Goal: Task Accomplishment & Management: Complete application form

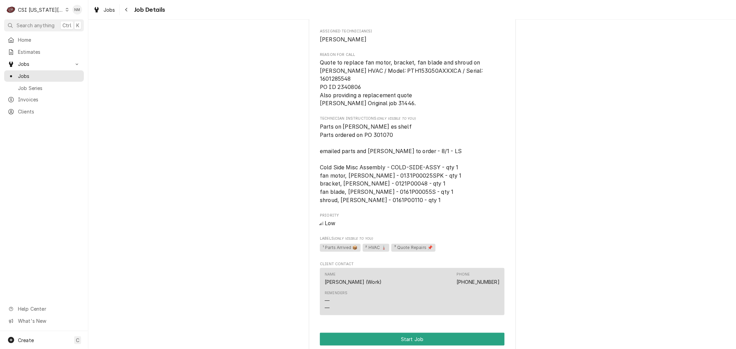
scroll to position [460, 0]
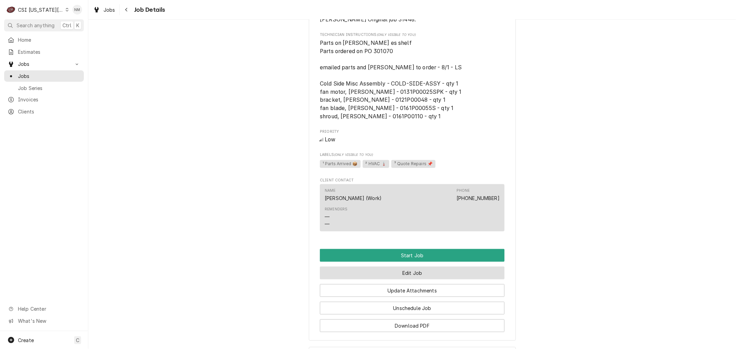
click at [416, 272] on button "Edit Job" at bounding box center [412, 273] width 185 height 13
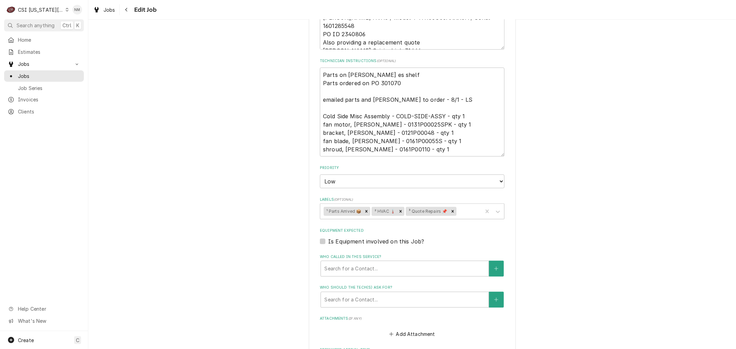
scroll to position [345, 0]
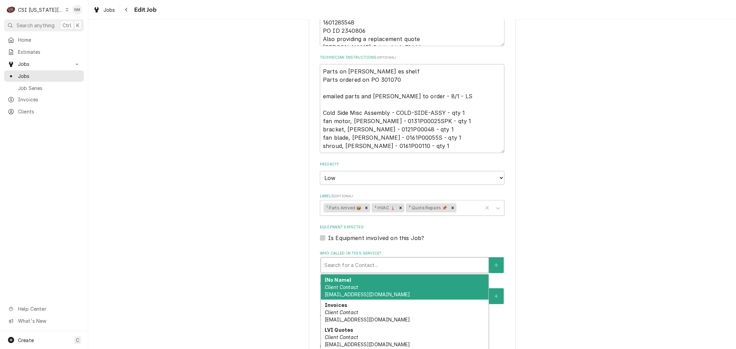
click at [444, 264] on div "Who called in this service?" at bounding box center [404, 265] width 161 height 12
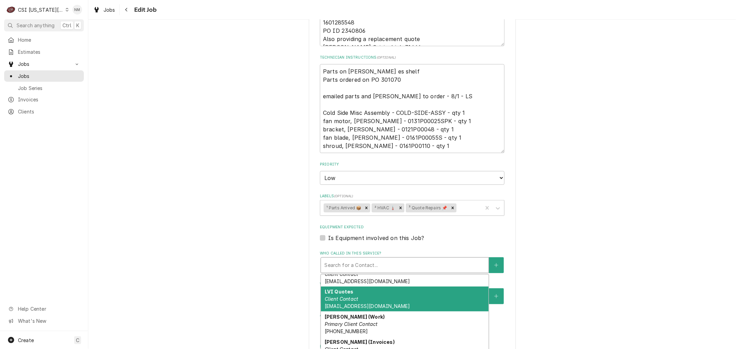
scroll to position [50, 0]
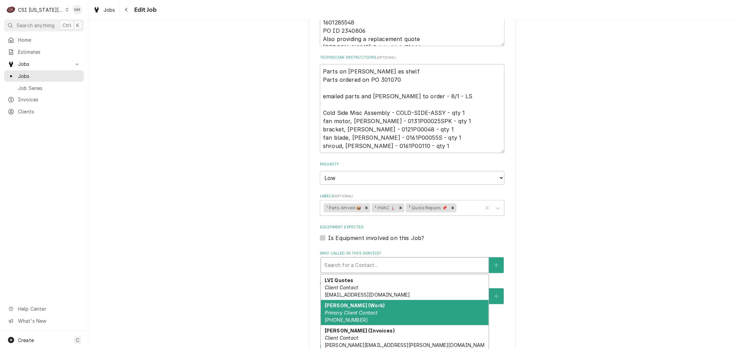
click at [444, 308] on div "Lane Valente (Work) Primary Client Contact (631) 454-9100" at bounding box center [405, 312] width 168 height 25
type textarea "x"
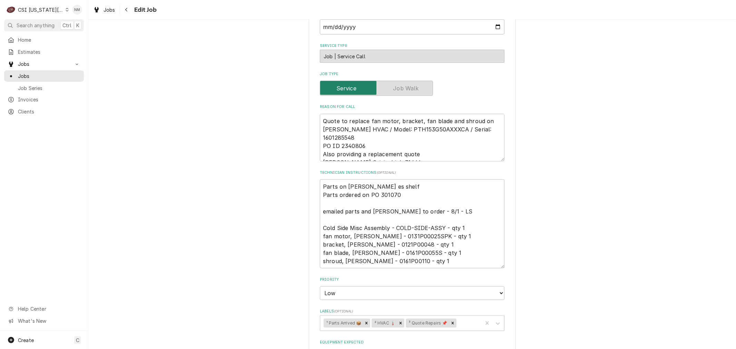
scroll to position [0, 0]
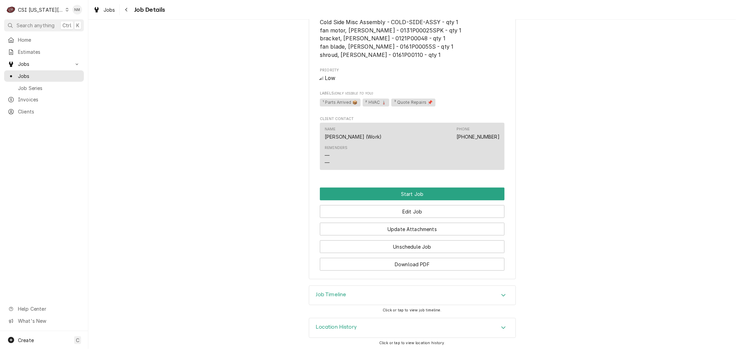
scroll to position [523, 0]
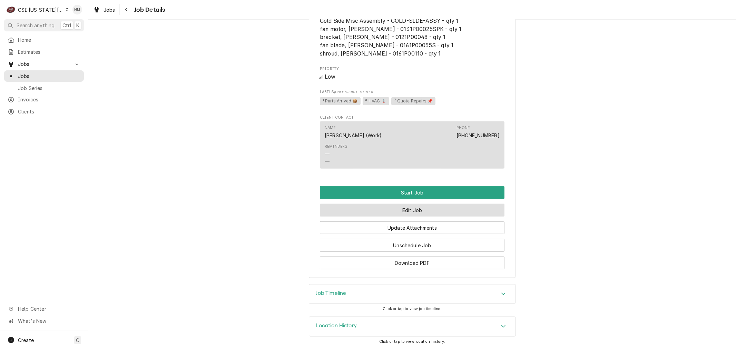
click at [402, 211] on button "Edit Job" at bounding box center [412, 210] width 185 height 13
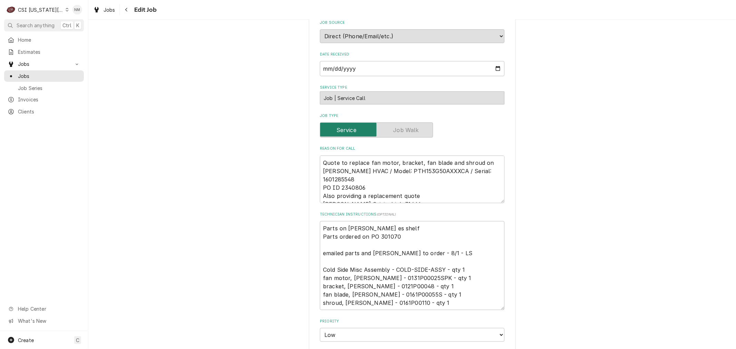
scroll to position [192, 0]
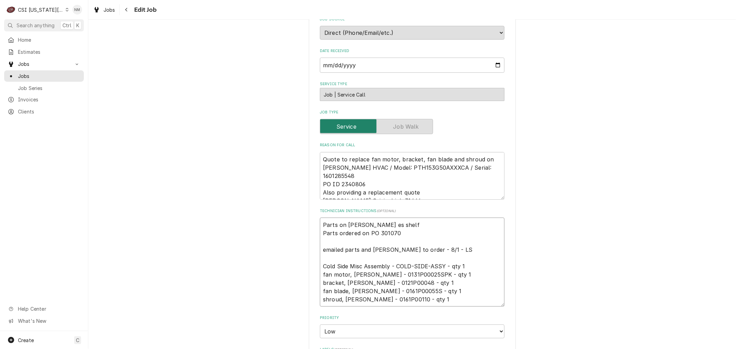
click at [320, 225] on textarea "Parts on [PERSON_NAME] es shelf Parts ordered on PO 301070 emailed parts and [P…" at bounding box center [412, 262] width 185 height 89
type textarea "x"
type textarea "Parts on [PERSON_NAME] es shelf Parts ordered on PO 301070 emailed parts and [P…"
type textarea "x"
type textarea "a Parts on steve es shelf Parts ordered on PO 301070 emailed parts and lindy to…"
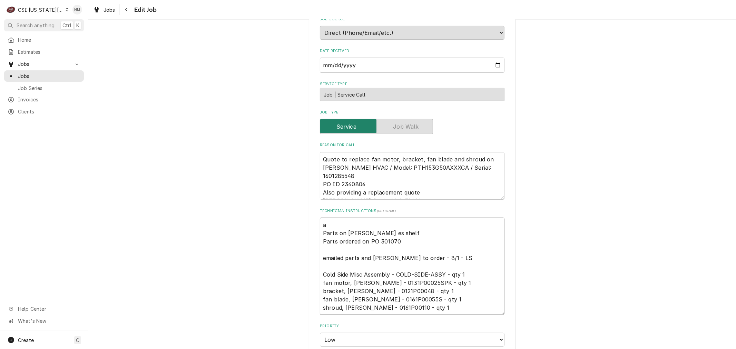
type textarea "x"
type textarea "as Parts on steve es shelf Parts ordered on PO 301070 emailed parts and lindy t…"
type textarea "x"
type textarea "ask Parts on steve es shelf Parts ordered on PO 301070 emailed parts and lindy …"
type textarea "x"
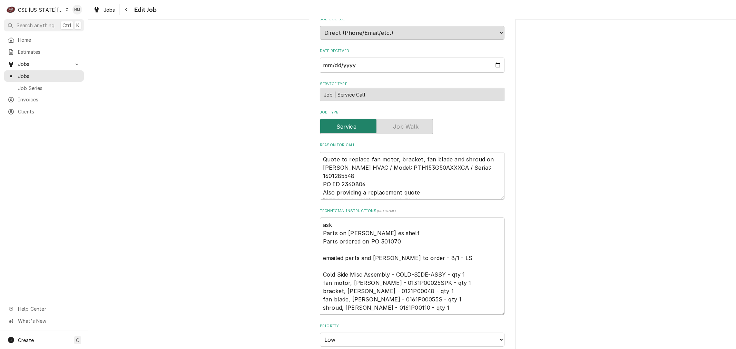
type textarea "aski Parts on steve es shelf Parts ordered on PO 301070 emailed parts and lindy…"
type textarea "x"
type textarea "askin Parts on steve es shelf Parts ordered on PO 301070 emailed parts and lind…"
type textarea "x"
type textarea "asking Parts on steve es shelf Parts ordered on PO 301070 emailed parts and lin…"
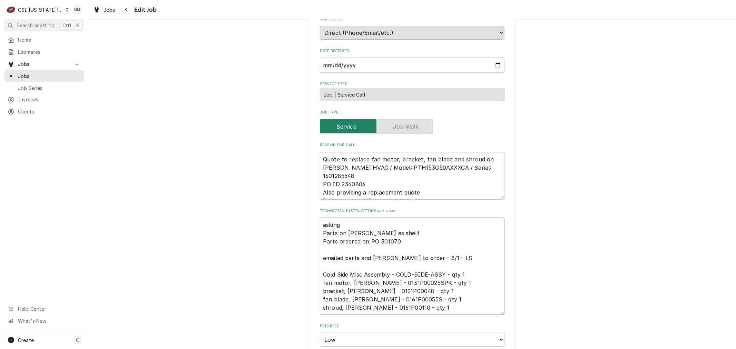
type textarea "x"
type textarea "asking Parts on steve es shelf Parts ordered on PO 301070 emailed parts and lin…"
type textarea "x"
type textarea "asking S Parts on steve es shelf Parts ordered on PO 301070 emailed parts and l…"
type textarea "x"
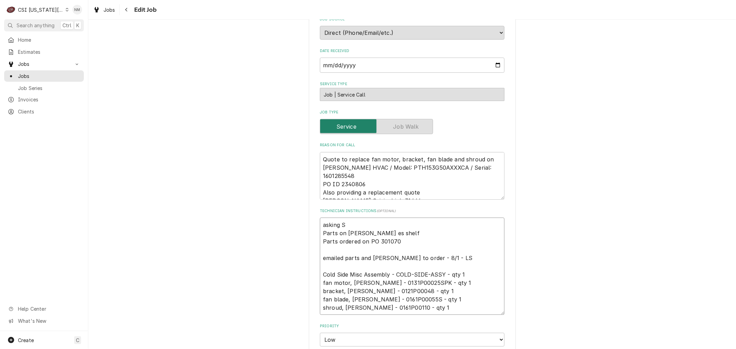
type textarea "asking SR Parts on steve es shelf Parts ordered on PO 301070 emailed parts and …"
type textarea "x"
type textarea "asking SR Parts on steve es shelf Parts ordered on PO 301070 emailed parts and …"
type textarea "x"
type textarea "asking SR t Parts on steve es shelf Parts ordered on PO 301070 emailed parts an…"
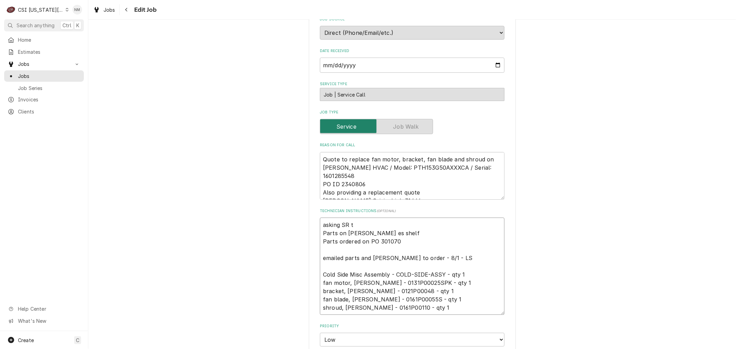
type textarea "x"
type textarea "asking SR to Parts on steve es shelf Parts ordered on PO 301070 emailed parts a…"
type textarea "x"
type textarea "asking SR to Parts on steve es shelf Parts ordered on PO 301070 emailed parts a…"
type textarea "x"
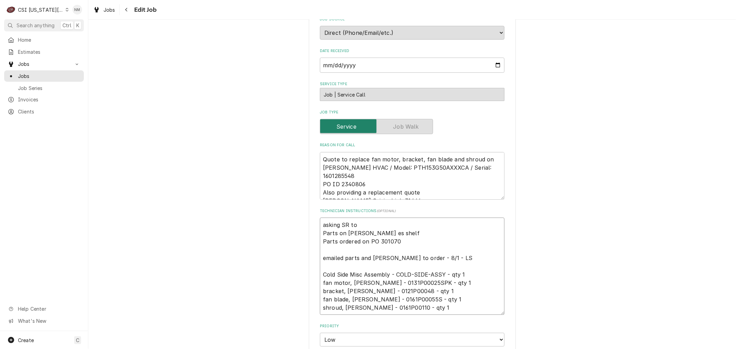
type textarea "asking SR to f Parts on steve es shelf Parts ordered on PO 301070 emailed parts…"
type textarea "x"
type textarea "asking SR to fi Parts on steve es shelf Parts ordered on PO 301070 emailed part…"
type textarea "x"
type textarea "asking SR to fin Parts on steve es shelf Parts ordered on PO 301070 emailed par…"
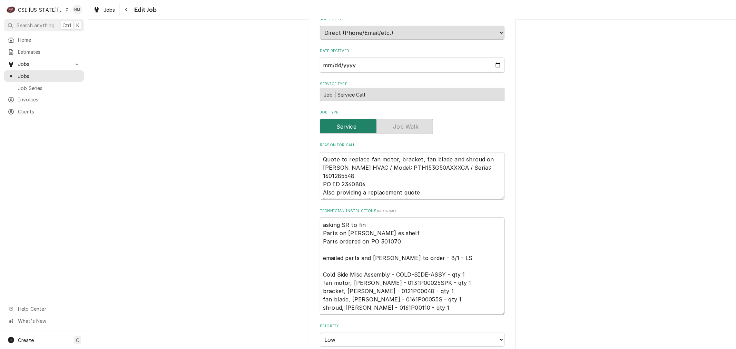
type textarea "x"
type textarea "asking SR to find Parts on steve es shelf Parts ordered on PO 301070 emailed pa…"
type textarea "x"
type textarea "asking SR to find Parts on steve es shelf Parts ordered on PO 301070 emailed pa…"
type textarea "x"
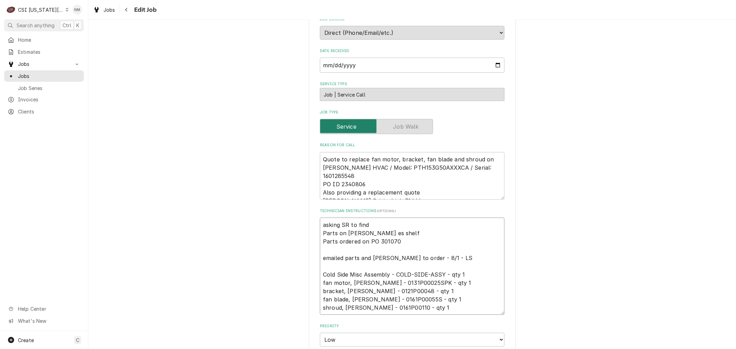
type textarea "asking SR to find e Parts on steve es shelf Parts ordered on PO 301070 emailed …"
type textarea "x"
type textarea "asking SR to find em Parts on steve es shelf Parts ordered on PO 301070 emailed…"
type textarea "x"
type textarea "asking SR to find ema Parts on steve es shelf Parts ordered on PO 301070 emaile…"
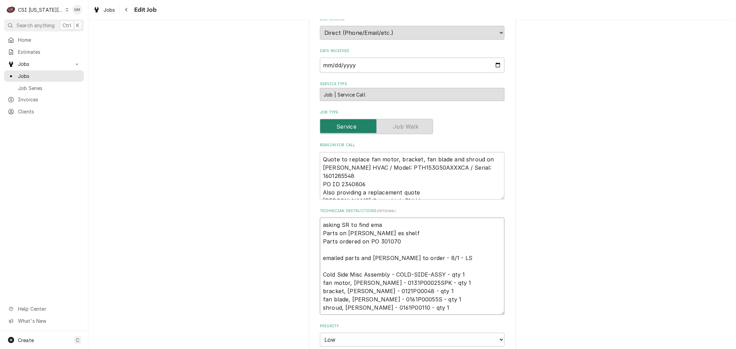
type textarea "x"
type textarea "asking SR to find emai Parts on steve es shelf Parts ordered on PO 301070 email…"
type textarea "x"
type textarea "asking SR to find email Parts on steve es shelf Parts ordered on PO 301070 emai…"
type textarea "x"
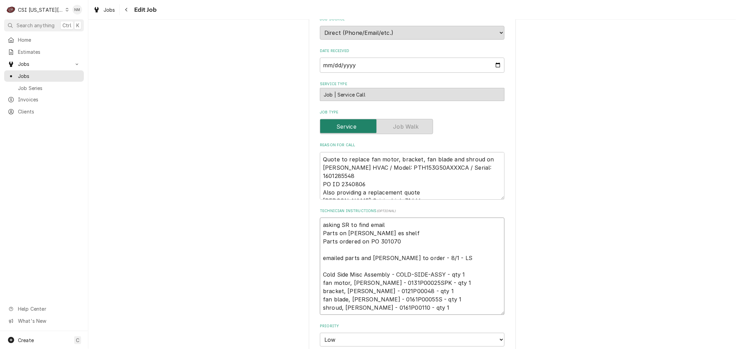
type textarea "asking SR to find email Parts on steve es shelf Parts ordered on PO 301070 emai…"
type textarea "x"
type textarea "asking SR to find email a Parts on steve es shelf Parts ordered on PO 301070 em…"
type textarea "x"
type textarea "asking SR to find email an Parts on steve es shelf Parts ordered on PO 301070 e…"
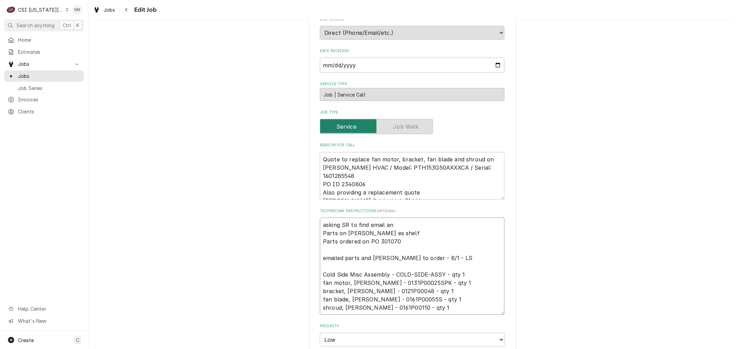
type textarea "x"
type textarea "asking SR to find email and Parts on steve es shelf Parts ordered on PO 301070 …"
type textarea "x"
type textarea "asking SR to find email and Parts on steve es shelf Parts ordered on PO 301070 …"
type textarea "x"
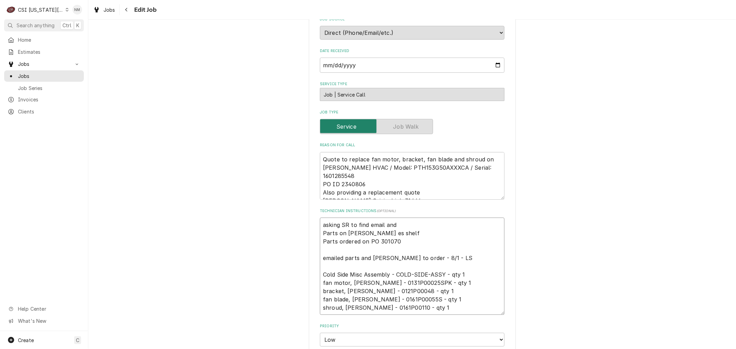
type textarea "asking SR to find email and a Parts on steve es shelf Parts ordered on PO 30107…"
type textarea "x"
type textarea "asking SR to find email and as Parts on steve es shelf Parts ordered on PO 3010…"
type textarea "x"
type textarea "asking SR to find email and ask Parts on steve es shelf Parts ordered on PO 301…"
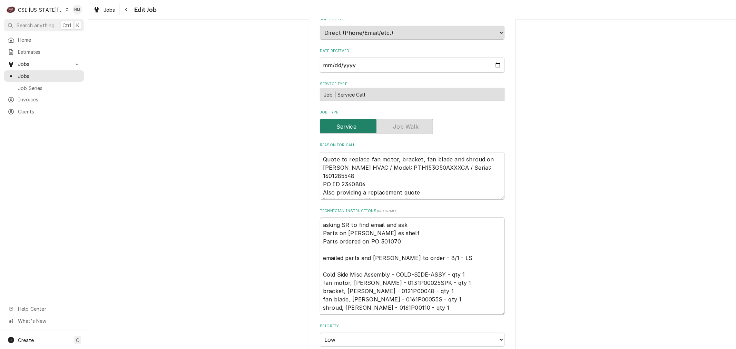
type textarea "x"
type textarea "asking SR to find email and ask Parts on steve es shelf Parts ordered on PO 301…"
type textarea "x"
type textarea "asking SR to find email and ask i Parts on steve es shelf Parts ordered on PO 3…"
type textarea "x"
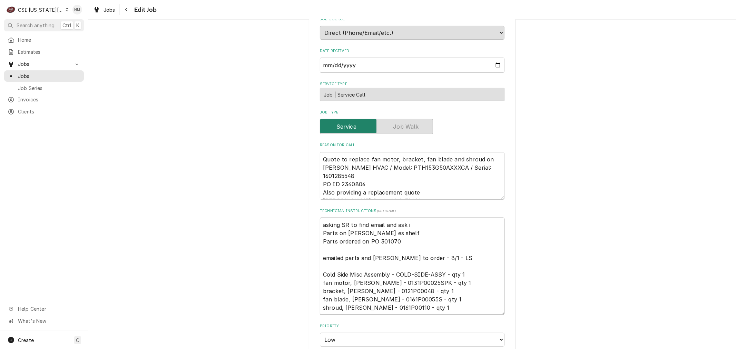
type textarea "asking SR to find email and ask if Parts on steve es shelf Parts ordered on PO …"
type textarea "x"
type textarea "asking SR to find email and ask if Parts on steve es shelf Parts ordered on PO …"
type textarea "x"
type textarea "asking SR to find email and ask if 7 Parts on steve es shelf Parts ordered on P…"
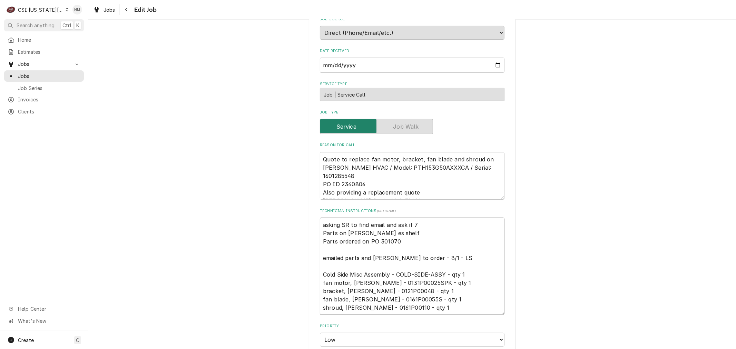
type textarea "x"
type textarea "asking SR to find email and ask if 7 Parts on steve es shelf Parts ordered on P…"
type textarea "x"
type textarea "asking SR to find email and ask if 7 a Parts on steve es shelf Parts ordered on…"
type textarea "x"
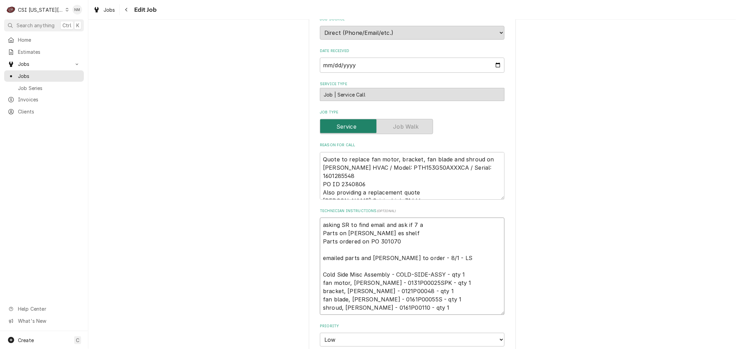
type textarea "asking SR to find email and ask if 7 am Parts on steve es shelf Parts ordered o…"
type textarea "x"
type textarea "asking SR to find email and ask if 7 am Parts on steve es shelf Parts ordered o…"
type textarea "x"
type textarea "asking SR to find email and ask if 7 am T Parts on steve es shelf Parts ordered…"
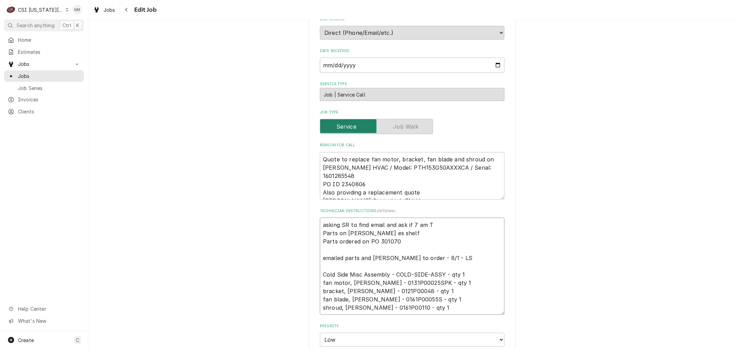
type textarea "x"
type textarea "asking SR to find email and ask if 7 am Tu Parts on steve es shelf Parts ordere…"
type textarea "x"
type textarea "asking SR to find email and ask if 7 am Tue Parts on steve es shelf Parts order…"
type textarea "x"
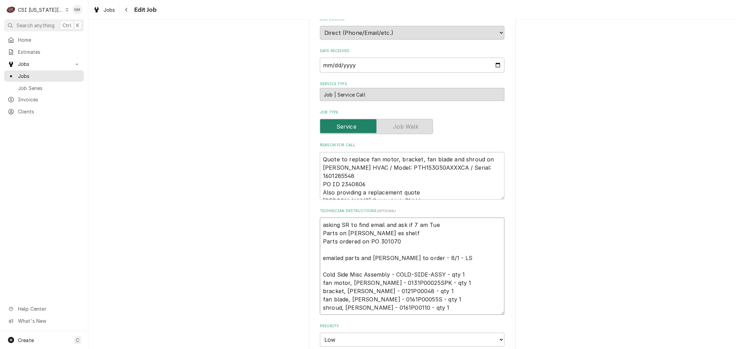
type textarea "asking SR to find email and ask if 7 am Tues Parts on steve es shelf Parts orde…"
type textarea "x"
type textarea "asking SR to find email and ask if 7 am Tues Parts on steve es shelf Parts orde…"
type textarea "x"
type textarea "asking SR to find email and ask if 7 am Tues w Parts on steve es shelf Parts or…"
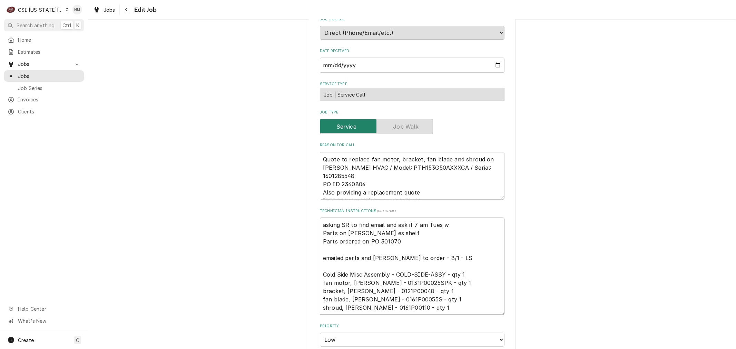
type textarea "x"
type textarea "asking SR to find email and ask if 7 am Tues wo Parts on steve es shelf Parts o…"
type textarea "x"
type textarea "asking SR to find email and ask if 7 am Tues wou Parts on steve es shelf Parts …"
type textarea "x"
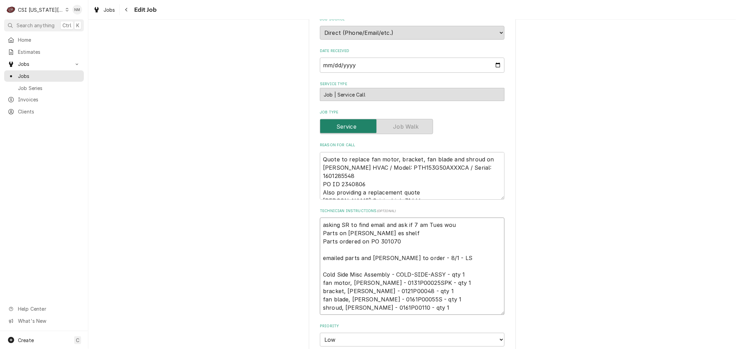
type textarea "asking SR to find email and ask if 7 am Tues woul Parts on steve es shelf Parts…"
type textarea "x"
type textarea "asking SR to find email and ask if 7 am Tues would Parts on steve es shelf Part…"
type textarea "x"
type textarea "asking SR to find email and ask if 7 am Tues would Parts on steve es shelf Part…"
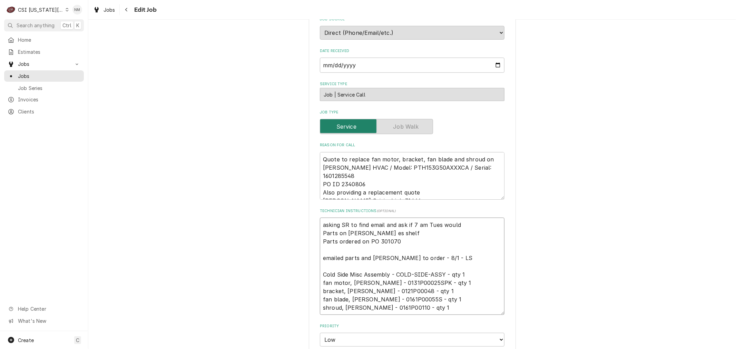
type textarea "x"
type textarea "asking SR to find email and ask if 7 am Tues would b Parts on steve es shelf Pa…"
type textarea "x"
type textarea "asking SR to find email and ask if 7 am Tues would be Parts on steve es shelf P…"
type textarea "x"
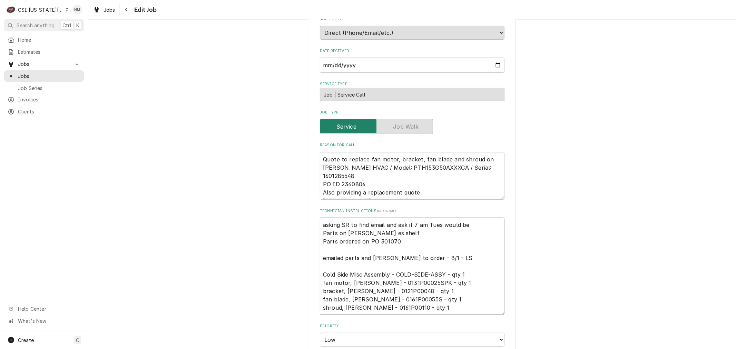
type textarea "asking SR to find email and ask if 7 am Tues would be Parts on steve es shelf P…"
type textarea "x"
type textarea "asking SR to find email and ask if 7 am Tues would be f Parts on steve es shelf…"
type textarea "x"
type textarea "asking SR to find email and ask if 7 am Tues would be fi Parts on steve es shel…"
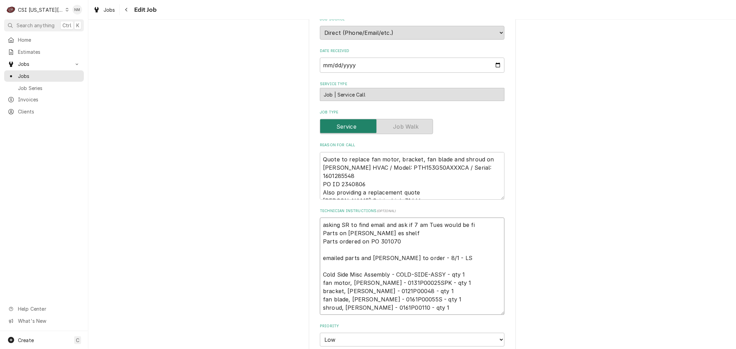
type textarea "x"
type textarea "asking SR to find email and ask if 7 am Tues would be fin Parts on steve es she…"
type textarea "x"
type textarea "asking SR to find email and ask if 7 am Tues would be fine Parts on steve es sh…"
type textarea "x"
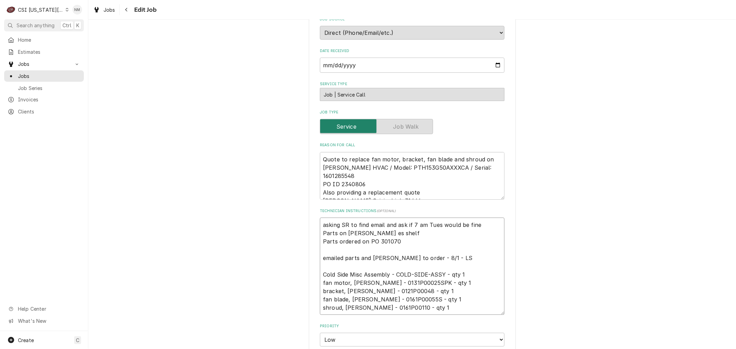
type textarea "asking SR to find email and ask if 7 am Tues would be fine Parts on steve es sh…"
type textarea "x"
type textarea "asking SR to find email and ask if 7 am Tues would be fine - Parts on steve es …"
type textarea "x"
type textarea "asking SR to find email and ask if 7 am Tues would be fine - Parts on steve es …"
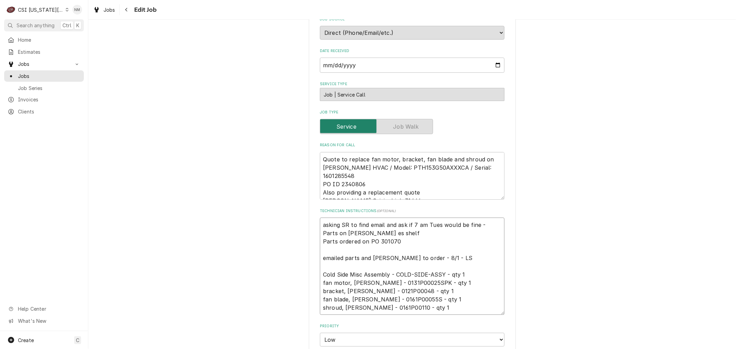
type textarea "x"
type textarea "asking SR to find email and ask if 7 am Tues would be fine - n Parts on steve e…"
type textarea "x"
type textarea "asking SR to find email and ask if 7 am Tues would be fine - nm Parts on steve …"
type textarea "x"
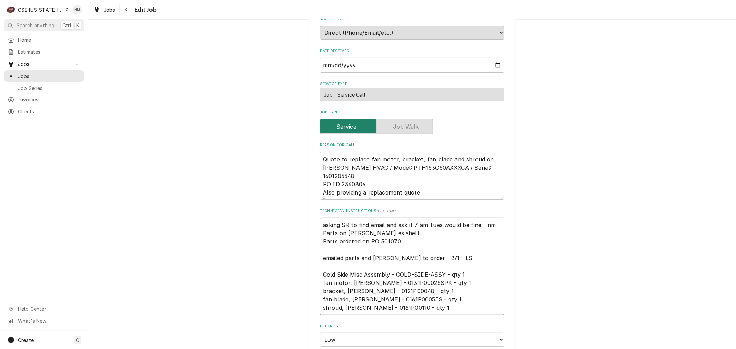
drag, startPoint x: 476, startPoint y: 223, endPoint x: 316, endPoint y: 222, distance: 159.8
click at [316, 222] on div "Use the fields below to edit this job: Client Details Client LANE VALENTE Clien…" at bounding box center [412, 236] width 207 height 789
type textarea "asking SR to find email and ask if 7 am Tues would be fine - nm Parts on steve …"
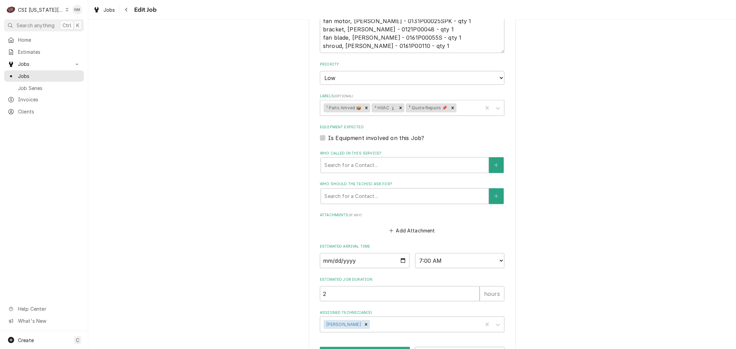
scroll to position [477, 0]
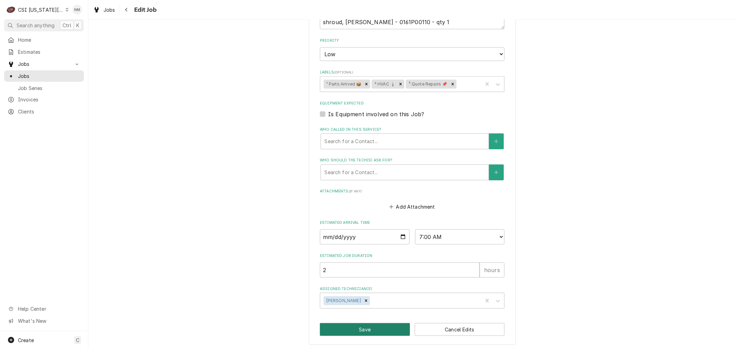
click at [377, 327] on button "Save" at bounding box center [365, 329] width 90 height 13
type textarea "x"
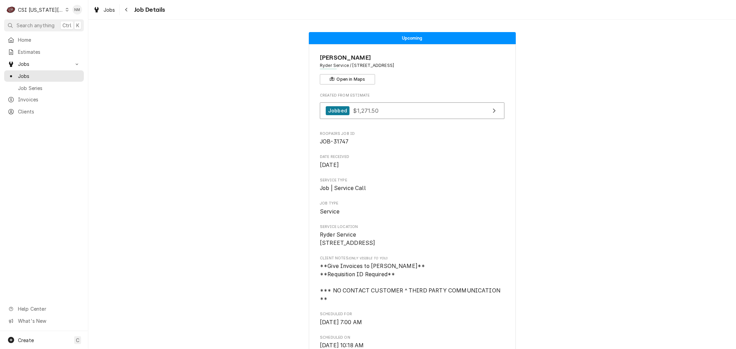
click at [66, 9] on icon "Dynamic Content Wrapper" at bounding box center [67, 9] width 3 height 3
click at [25, 74] on span "Jobs" at bounding box center [49, 75] width 62 height 7
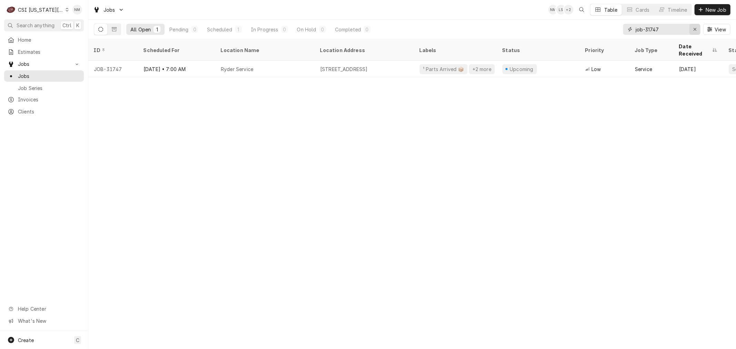
click at [694, 28] on icon "Erase input" at bounding box center [695, 29] width 3 height 3
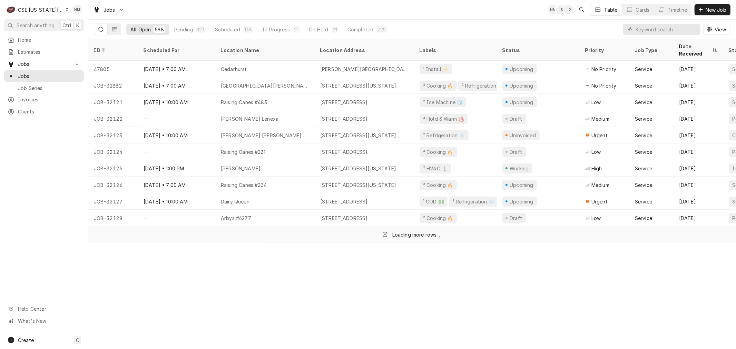
click at [66, 9] on icon "Dynamic Content Wrapper" at bounding box center [67, 9] width 3 height 3
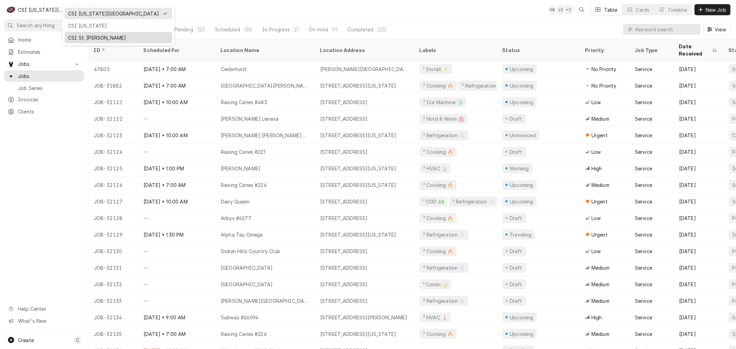
click at [89, 35] on div "CSI St. [PERSON_NAME]" at bounding box center [118, 37] width 101 height 7
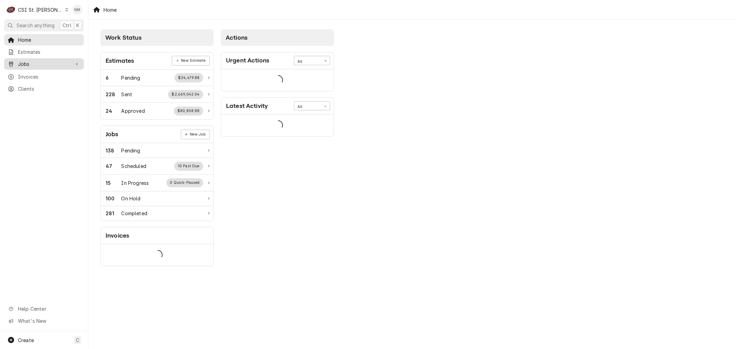
click at [37, 62] on span "Jobs" at bounding box center [44, 63] width 52 height 7
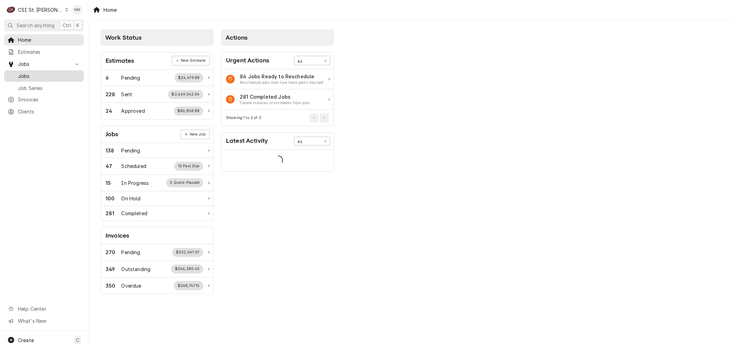
click at [39, 72] on span "Jobs" at bounding box center [49, 75] width 62 height 7
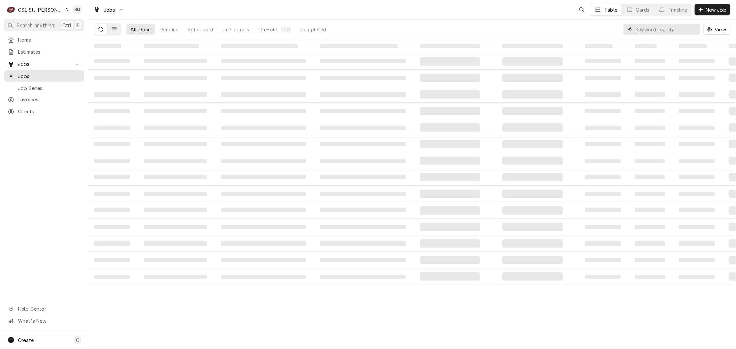
click at [661, 29] on input "Dynamic Content Wrapper" at bounding box center [666, 29] width 61 height 11
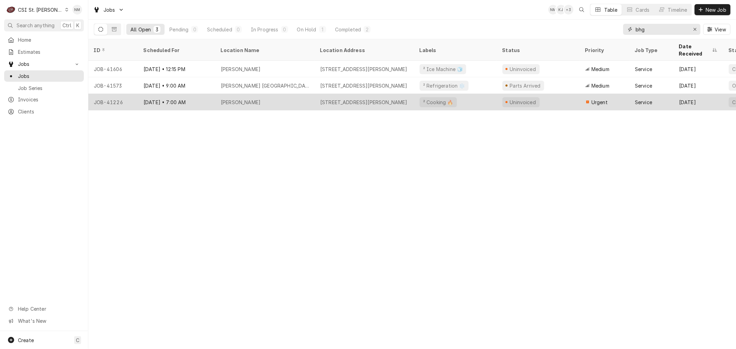
type input "bhg"
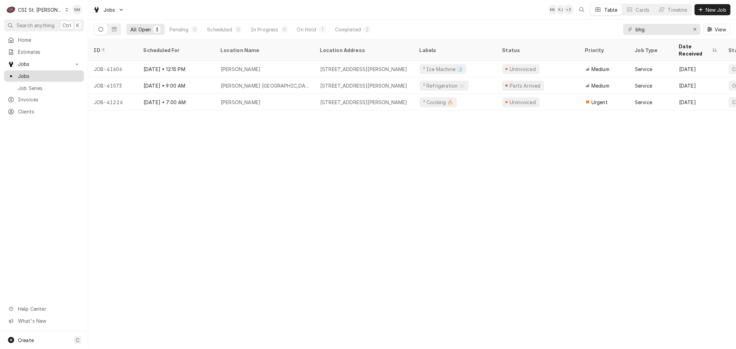
click at [29, 72] on span "Jobs" at bounding box center [49, 75] width 62 height 7
click at [694, 30] on icon "Erase input" at bounding box center [695, 29] width 4 height 5
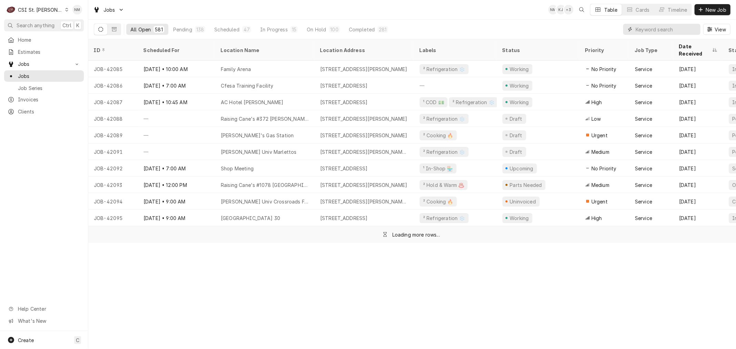
click at [649, 29] on input "Dynamic Content Wrapper" at bounding box center [666, 29] width 61 height 11
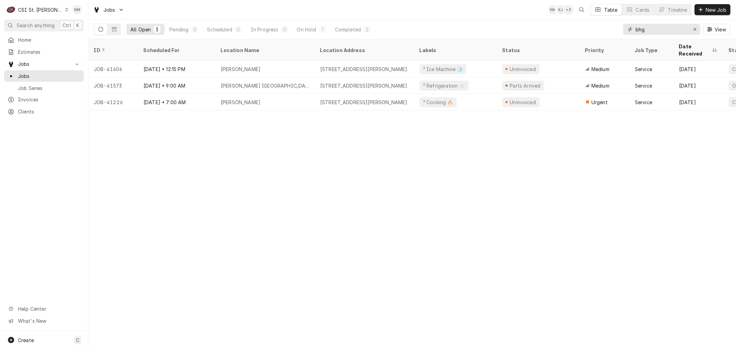
type input "bhg"
click at [36, 75] on span "Jobs" at bounding box center [49, 75] width 62 height 7
click at [647, 32] on input "bhg" at bounding box center [662, 29] width 52 height 11
click at [29, 72] on span "Jobs" at bounding box center [49, 75] width 62 height 7
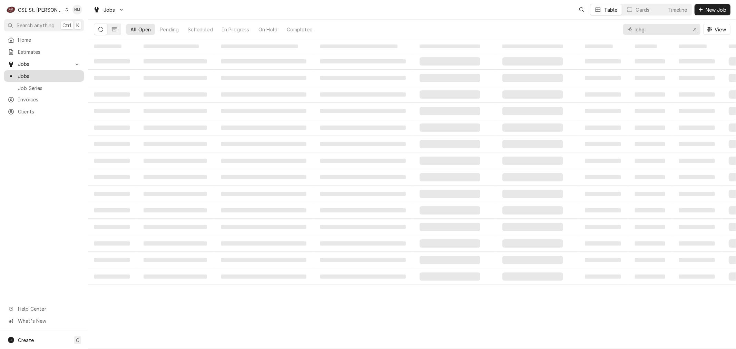
click at [31, 72] on span "Jobs" at bounding box center [49, 75] width 62 height 7
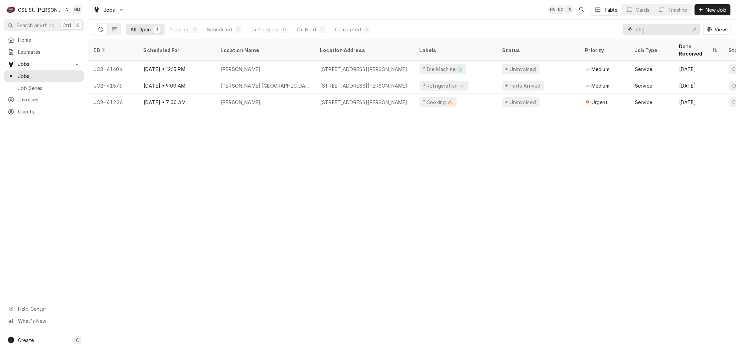
drag, startPoint x: 694, startPoint y: 30, endPoint x: 697, endPoint y: 25, distance: 5.1
click at [694, 30] on icon "Erase input" at bounding box center [695, 29] width 4 height 5
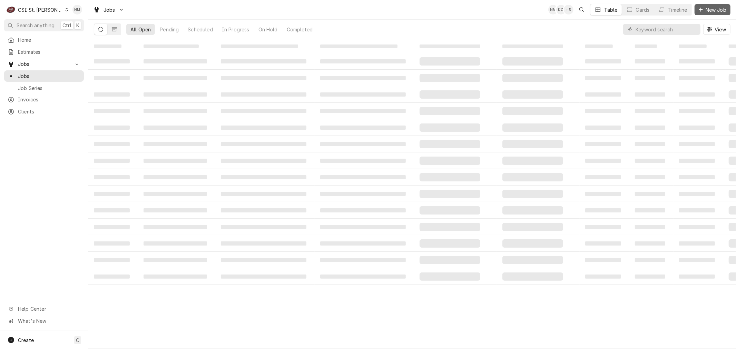
click at [709, 8] on span "New Job" at bounding box center [715, 9] width 23 height 7
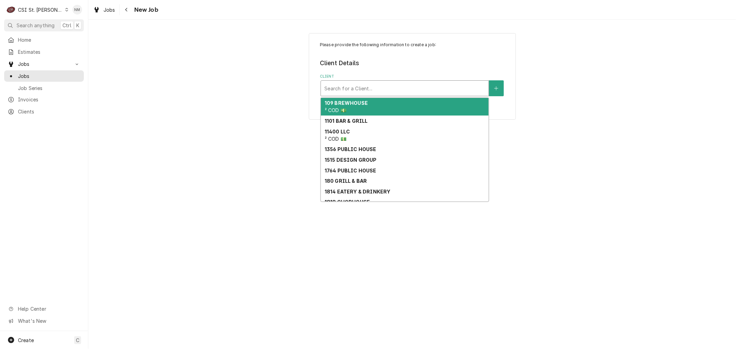
click at [357, 88] on div "Client" at bounding box center [404, 88] width 161 height 12
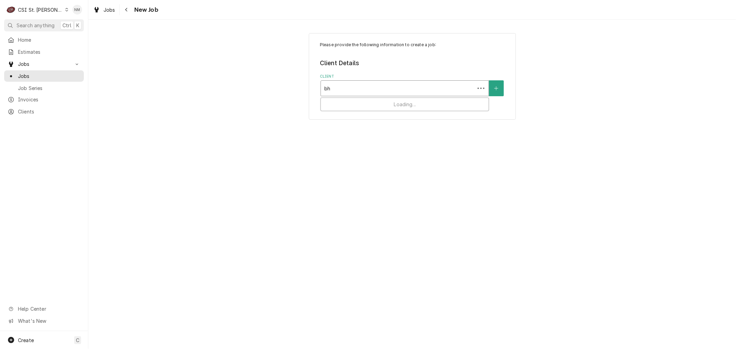
type input "bhg"
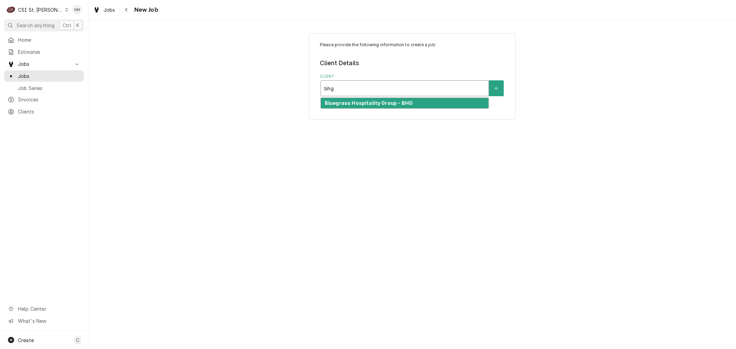
click at [386, 101] on strong "Bluegrass Hospitality Group - BHG" at bounding box center [369, 103] width 88 height 6
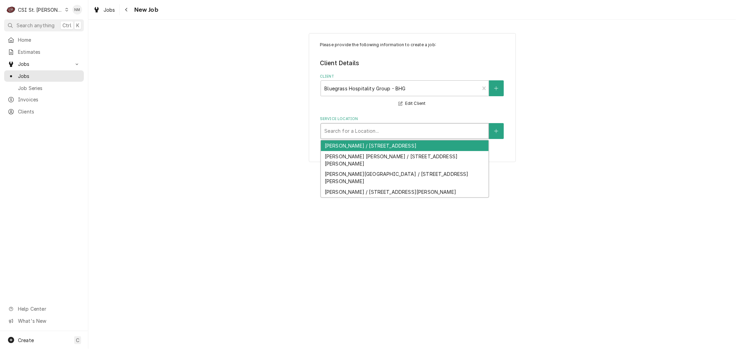
click at [372, 131] on div "Service Location" at bounding box center [404, 131] width 161 height 12
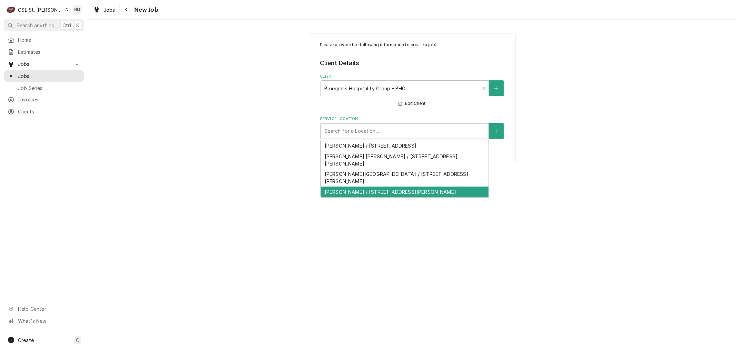
click at [381, 187] on div "Drake's Shiloh / 1160 Central Park Dr, O'Fallon, IL 62269" at bounding box center [405, 192] width 168 height 11
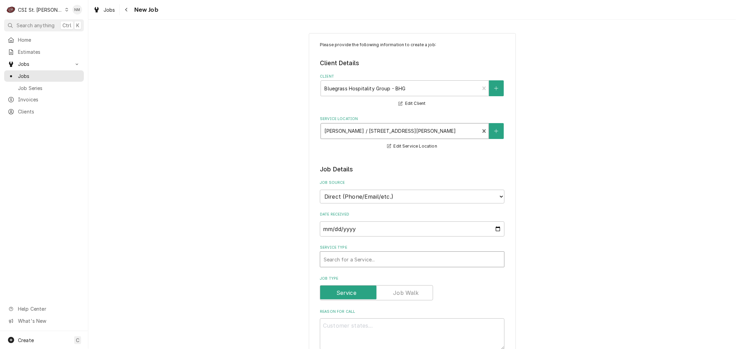
click at [365, 257] on div "Service Type" at bounding box center [412, 259] width 177 height 12
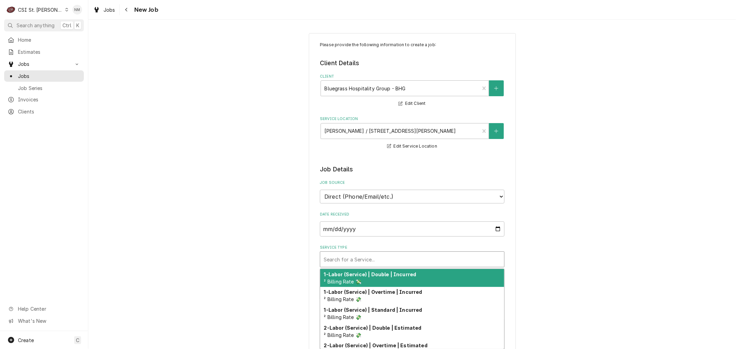
type textarea "x"
type input "s"
type textarea "x"
type input "se"
type textarea "x"
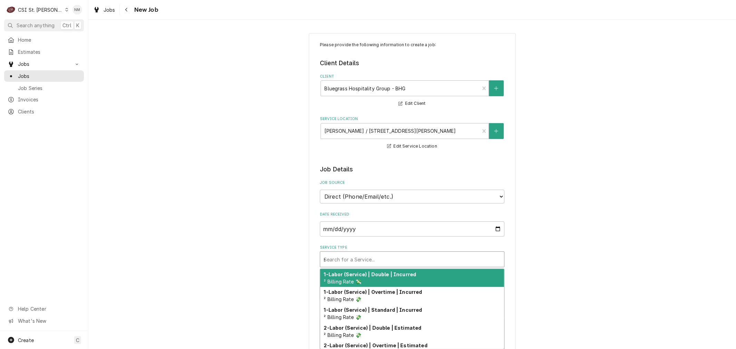
type input "ser"
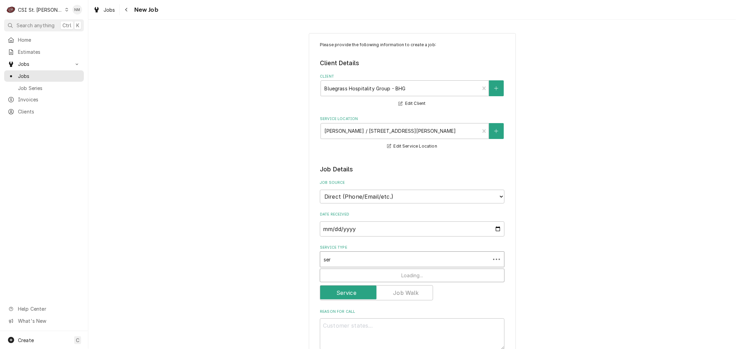
type textarea "x"
type input "serv"
type textarea "x"
type input "servi"
type textarea "x"
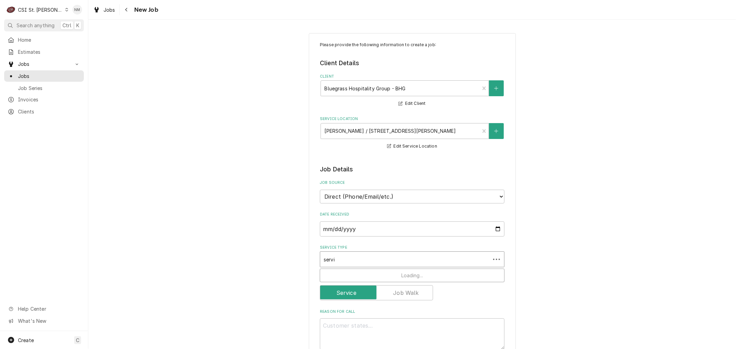
type input "servic"
type textarea "x"
type input "service"
type textarea "x"
type input "service"
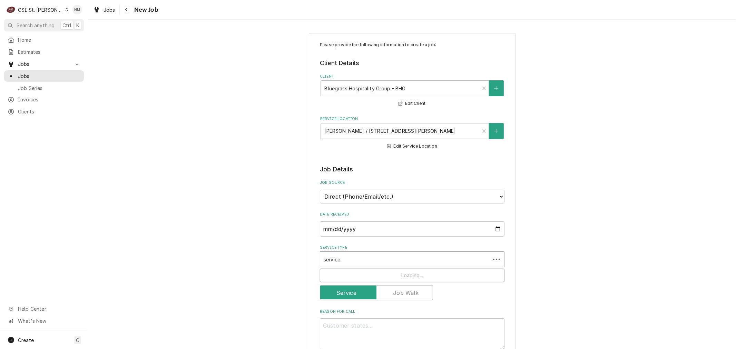
type textarea "x"
type input "service c"
type textarea "x"
type input "service ca"
type textarea "x"
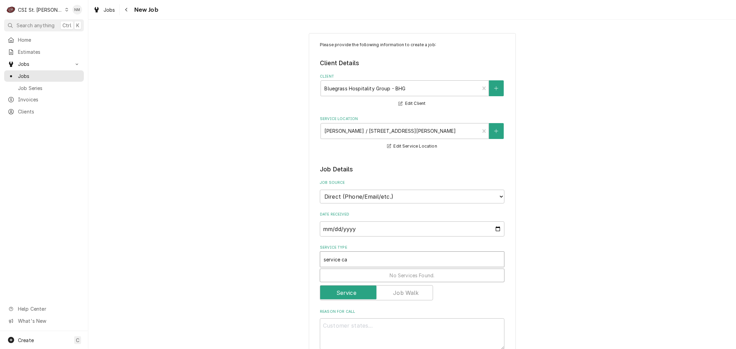
type input "service cal"
type textarea "x"
type input "service call"
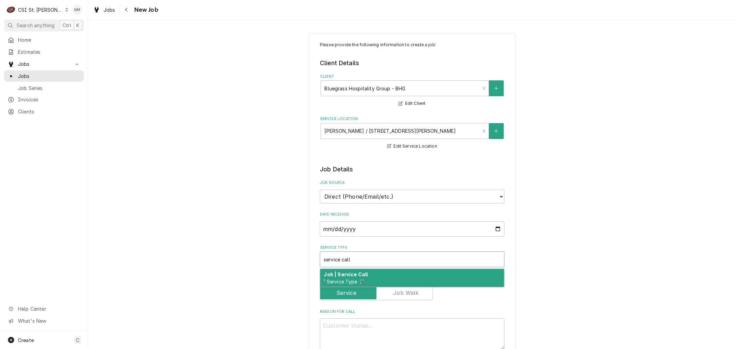
click at [373, 275] on div "Job | Service Call ¹ Service Type 🛠️" at bounding box center [412, 278] width 184 height 18
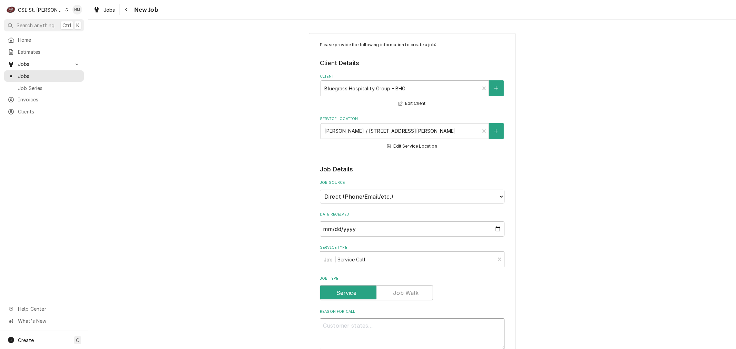
click at [365, 334] on textarea "Reason For Call" at bounding box center [412, 334] width 185 height 31
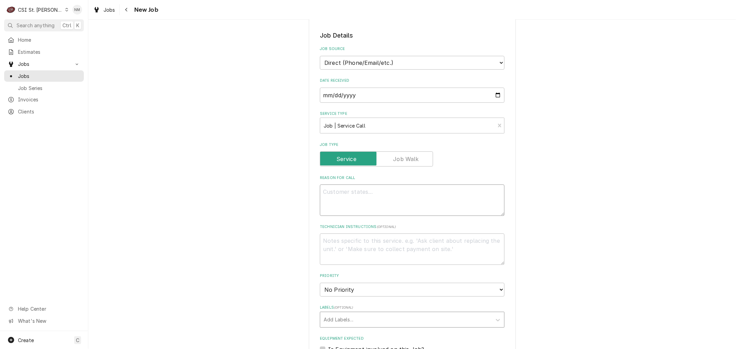
scroll to position [153, 0]
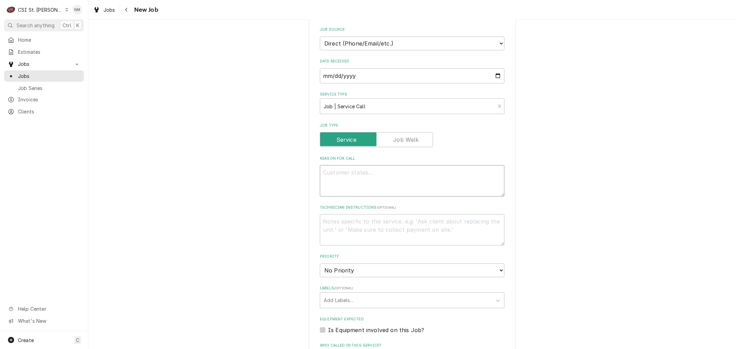
type textarea "x"
type textarea "T"
type textarea "x"
type textarea "Th"
type textarea "x"
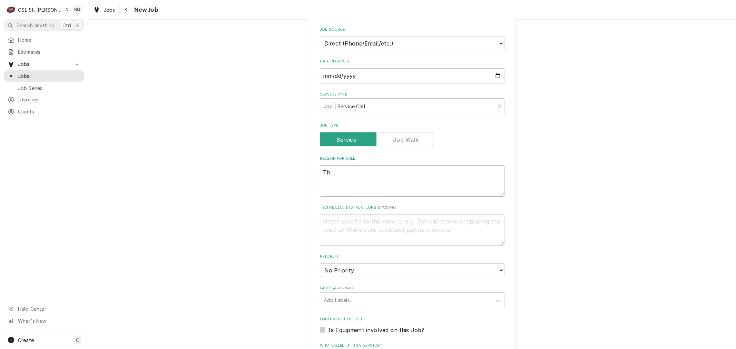
type textarea "The"
type textarea "x"
type textarea "The"
type textarea "x"
type textarea "The f"
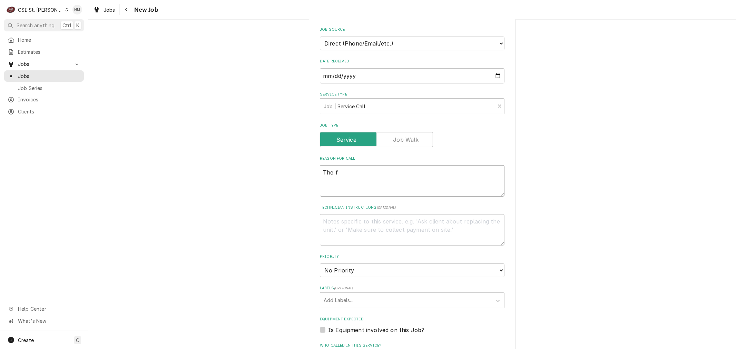
type textarea "x"
type textarea "The fr"
type textarea "x"
type textarea "The fry"
type textarea "x"
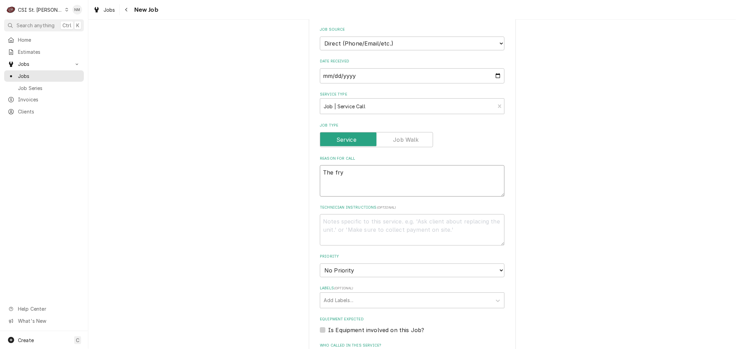
type textarea "The frye"
type textarea "x"
type textarea "The fryer"
type textarea "x"
type textarea "The fryers"
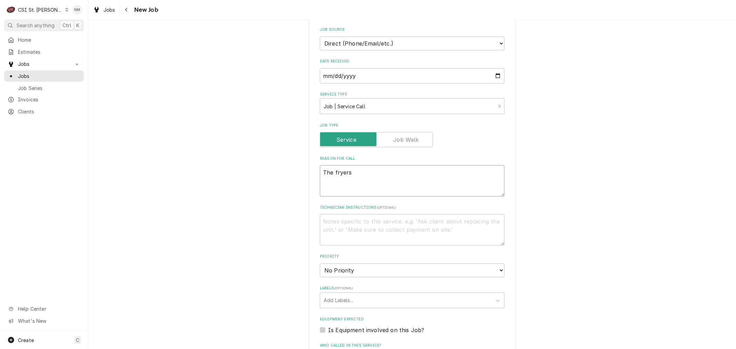
type textarea "x"
type textarea "The fryers"
type textarea "x"
type textarea "The fryers p"
type textarea "x"
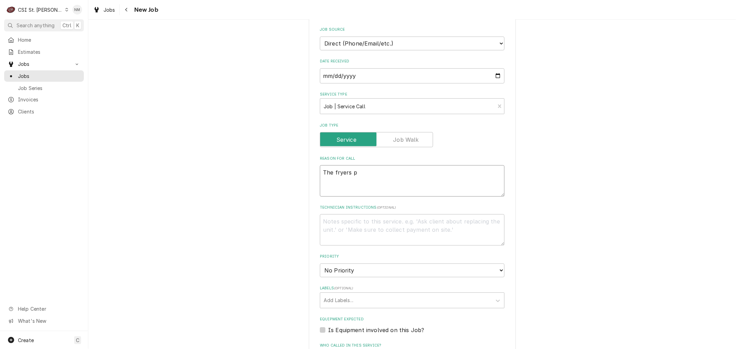
type textarea "The fryers po"
type textarea "x"
type textarea "The fryers pop"
type textarea "x"
type textarea "The fryers popp"
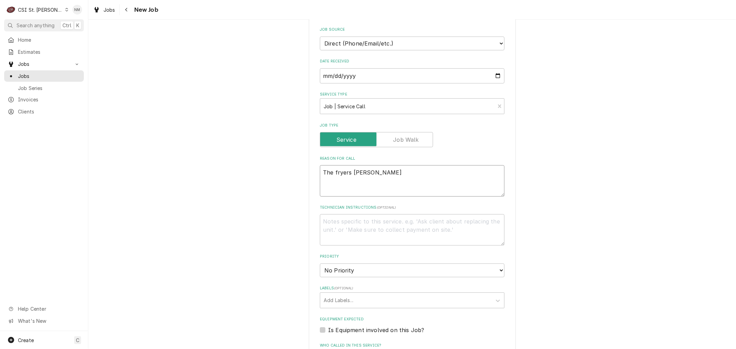
type textarea "x"
type textarea "The fryers poppe"
type textarea "x"
type textarea "The fryers popped"
type textarea "x"
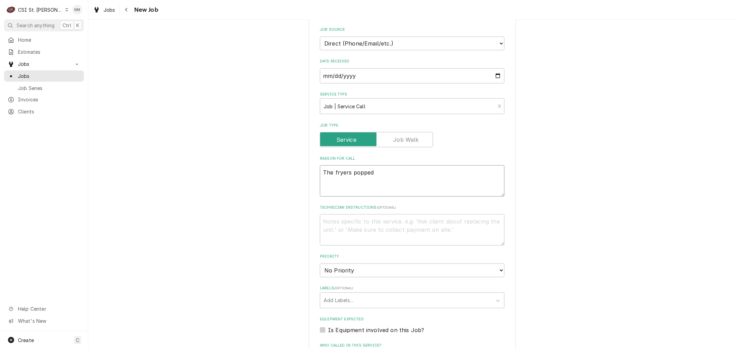
type textarea "The fryers popped"
type textarea "x"
type textarea "The fryers popped a"
type textarea "x"
type textarea "The fryers popped an"
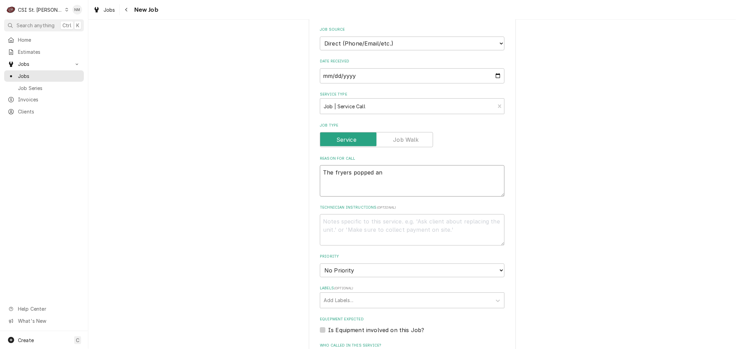
type textarea "x"
type textarea "The fryers popped and"
type textarea "x"
type textarea "The fryers popped and"
type textarea "x"
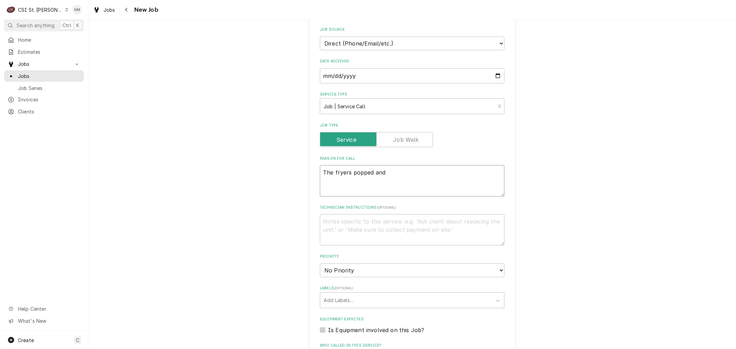
type textarea "The fryers popped and c"
type textarea "x"
type textarea "The fryers popped and cu"
type textarea "x"
type textarea "The fryers popped and cus"
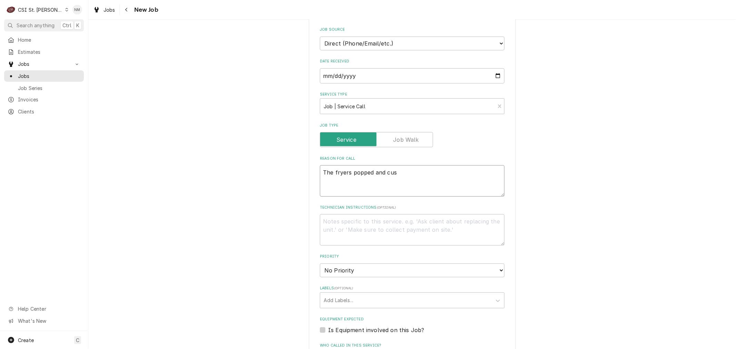
type textarea "x"
type textarea "The fryers popped and cust"
type textarea "x"
type textarea "The fryers popped and cust"
click at [352, 228] on textarea "Technician Instructions ( optional )" at bounding box center [412, 229] width 185 height 31
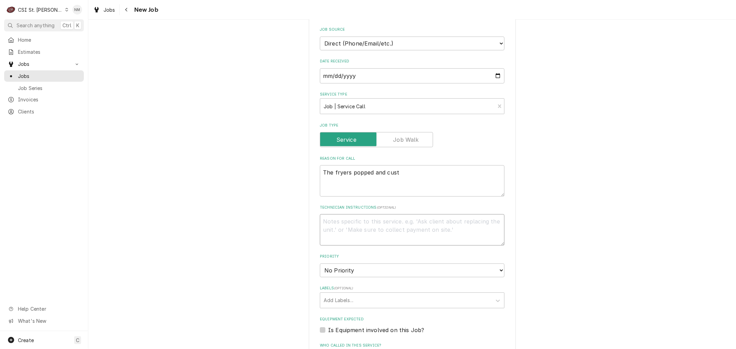
type textarea "x"
type textarea "b"
type textarea "x"
type textarea "be"
type textarea "x"
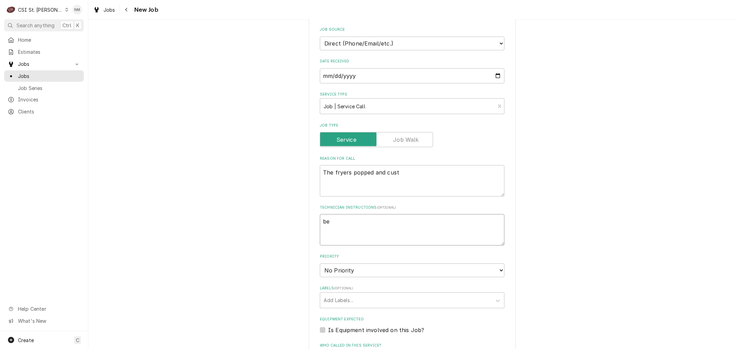
type textarea "bef"
type textarea "x"
type textarea "befg"
type textarea "x"
type textarea "befgf"
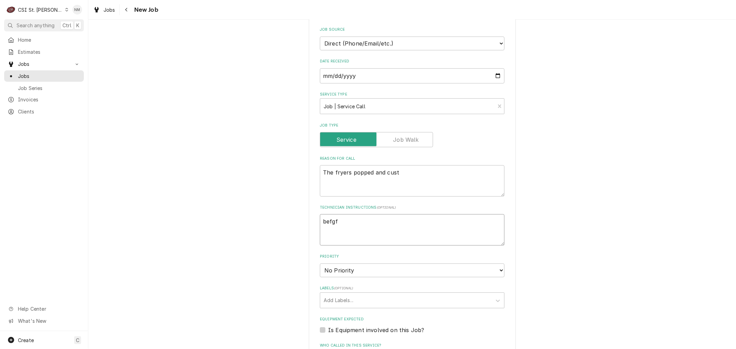
type textarea "x"
type textarea "befgfo"
type textarea "x"
type textarea "befgfoe"
type textarea "x"
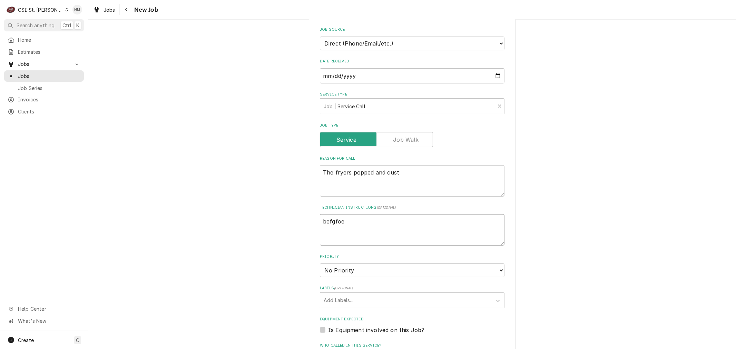
type textarea "befgfoer"
type textarea "x"
type textarea "befgfoe"
type textarea "x"
type textarea "befgfo"
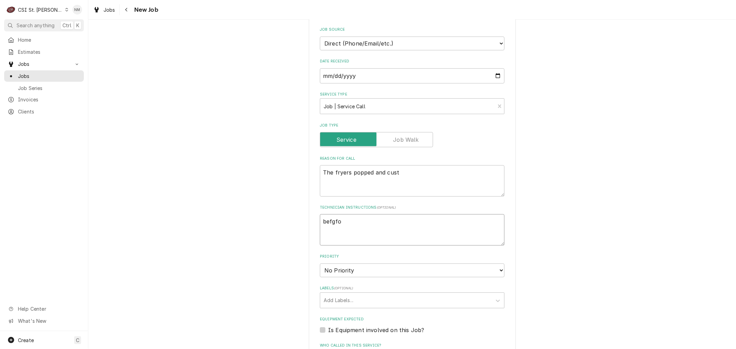
type textarea "x"
type textarea "befgf"
type textarea "x"
type textarea "befg"
type textarea "x"
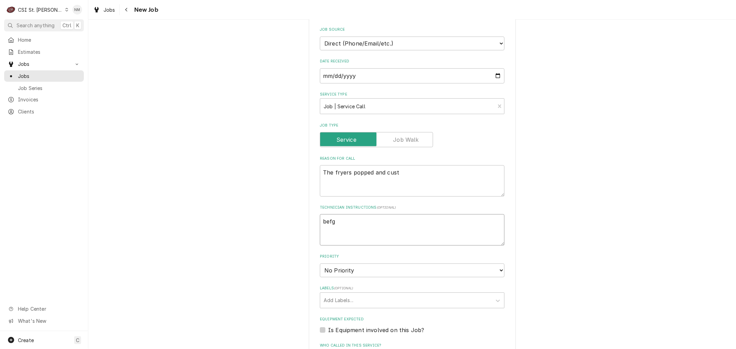
type textarea "bef"
type textarea "x"
type textarea "befo"
type textarea "x"
type textarea "befor"
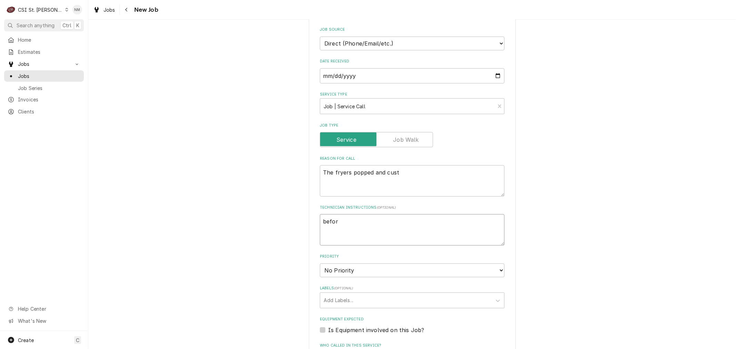
type textarea "x"
type textarea "before"
type textarea "x"
type textarea "before"
type textarea "x"
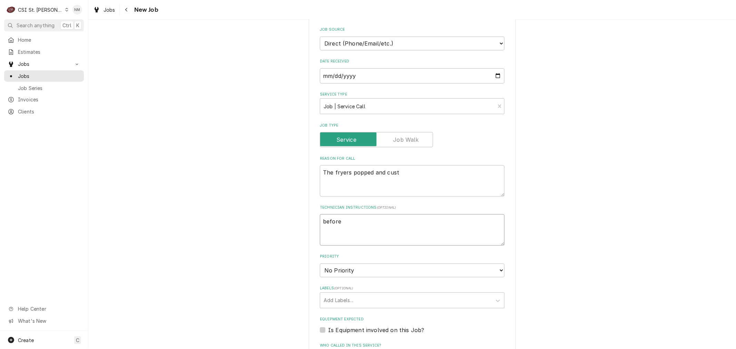
type textarea "before 7"
type textarea "x"
type textarea "before 7"
type textarea "x"
type textarea "before 7 p"
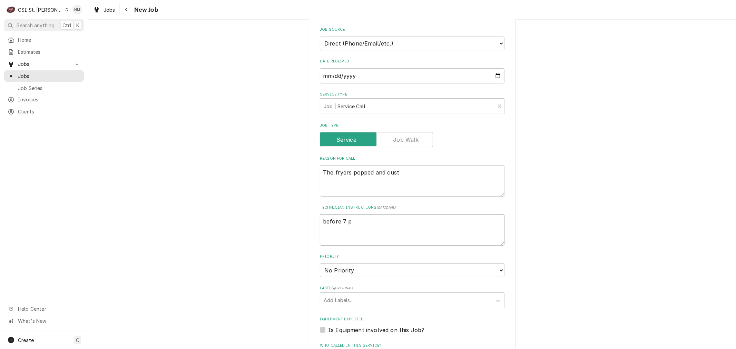
type textarea "x"
type textarea "before 7 pm"
type textarea "x"
type textarea "before 7 pm"
type textarea "x"
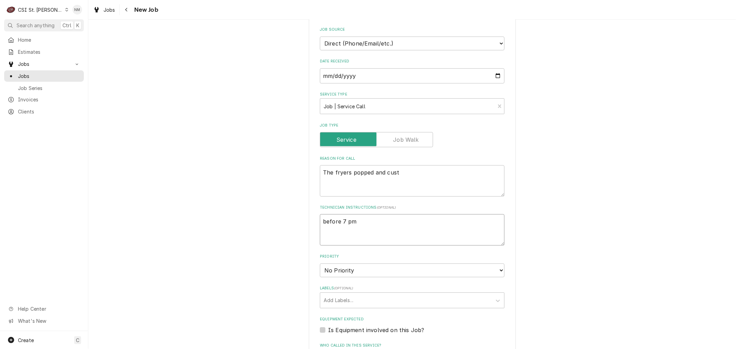
type textarea "before 7 pm O"
type textarea "x"
type textarea "before 7 pm OT"
type textarea "x"
type textarea "before 7 pm OT"
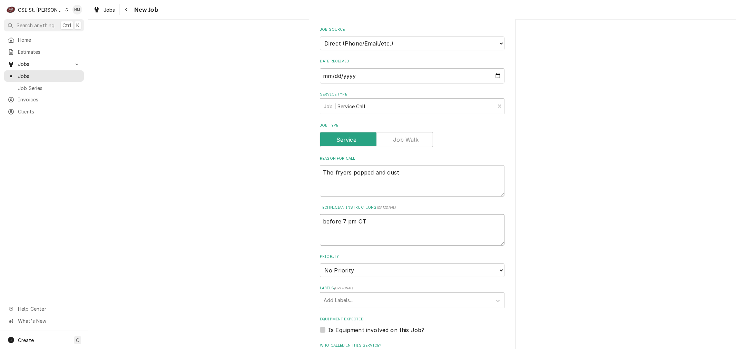
type textarea "x"
type textarea "before 7 pm OT a"
type textarea "x"
type textarea "before 7 pm OT ap"
type textarea "x"
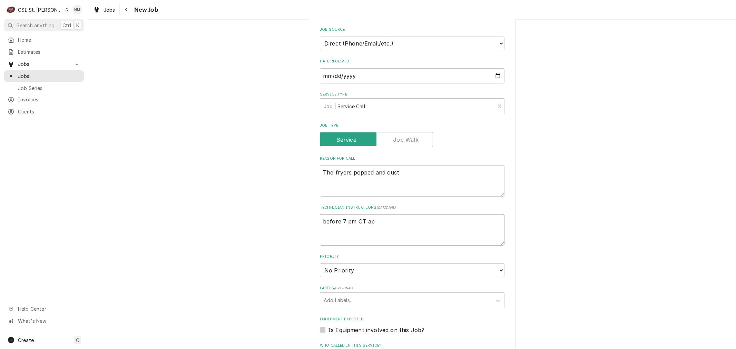
type textarea "before 7 pm OT app"
type textarea "x"
type textarea "before 7 pm OT appr"
type textarea "x"
type textarea "before 7 pm OT appro"
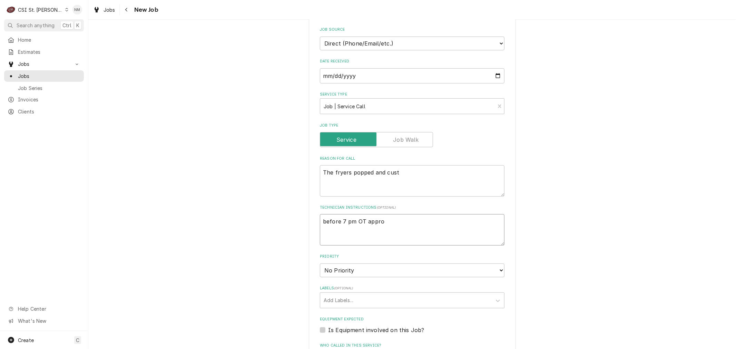
type textarea "x"
type textarea "before 7 pm OT approv"
type textarea "x"
type textarea "before 7 pm OT approve"
type textarea "x"
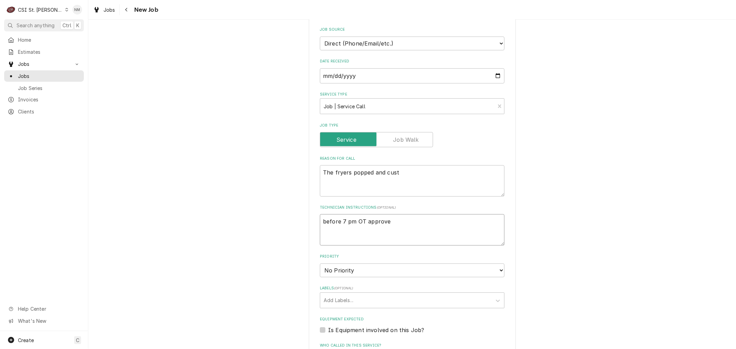
type textarea "before 7 pm OT approved"
type textarea "x"
type textarea "before 7 pm OT approved"
type textarea "x"
type textarea "before 7 pm OT approved p"
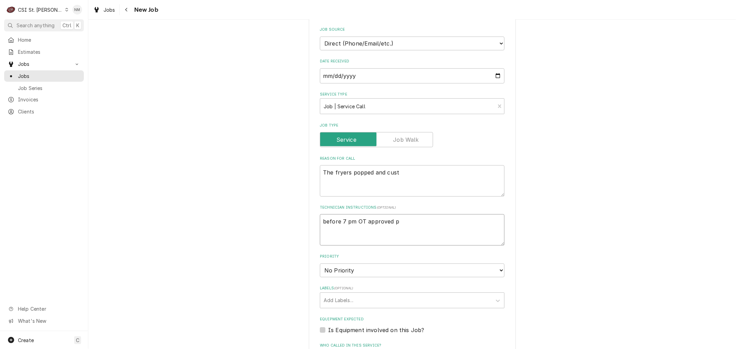
type textarea "x"
type textarea "before 7 pm OT approved pe"
type textarea "x"
type textarea "before 7 pm OT approved per"
type textarea "x"
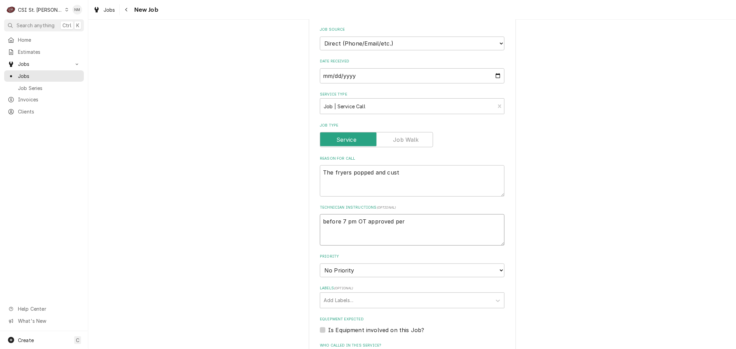
type textarea "before 7 pm OT approved per"
type textarea "x"
type textarea "before 7 pm OT approved per I"
type textarea "x"
type textarea "before 7 pm OT approved per Is"
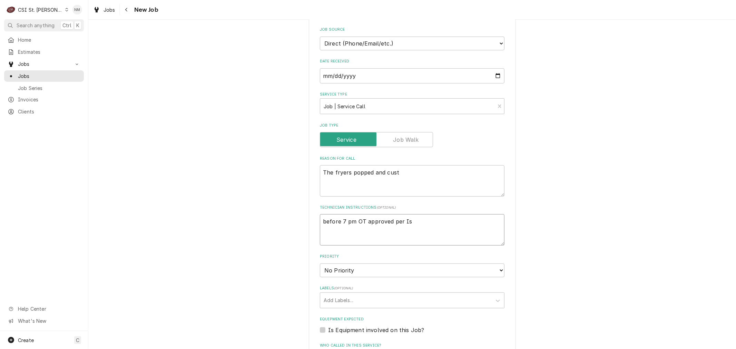
type textarea "x"
type textarea "before 7 pm OT approved per Isa"
type textarea "x"
type textarea "before 7 pm OT approved per Is"
type textarea "x"
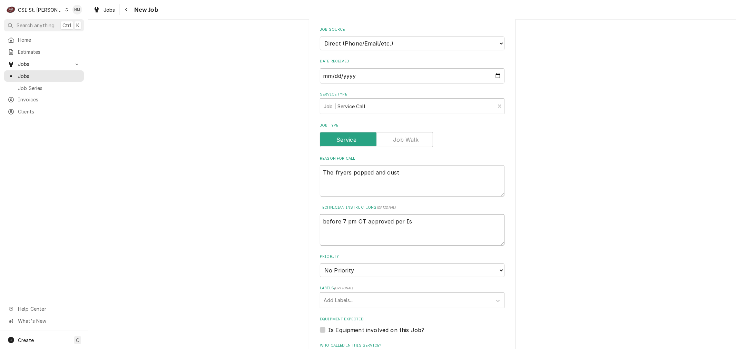
type textarea "before 7 pm OT approved per Isi"
type textarea "x"
type textarea "before 7 pm OT approved per Isis"
type textarea "x"
type textarea "before 7 pm OT approved per Isisa"
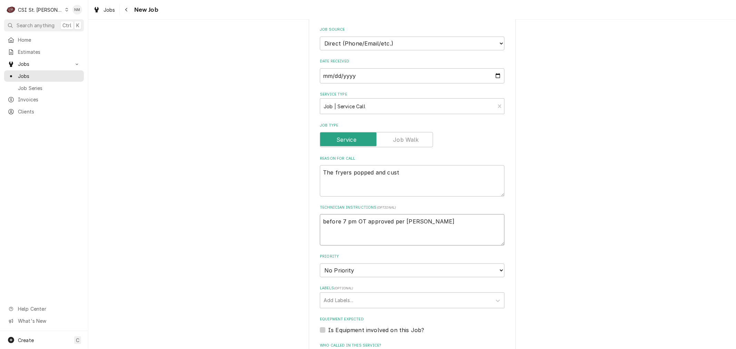
type textarea "x"
type textarea "before 7 pm OT approved per Isisah"
click at [409, 223] on textarea "before 7 pm OT approved per Isisah" at bounding box center [412, 229] width 185 height 31
type textarea "x"
type textarea "before 7 pm OT approved per Isiah"
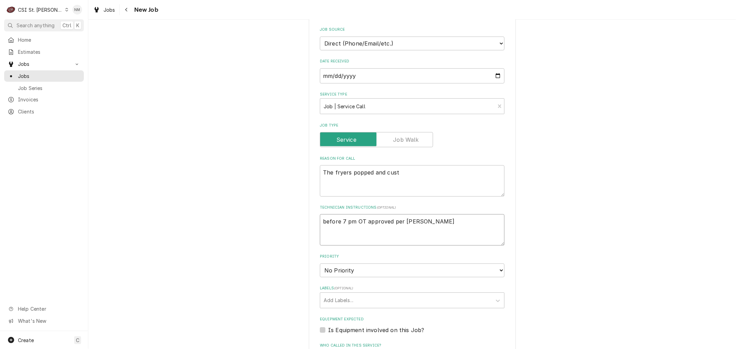
type textarea "x"
type textarea "before 7 pm OT approved per Isiah"
click at [400, 173] on textarea "The fryers popped and cust" at bounding box center [412, 180] width 185 height 31
type textarea "x"
type textarea "The fryers popped and cust"
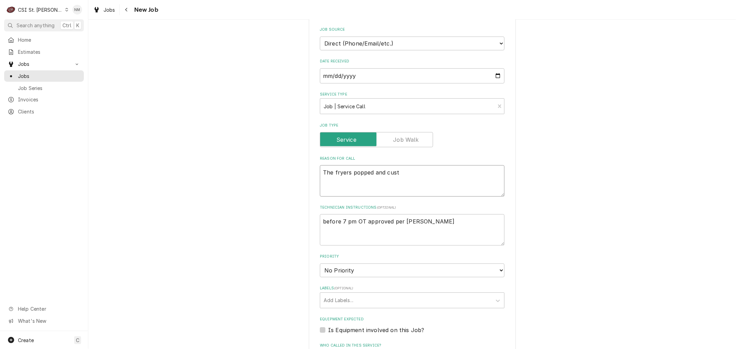
type textarea "x"
type textarea "The fryers popped and cust a"
type textarea "x"
type textarea "The fryers popped and cust af"
type textarea "x"
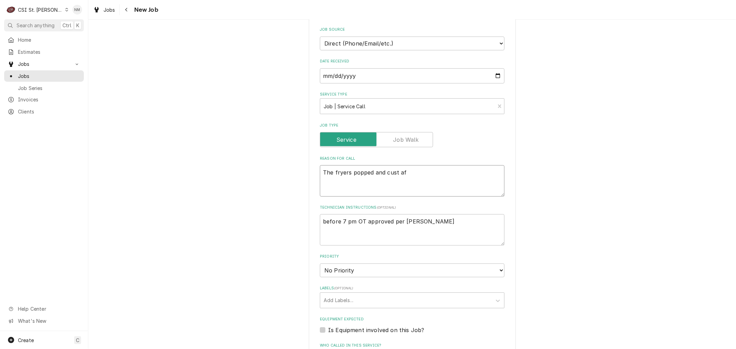
type textarea "The fryers popped and cust afr"
type textarea "x"
type textarea "The fryers popped and cust afra"
type textarea "x"
type textarea "The fryers popped and cust afrai"
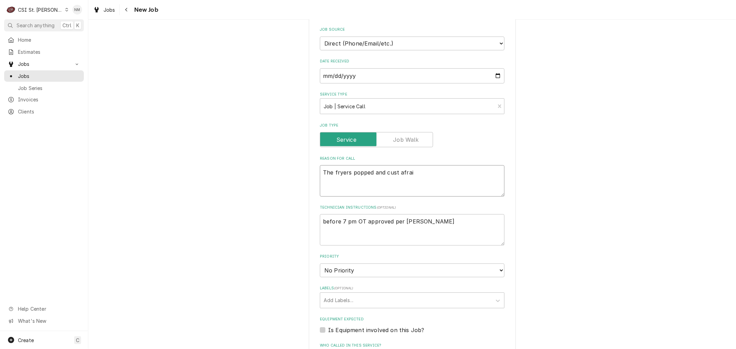
type textarea "x"
type textarea "The fryers popped and cust afraid"
type textarea "x"
type textarea "The fryers popped and cust afraid"
type textarea "x"
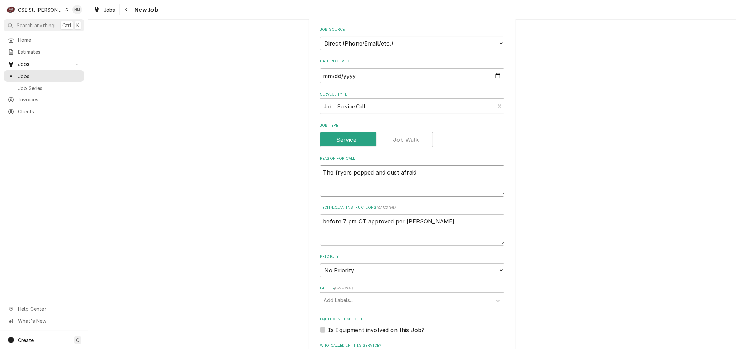
type textarea "The fryers popped and cust afraid t"
type textarea "x"
type textarea "The fryers popped and cust afraid to"
type textarea "x"
type textarea "The fryers popped and cust afraid to"
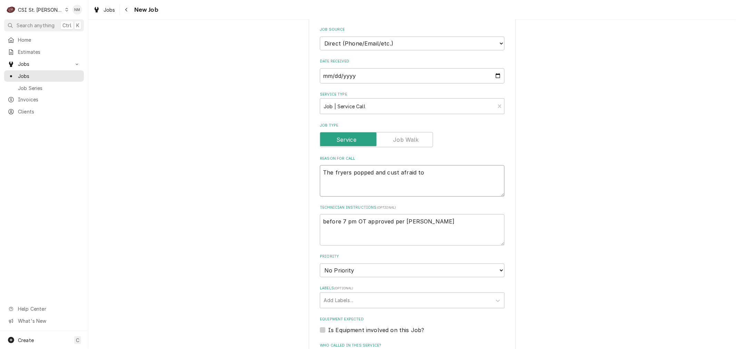
type textarea "x"
click at [419, 220] on textarea "before 7 pm OT approved per Isiah" at bounding box center [412, 229] width 185 height 31
drag, startPoint x: 381, startPoint y: 264, endPoint x: 381, endPoint y: 270, distance: 5.9
click at [381, 266] on select "No Priority Urgent High Medium Low" at bounding box center [412, 271] width 185 height 14
click at [320, 264] on select "No Priority Urgent High Medium Low" at bounding box center [412, 271] width 185 height 14
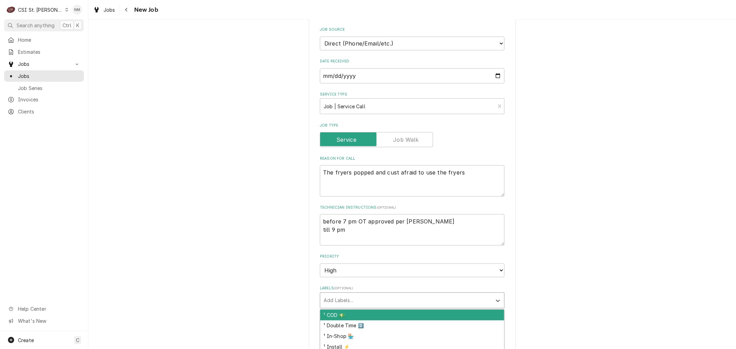
click at [367, 298] on div "Labels" at bounding box center [406, 300] width 165 height 12
click at [353, 310] on div "² Cooking 🔥" at bounding box center [412, 315] width 184 height 11
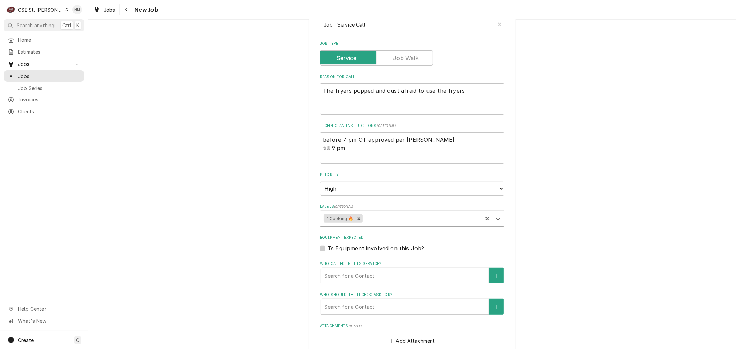
scroll to position [306, 0]
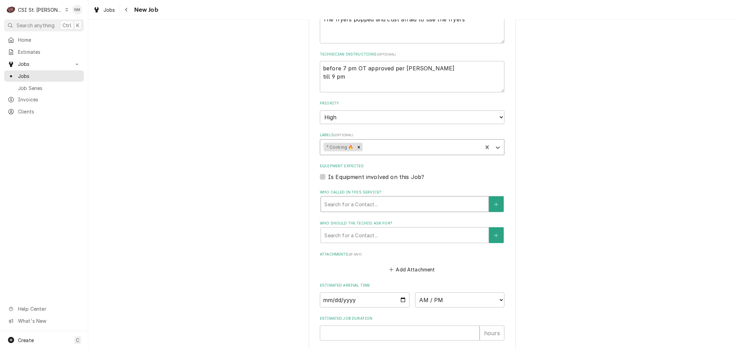
click at [363, 204] on div "Who called in this service?" at bounding box center [404, 204] width 161 height 12
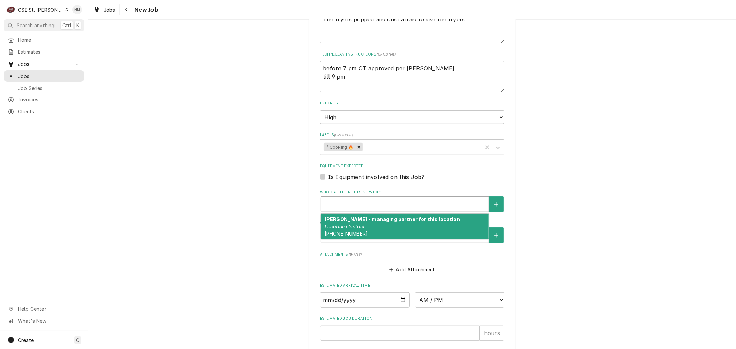
click at [560, 220] on div "Please provide the following information to create a job: Client Details Client…" at bounding box center [412, 117] width 648 height 795
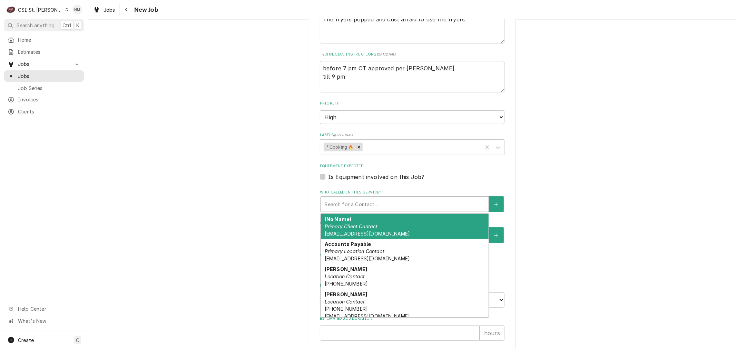
click at [372, 199] on div "Who called in this service?" at bounding box center [404, 204] width 161 height 12
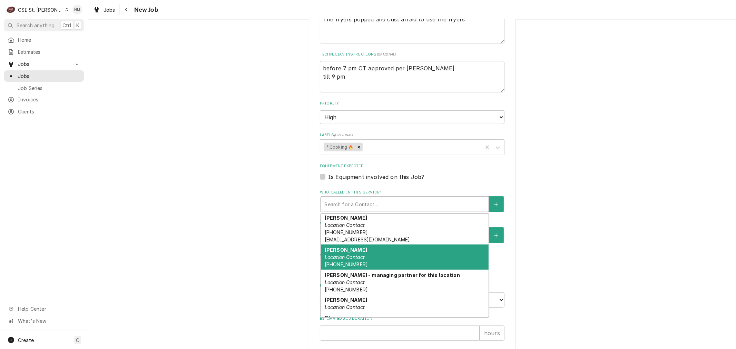
scroll to position [97, 0]
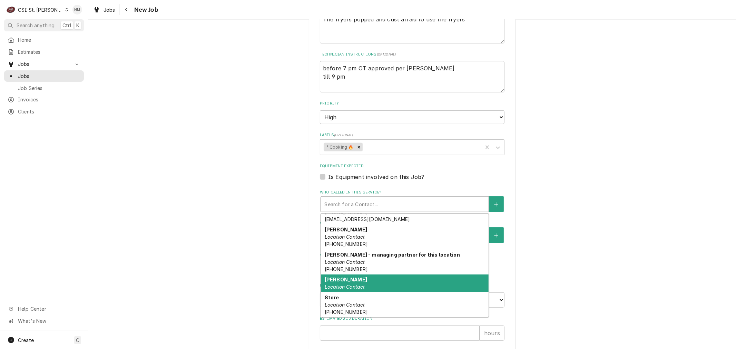
click at [579, 259] on div "Please provide the following information to create a job: Client Details Client…" at bounding box center [412, 117] width 648 height 795
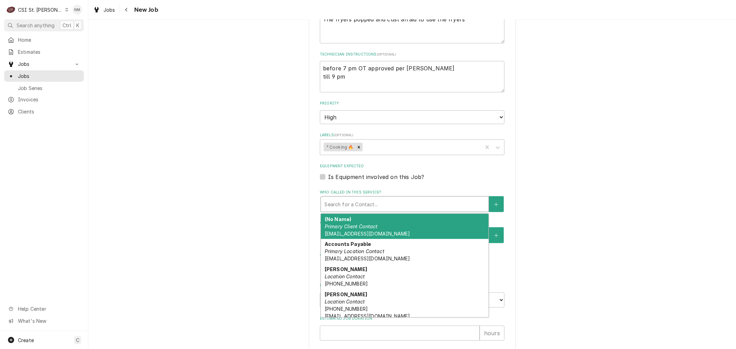
click at [376, 199] on div "Who called in this service?" at bounding box center [404, 204] width 161 height 12
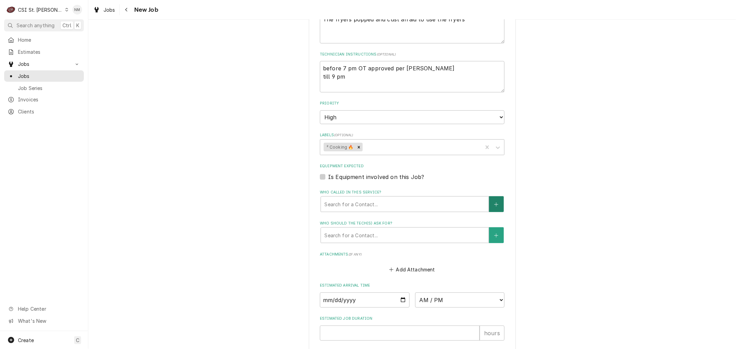
click at [494, 202] on icon "Create New Contact" at bounding box center [496, 204] width 4 height 5
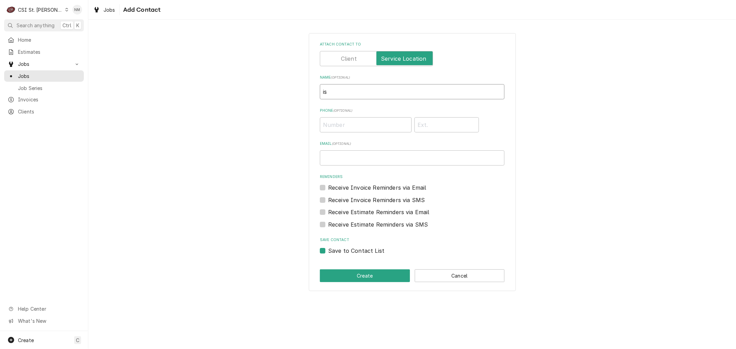
drag, startPoint x: 327, startPoint y: 88, endPoint x: 284, endPoint y: 85, distance: 42.9
click at [290, 85] on div "Attach contact to Name ( optional ) is Phone ( optional ) Email ( optional ) Re…" at bounding box center [412, 162] width 648 height 270
click at [353, 126] on input "Phone ( optional )" at bounding box center [366, 124] width 92 height 15
click at [349, 272] on button "Create" at bounding box center [365, 276] width 90 height 13
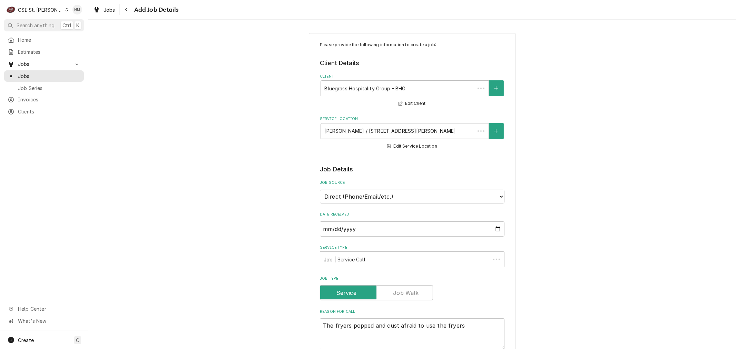
scroll to position [306, 0]
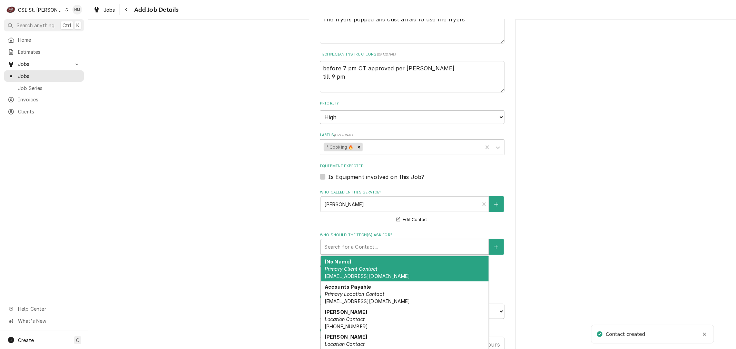
click at [367, 244] on div "Who should the tech(s) ask for?" at bounding box center [404, 247] width 161 height 12
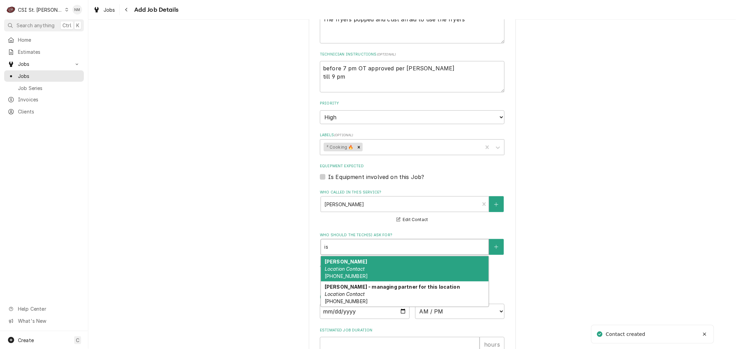
click at [366, 264] on div "Isiah Location Contact (618) 973-4642" at bounding box center [405, 268] width 168 height 25
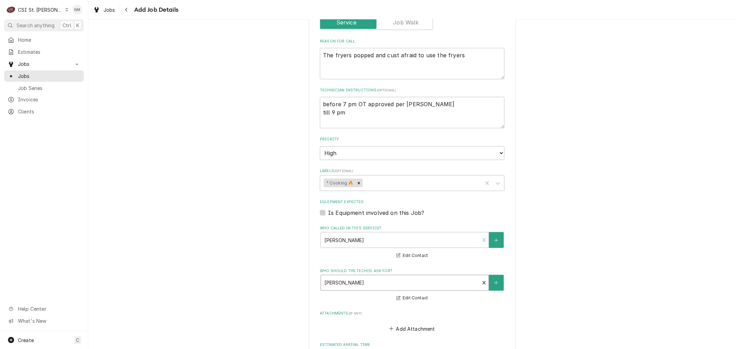
scroll to position [264, 0]
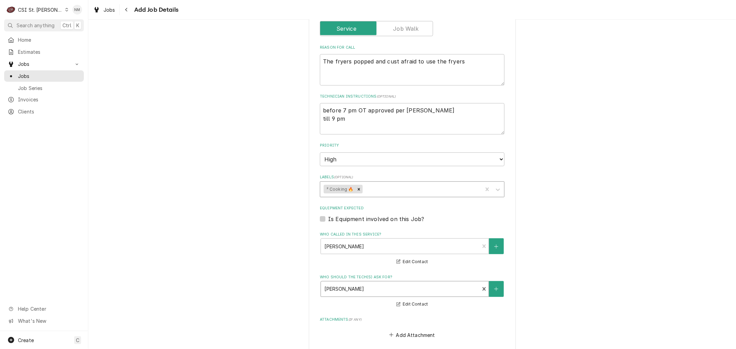
click at [418, 185] on div "Labels" at bounding box center [421, 189] width 115 height 12
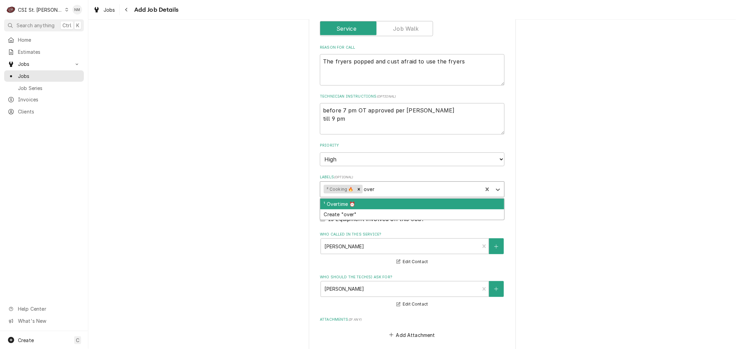
click at [368, 199] on div "¹ Overtime ⏰" at bounding box center [412, 204] width 184 height 11
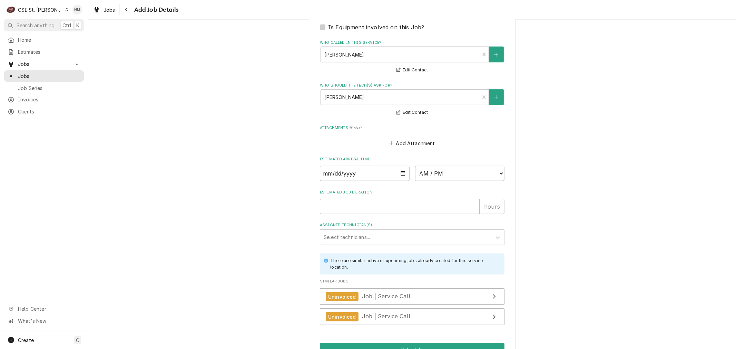
scroll to position [494, 0]
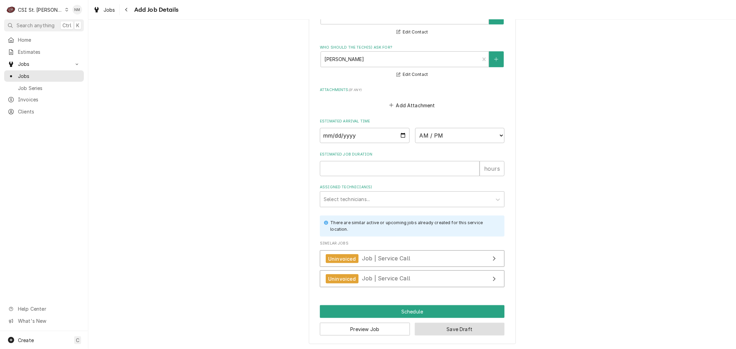
click at [461, 326] on button "Save Draft" at bounding box center [460, 329] width 90 height 13
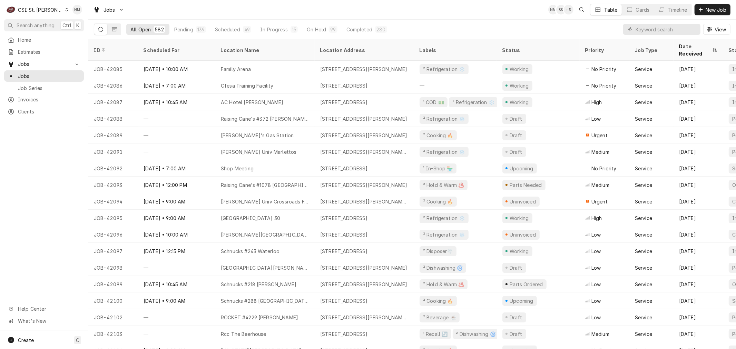
click at [65, 11] on icon "Dynamic Content Wrapper" at bounding box center [66, 9] width 3 height 3
click at [87, 14] on div "CSI [US_STATE][GEOGRAPHIC_DATA]" at bounding box center [105, 13] width 91 height 7
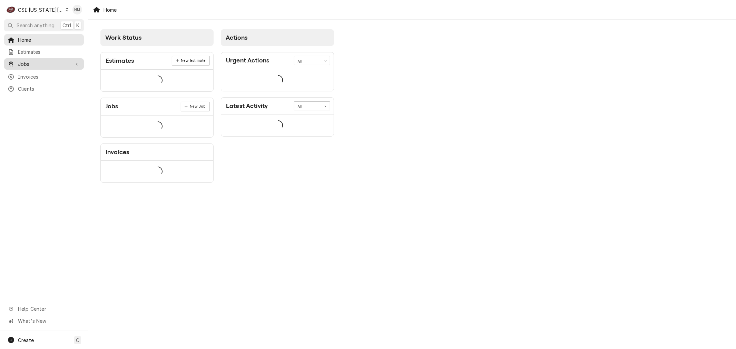
click at [30, 63] on span "Jobs" at bounding box center [44, 63] width 52 height 7
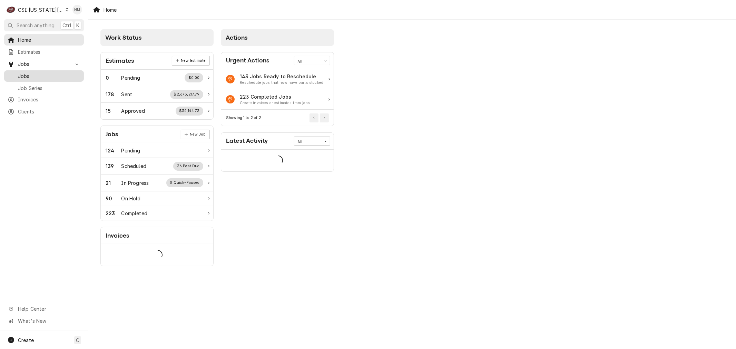
click at [30, 75] on span "Jobs" at bounding box center [49, 75] width 62 height 7
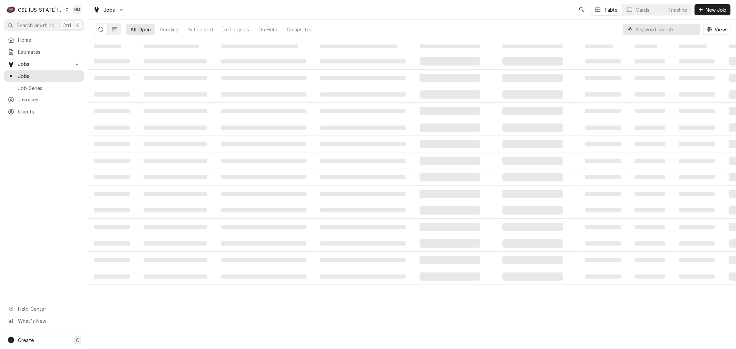
click at [663, 29] on input "Dynamic Content Wrapper" at bounding box center [666, 29] width 61 height 11
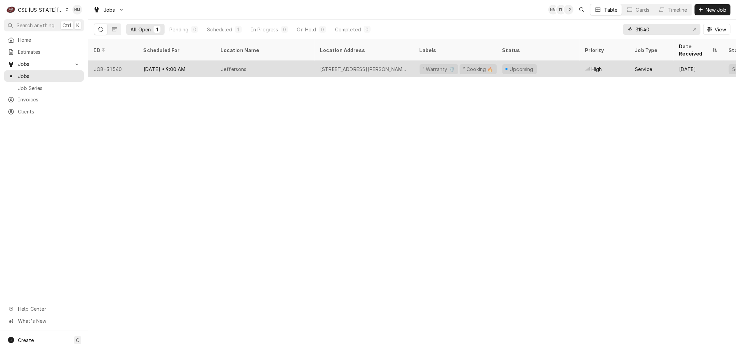
type input "31540"
click at [285, 61] on div "Jeffersons" at bounding box center [264, 69] width 99 height 17
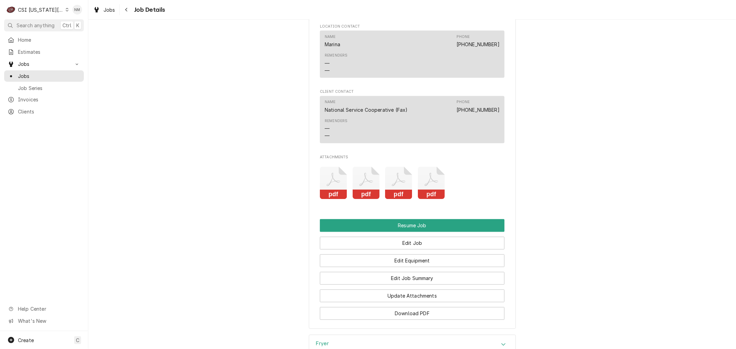
scroll to position [1342, 0]
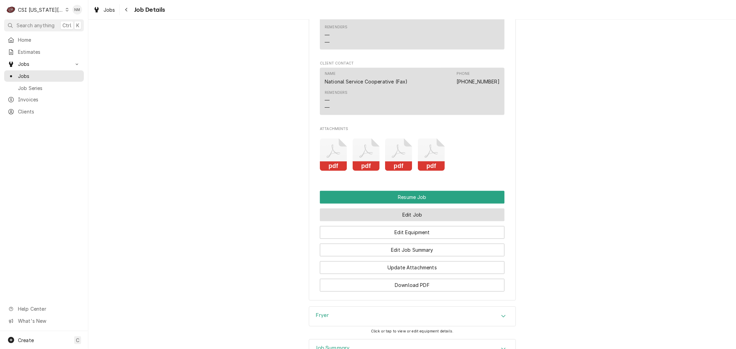
click at [416, 221] on button "Edit Job" at bounding box center [412, 214] width 185 height 13
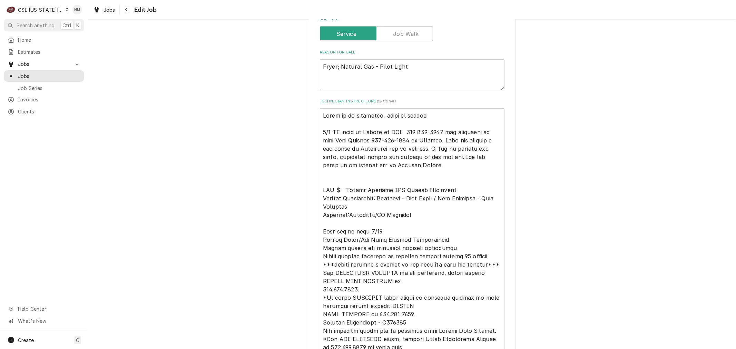
scroll to position [460, 0]
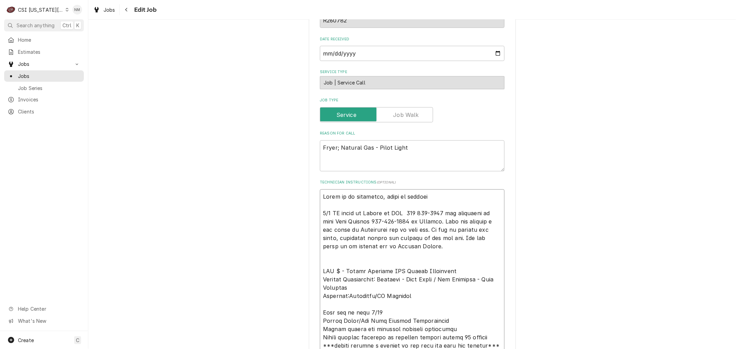
type textarea "x"
type textarea "Fryer is in warehouse, ready to install 8/4 DF spoke to Dianna at NSC 800 298-1…"
type textarea "x"
type textarea "S Fryer is in warehouse, ready to install 8/4 DF spoke to Dianna at NSC 800 298…"
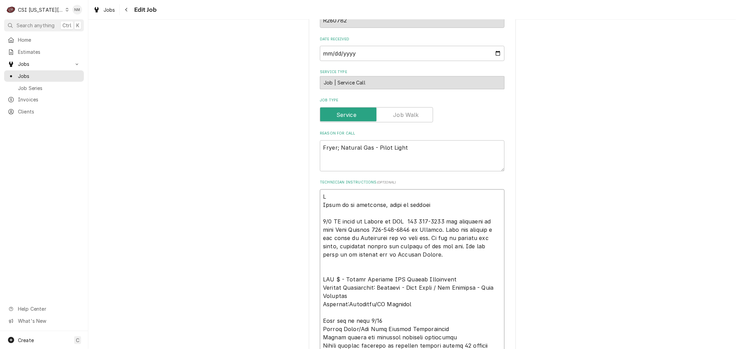
type textarea "x"
type textarea "Sc Fryer is in warehouse, ready to install 8/4 DF spoke to Dianna at NSC 800 29…"
type textarea "x"
type textarea "Sch Fryer is in warehouse, ready to install 8/4 DF spoke to Dianna at NSC 800 2…"
type textarea "x"
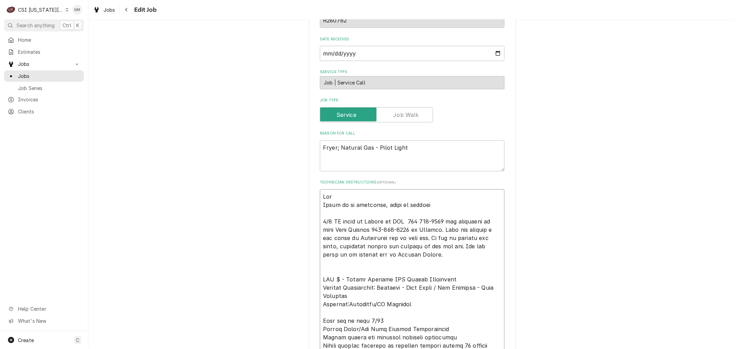
type textarea "Sche Fryer is in warehouse, ready to install 8/4 DF spoke to Dianna at NSC 800 …"
type textarea "x"
type textarea "Scheu Fryer is in warehouse, ready to install 8/4 DF spoke to Dianna at NSC 800…"
type textarea "x"
type textarea "Scheud Fryer is in warehouse, ready to install 8/4 DF spoke to Dianna at NSC 80…"
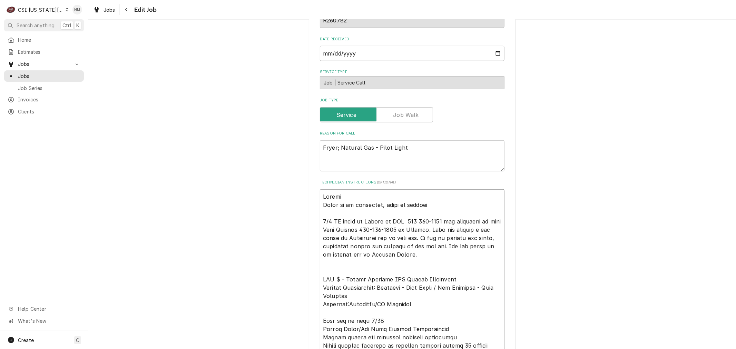
type textarea "x"
type textarea "Scheu Fryer is in warehouse, ready to install 8/4 DF spoke to Dianna at NSC 800…"
type textarea "x"
type textarea "Sche Fryer is in warehouse, ready to install 8/4 DF spoke to Dianna at NSC 800 …"
type textarea "x"
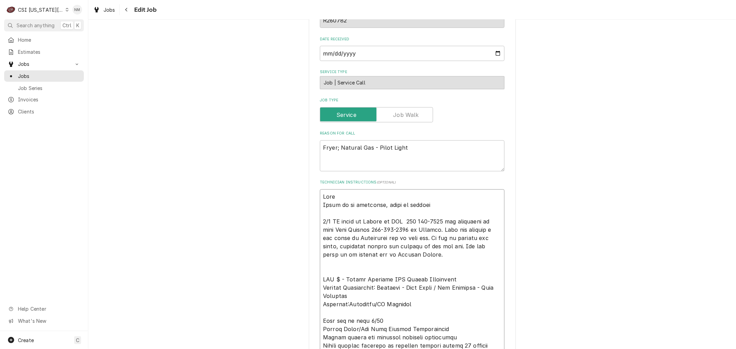
type textarea "Sched Fryer is in warehouse, ready to install 8/4 DF spoke to Dianna at NSC 800…"
type textarea "x"
type textarea "Schedu Fryer is in warehouse, ready to install 8/4 DF spoke to Dianna at NSC 80…"
type textarea "x"
type textarea "Schedul Fryer is in warehouse, ready to install 8/4 DF spoke to Dianna at NSC 8…"
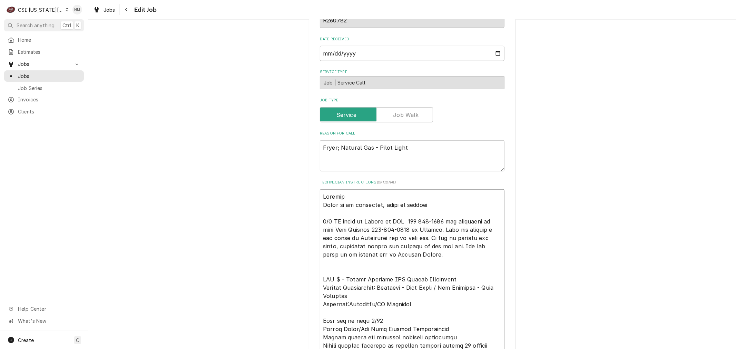
type textarea "x"
type textarea "Schedule Fryer is in warehouse, ready to install 8/4 DF spoke to Dianna at NSC …"
type textarea "x"
type textarea "Scheduled Fryer is in warehouse, ready to install 8/4 DF spoke to Dianna at NSC…"
type textarea "x"
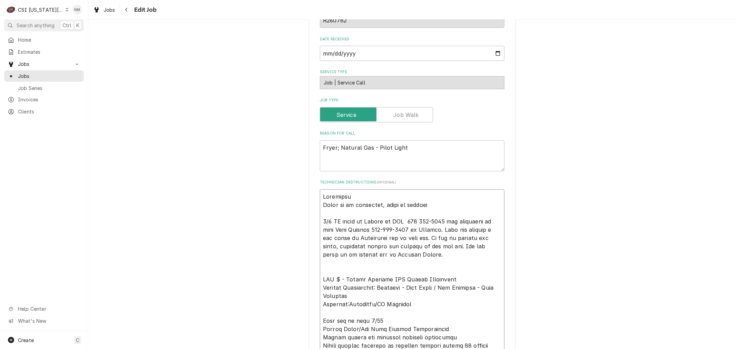
type textarea "Scheduled Fryer is in warehouse, ready to install 8/4 DF spoke to Dianna at NSC…"
type textarea "x"
type textarea "Scheduled w Fryer is in warehouse, ready to install 8/4 DF spoke to Dianna at N…"
type textarea "x"
type textarea "Scheduled wi Fryer is in warehouse, ready to install 8/4 DF spoke to Dianna at …"
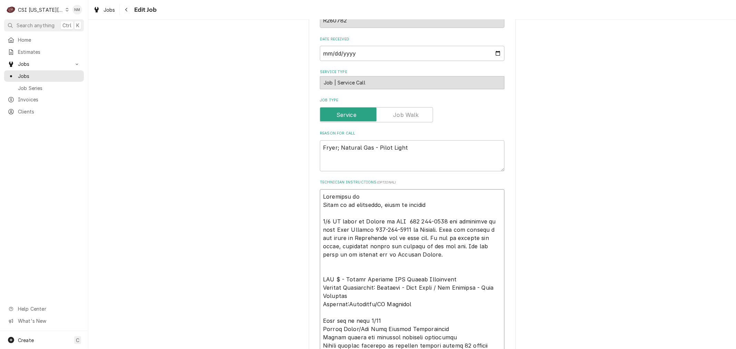
type textarea "x"
type textarea "Scheduled wit Fryer is in warehouse, ready to install 8/4 DF spoke to Dianna at…"
type textarea "x"
type textarea "Scheduled with Fryer is in warehouse, ready to install 8/4 DF spoke to Dianna a…"
type textarea "x"
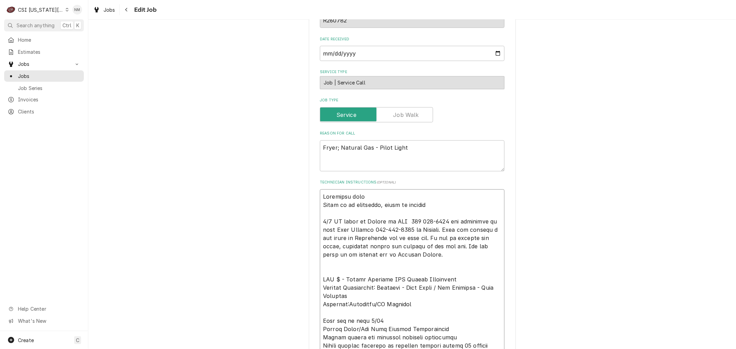
type textarea "Scheduled with Fryer is in warehouse, ready to install 8/4 DF spoke to Dianna a…"
type textarea "x"
type textarea "Scheduled with M Fryer is in warehouse, ready to install 8/4 DF spoke to Dianna…"
type textarea "x"
type textarea "Scheduled with Ma Fryer is in warehouse, ready to install 8/4 DF spoke to Diann…"
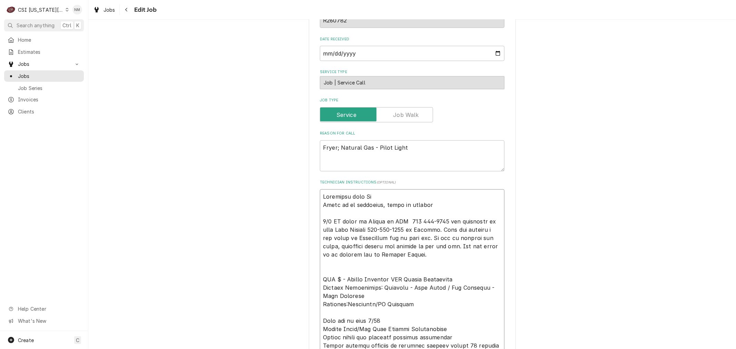
type textarea "x"
type textarea "Scheduled with Mar Fryer is in warehouse, ready to install 8/4 DF spoke to Dian…"
type textarea "x"
type textarea "Scheduled with Mari Fryer is in warehouse, ready to install 8/4 DF spoke to Dia…"
type textarea "x"
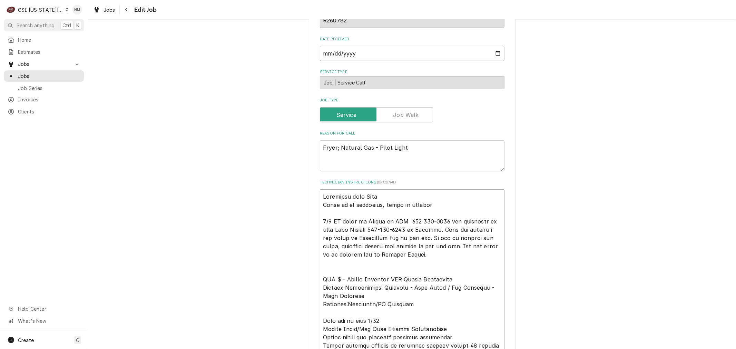
type textarea "Scheduled with Marin Fryer is in warehouse, ready to install 8/4 DF spoke to Di…"
type textarea "x"
type textarea "Scheduled with Marina Fryer is in warehouse, ready to install 8/4 DF spoke to D…"
type textarea "x"
type textarea "Scheduled with Marina Fryer is in warehouse, ready to install 8/4 DF spoke to D…"
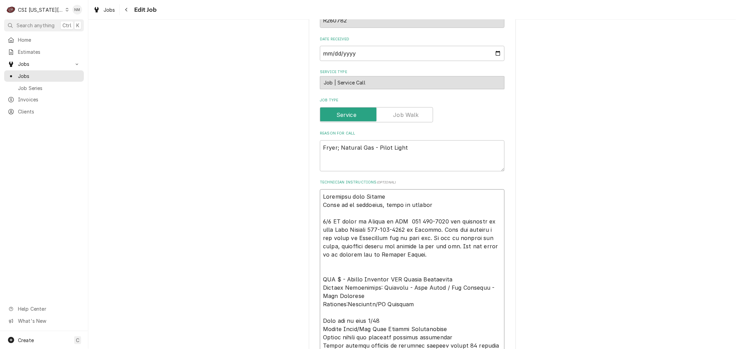
type textarea "x"
type textarea "Scheduled with Marina 9 Fryer is in warehouse, ready to install 8/4 DF spoke to…"
type textarea "x"
type textarea "Scheduled with Marina 9 Fryer is in warehouse, ready to install 8/4 DF spoke to…"
type textarea "x"
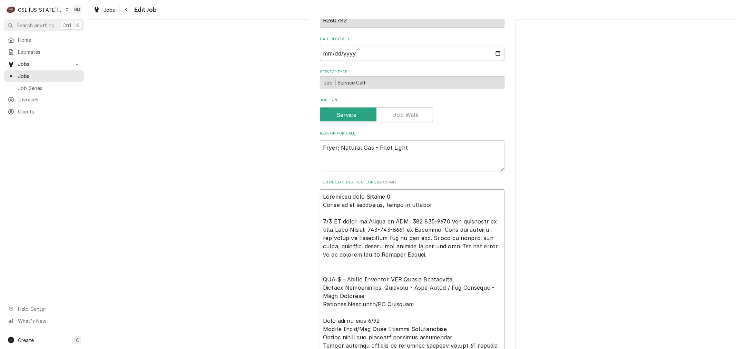
type textarea "Scheduled with Marina 9 a Fryer is in warehouse, ready to install 8/4 DF spoke …"
type textarea "x"
type textarea "Scheduled with Marina 9 am Fryer is in warehouse, ready to install 8/4 DF spoke…"
type textarea "x"
type textarea "Scheduled with Marina 9 am Fryer is in warehouse, ready to install 8/4 DF spoke…"
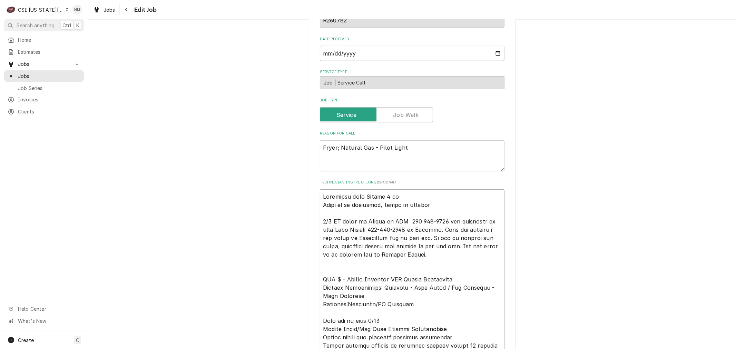
type textarea "x"
type textarea "Scheduled with Marina 9 am T Fryer is in warehouse, ready to install 8/4 DF spo…"
type textarea "x"
type textarea "Scheduled with Marina 9 am Tu Fryer is in warehouse, ready to install 8/4 DF sp…"
type textarea "x"
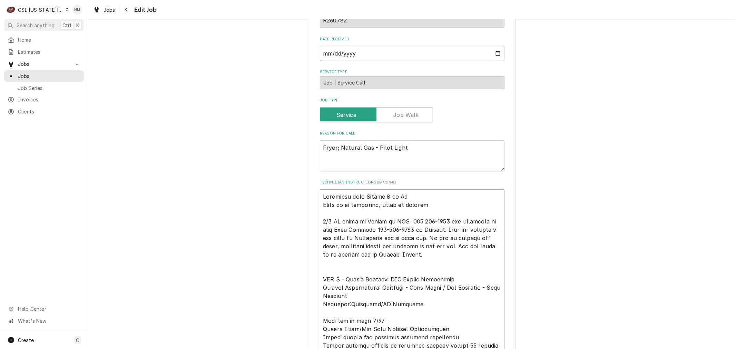
type textarea "Scheduled with Marina 9 am Tue Fryer is in warehouse, ready to install 8/4 DF s…"
type textarea "x"
type textarea "Scheduled with Marina 9 am Tues Fryer is in warehouse, ready to install 8/4 DF …"
type textarea "x"
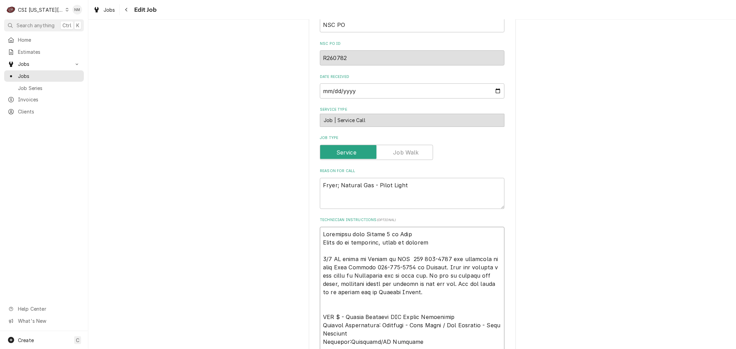
scroll to position [422, 0]
drag, startPoint x: 413, startPoint y: 226, endPoint x: 315, endPoint y: 223, distance: 98.4
type textarea "Scheduled with Marina 9 am Tues Fryer is in warehouse, ready to install 8/4 DF …"
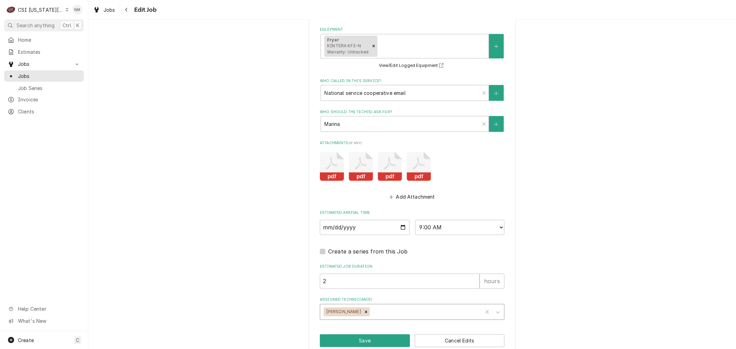
scroll to position [1201, 0]
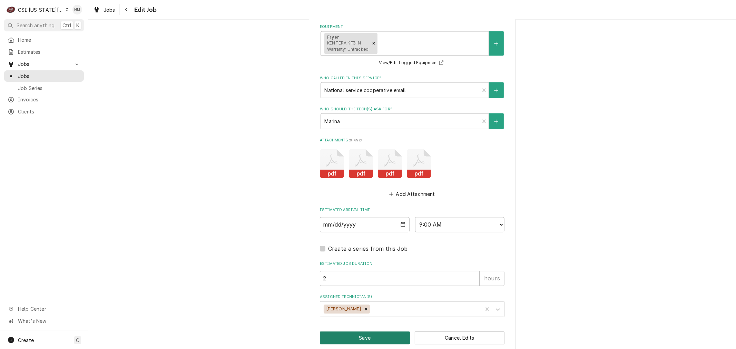
click at [359, 332] on button "Save" at bounding box center [365, 338] width 90 height 13
type textarea "x"
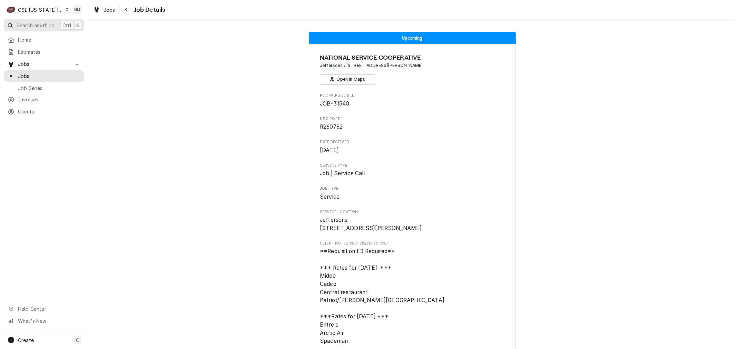
click at [32, 23] on span "Search anything" at bounding box center [36, 25] width 38 height 7
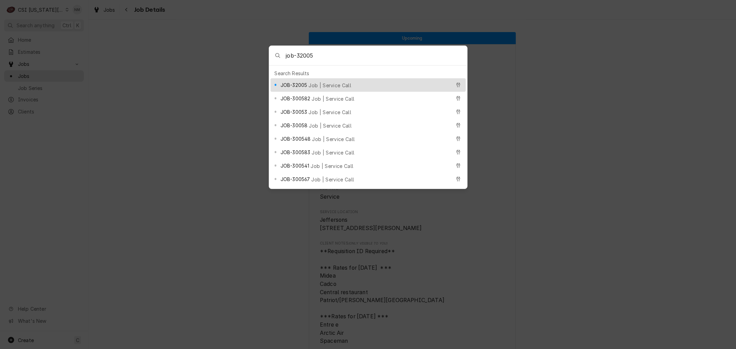
type input "job-32005"
click at [343, 81] on div "JOB-32005 Job | Service Call" at bounding box center [366, 85] width 171 height 8
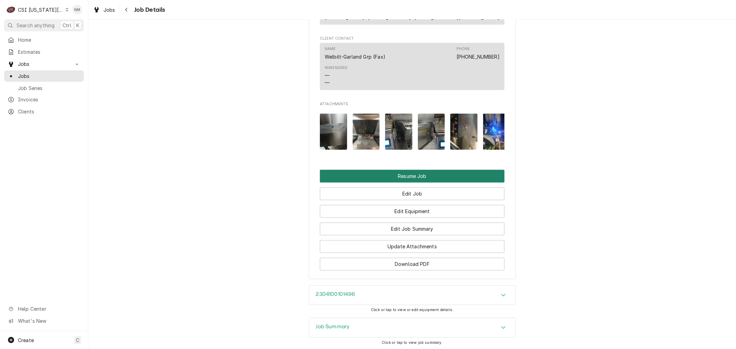
scroll to position [1419, 0]
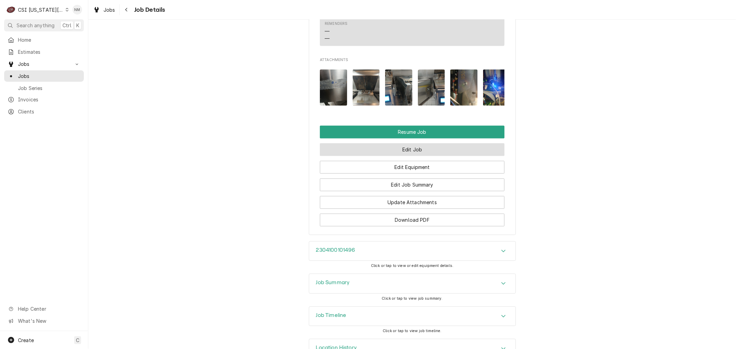
click at [423, 156] on button "Edit Job" at bounding box center [412, 149] width 185 height 13
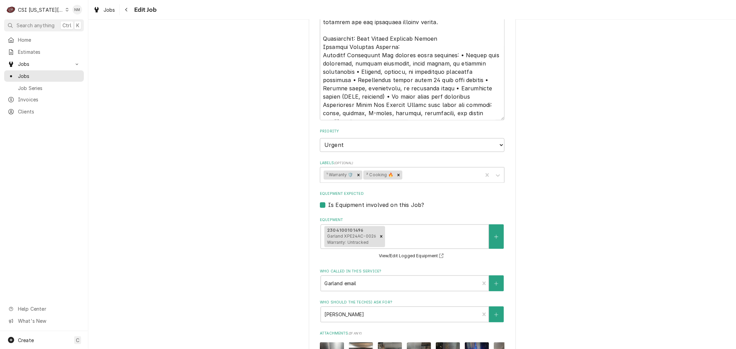
scroll to position [1150, 0]
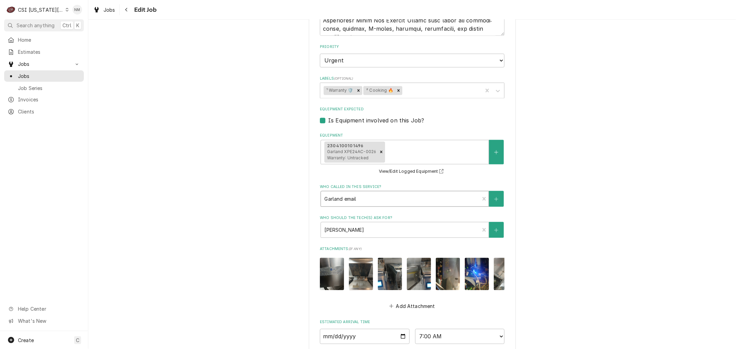
click at [386, 196] on div "Who called in this service?" at bounding box center [400, 199] width 152 height 12
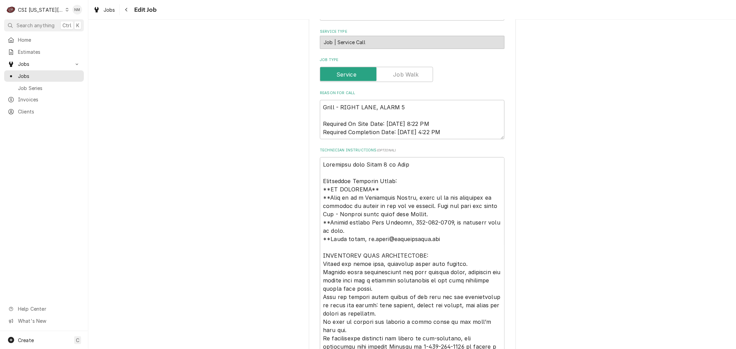
scroll to position [690, 0]
click at [416, 164] on textarea "Technician Instructions ( optional )" at bounding box center [412, 327] width 185 height 338
type textarea "x"
type textarea "Loremipsu dolo Sitam 2 co Adip Elitseddoe Temporin Utlab: **ET DOLOREMA** **Ali…"
type textarea "x"
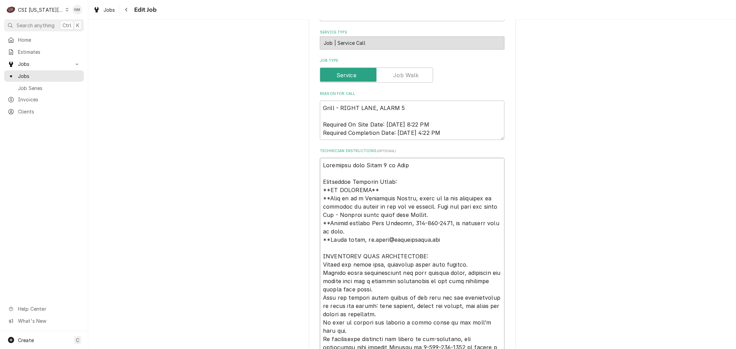
type textarea "Loremipsu dolo Sitam 6 co Adip 3 Elitseddoe Temporin Utlab: **ET DOLOREMA** **A…"
type textarea "x"
type textarea "Loremipsu dolo Sitam 3 co Adip 90 Elitseddoe Temporin Utlab: **ET DOLOREMA** **…"
type textarea "x"
type textarea "Scheduled with David 7 am Tues 785 Additional Dispatch Notes: **OT APPROVED** *…"
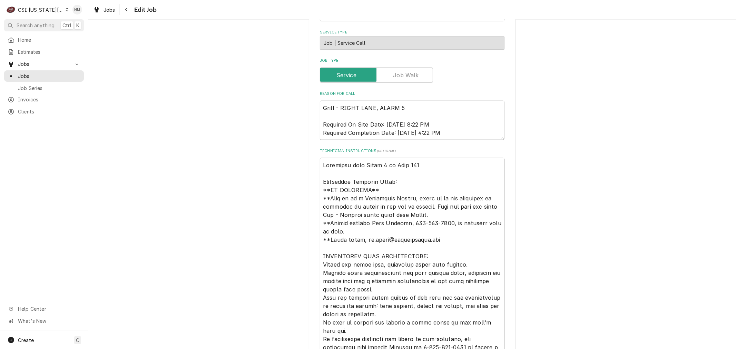
type textarea "x"
type textarea "Scheduled with David 7 am Tues 785- Additional Dispatch Notes: **OT APPROVED** …"
type textarea "x"
type textarea "Scheduled with David 7 am Tues 785-6 Additional Dispatch Notes: **OT APPROVED**…"
type textarea "x"
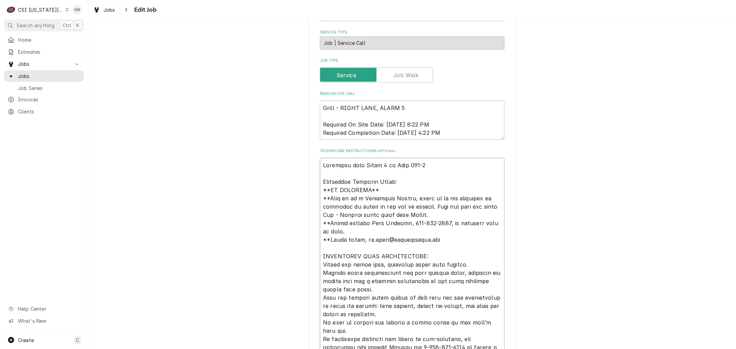
type textarea "Scheduled with David 7 am Tues 785-60 Additional Dispatch Notes: **OT APPROVED*…"
type textarea "x"
type textarea "Scheduled with David 7 am Tues 785-608 Additional Dispatch Notes: **OT APPROVED…"
type textarea "x"
type textarea "Scheduled with David 7 am Tues 785-608- Additional Dispatch Notes: **OT APPROVE…"
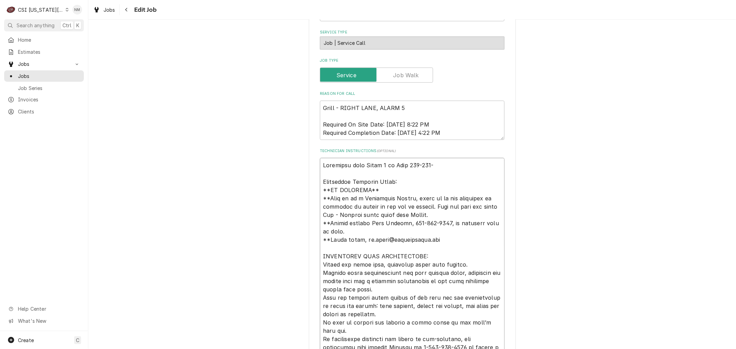
type textarea "x"
type textarea "Scheduled with David 7 am Tues 785-608-4 Additional Dispatch Notes: **OT APPROV…"
type textarea "x"
type textarea "Scheduled with David 7 am Tues 785-608-44 Additional Dispatch Notes: **OT APPRO…"
type textarea "x"
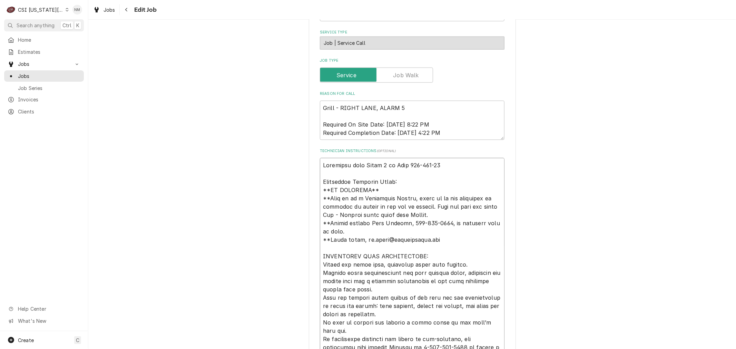
type textarea "Scheduled with David 7 am Tues 785-608-444 Additional Dispatch Notes: **OT APPR…"
type textarea "x"
type textarea "Scheduled with David 7 am Tues 785-608-4448 Additional Dispatch Notes: **OT APP…"
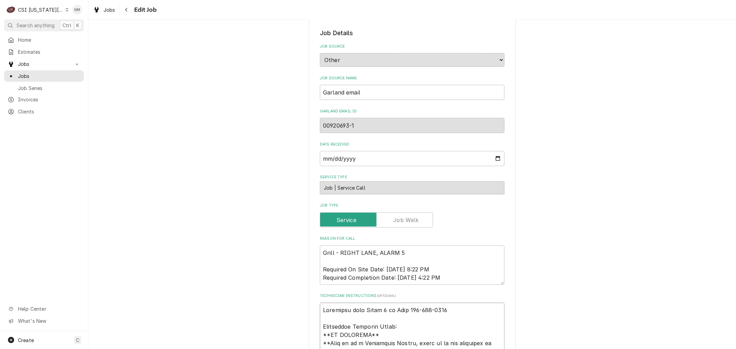
scroll to position [613, 0]
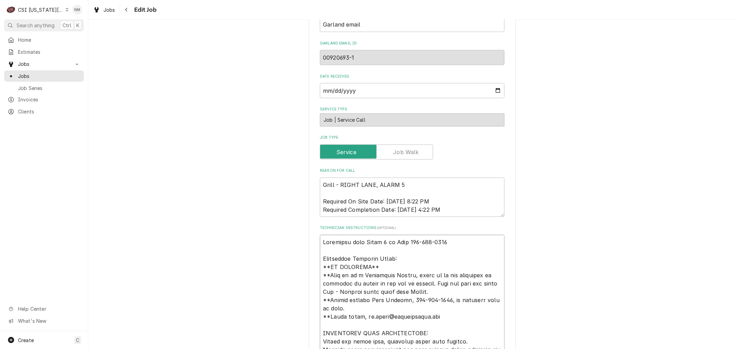
type textarea "x"
type textarea "Scheduled with David 7 am Tues 785-608-4448 Additional Dispatch Notes: **OT APP…"
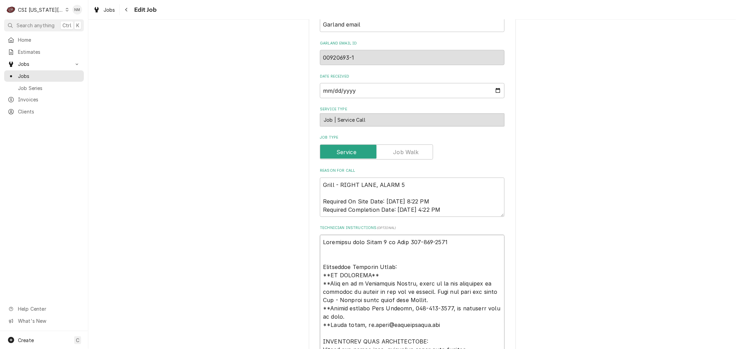
type textarea "x"
type textarea "Scheduled with David 7 am Tues 785-608-4448 MO Additional Dispatch Notes: **OT …"
type textarea "x"
type textarea "Scheduled with David 7 am Tues 785-608-4448 MOD Additional Dispatch Notes: **OT…"
type textarea "x"
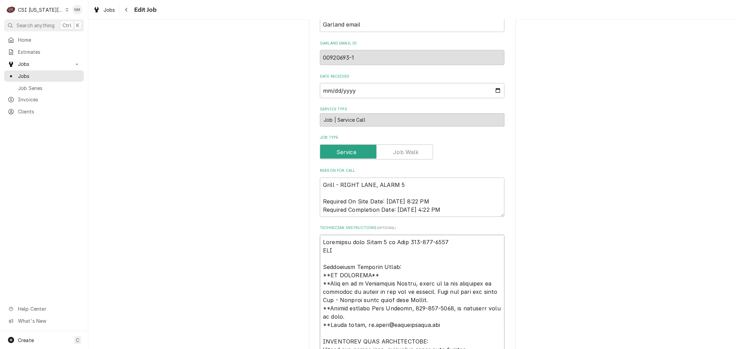
type textarea "Scheduled with David 7 am Tues 785-608-4448 MOD Additional Dispatch Notes: **OT…"
type textarea "x"
type textarea "Scheduled with David 7 am Tues 785-608-4448 MOD Additional Dispatch Notes: **OT…"
drag, startPoint x: 444, startPoint y: 308, endPoint x: 408, endPoint y: 308, distance: 36.2
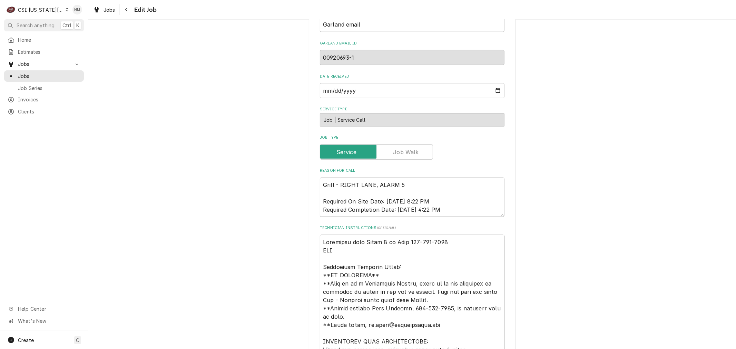
paste textarea "785-979-0337"
type textarea "x"
type textarea "Scheduled with David 7 am Tues 785-608-4448 MOD 785-979-0337 Additional Dispatc…"
type textarea "x"
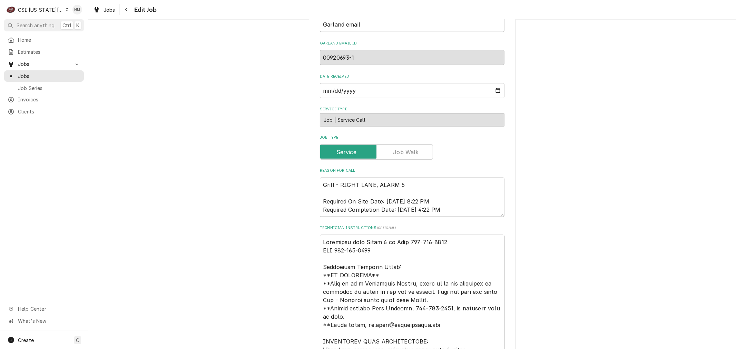
type textarea "Scheduled with David 7 am Tues 785-608-4448 MOD 785-979-0337 Additional Dispatc…"
type textarea "x"
type textarea "Scheduled with David 7 am Tues 785-608-4448 MOD 785-979-0337 o Additional Dispa…"
type textarea "x"
type textarea "Scheduled with David 7 am Tues 785-608-4448 MOD 785-979-0337 or Additional Disp…"
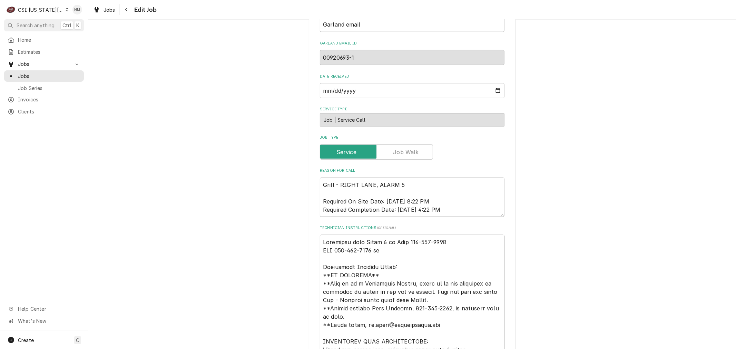
type textarea "x"
type textarea "Scheduled with David 7 am Tues 785-608-4448 MOD 785-979-0337 or Additional Disp…"
type textarea "x"
type textarea "Scheduled with David 7 am Tues 785-608-4448 MOD 785-979-0337 or d Additional Di…"
type textarea "x"
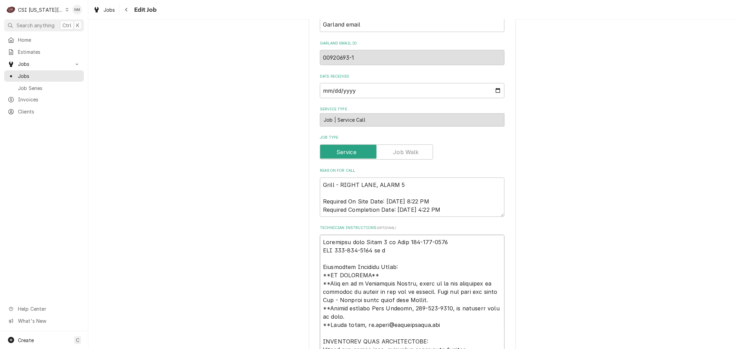
type textarea "Scheduled with David 7 am Tues 785-608-4448 MOD 785-979-0337 or di Additional D…"
type textarea "x"
type textarea "Scheduled with David 7 am Tues 785-608-4448 MOD 785-979-0337 or d Additional Di…"
type textarea "x"
type textarea "Scheduled with David 7 am Tues 785-608-4448 MOD 785-979-0337 or Additional Disp…"
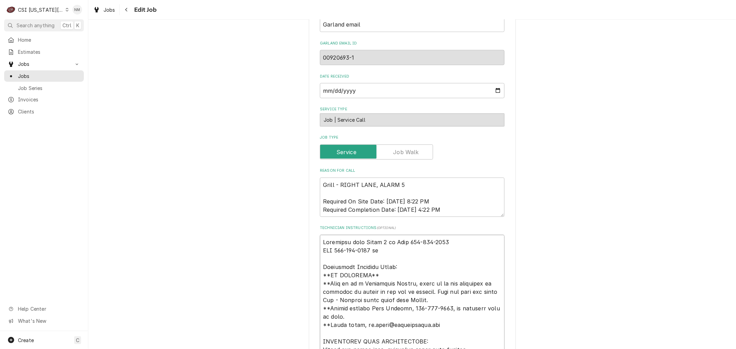
type textarea "x"
type textarea "Scheduled with David 7 am Tues 785-608-4448 MOD 785-979-0337 or D Additional Di…"
type textarea "x"
type textarea "Scheduled with David 7 am Tues 785-608-4448 MOD 785-979-0337 or DM Additional D…"
type textarea "x"
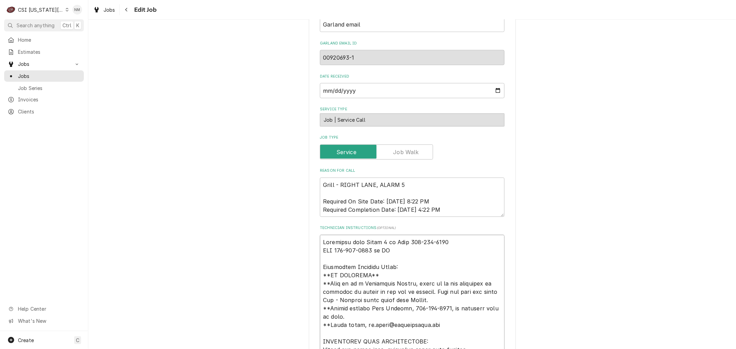
type textarea "Scheduled with David 7 am Tues 785-608-4448 MOD 785-979-0337 or DM Additional D…"
type textarea "x"
type textarea "Scheduled with David 7 am Tues 785-608-4448 MOD 785-979-0337 or DM S Additional…"
type textarea "x"
type textarea "Scheduled with David 7 am Tues 785-608-4448 MOD 785-979-0337 or DM St Additiona…"
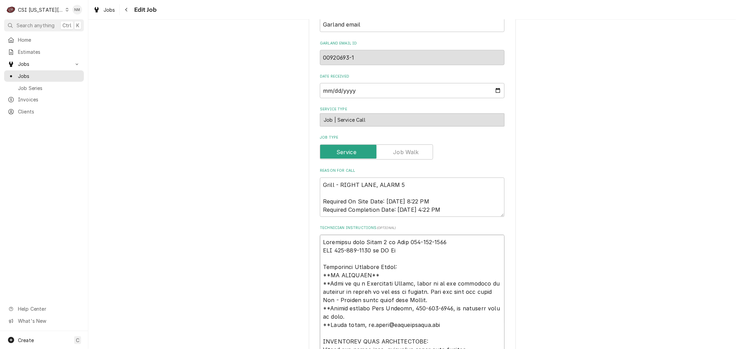
type textarea "x"
type textarea "Scheduled with David 7 am Tues 785-608-4448 MOD 785-979-0337 or DM Ste Addition…"
type textarea "x"
type textarea "Scheduled with David 7 am Tues 785-608-4448 MOD 785-979-0337 or DM Step Additio…"
type textarea "x"
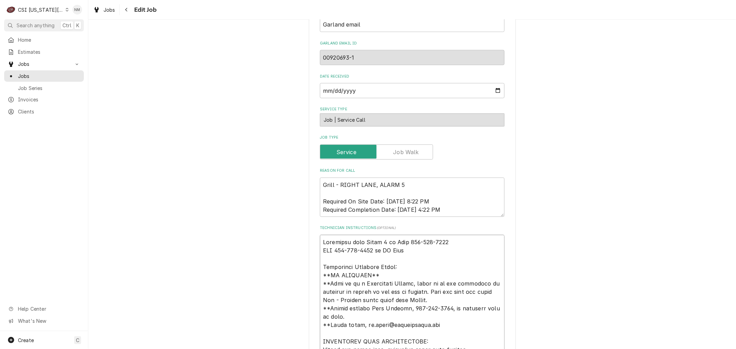
type textarea "Scheduled with David 7 am Tues 785-608-4448 MOD 785-979-0337 or DM Steph Additi…"
type textarea "x"
type textarea "Scheduled with David 7 am Tues 785-608-4448 MOD 785-979-0337 or DM Stepha Addit…"
type textarea "x"
type textarea "Scheduled with David 7 am Tues 785-608-4448 MOD 785-979-0337 or DM Stephan Addi…"
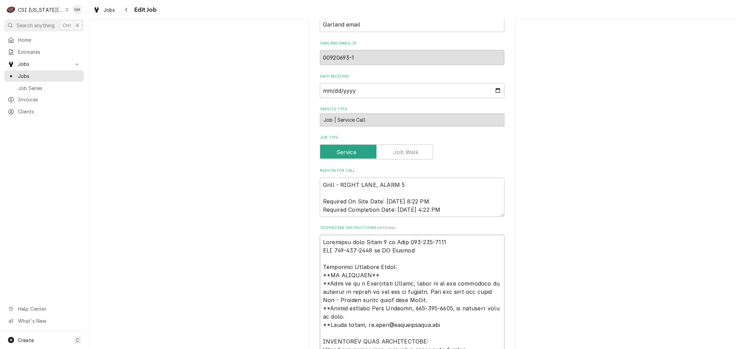
type textarea "x"
type textarea "Scheduled with David 7 am Tues 785-608-4448 MOD 785-979-0337 or DM Stephani Add…"
type textarea "x"
type textarea "Scheduled with David 7 am Tues 785-608-4448 MOD 785-979-0337 or DM Stephanie Ad…"
type textarea "x"
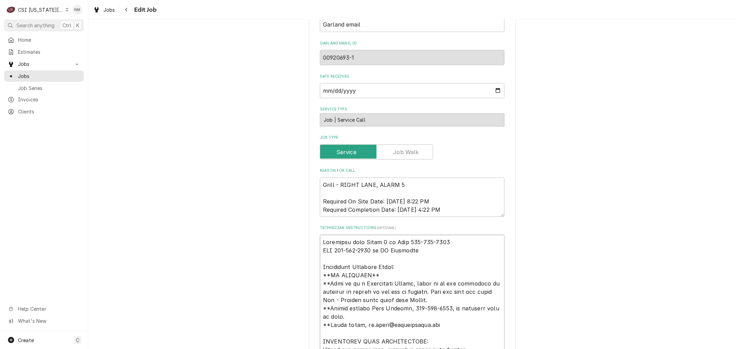
type textarea "Scheduled with David 7 am Tues 785-608-4448 MOD 785-979-0337 or DM Stephanie Ad…"
type textarea "x"
type textarea "Scheduled with David 7 am Tues 785-608-4448 MOD 785-979-0337 or DM Stephanie 5 …"
type textarea "x"
type textarea "Scheduled with David 7 am Tues 785-608-4448 MOD 785-979-0337 or DM Stephanie 57…"
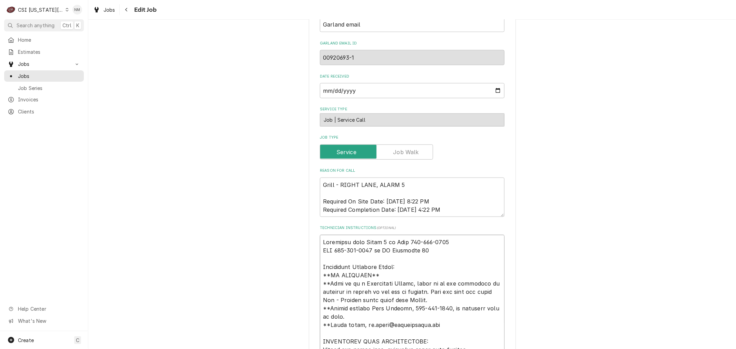
type textarea "x"
type textarea "Scheduled with David 7 am Tues 785-608-4448 MOD 785-979-0337 or DM Stephanie 57…"
type textarea "x"
type textarea "Scheduled with David 7 am Tues 785-608-4448 MOD 785-979-0337 or DM Stephanie 57…"
type textarea "x"
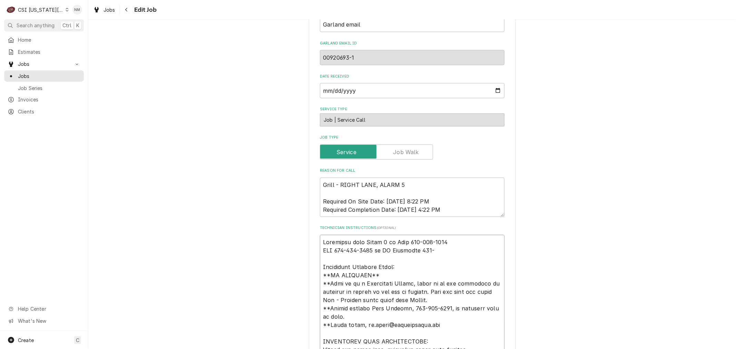
type textarea "Scheduled with David 7 am Tues 785-608-4448 MOD 785-979-0337 or DM Stephanie 57…"
type textarea "x"
type textarea "Scheduled with David 7 am Tues 785-608-4448 MOD 785-979-0337 or DM Stephanie 57…"
type textarea "x"
type textarea "Scheduled with David 7 am Tues 785-608-4448 MOD 785-979-0337 or DM Stephanie 57…"
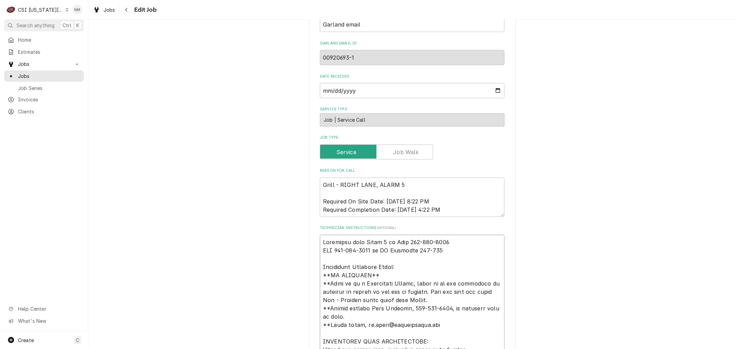
type textarea "x"
type textarea "Scheduled with David 7 am Tues 785-608-4448 MOD 785-979-0337 or DM Stephanie 57…"
type textarea "x"
type textarea "Scheduled with David 7 am Tues 785-608-4448 MOD 785-979-0337 or DM Stephanie 57…"
type textarea "x"
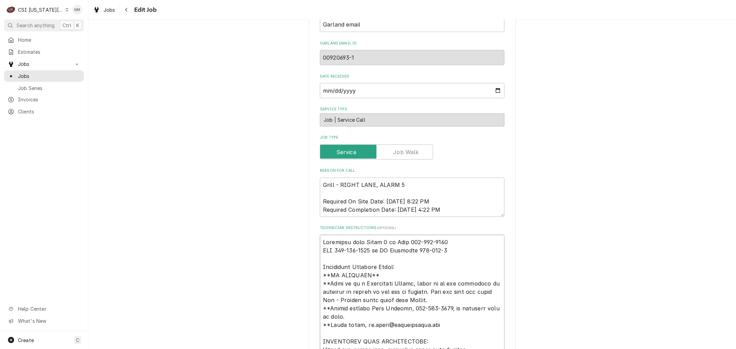
type textarea "Scheduled with David 7 am Tues 785-608-4448 MOD 785-979-0337 or DM Stephanie 57…"
type textarea "x"
type textarea "Scheduled with David 7 am Tues 785-608-4448 MOD 785-979-0337 or DM Stephanie 57…"
type textarea "x"
type textarea "Scheduled with David 7 am Tues 785-608-4448 MOD 785-979-0337 or DM Stephanie 57…"
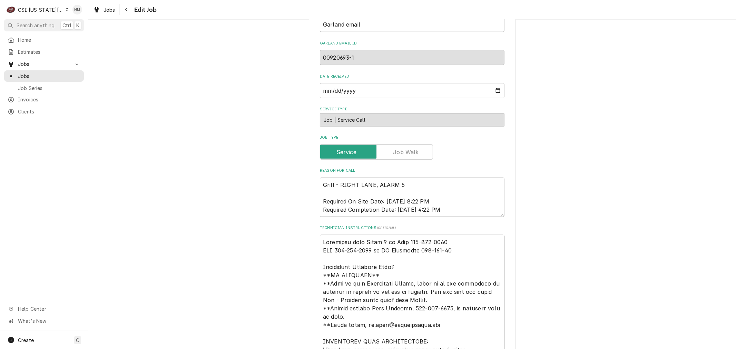
type textarea "x"
type textarea "Scheduled with David 7 am Tues 785-608-4448 MOD 785-979-0337 or DM Stephanie 57…"
type textarea "x"
type textarea "Scheduled with David 7 am Tues 785-608-4448 MOD 785-979-0337 or DM Stephanie 57…"
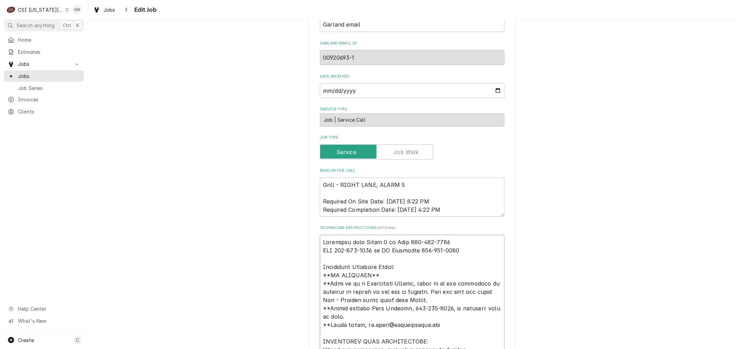
type textarea "x"
type textarea "Scheduled with David 7 am Tues 785-608-4448 MOD 785-979-0337 or DM Stephanie 57…"
type textarea "x"
type textarea "Scheduled with David 7 am Tues 785-608-4448 MOD 785-979-0337 E or DM Stephanie …"
type textarea "x"
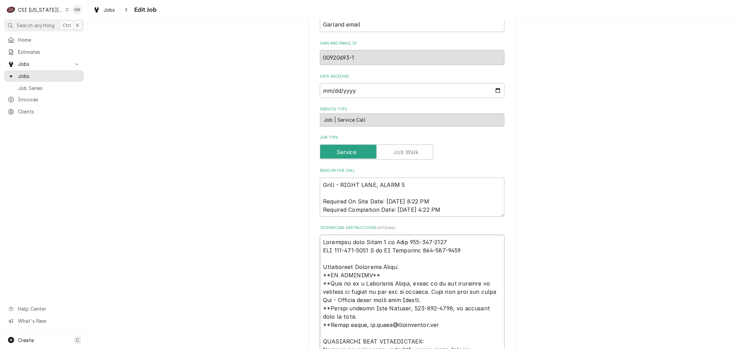
type textarea "Scheduled with David 7 am Tues 785-608-4448 MOD 785-979-0337 Ee or DM Stephanie…"
type textarea "x"
type textarea "Scheduled with David 7 am Tues 785-608-4448 MOD 785-979-0337 Eej or DM Stephani…"
type textarea "x"
type textarea "Scheduled with David 7 am Tues 785-608-4448 MOD 785-979-0337 Eeja or DM Stephan…"
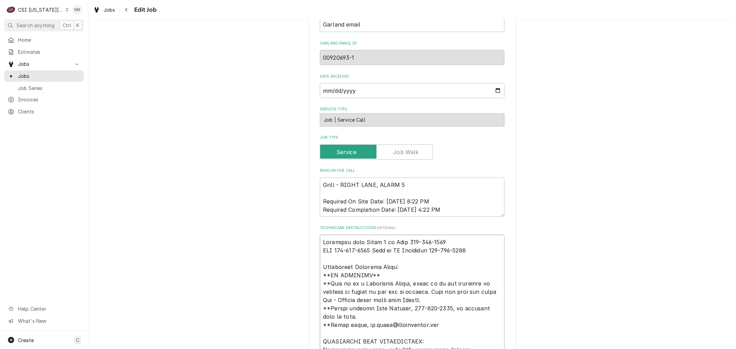
type textarea "x"
type textarea "Scheduled with David 7 am Tues 785-608-4448 MOD 785-979-0337 Eej or DM Stephani…"
type textarea "x"
type textarea "Scheduled with David 7 am Tues 785-608-4448 MOD 785-979-0337 Ee or DM Stephanie…"
type textarea "x"
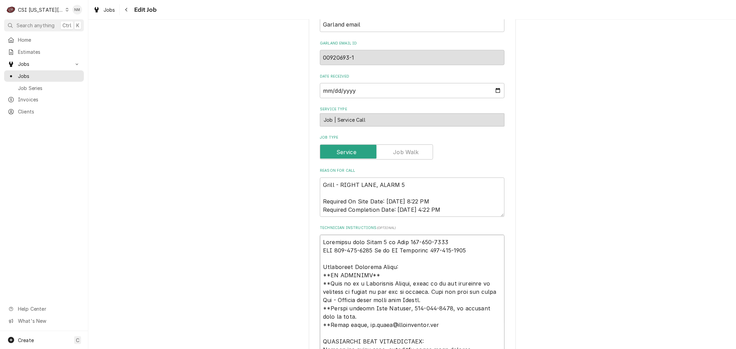
type textarea "Scheduled with David 7 am Tues 785-608-4448 MOD 785-979-0337 E or DM Stephanie …"
type textarea "x"
type textarea "Scheduled with David 7 am Tues 785-608-4448 MOD 785-979-0337 or DM Stephanie 57…"
type textarea "x"
type textarea "Scheduled with David 7 am Tues 785-608-4448 MOD 785-979-0337 D or DM Stephanie …"
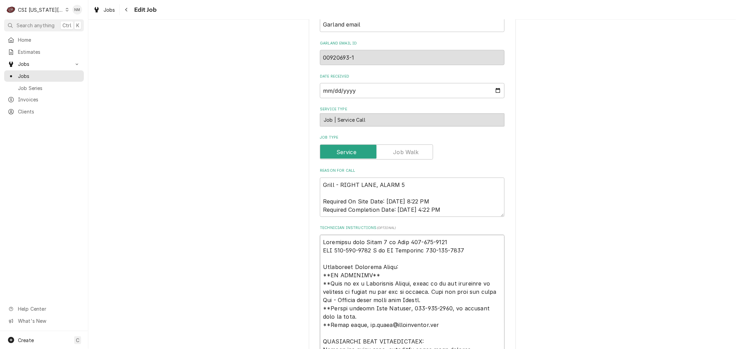
type textarea "x"
type textarea "Scheduled with David 7 am Tues 785-608-4448 MOD 785-979-0337 De or DM Stephanie…"
type textarea "x"
type textarea "Scheduled with David 7 am Tues 785-608-4448 MOD 785-979-0337 Dej or DM Stephani…"
type textarea "x"
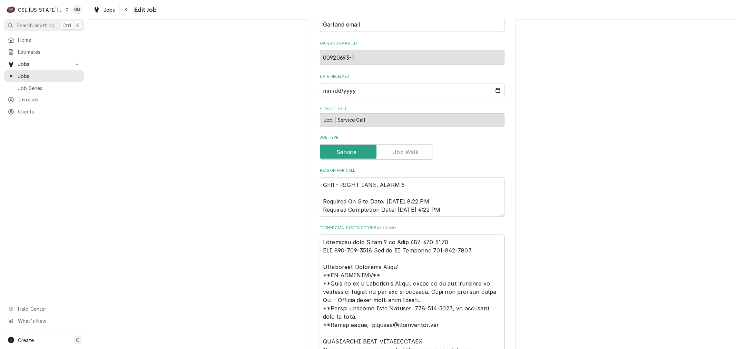
type textarea "Scheduled with David 7 am Tues 785-608-4448 MOD 785-979-0337 Deja or DM Stephan…"
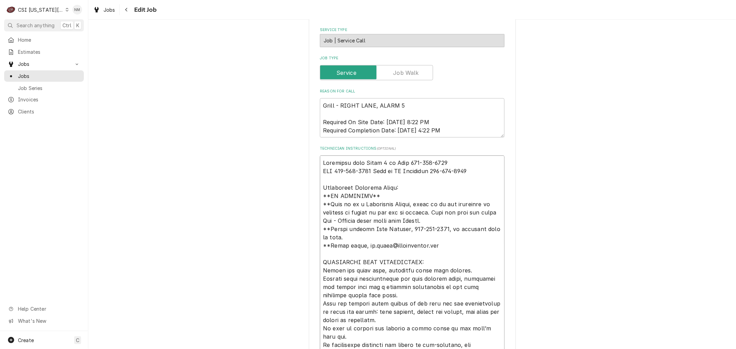
scroll to position [690, 0]
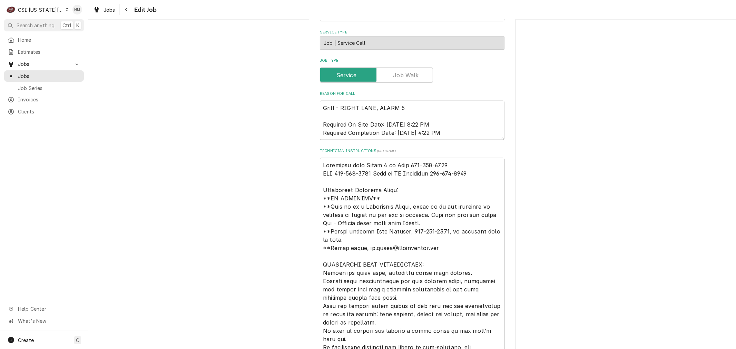
click at [452, 163] on textarea "Technician Instructions ( optional )" at bounding box center [412, 331] width 185 height 346
type textarea "x"
type textarea "Scheduled with David 7 am Tues 785-608-4448 MOD 785-979-0337 Deja or DM Stephan…"
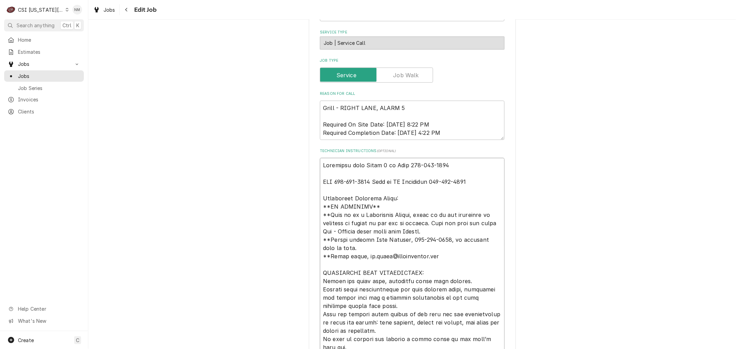
type textarea "x"
type textarea "Scheduled with David 7 am Tues 785-608-4448 L MOD 785-979-0337 Deja or DM Steph…"
type textarea "x"
type textarea "Scheduled with David 7 am Tues 785-608-4448 LV MOD 785-979-0337 Deja or DM Step…"
type textarea "x"
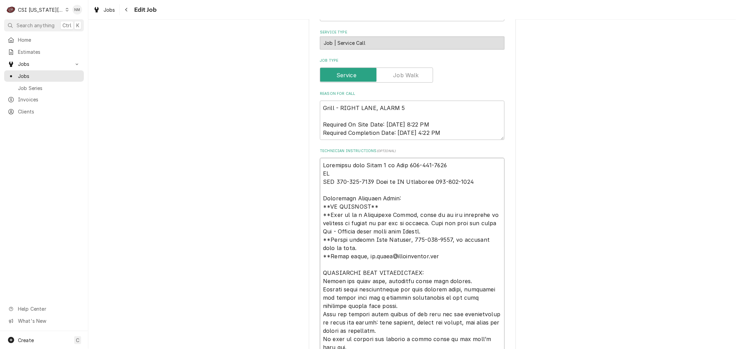
type textarea "Scheduled with David 7 am Tues 785-608-4448 LVM MOD 785-979-0337 Deja or DM Ste…"
type textarea "x"
type textarea "Scheduled with David 7 am Tues 785-608-4448 LVM MOD 785-979-0337 Deja or DM Ste…"
type textarea "x"
type textarea "Scheduled with David 7 am Tues 785-608-4448 LVM 7 MOD 785-979-0337 Deja or DM S…"
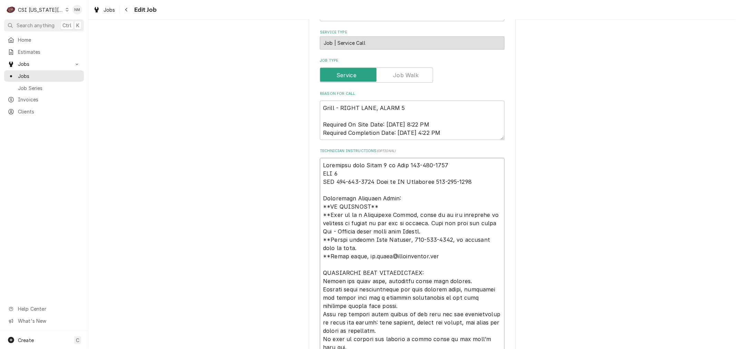
type textarea "x"
type textarea "Scheduled with David 7 am Tues 785-608-4448 LVM 7 MOD 785-979-0337 Deja or DM S…"
type textarea "x"
type textarea "Scheduled with David 7 am Tues 785-608-4448 LVM 7 am MOD 785-979-0337 Deja or D…"
type textarea "x"
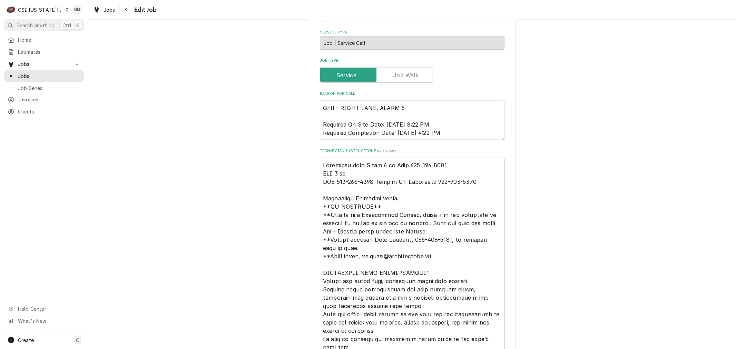
type textarea "Scheduled with David 7 am Tues 785-608-4448 LVM 7 am MOD 785-979-0337 Deja or D…"
type textarea "x"
type textarea "Scheduled with David 7 am Tues 785-608-4448 LVM 7 am D MOD 785-979-0337 Deja or…"
type textarea "x"
type textarea "Scheduled with David 7 am Tues 785-608-4448 LVM 7 am De MOD 785-979-0337 Deja o…"
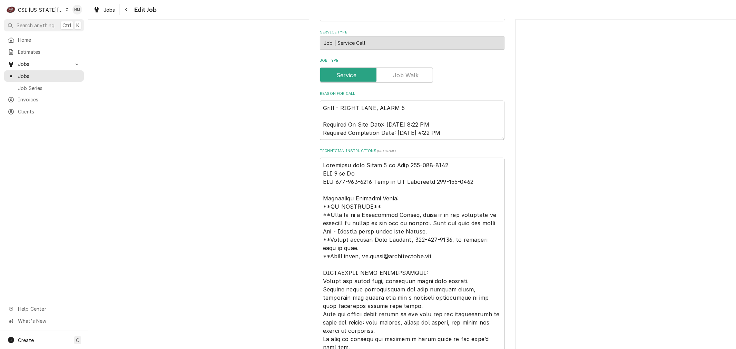
type textarea "x"
type textarea "Scheduled with David 7 am Tues 785-608-4448 LVM 7 am Dej MOD 785-979-0337 Deja …"
type textarea "x"
type textarea "Scheduled with David 7 am Tues 785-608-4448 LVM 7 am Deja MOD 785-979-0337 Deja…"
type textarea "x"
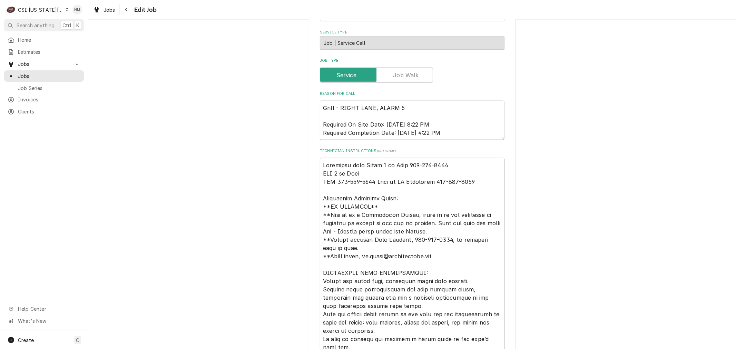
type textarea "Scheduled with David 7 am Tues 785-608-4448 LVM 7 am Deja MOD 785-979-0337 Deja…"
type textarea "x"
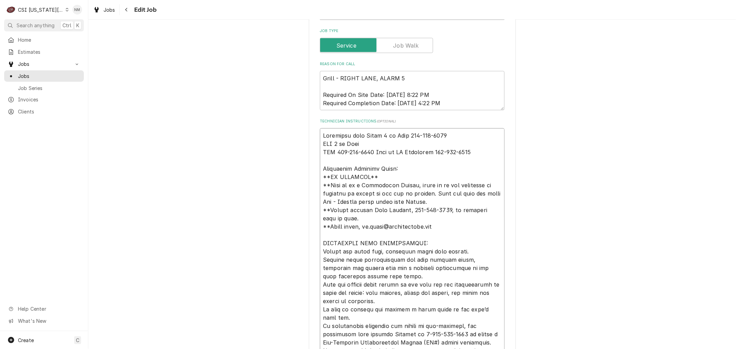
scroll to position [729, 0]
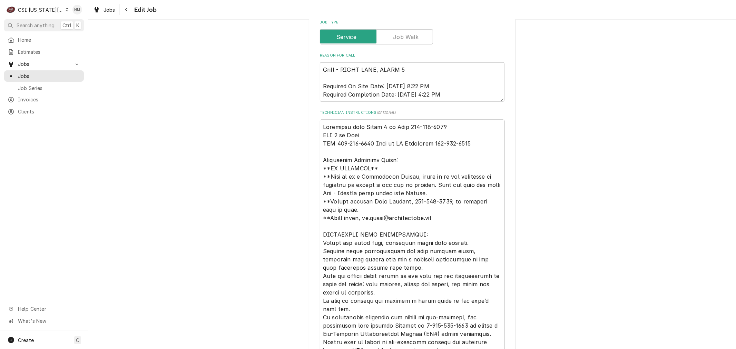
type textarea "Scheduled with David 7 am Tues 785-608-4448 LVM 7 am Deja MOD 785-979-0337 Deja…"
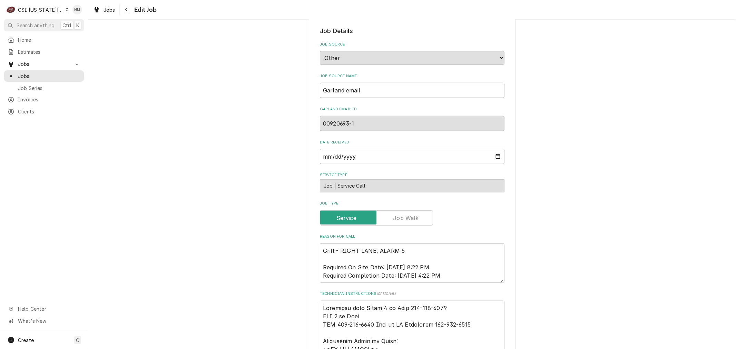
scroll to position [537, 0]
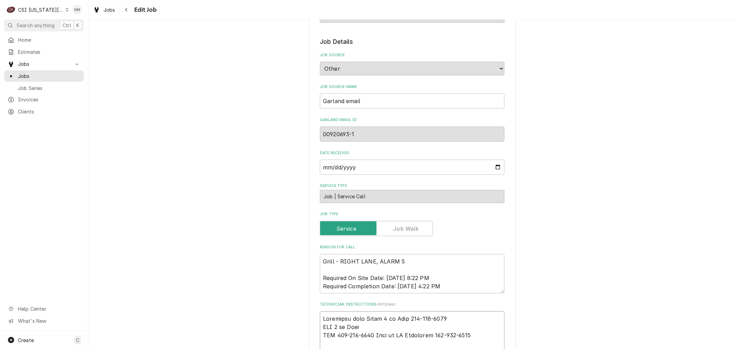
type textarea "x"
type textarea "Scheduled with David 7 am Tues 785-608-4448 LVM 7 am Deja MOD 785-979-0337 Deja…"
type textarea "x"
type textarea "S Scheduled with David 7 am Tues 785-608-4448 LVM 7 am Deja MOD 785-979-0337 De…"
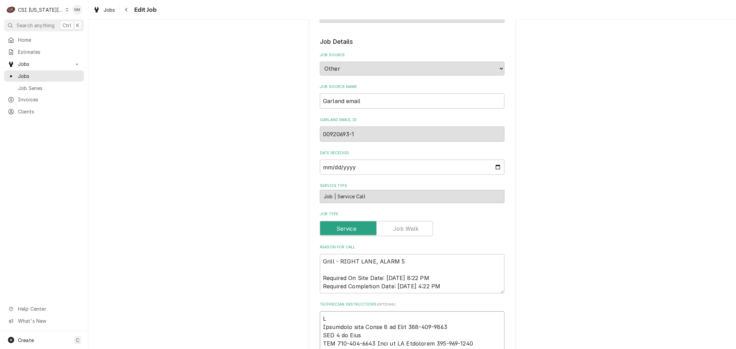
type textarea "x"
type textarea "Sc Scheduled with David 7 am Tues 785-608-4448 LVM 7 am Deja MOD 785-979-0337 D…"
type textarea "x"
type textarea "Sch Scheduled with David 7 am Tues 785-608-4448 LVM 7 am Deja MOD 785-979-0337 …"
type textarea "x"
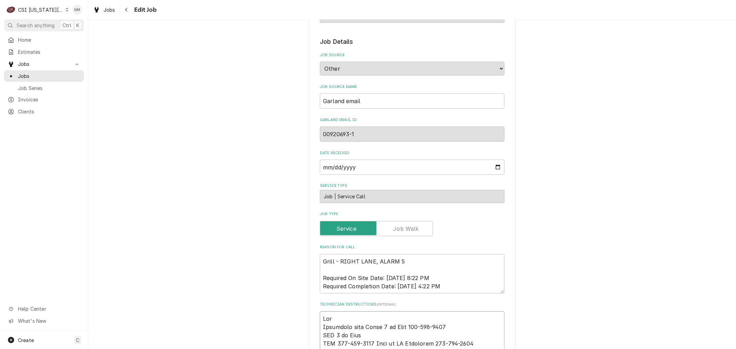
type textarea "Sche Scheduled with David 7 am Tues 785-608-4448 LVM 7 am Deja MOD 785-979-0337…"
type textarea "x"
type textarea "Sched Scheduled with David 7 am Tues 785-608-4448 LVM 7 am Deja MOD 785-979-033…"
type textarea "x"
type textarea "Schedu Scheduled with David 7 am Tues 785-608-4448 LVM 7 am Deja MOD 785-979-03…"
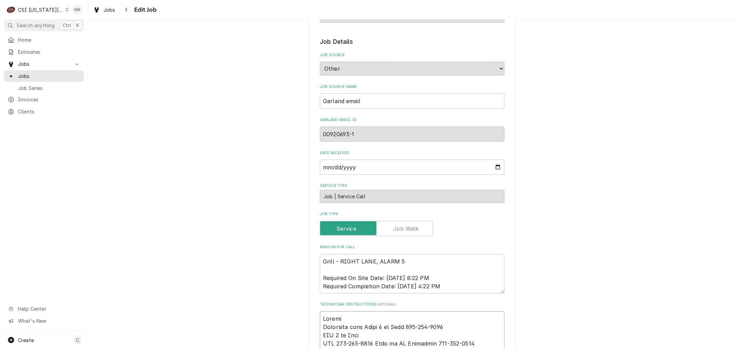
type textarea "x"
type textarea "Schedue Scheduled with David 7 am Tues 785-608-4448 LVM 7 am Deja MOD 785-979-0…"
type textarea "x"
type textarea "Schedu Scheduled with David 7 am Tues 785-608-4448 LVM 7 am Deja MOD 785-979-03…"
type textarea "x"
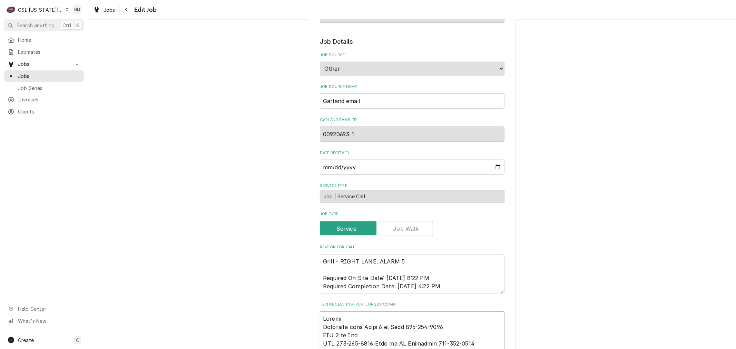
type textarea "Schedul Scheduled with David 7 am Tues 785-608-4448 LVM 7 am Deja MOD 785-979-0…"
type textarea "x"
type textarea "Schedule Scheduled with David 7 am Tues 785-608-4448 LVM 7 am Deja MOD 785-979-…"
type textarea "x"
type textarea "Scheduled Scheduled with David 7 am Tues 785-608-4448 LVM 7 am Deja MOD 785-979…"
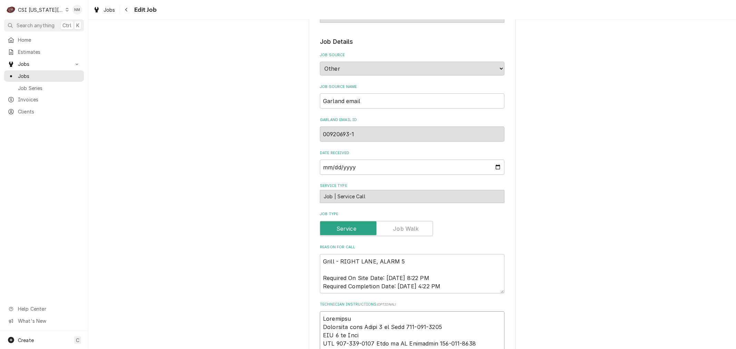
type textarea "x"
type textarea "Scheduled Scheduled with David 7 am Tues 785-608-4448 LVM 7 am Deja MOD 785-979…"
type textarea "x"
type textarea "Scheduled w Scheduled with David 7 am Tues 785-608-4448 LVM 7 am Deja MOD 785-9…"
type textarea "x"
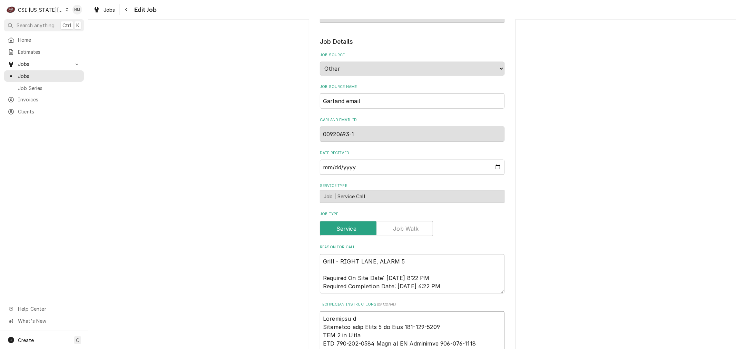
type textarea "Scheduled wi Scheduled with David 7 am Tues 785-608-4448 LVM 7 am Deja MOD 785-…"
type textarea "x"
type textarea "Scheduled wit Scheduled with David 7 am Tues 785-608-4448 LVM 7 am Deja MOD 785…"
type textarea "x"
type textarea "Scheduled with Scheduled with David 7 am Tues 785-608-4448 LVM 7 am Deja MOD 78…"
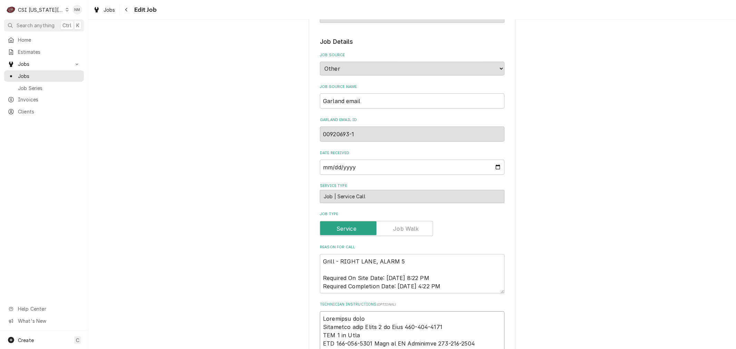
type textarea "x"
type textarea "Scheduled with Scheduled with David 7 am Tues 785-608-4448 LVM 7 am Deja MOD 78…"
drag, startPoint x: 408, startPoint y: 317, endPoint x: 320, endPoint y: 315, distance: 88.7
drag, startPoint x: 464, startPoint y: 318, endPoint x: 314, endPoint y: 319, distance: 149.5
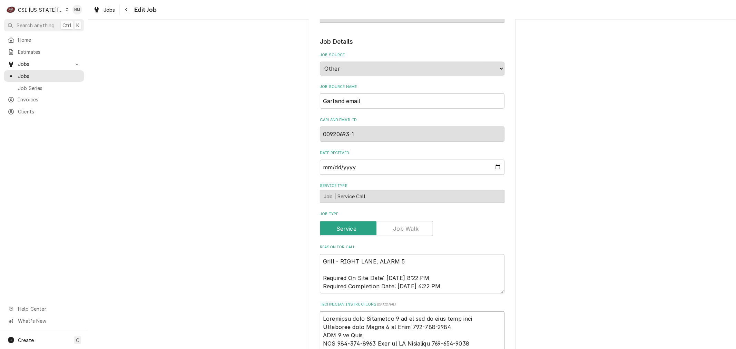
click at [314, 319] on div "Use the fields below to edit this job: Client Details Client WELBILT-GARLAND GR…" at bounding box center [412, 299] width 207 height 1607
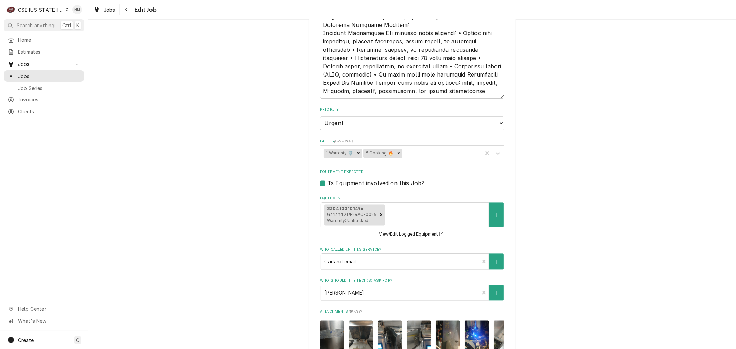
scroll to position [1301, 0]
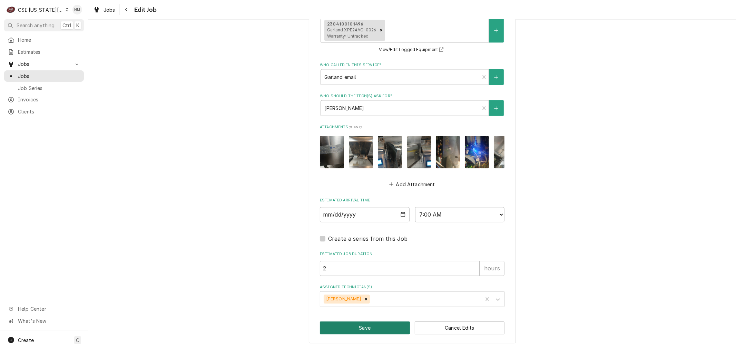
click at [376, 325] on button "Save" at bounding box center [365, 328] width 90 height 13
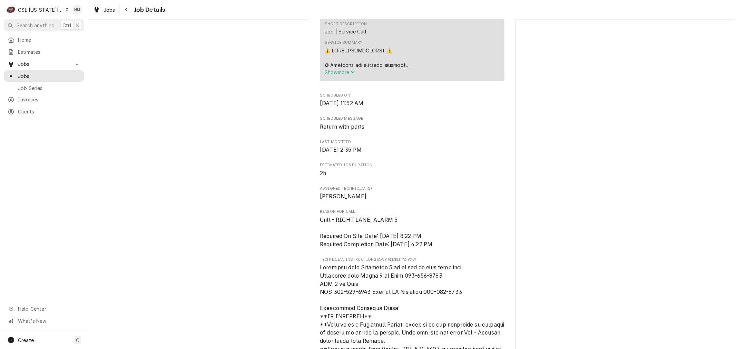
scroll to position [729, 0]
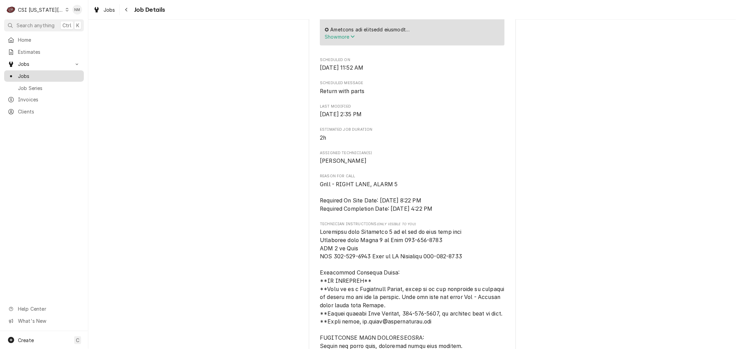
click at [40, 73] on span "Jobs" at bounding box center [49, 75] width 62 height 7
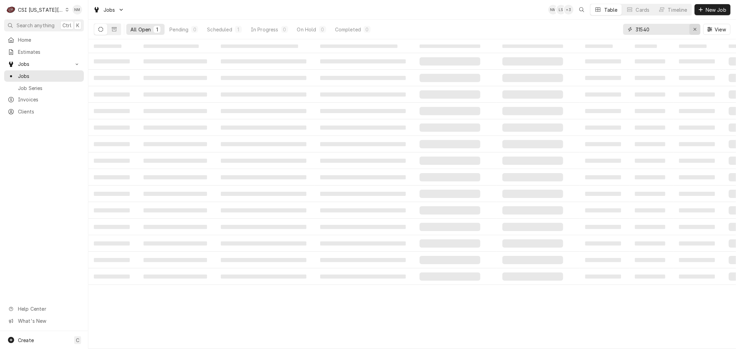
click at [695, 29] on icon "Erase input" at bounding box center [695, 29] width 3 height 3
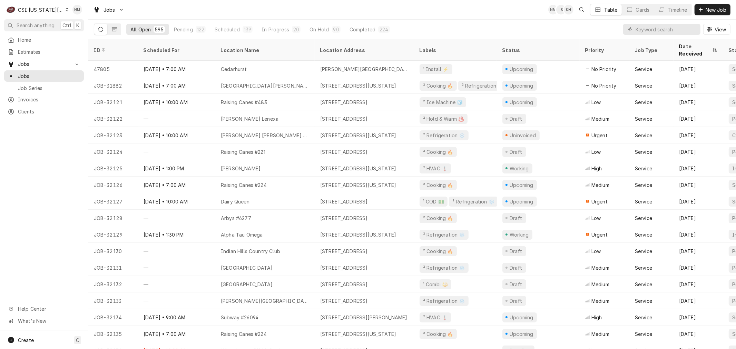
click at [66, 10] on icon "Dynamic Content Wrapper" at bounding box center [67, 9] width 3 height 3
click at [88, 37] on div "CSI St. [PERSON_NAME]" at bounding box center [118, 37] width 101 height 7
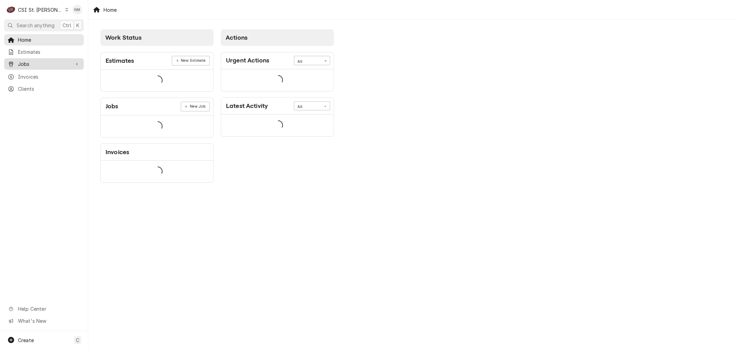
click at [35, 63] on span "Jobs" at bounding box center [44, 63] width 52 height 7
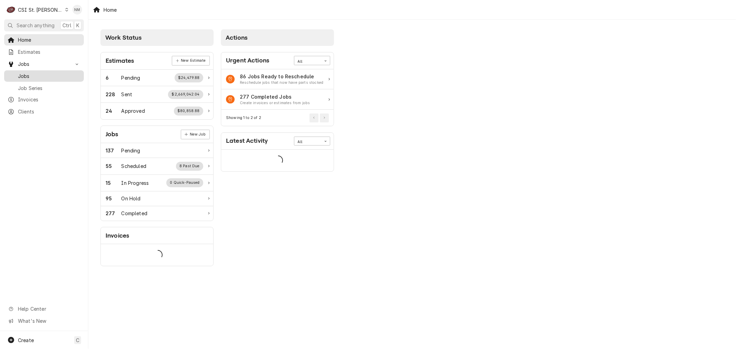
click at [29, 73] on span "Jobs" at bounding box center [49, 75] width 62 height 7
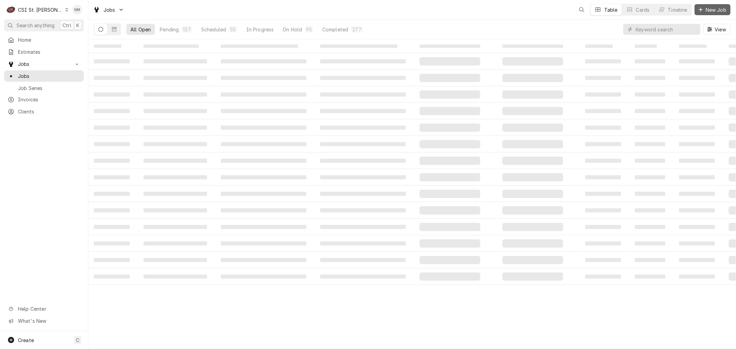
click at [708, 8] on span "New Job" at bounding box center [715, 9] width 23 height 7
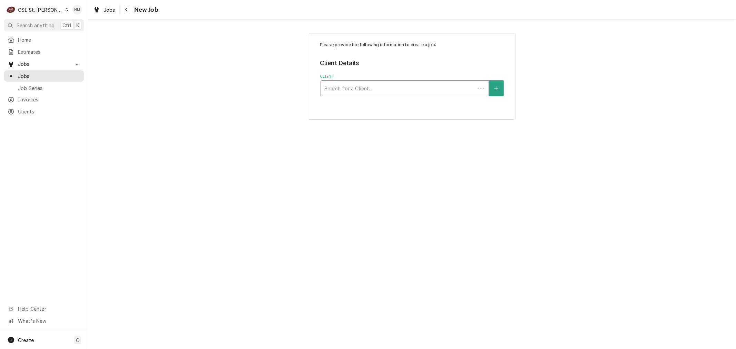
click at [388, 88] on div "Client" at bounding box center [397, 88] width 147 height 12
type input "p"
type input "471 n [PERSON_NAME]"
drag, startPoint x: 412, startPoint y: 88, endPoint x: 354, endPoint y: 88, distance: 58.0
click at [354, 88] on div "Client" at bounding box center [404, 88] width 161 height 12
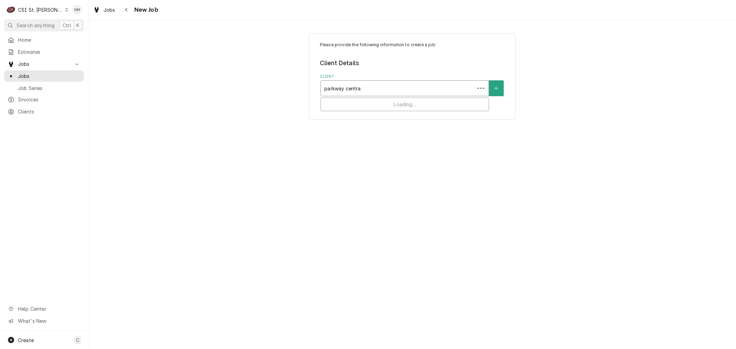
type input "[GEOGRAPHIC_DATA]"
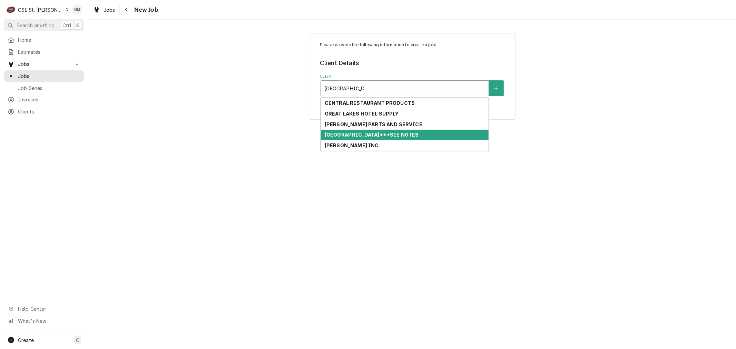
click at [381, 136] on strong "[GEOGRAPHIC_DATA]***SEE NOTES" at bounding box center [372, 135] width 94 height 6
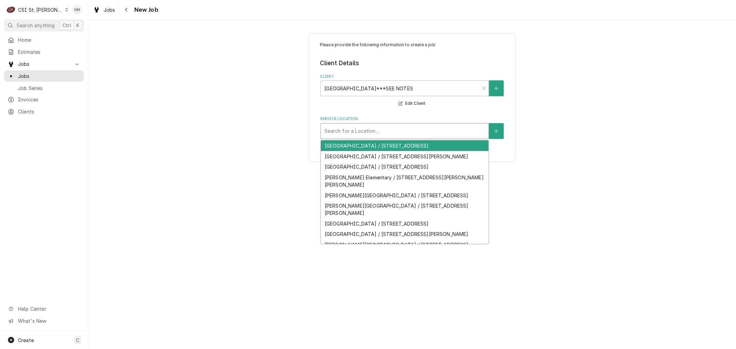
click at [426, 129] on div "Service Location" at bounding box center [404, 131] width 161 height 12
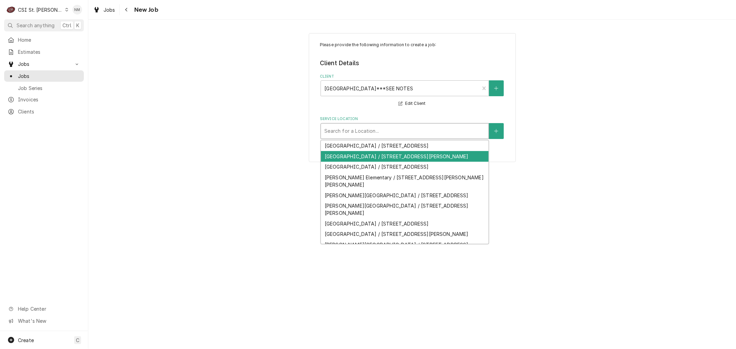
click at [416, 162] on div "[GEOGRAPHIC_DATA] / [STREET_ADDRESS][PERSON_NAME]" at bounding box center [405, 156] width 168 height 11
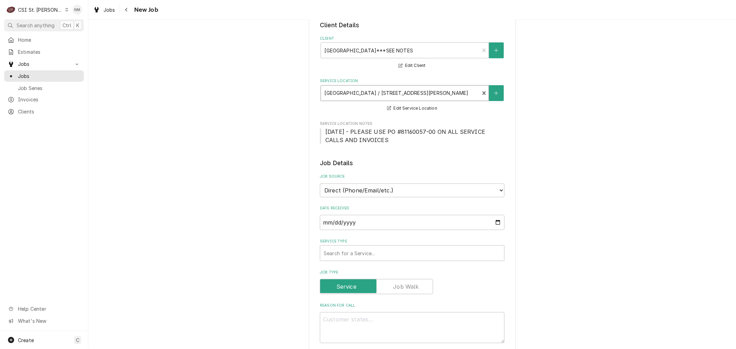
scroll to position [38, 0]
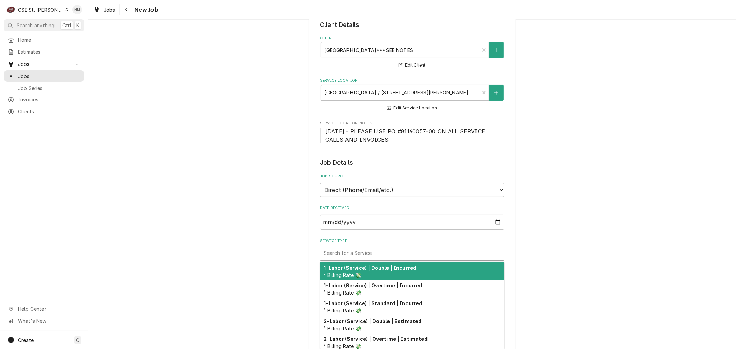
click at [408, 252] on div "Service Type" at bounding box center [412, 253] width 177 height 12
type textarea "x"
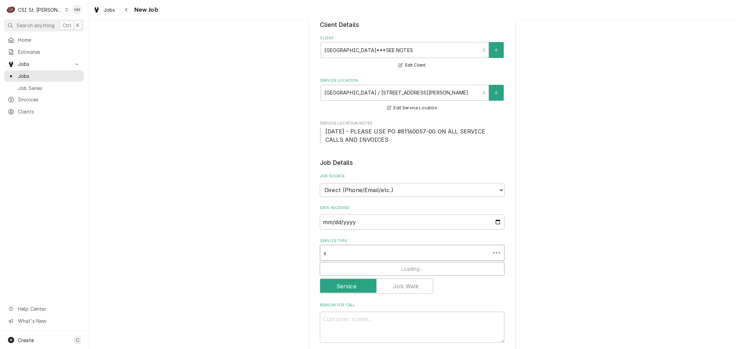
type input "se"
type textarea "x"
type input "ser"
type textarea "x"
type input "serv"
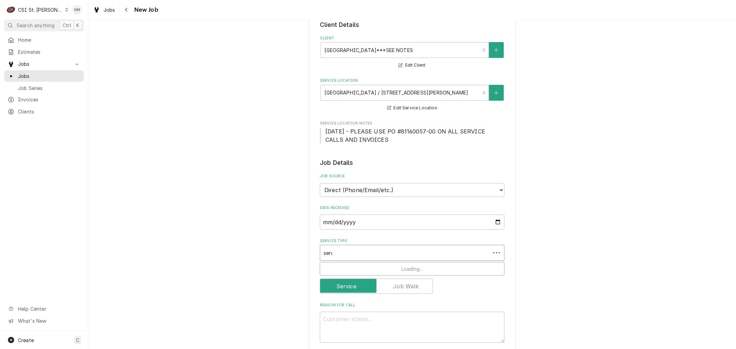
type textarea "x"
type input "servi"
type textarea "x"
type input "servic"
type textarea "x"
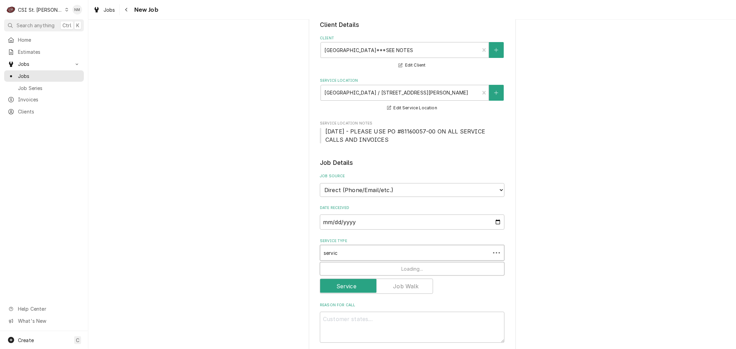
type input "service"
type textarea "x"
type input "service"
type textarea "x"
type input "service c"
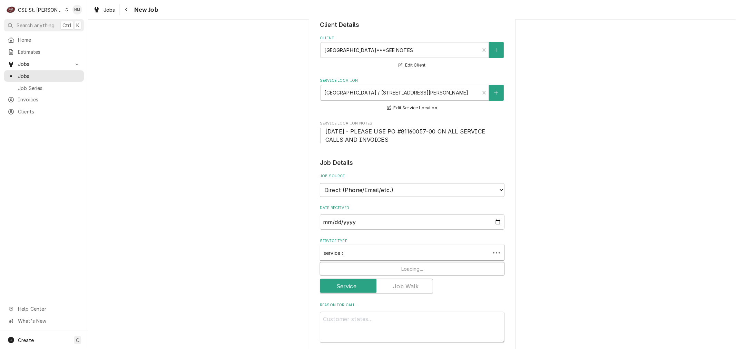
type textarea "x"
type input "service ca"
type textarea "x"
type input "service cal"
type textarea "x"
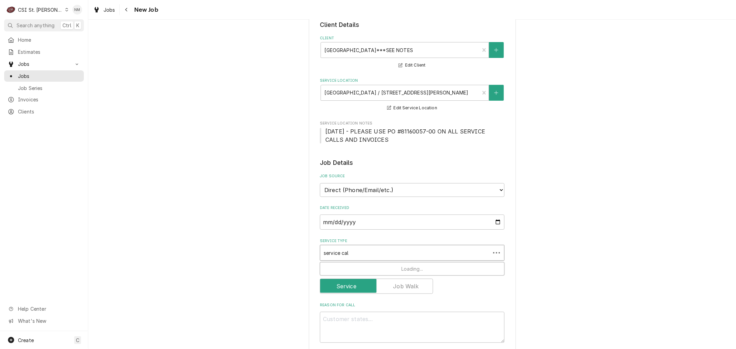
type input "service call"
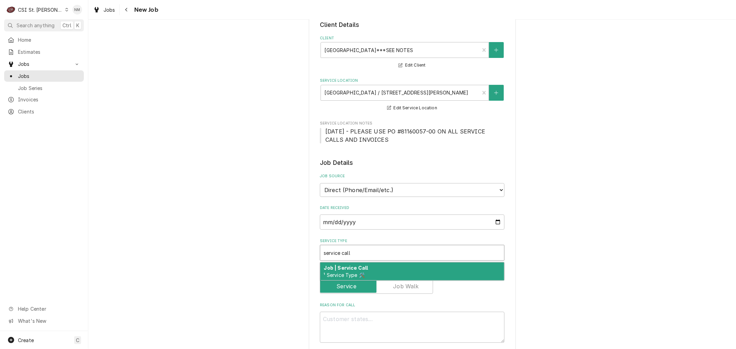
click at [406, 269] on div "Job | Service Call ¹ Service Type 🛠️" at bounding box center [412, 272] width 184 height 18
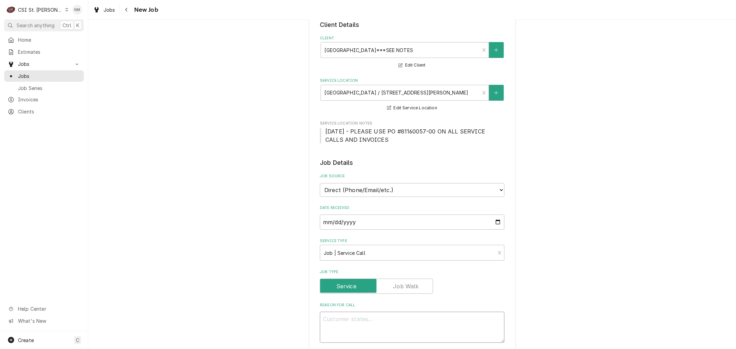
click at [399, 321] on textarea "Reason For Call" at bounding box center [412, 327] width 185 height 31
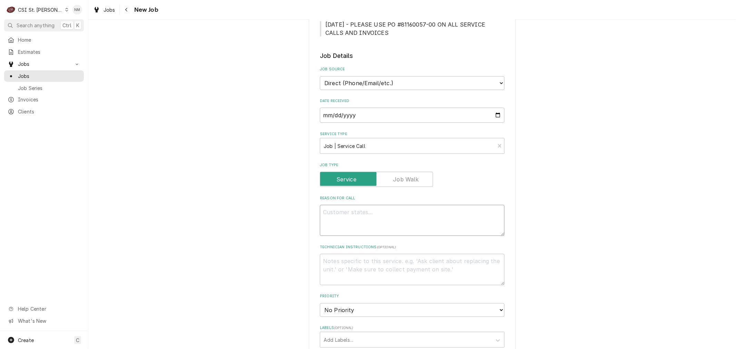
scroll to position [153, 0]
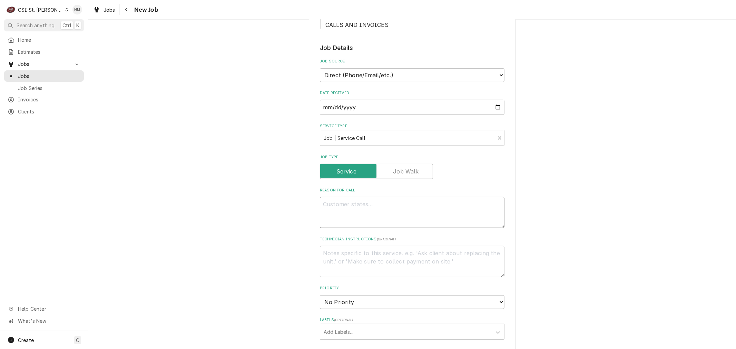
click at [341, 209] on textarea "Reason For Call" at bounding box center [412, 212] width 185 height 31
type textarea "x"
type textarea "I"
type textarea "x"
type textarea "Ic"
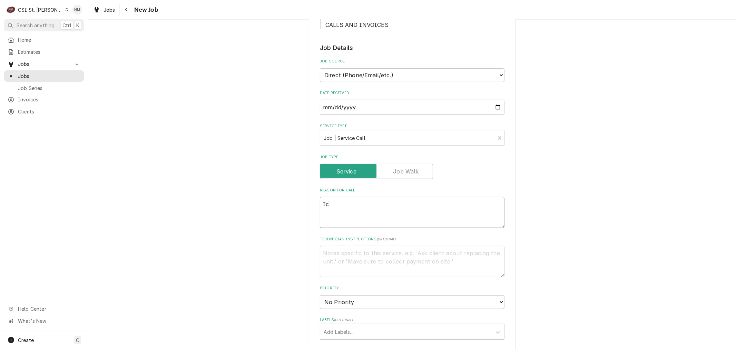
type textarea "x"
type textarea "Ice"
type textarea "x"
type textarea "Ice"
type textarea "x"
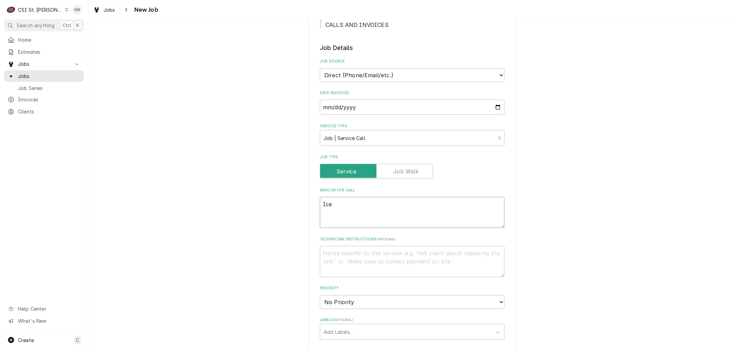
type textarea "Ice m"
type textarea "x"
type textarea "Ice ma"
type textarea "x"
type textarea "Ice mac"
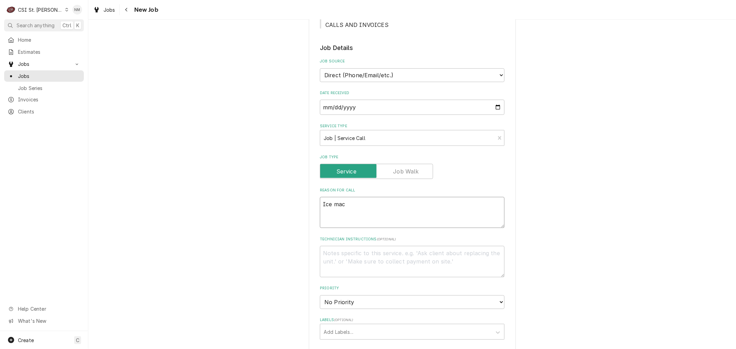
type textarea "x"
type textarea "Ice maci"
type textarea "x"
type textarea "Ice macin"
type textarea "x"
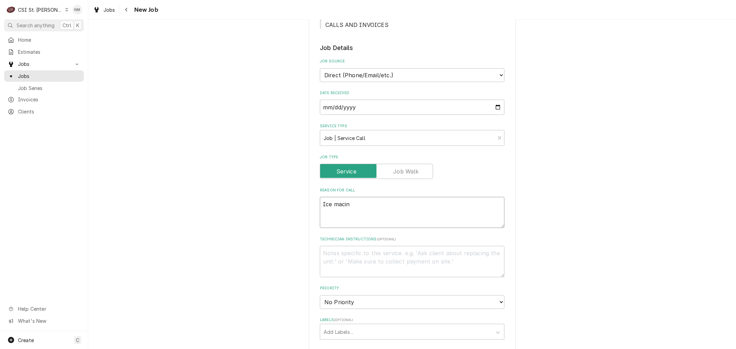
type textarea "Ice macine"
type textarea "x"
type textarea "Ice macine"
type textarea "x"
type textarea "Ice macine i"
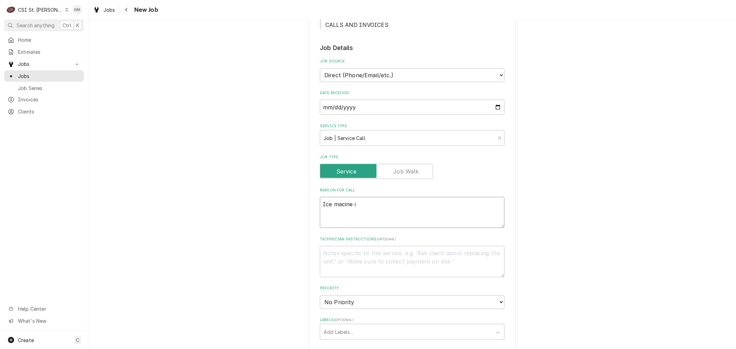
type textarea "x"
type textarea "Ice macine in"
type textarea "x"
type textarea "Ice macine in"
type textarea "x"
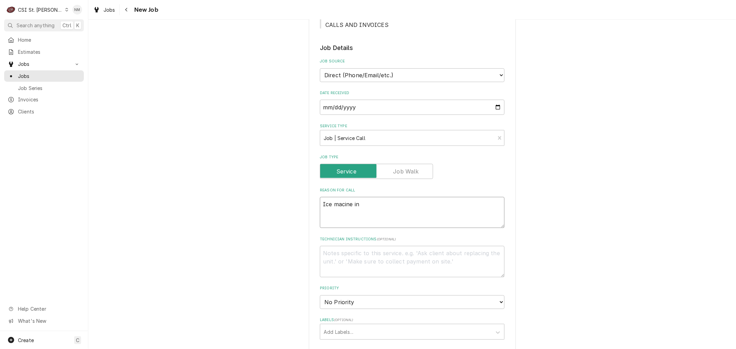
type textarea "Ice macine in t"
type textarea "x"
type textarea "Ice macine in th"
type textarea "x"
type textarea "Ice macine in the"
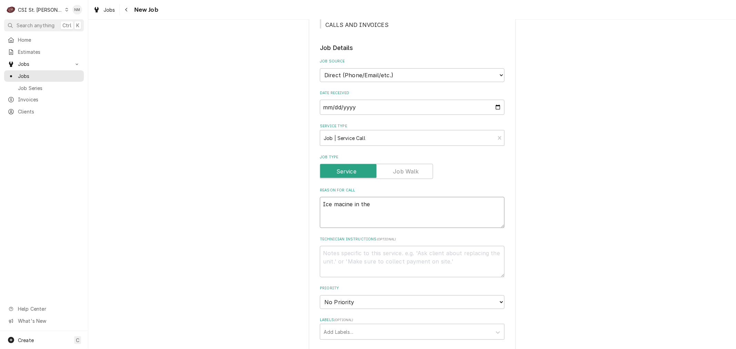
type textarea "x"
type textarea "Ice macine in the"
type textarea "x"
type textarea "Ice macine in the c"
type textarea "x"
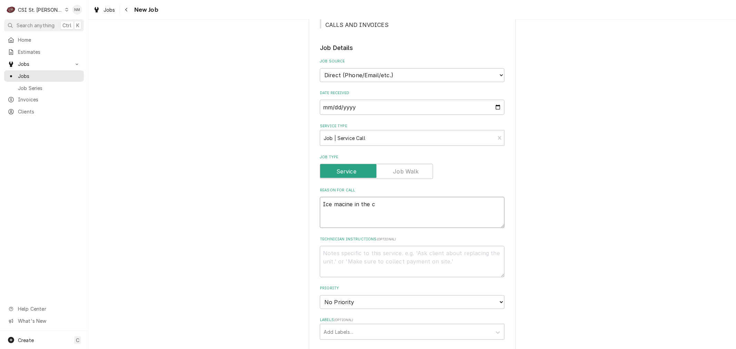
type textarea "Ice macine in the ca"
type textarea "x"
type textarea "Ice macine in the caf"
type textarea "x"
type textarea "Ice macine in the cafe"
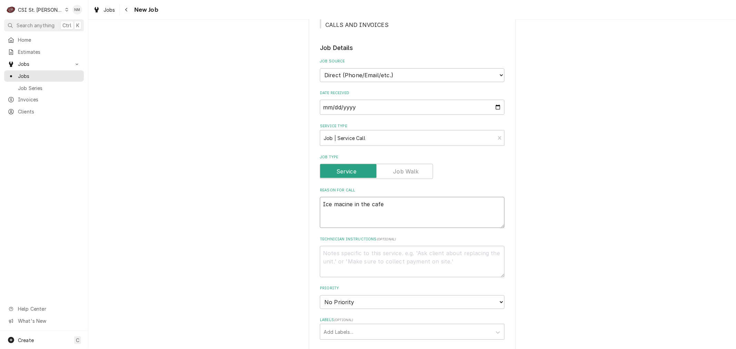
type textarea "x"
type textarea "Ice macine in the cafet"
type textarea "x"
type textarea "Ice macine in the cafete"
type textarea "x"
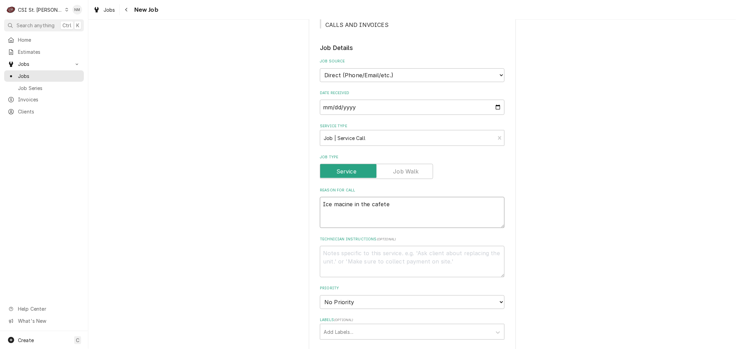
type textarea "Ice macine in the cafeter"
type textarea "x"
type textarea "Ice macine in the cafeteri"
type textarea "x"
type textarea "Ice macine in the cafeteria"
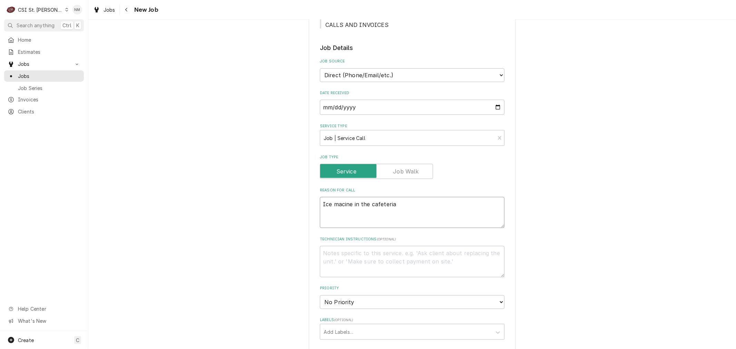
type textarea "x"
type textarea "Ice macine in the cafeteria"
type textarea "x"
type textarea "Ice macine in the cafeteria i"
type textarea "x"
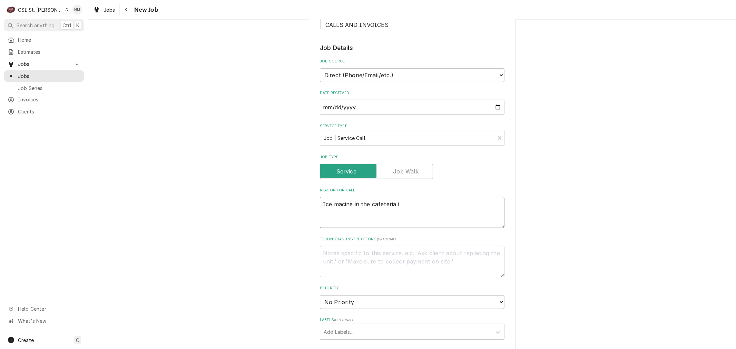
type textarea "Ice macine in the cafeteria is"
type textarea "x"
type textarea "Ice macine in the cafeteria is"
type textarea "x"
type textarea "Ice macine in the cafeteria is n"
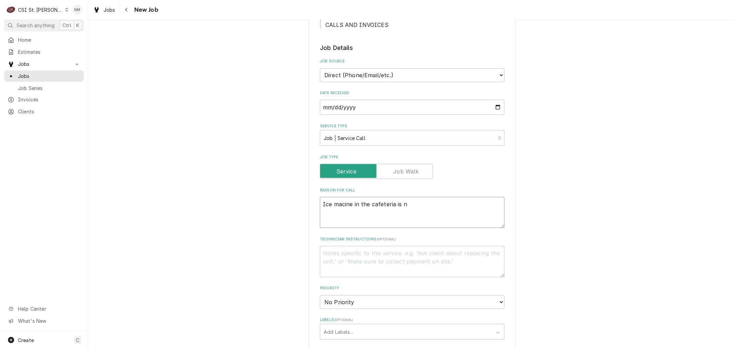
type textarea "x"
type textarea "Ice macine in the cafeteria is no"
type textarea "x"
type textarea "Ice macine in the cafeteria is not"
type textarea "x"
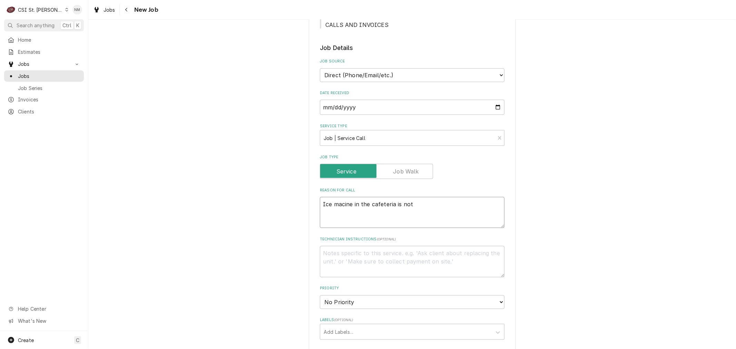
type textarea "Ice macine in the cafeteria is not"
type textarea "x"
type textarea "Ice macine in the cafeteria is not m"
type textarea "x"
type textarea "Ice macine in the cafeteria is not ma"
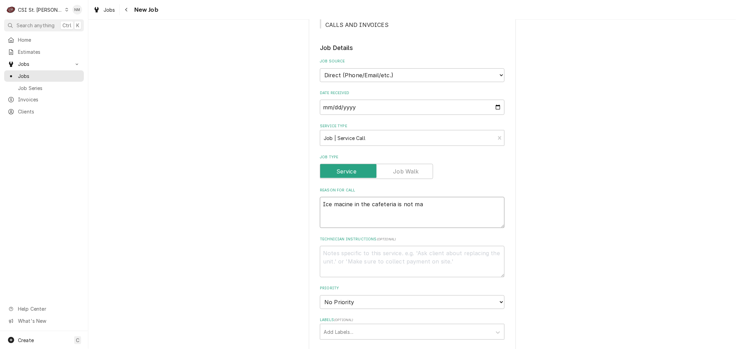
type textarea "x"
type textarea "Ice macine in the cafeteria is not mak"
type textarea "x"
type textarea "Ice macine in the cafeteria is not maki"
type textarea "x"
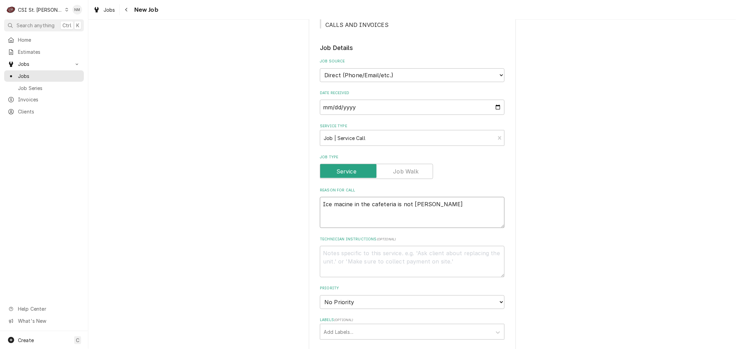
type textarea "Ice macine in the cafeteria is not makin"
type textarea "x"
type textarea "Ice macine in the cafeteria is not making"
type textarea "x"
type textarea "Ice macine in the cafeteria is not making"
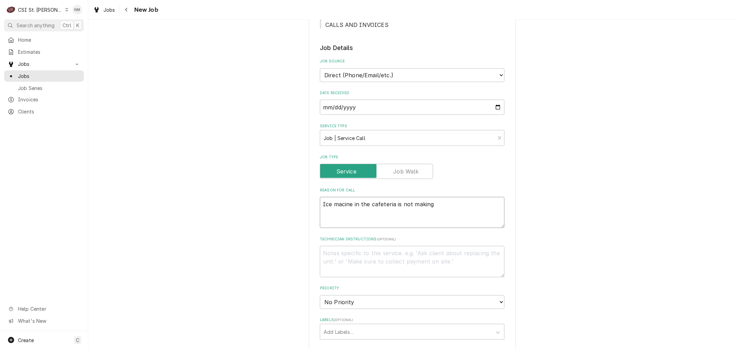
type textarea "x"
type textarea "Ice macine in the cafeteria is not making i"
type textarea "x"
type textarea "Ice macine in the cafeteria is not making ic"
type textarea "x"
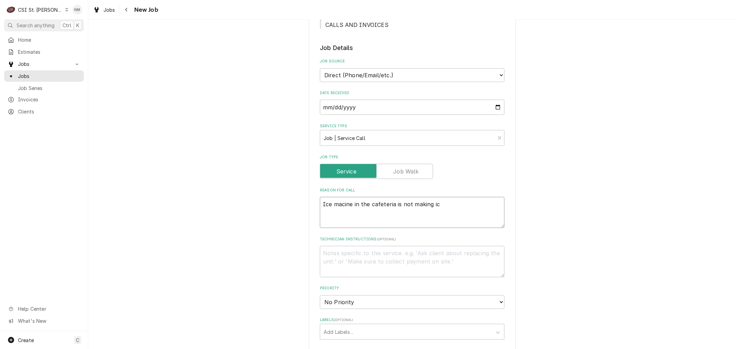
type textarea "Ice macine in the cafeteria is not making ice"
click at [348, 204] on textarea "Ice macine in the cafeteria is not making ice" at bounding box center [412, 212] width 185 height 31
type textarea "x"
type textarea "Ice machine in the cafeteria is not making ice"
type textarea "x"
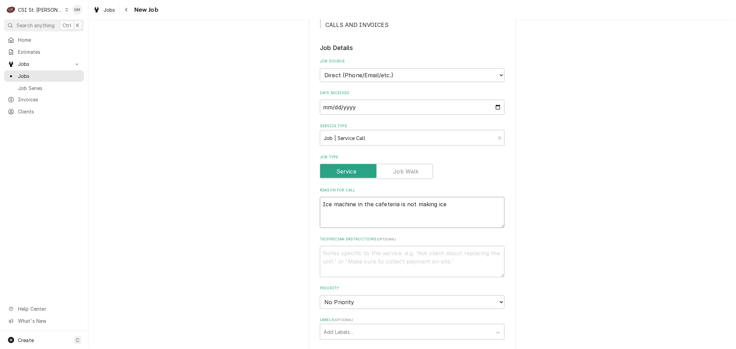
type textarea "Ice machine in the cafeteria is not making ice"
click at [327, 251] on textarea "Technician Instructions ( optional )" at bounding box center [412, 261] width 185 height 31
type textarea "x"
type textarea "o"
type textarea "x"
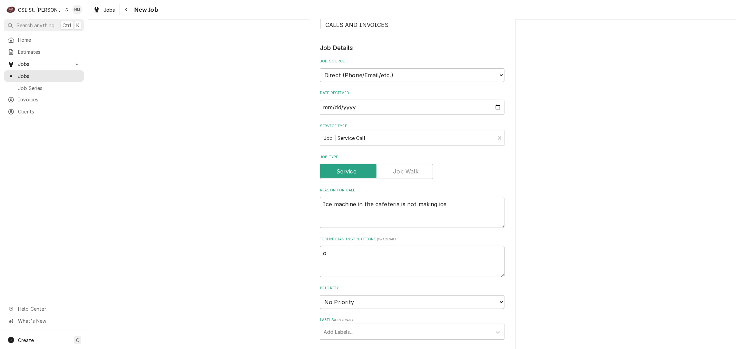
type textarea "on"
type textarea "x"
type textarea "on"
type textarea "x"
type textarea "on s"
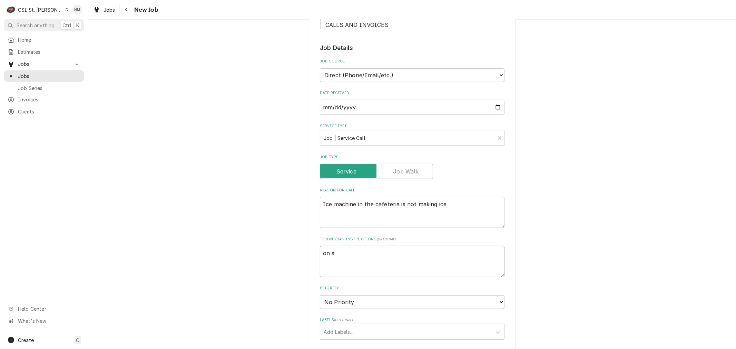
type textarea "x"
type textarea "on si"
type textarea "x"
type textarea "on sit"
type textarea "x"
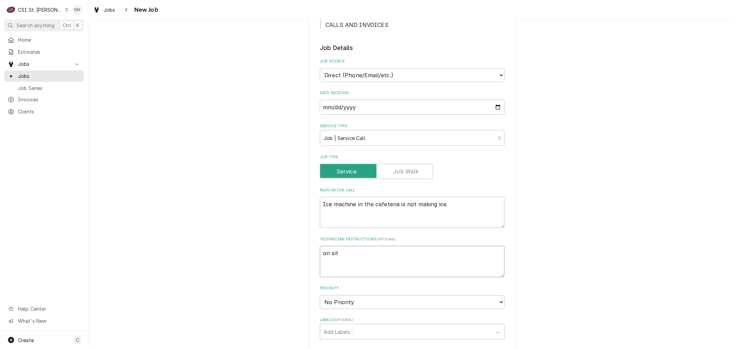
type textarea "on site"
type textarea "x"
type textarea "on site"
type textarea "x"
type textarea "on site 6"
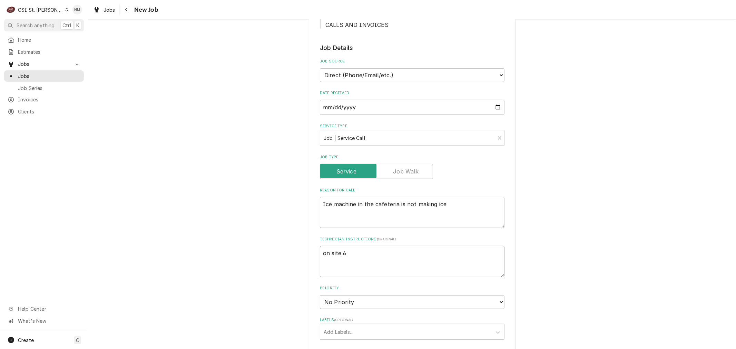
type textarea "x"
type textarea "on site 6"
type textarea "x"
type textarea "on site 6 a"
type textarea "x"
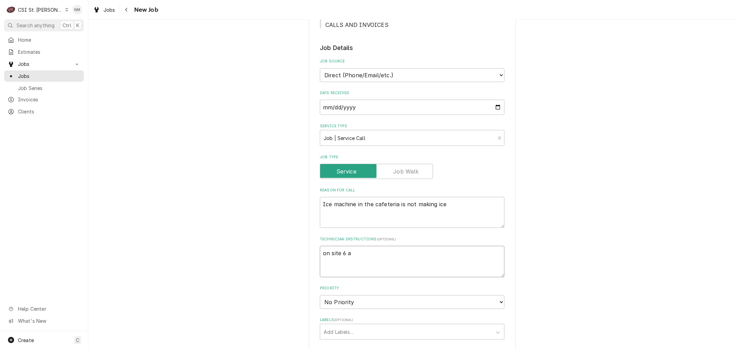
type textarea "on site 6 am"
type textarea "x"
type textarea "on site 6 am"
type textarea "x"
type textarea "on site 6 am D"
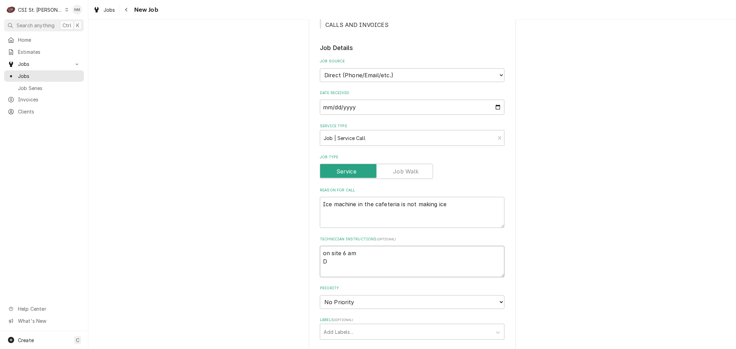
type textarea "x"
type textarea "on site 6 am Di"
type textarea "x"
type textarea "on site 6 am Dia"
type textarea "x"
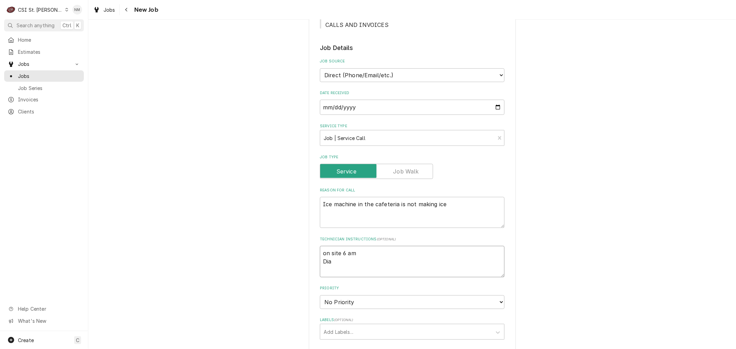
type textarea "on site 6 am Dian"
type textarea "x"
type textarea "on site 6 am Diana"
type textarea "x"
type textarea "on site 6 am Diana"
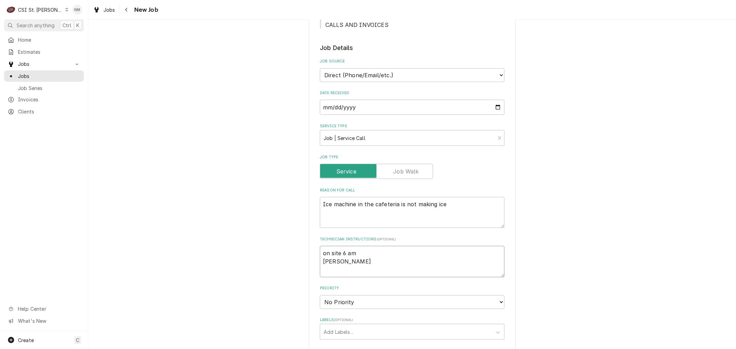
type textarea "x"
type textarea "on site 6 am Diana A"
type textarea "x"
type textarea "on site 6 am Diana An"
type textarea "x"
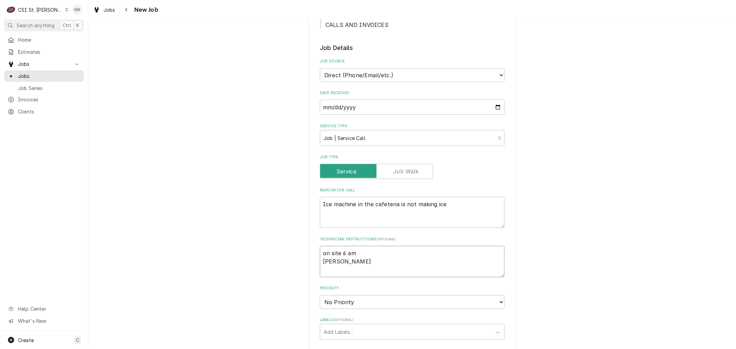
type textarea "on site 6 am Diana And"
type textarea "x"
type textarea "on site 6 am Diana Ande"
type textarea "x"
type textarea "on site 6 am Diana Ander"
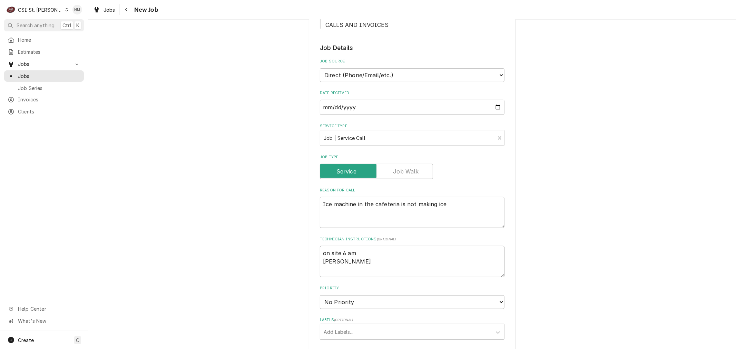
type textarea "x"
type textarea "on site 6 am Diana Anders"
type textarea "x"
type textarea "on site 6 am Diana Anderso"
type textarea "x"
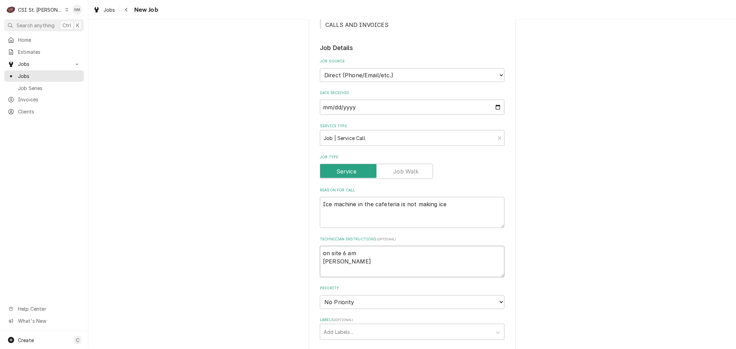
type textarea "on site 6 am Diana Anderson"
type textarea "x"
type textarea "on site 6 am Diana Anderson"
type textarea "x"
type textarea "on site 6 am Diana Anderson 3"
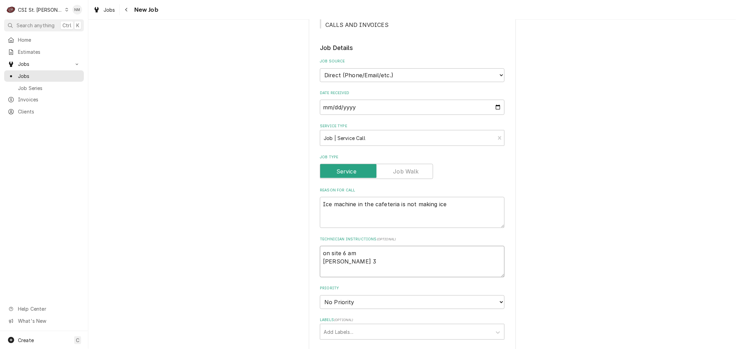
type textarea "x"
type textarea "on site 6 am Diana Anderson 31"
type textarea "x"
type textarea "on site 6 am Diana Anderson 314"
type textarea "x"
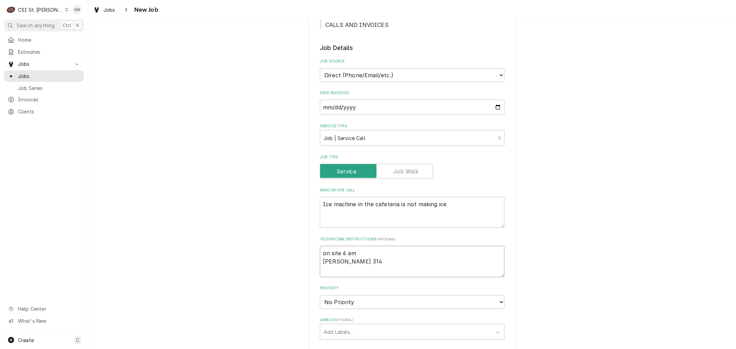
type textarea "on site 6 am Diana Anderson 314-"
type textarea "x"
type textarea "on site 6 am Diana Anderson 314-4"
type textarea "x"
type textarea "on site 6 am Diana Anderson 314-41"
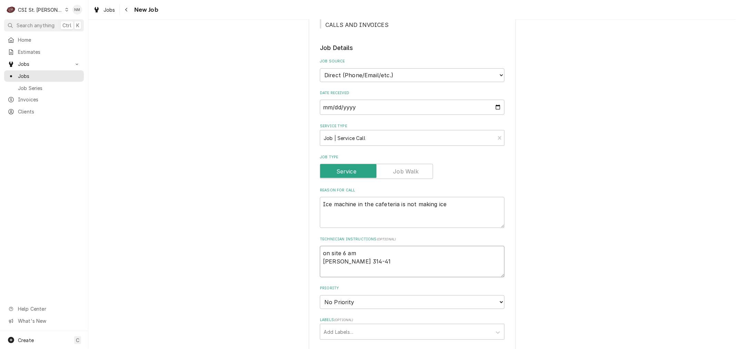
type textarea "x"
type textarea "on site 6 am Diana Anderson 314-415"
type textarea "x"
type textarea "on site 6 am Diana Anderson 314-415-"
type textarea "x"
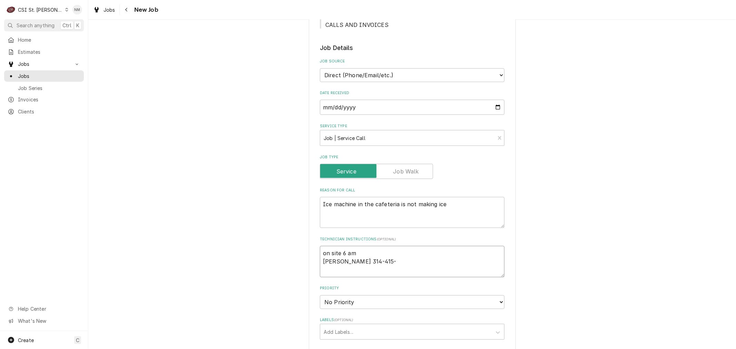
type textarea "on site 6 am Diana Anderson 314-415-7"
type textarea "x"
type textarea "on site 6 am Diana Anderson 314-415-78"
type textarea "x"
type textarea "on site 6 am Diana Anderson 314-415-780"
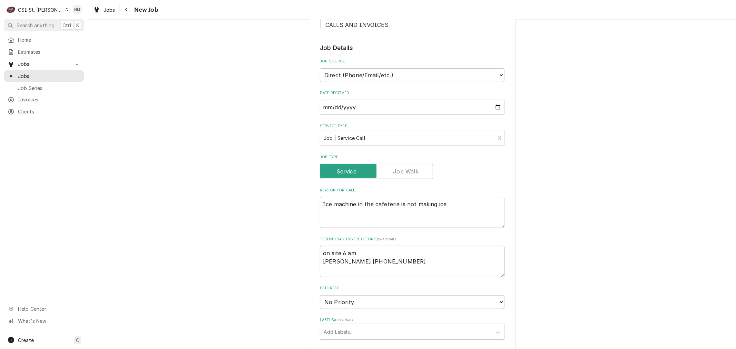
type textarea "x"
click at [358, 301] on select "No Priority Urgent High Medium Low" at bounding box center [412, 302] width 185 height 14
click at [320, 295] on select "No Priority Urgent High Medium Low" at bounding box center [412, 302] width 185 height 14
click at [362, 329] on div "Labels" at bounding box center [406, 332] width 165 height 12
click at [365, 342] on div "² Ice Machine 🧊" at bounding box center [412, 347] width 184 height 11
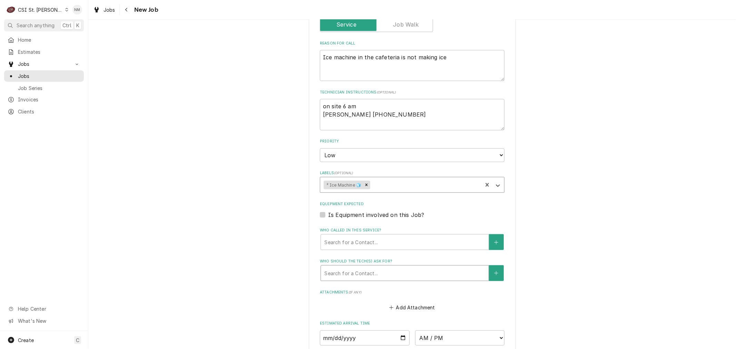
scroll to position [306, 0]
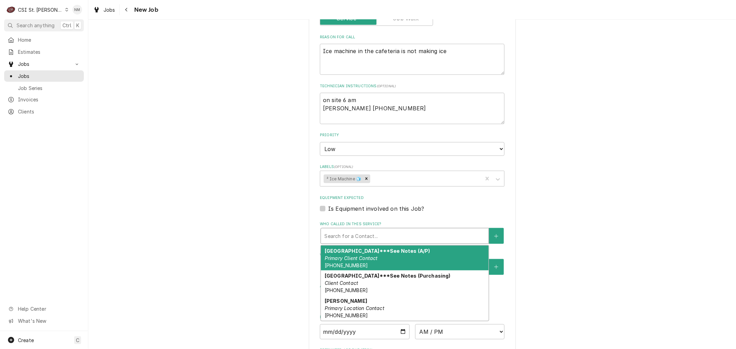
click at [344, 232] on div "Who called in this service?" at bounding box center [404, 236] width 161 height 12
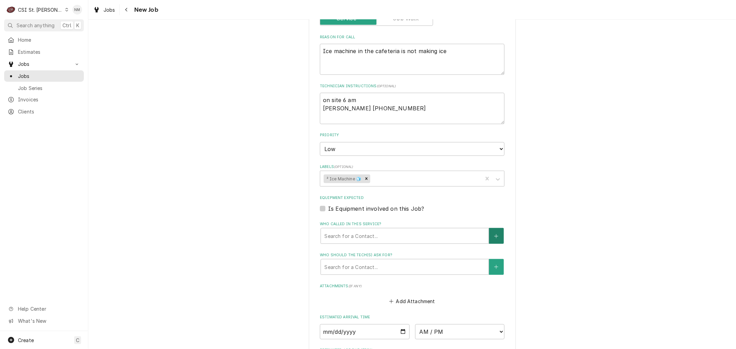
click at [491, 233] on button "Who called in this service?" at bounding box center [496, 236] width 14 height 16
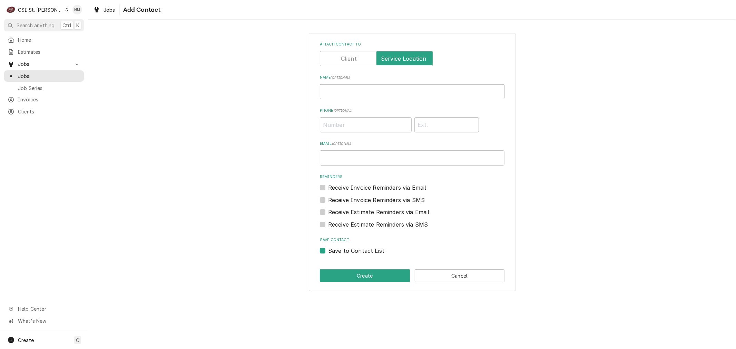
click at [356, 91] on input "Name ( optional )" at bounding box center [412, 91] width 185 height 15
click at [383, 275] on button "Create" at bounding box center [365, 276] width 90 height 13
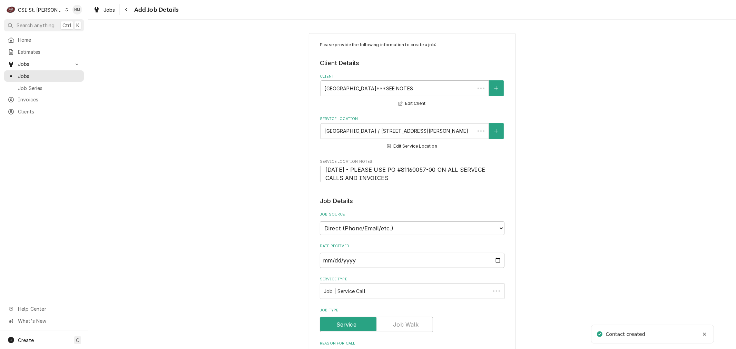
scroll to position [306, 0]
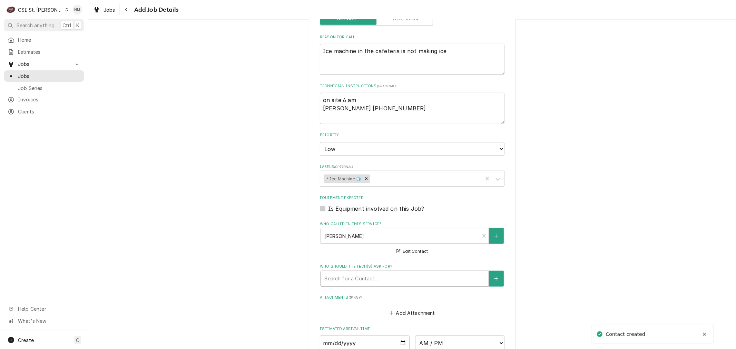
click at [374, 280] on div "Who should the tech(s) ask for?" at bounding box center [404, 279] width 161 height 12
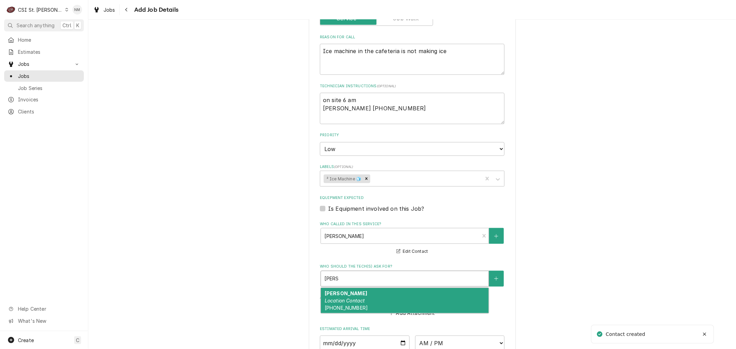
click at [373, 294] on div "Diana Anderson Location Contact (314) 415-7802" at bounding box center [405, 300] width 168 height 25
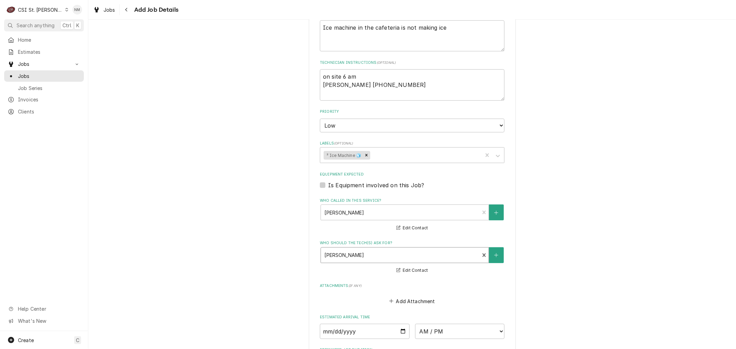
scroll to position [442, 0]
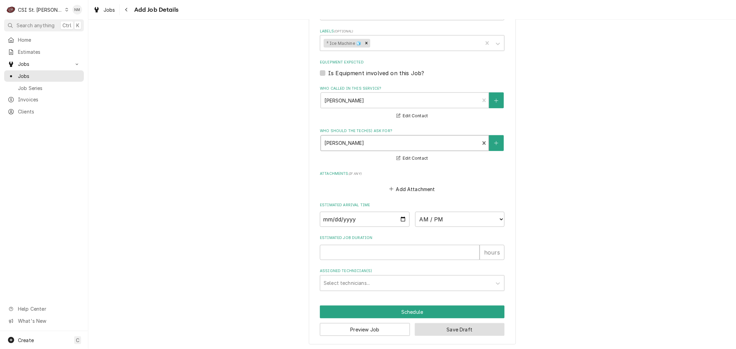
click at [437, 325] on button "Save Draft" at bounding box center [460, 329] width 90 height 13
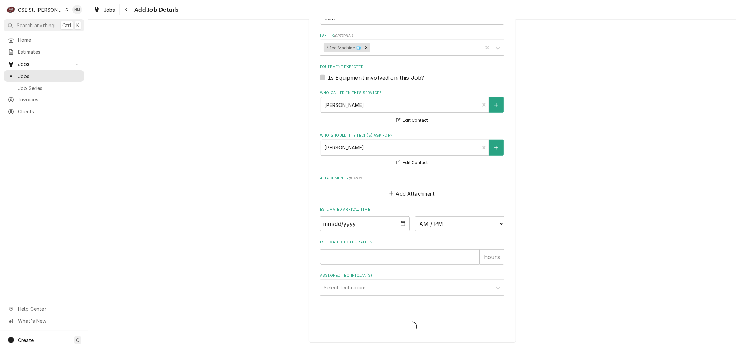
scroll to position [436, 0]
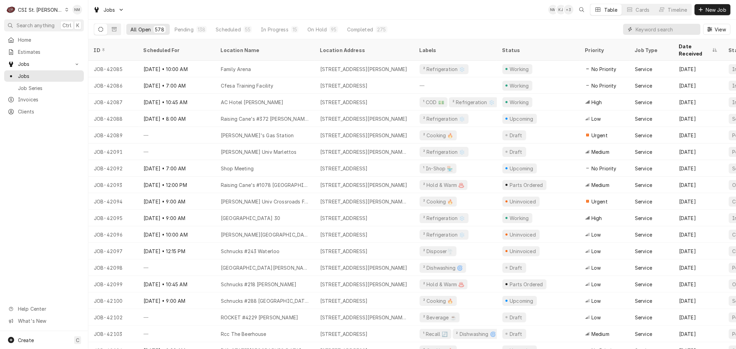
click at [653, 28] on input "Dynamic Content Wrapper" at bounding box center [666, 29] width 61 height 11
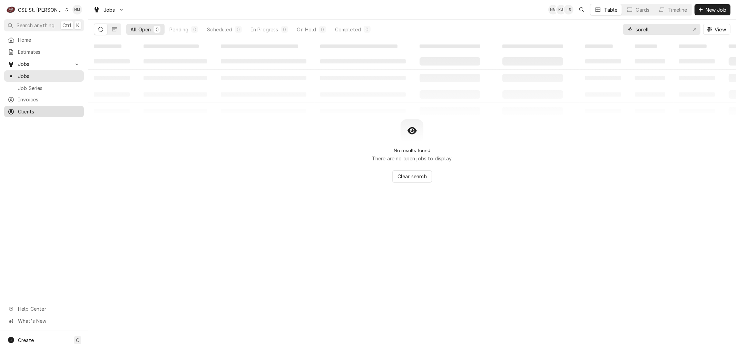
type input "sorell"
click at [29, 108] on span "Clients" at bounding box center [49, 111] width 62 height 7
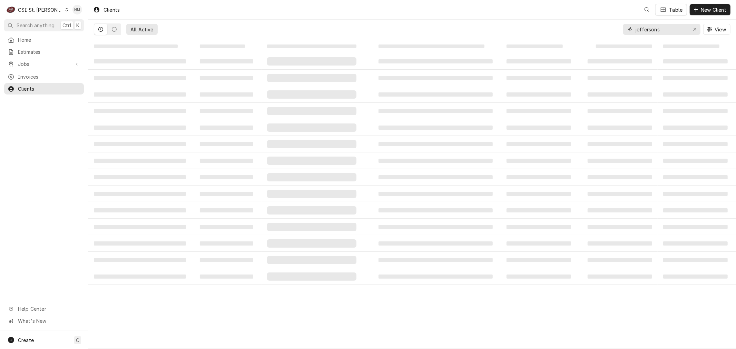
drag, startPoint x: 666, startPoint y: 28, endPoint x: 612, endPoint y: 28, distance: 54.5
click at [612, 28] on div "All Active jeffersons View" at bounding box center [412, 29] width 637 height 19
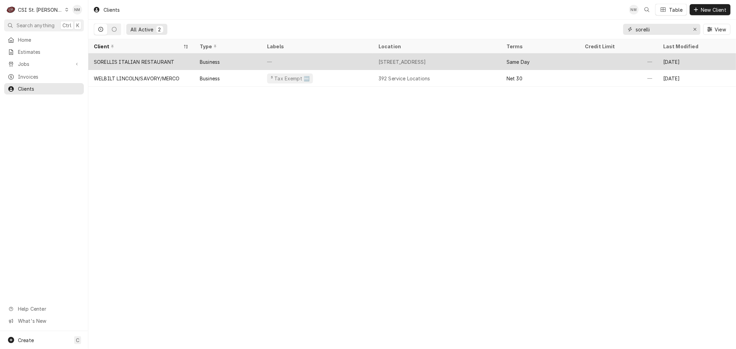
type input "sorelli"
click at [337, 60] on div "—" at bounding box center [317, 61] width 111 height 17
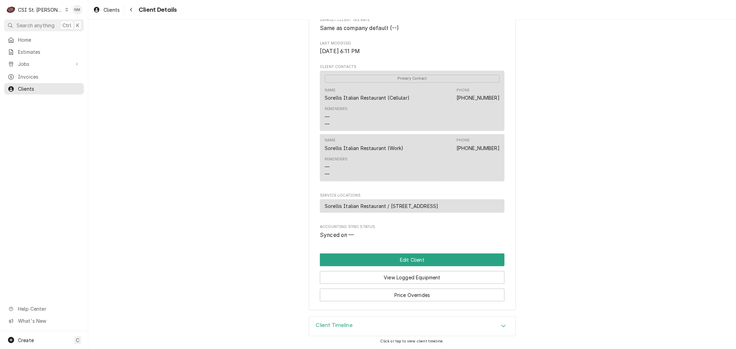
scroll to position [203, 0]
click at [423, 258] on button "Edit Client" at bounding box center [412, 260] width 185 height 13
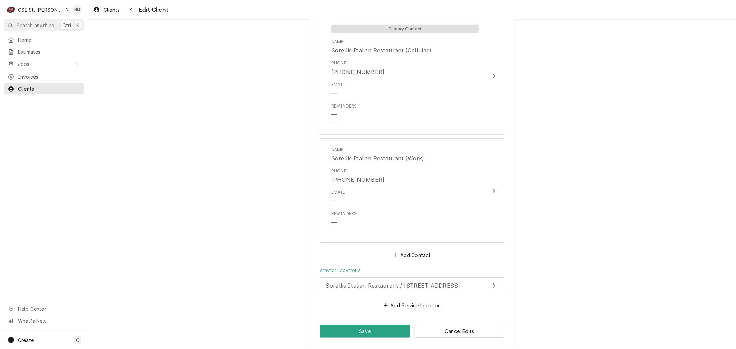
scroll to position [529, 0]
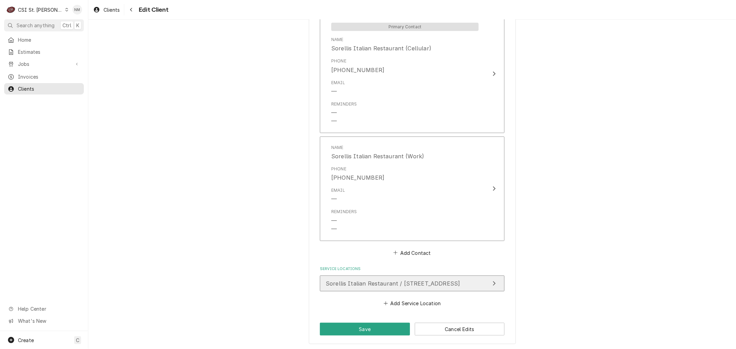
click at [449, 280] on span "Sorellis Italian Restaurant / [STREET_ADDRESS]" at bounding box center [393, 283] width 134 height 7
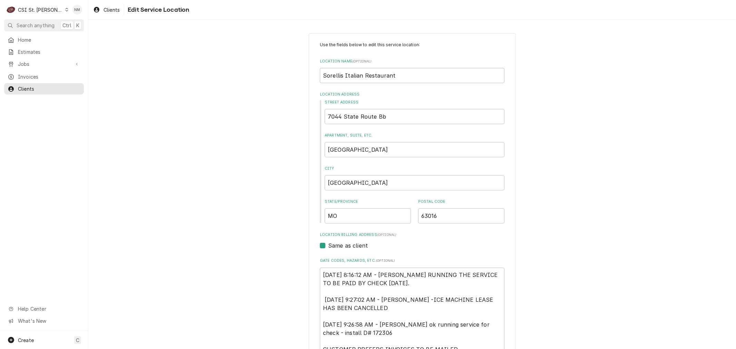
type textarea "x"
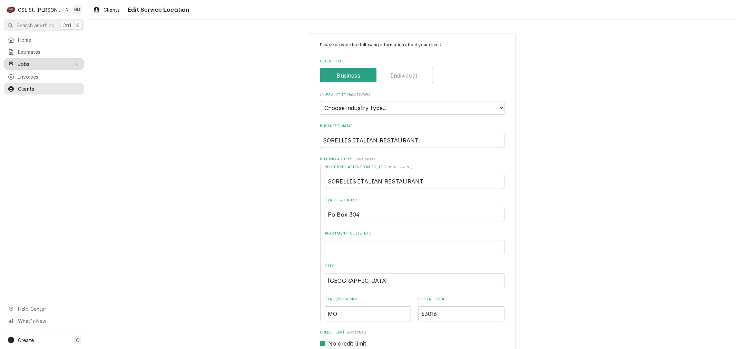
click at [26, 61] on span "Jobs" at bounding box center [44, 63] width 52 height 7
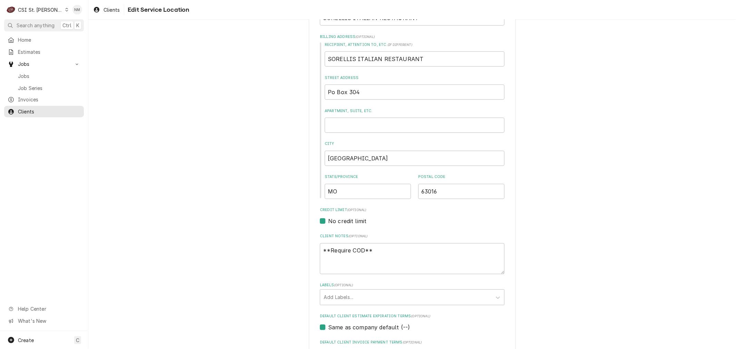
scroll to position [115, 0]
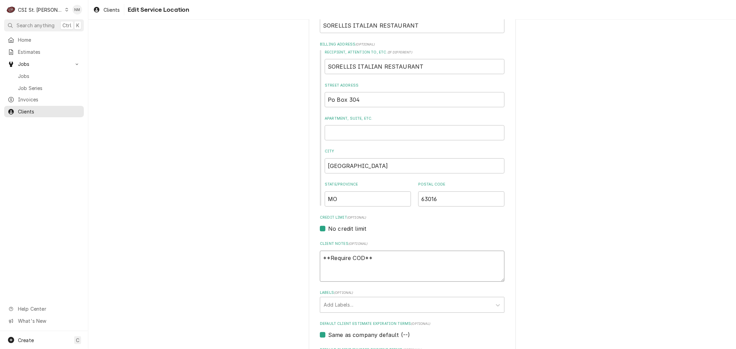
drag, startPoint x: 380, startPoint y: 256, endPoint x: 301, endPoint y: 256, distance: 78.7
click at [303, 255] on div "Please provide the following information about your client: Client Type Industr…" at bounding box center [412, 338] width 648 height 853
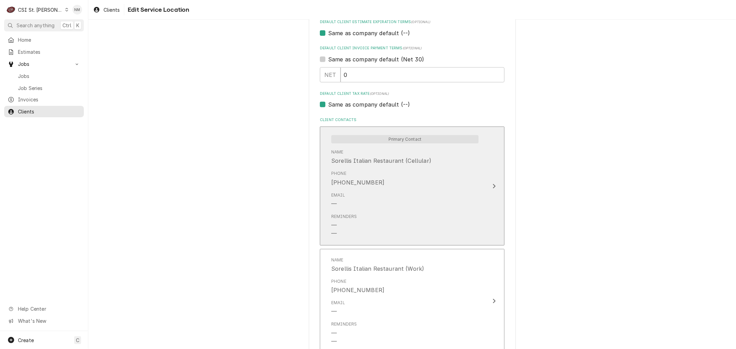
scroll to position [460, 0]
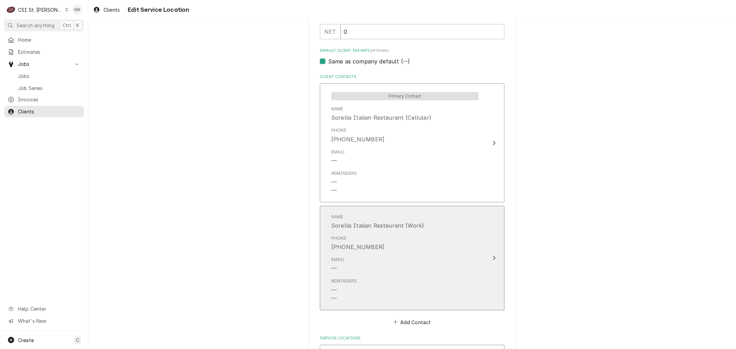
click at [430, 257] on div "Email —" at bounding box center [404, 264] width 147 height 21
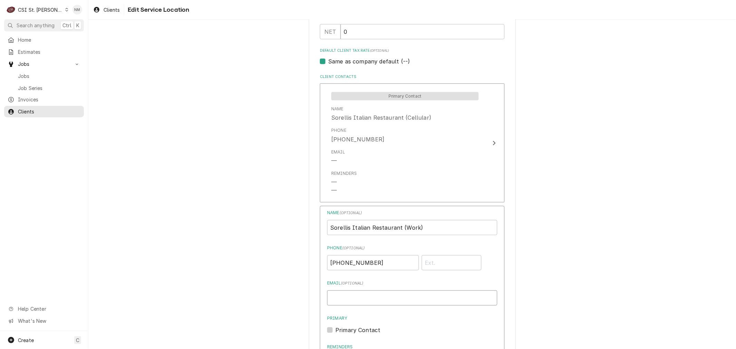
click at [391, 295] on input "Email ( optional )" at bounding box center [412, 298] width 170 height 15
type input "mjsorellis@gmailc.om"
click at [335, 330] on label "Primary Contact" at bounding box center [357, 330] width 45 height 8
click at [335, 330] on input "Primary" at bounding box center [420, 333] width 170 height 15
checkbox input "true"
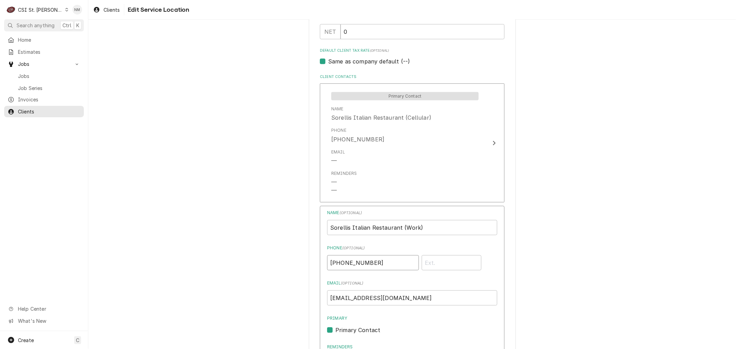
drag, startPoint x: 379, startPoint y: 262, endPoint x: 320, endPoint y: 263, distance: 58.3
click at [320, 263] on div "Name ( optional ) Sorellis Italian Restaurant (Work) Phone ( optional ) (636) 2…" at bounding box center [412, 335] width 185 height 258
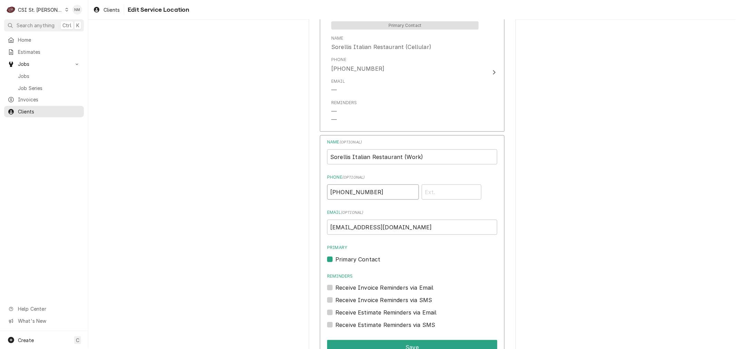
scroll to position [537, 0]
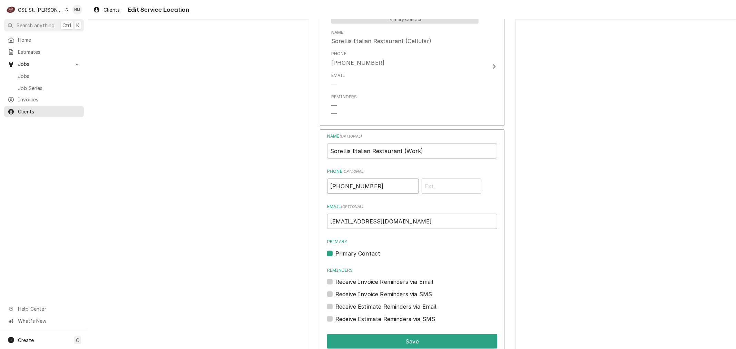
type input "(314) 799-5007"
drag, startPoint x: 389, startPoint y: 152, endPoint x: 309, endPoint y: 153, distance: 79.7
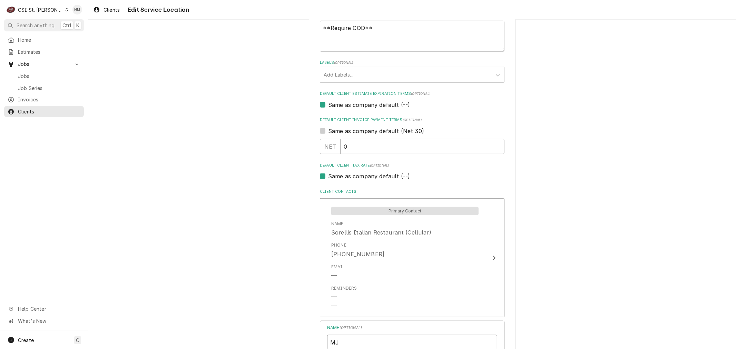
scroll to position [268, 0]
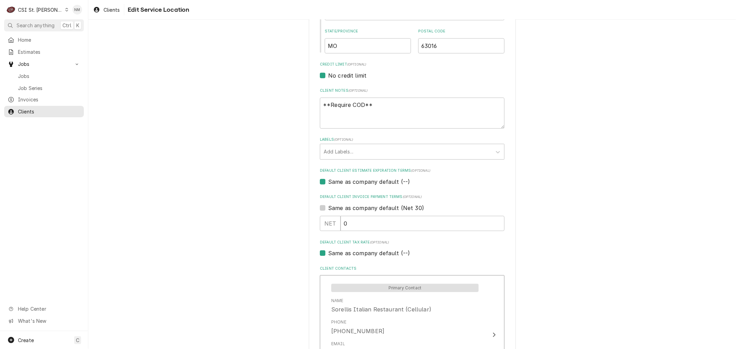
type input "MJ"
drag, startPoint x: 380, startPoint y: 105, endPoint x: 308, endPoint y: 102, distance: 72.2
click at [312, 102] on div "Please provide the following information about your client: Client Type Industr…" at bounding box center [412, 262] width 207 height 994
type textarea "x"
type textarea "3"
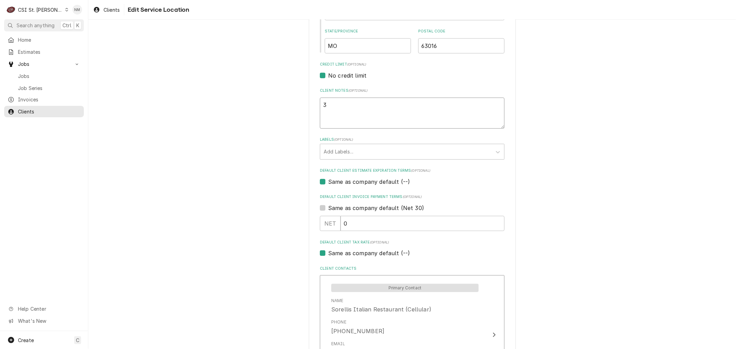
type textarea "x"
type textarea "34"
type textarea "x"
type textarea "341"
type textarea "x"
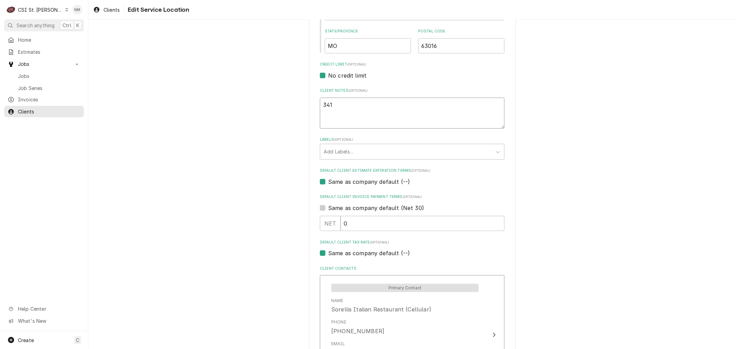
type textarea "3411"
type textarea "x"
type textarea "3411"
type textarea "x"
type textarea "3411 7"
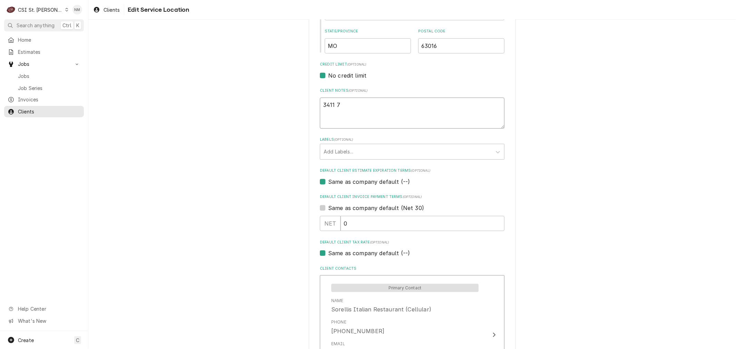
type textarea "x"
type textarea "3411 79"
type textarea "x"
type textarea "3411 795"
type textarea "x"
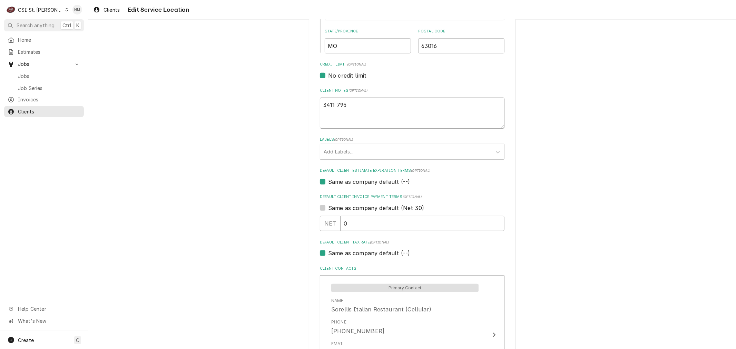
type textarea "3411 7951"
type textarea "x"
type textarea "3411 7951"
type textarea "x"
type textarea "3411 7951 4"
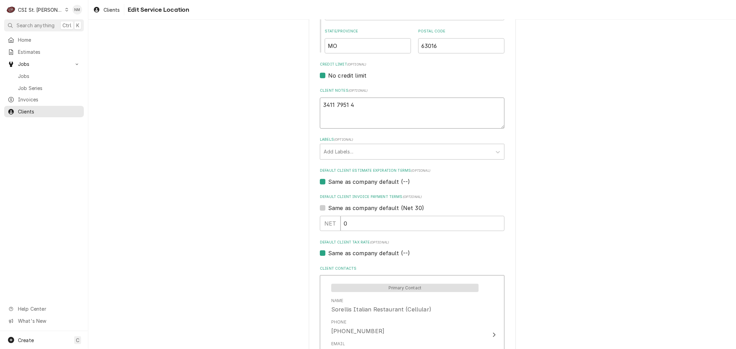
type textarea "x"
type textarea "3411 7951 47"
type textarea "x"
type textarea "3411 7951 473"
type textarea "x"
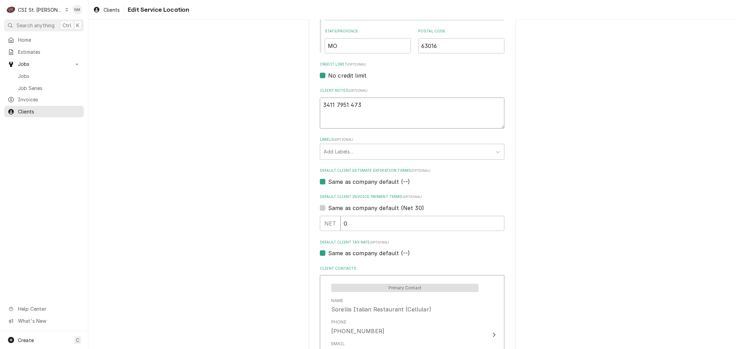
type textarea "3411 7951 4731"
type textarea "x"
type textarea "3411 7951 4731"
type textarea "x"
type textarea "3411 7951 4731 0"
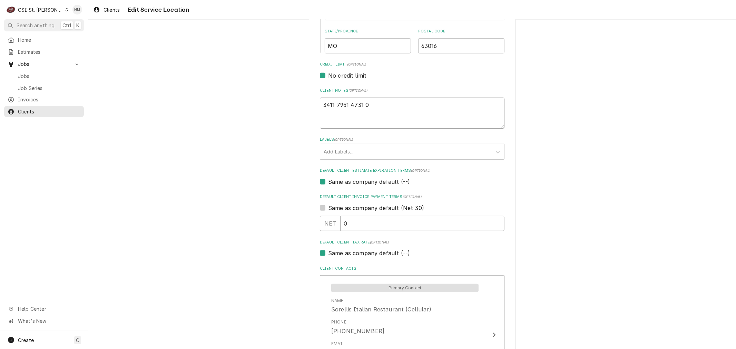
type textarea "x"
type textarea "3411 7951 4731 00"
type textarea "x"
type textarea "3411 7951 4731 009"
type textarea "x"
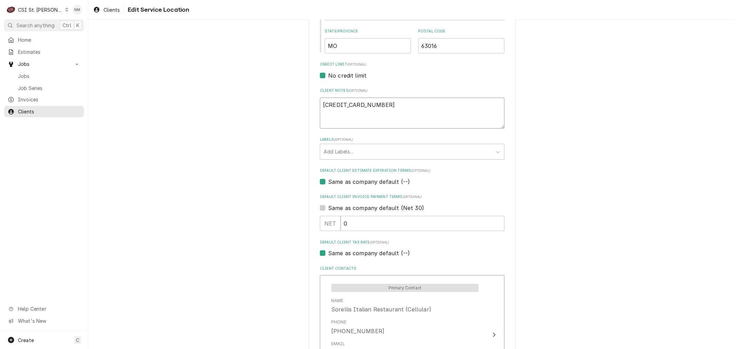
type textarea "3411 7951 4731 009"
type textarea "x"
type textarea "3411 7951 4731 009"
type textarea "x"
type textarea "3411 7951 4731 009 e"
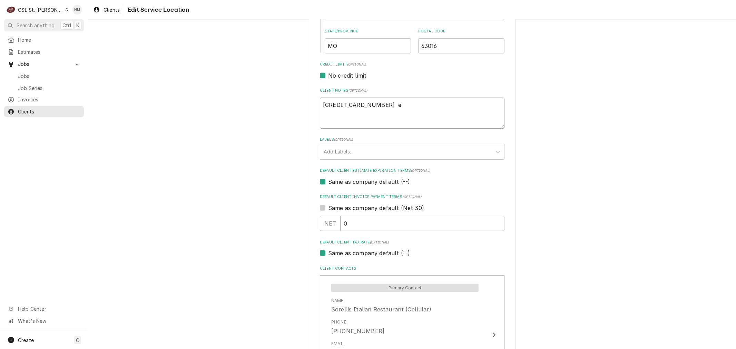
type textarea "x"
type textarea "3411 7951 4731 009 ex"
type textarea "x"
type textarea "3411 7951 4731 009 exp"
type textarea "x"
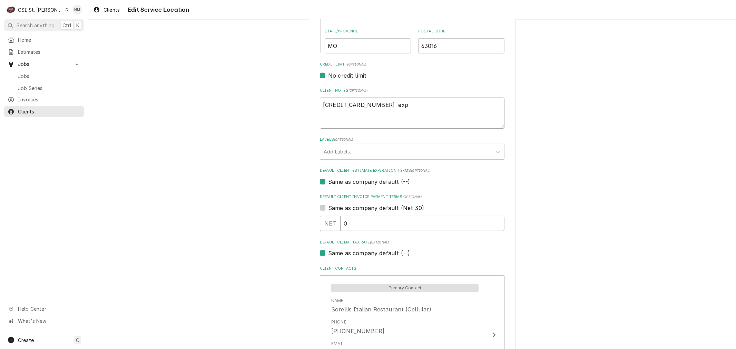
type textarea "3411 7951 4731 009 exp"
type textarea "x"
type textarea "3411 7951 4731 009 exp"
type textarea "x"
type textarea "3411 7951 4731 009 exp 8"
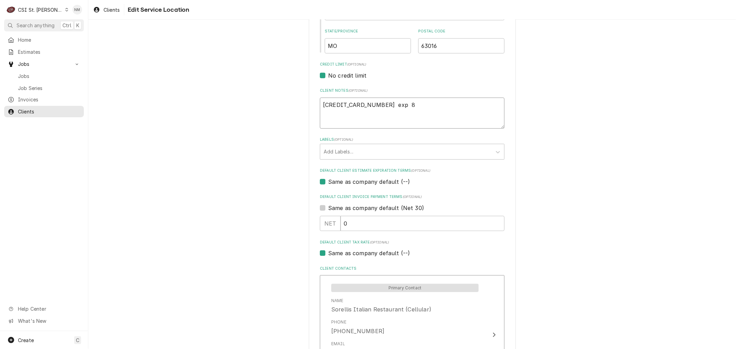
type textarea "x"
type textarea "3411 7951 4731 009 exp 8/"
type textarea "x"
type textarea "3411 7951 4731 009 exp 8/2"
type textarea "x"
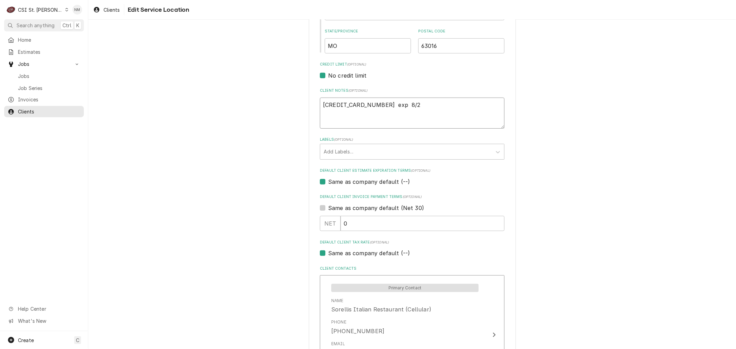
type textarea "3411 7951 4731 009 exp 8/29"
type textarea "x"
type textarea "3411 7951 4731 009 exp 8/29"
type textarea "x"
type textarea "3411 7951 4731 009 exp 8/29"
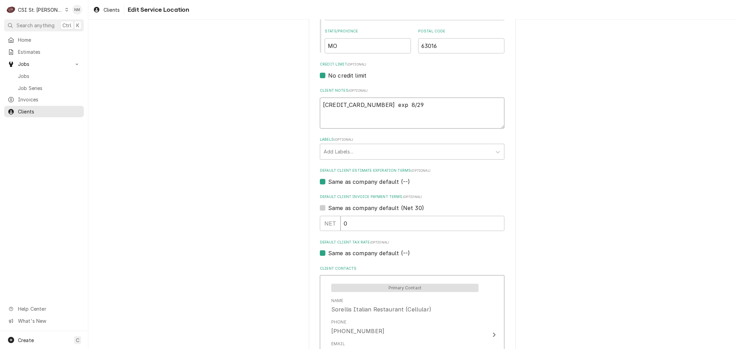
type textarea "x"
type textarea "3411 7951 4731 009 exp 8/29 c"
type textarea "x"
type textarea "3411 7951 4731 009 exp 8/29 cc"
type textarea "x"
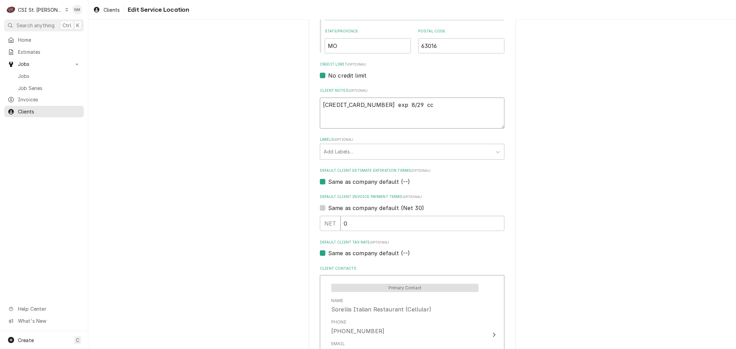
type textarea "3411 7951 4731 009 exp 8/29 ccv"
type textarea "x"
type textarea "3411 7951 4731 009 exp 8/29 ccv:"
type textarea "x"
type textarea "3411 7951 4731 009 exp 8/29 ccv:"
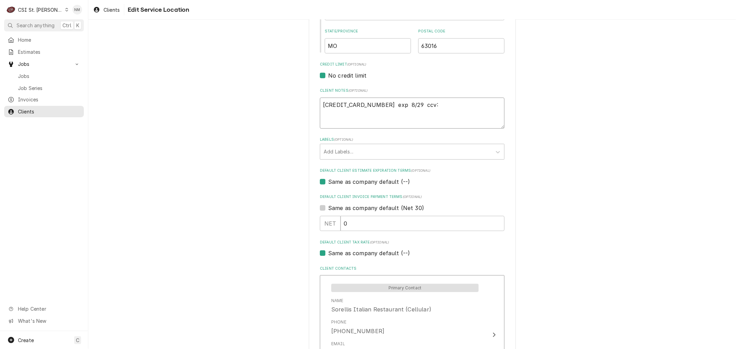
type textarea "x"
type textarea "3411 7951 4731 009 exp 8/29 ccv:"
type textarea "x"
type textarea "3411 7951 4731 009 exp 8/29 ccv: 9"
type textarea "x"
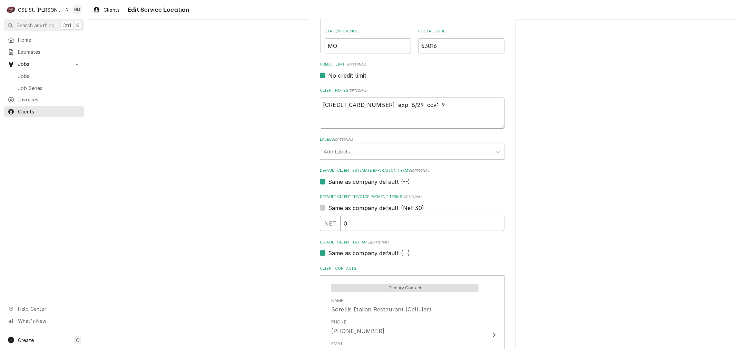
type textarea "3411 7951 4731 009 exp 8/29 ccv: 93"
type textarea "x"
type textarea "3411 7951 4731 009 exp 8/29 ccv: 938"
type textarea "x"
type textarea "3411 7951 4731 009 exp 8/29 ccv: 938"
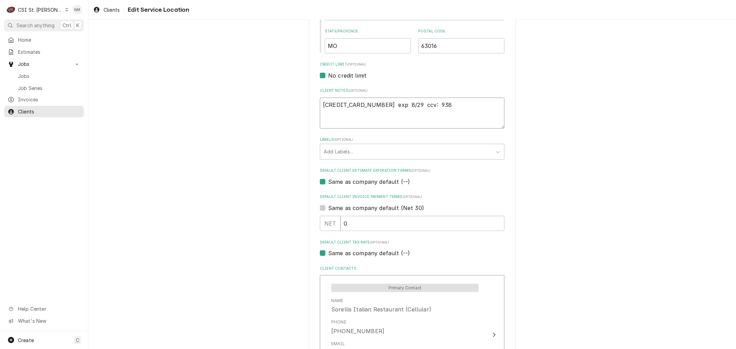
type textarea "x"
type textarea "3411 7951 4731 009 exp 8/29 ccv: 938 ("
type textarea "x"
type textarea "3411 7951 4731 009 exp 8/29 ccv: 938 (f"
type textarea "x"
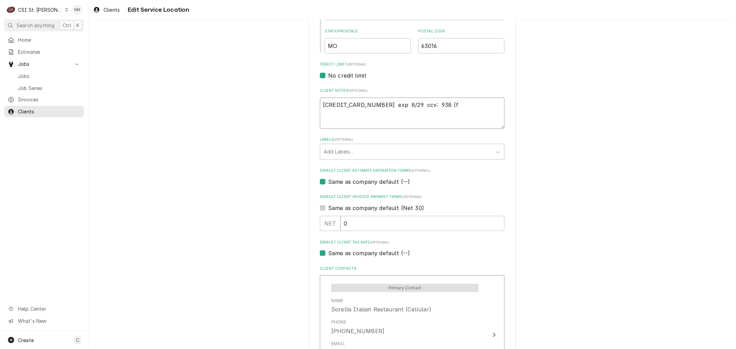
type textarea "3411 7951 4731 009 exp 8/29 ccv: 938 (fr"
type textarea "x"
type textarea "3411 7951 4731 009 exp 8/29 ccv: 938 (fro"
type textarea "x"
type textarea "3411 7951 4731 009 exp 8/29 ccv: 938 (from"
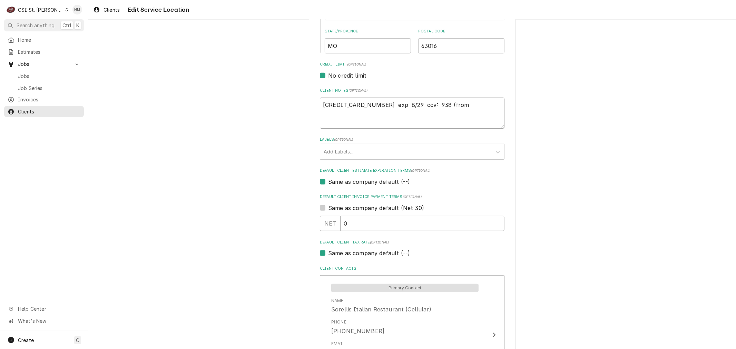
type textarea "x"
type textarea "3411 7951 4731 009 exp 8/29 ccv: 938 (from"
type textarea "x"
type textarea "3411 7951 4731 009 exp 8/29 ccv: 938 (from t"
type textarea "x"
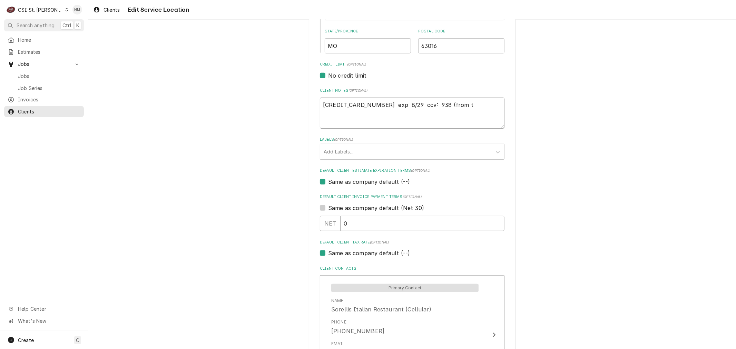
type textarea "3411 7951 4731 009 exp 8/29 ccv: 938 (from th"
type textarea "x"
type textarea "3411 7951 4731 009 exp 8/29 ccv: 938 (from the"
type textarea "x"
type textarea "3411 7951 4731 009 exp 8/29 ccv: 938 (from the"
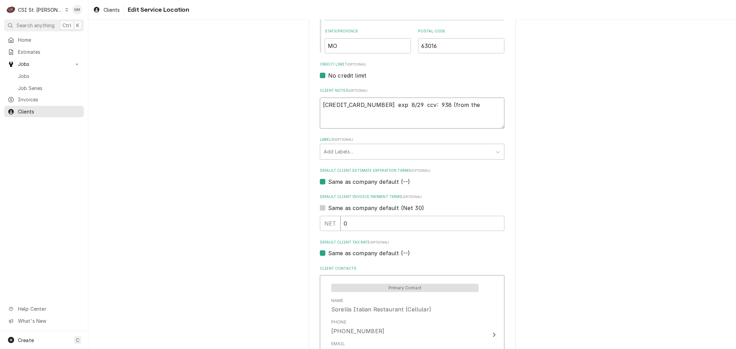
type textarea "x"
type textarea "3411 7951 4731 009 exp 8/29 ccv: 938 (from the b"
type textarea "x"
type textarea "3411 7951 4731 009 exp 8/29 ccv: 938 (from the ba"
type textarea "x"
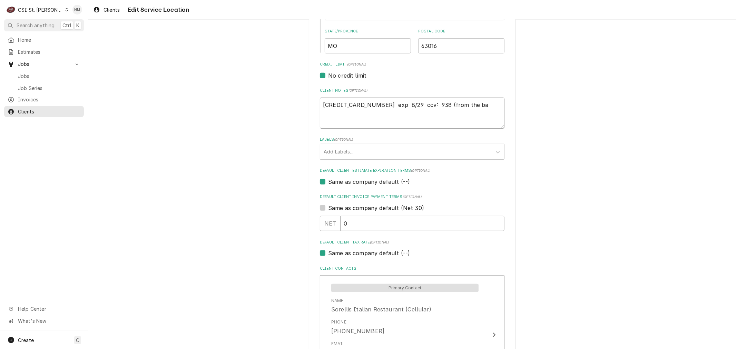
type textarea "3411 7951 4731 009 exp 8/29 ccv: 938 (from the bac"
type textarea "x"
type textarea "3411 7951 4731 009 exp 8/29 ccv: 938 (from the back"
type textarea "x"
type textarea "3411 7951 4731 009 exp 8/29 ccv: 938 (from the back"
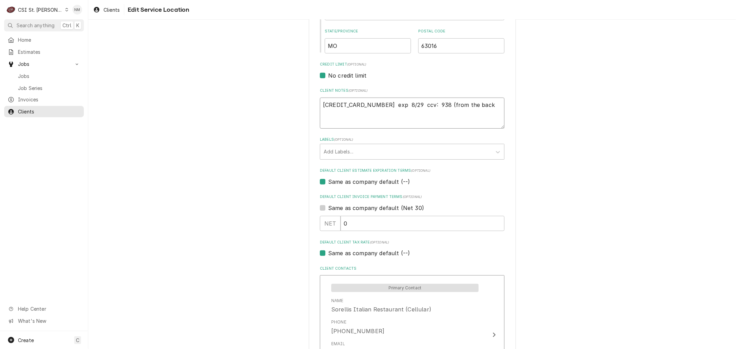
type textarea "x"
type textarea "3411 7951 4731 009 exp 8/29 ccv: 938 (from the back n"
type textarea "x"
type textarea "3411 7951 4731 009 exp 8/29 ccv: 938 (from the back no"
type textarea "x"
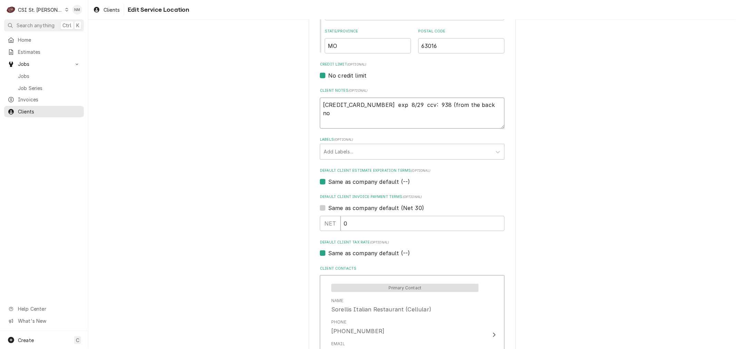
type textarea "3411 7951 4731 009 exp 8/29 ccv: 938 (from the back no"
type textarea "x"
type textarea "3411 7951 4731 009 exp 8/29 ccv: 938 (from the back no #"
type textarea "x"
type textarea "3411 7951 4731 009 exp 8/29 ccv: 938 (from the back no #'"
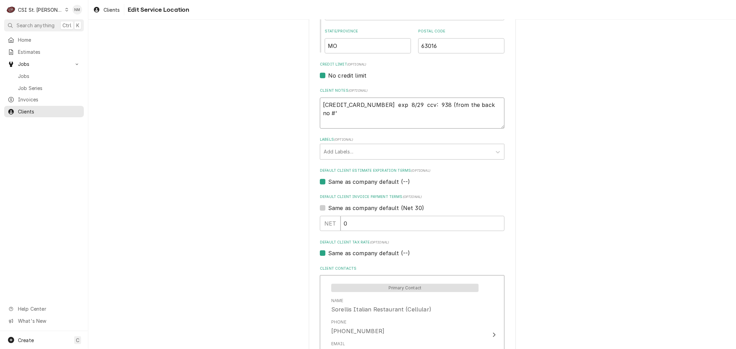
type textarea "x"
type textarea "3411 7951 4731 009 exp 8/29 ccv: 938 (from the back no #'s"
type textarea "x"
type textarea "3411 7951 4731 009 exp 8/29 ccv: 938 (from the back no #'s"
type textarea "x"
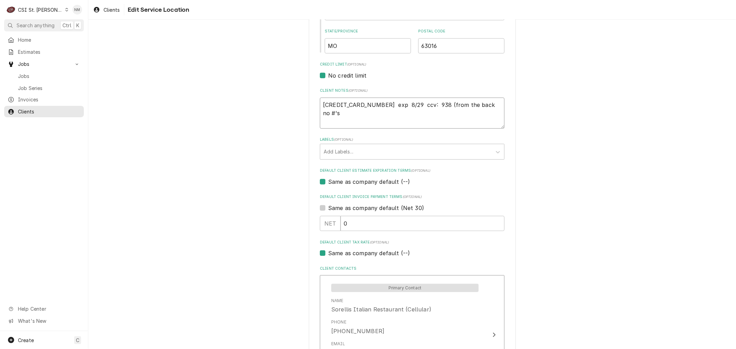
type textarea "3411 7951 4731 009 exp 8/29 ccv: 938 (from the back no #'s o"
type textarea "x"
type textarea "3411 7951 4731 009 exp 8/29 ccv: 938 (from the back no #'s on"
type textarea "x"
type textarea "3411 7951 4731 009 exp 8/29 ccv: 938 (from the back no #'s on"
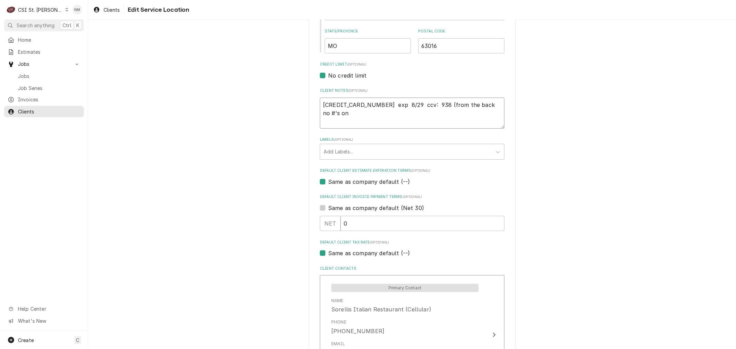
type textarea "x"
type textarea "3411 7951 4731 009 exp 8/29 ccv: 938 (from the back no #'s on t"
type textarea "x"
type textarea "3411 7951 4731 009 exp 8/29 ccv: 938 (from the back no #'s on th"
type textarea "x"
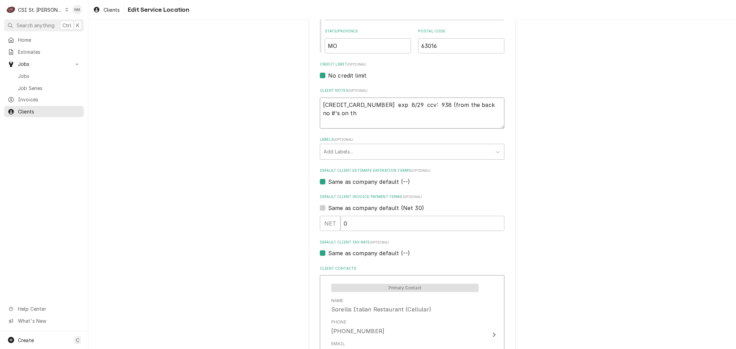
type textarea "3411 7951 4731 009 exp 8/29 ccv: 938 (from the back no #'s on the"
type textarea "x"
type textarea "3411 7951 4731 009 exp 8/29 ccv: 938 (from the back no #'s on the"
type textarea "x"
type textarea "3411 7951 4731 009 exp 8/29 ccv: 938 (from the back no #'s on the f"
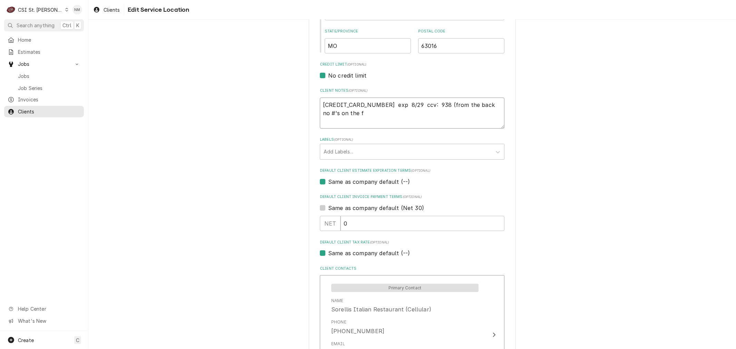
type textarea "x"
type textarea "3411 7951 4731 009 exp 8/29 ccv: 938 (from the back no #'s on the fr"
type textarea "x"
type textarea "3411 7951 4731 009 exp 8/29 ccv: 938 (from the back no #'s on the fro"
type textarea "x"
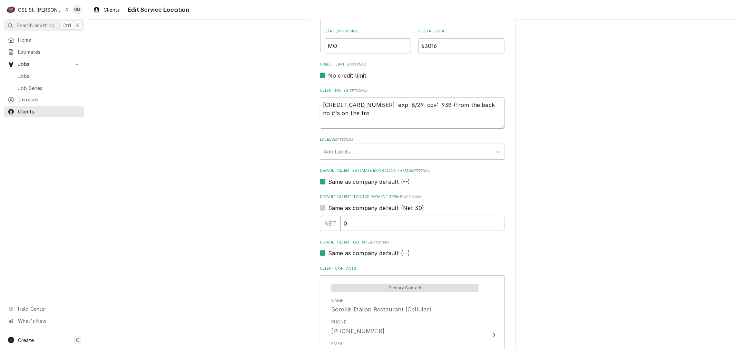
type textarea "3411 7951 4731 009 exp 8/29 ccv: 938 (from the back no #'s on the fron"
type textarea "x"
type textarea "3411 7951 4731 009 exp 8/29 ccv: 938 (from the back no #'s on the front"
type textarea "x"
type textarea "3411 7951 4731 009 exp 8/29 ccv: 938 (from the back no #'s on the front_"
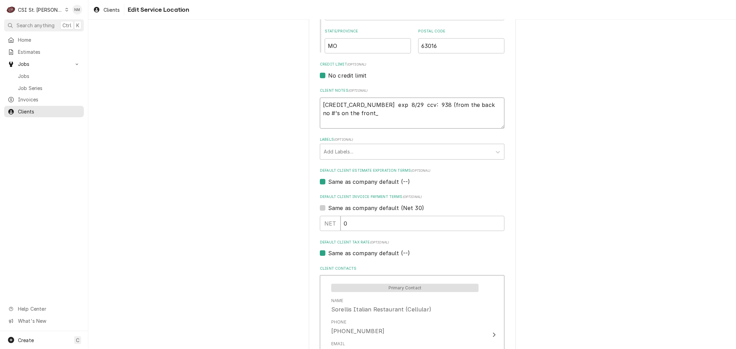
type textarea "x"
type textarea "3411 7951 4731 009 exp 8/29 ccv: 938 (from the back no #'s on the front"
type textarea "x"
type textarea "3411 7951 4731 009 exp 8/29 ccv: 938 (from the back no #'s on the front)"
type textarea "x"
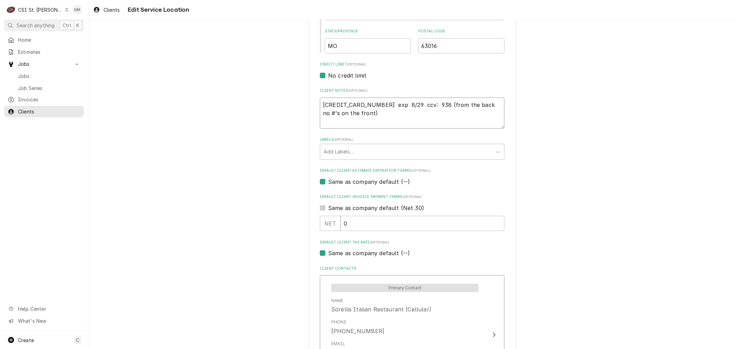
type textarea "3411 7951 4731 009 exp 8/29 ccv: 938 (from the back no #'s on the front)"
type textarea "x"
type textarea "3411 7951 4731 009 exp 8/29 ccv: 938 (from the back no #'s on the front) L"
type textarea "x"
type textarea "3411 7951 4731 009 exp 8/29 ccv: 938 (from the back no #'s on the front) La"
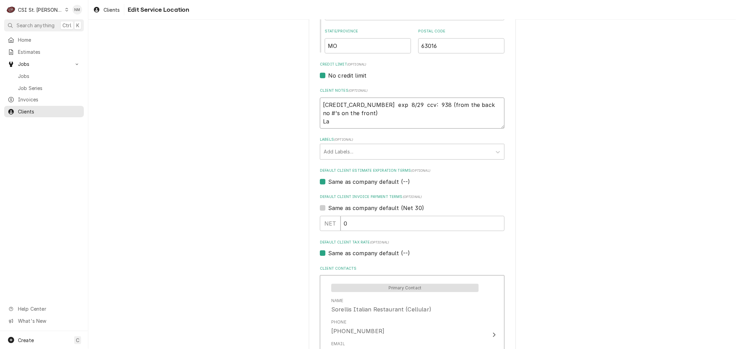
type textarea "x"
type textarea "3411 7951 4731 009 exp 8/29 ccv: 938 (from the back no #'s on the front) Lau"
type textarea "x"
type textarea "3411 7951 4731 009 exp 8/29 ccv: 938 (from the back no #'s on the front) Laur"
type textarea "x"
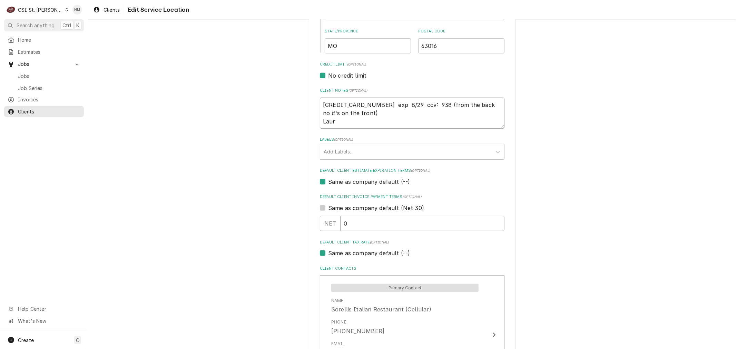
type textarea "3411 7951 4731 009 exp 8/29 ccv: 938 (from the back no #'s on the front) Laura"
type textarea "x"
type textarea "3411 7951 4731 009 exp 8/29 ccv: 938 (from the back no #'s on the front) Laura"
type textarea "x"
type textarea "3411 7951 4731 009 exp 8/29 ccv: 938 (from the back no #'s on the front) Laura D"
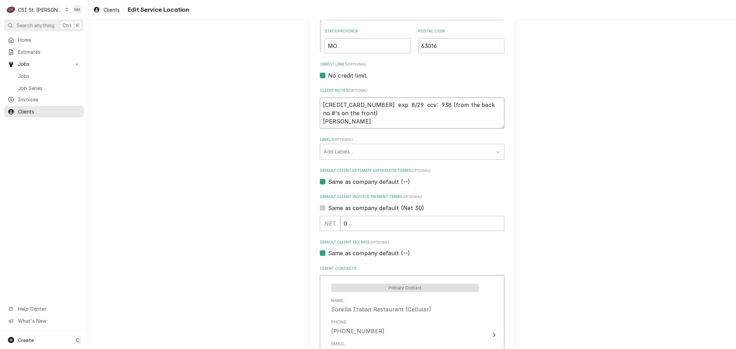
type textarea "x"
type textarea "3411 7951 4731 009 exp 8/29 ccv: 938 (from the back no #'s on the front) Laura …"
type textarea "x"
type textarea "3411 7951 4731 009 exp 8/29 ccv: 938 (from the back no #'s on the front) Laura …"
type textarea "x"
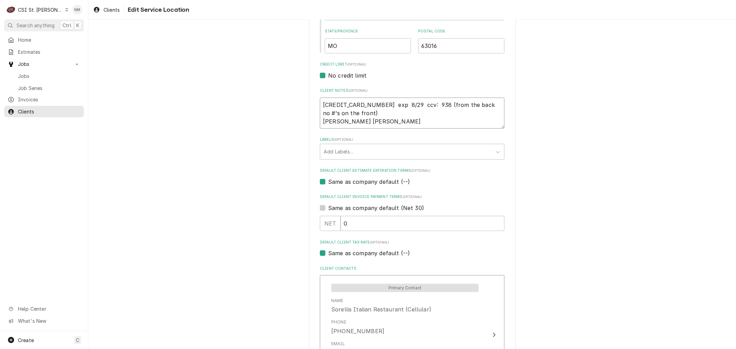
type textarea "3411 7951 4731 009 exp 8/29 ccv: 938 (from the back no #'s on the front) Laura …"
type textarea "x"
type textarea "3411 7951 4731 009 exp 8/29 ccv: 938 (from the back no #'s on the front) Laura …"
type textarea "x"
type textarea "3411 7951 4731 009 exp 8/29 ccv: 938 (from the back no #'s on the front) Laura …"
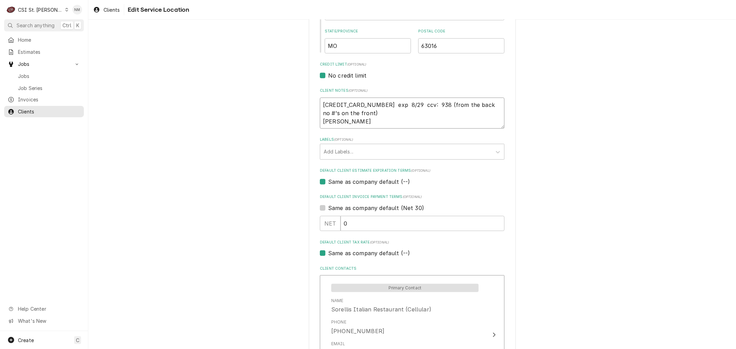
type textarea "x"
type textarea "3411 7951 4731 009 exp 8/29 ccv: 938 (from the back no #'s on the front) Laura …"
type textarea "x"
type textarea "3411 7951 4731 009 exp 8/29 ccv: 938 (from the back no #'s on the front) Laura …"
type textarea "x"
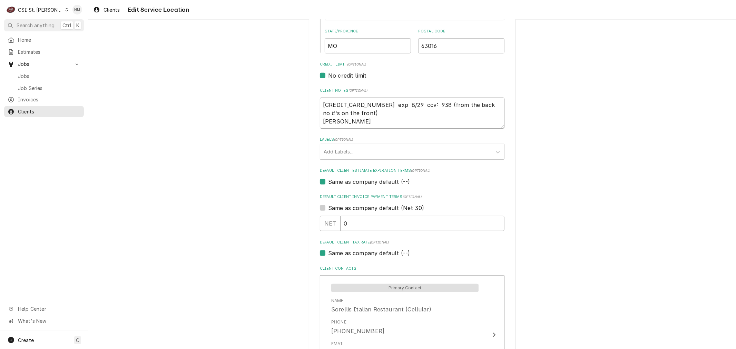
type textarea "3411 7951 4731 009 exp 8/29 ccv: 938 (from the back no #'s on the front) Laura …"
type textarea "x"
type textarea "3411 7951 4731 009 exp 8/29 ccv: 938 (from the back no #'s on the front) Laura …"
type textarea "x"
type textarea "3411 7951 4731 009 exp 8/29 ccv: 938 (from the back no #'s on the front) Laura …"
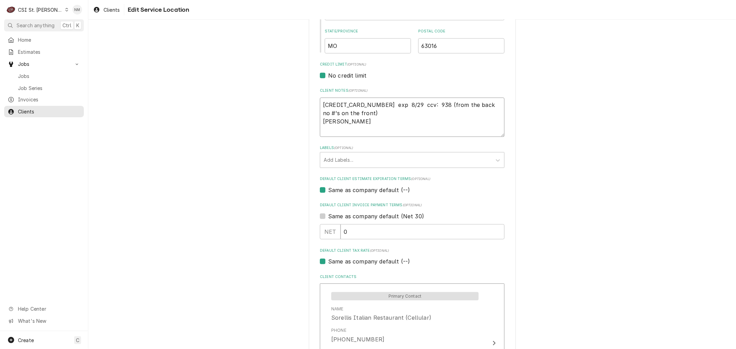
type textarea "x"
type textarea "3411 7951 4731 009 exp 8/29 ccv: 938 (from the back no #'s on the front) Laura …"
type textarea "x"
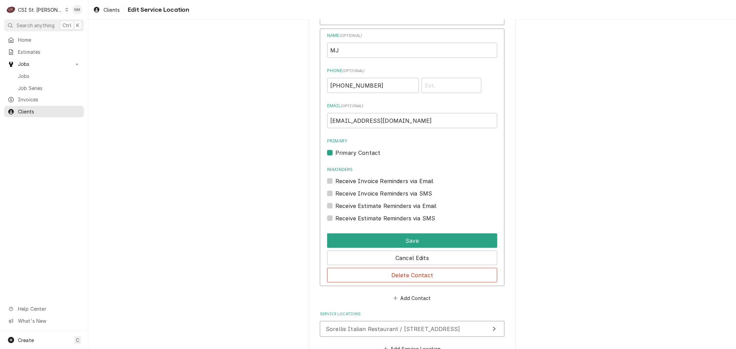
scroll to position [653, 0]
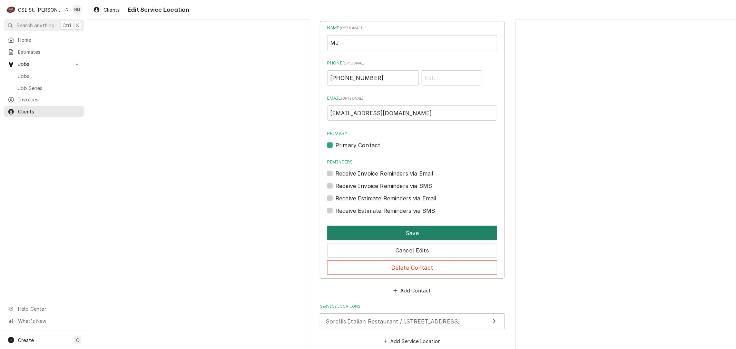
click at [406, 232] on button "Save" at bounding box center [412, 233] width 170 height 14
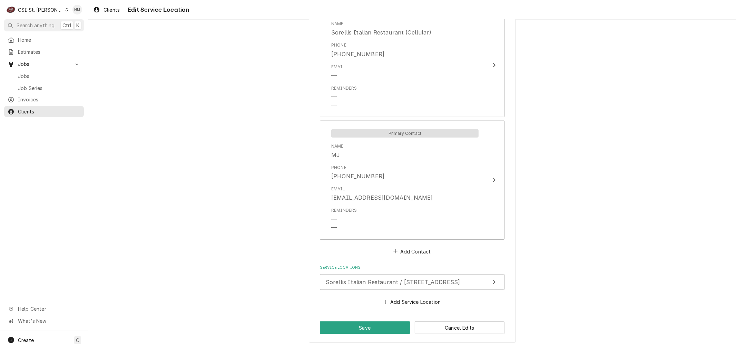
scroll to position [538, 0]
click at [366, 327] on button "Save" at bounding box center [365, 329] width 90 height 13
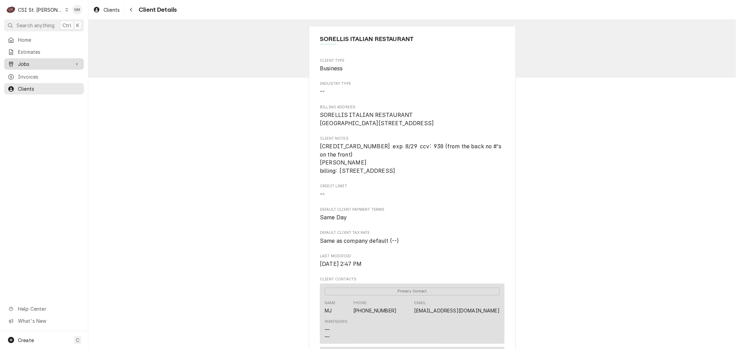
click at [26, 61] on span "Jobs" at bounding box center [44, 63] width 52 height 7
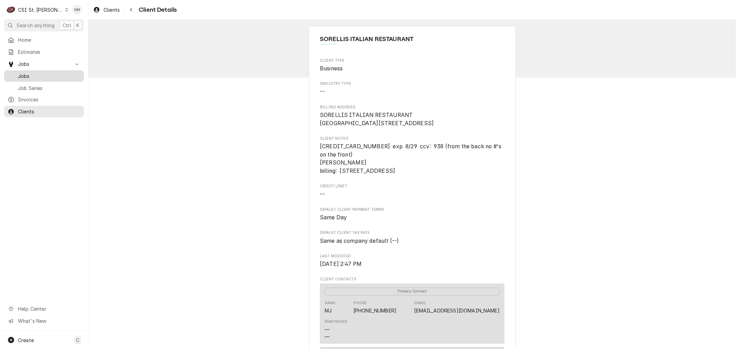
click at [32, 72] on span "Jobs" at bounding box center [49, 75] width 62 height 7
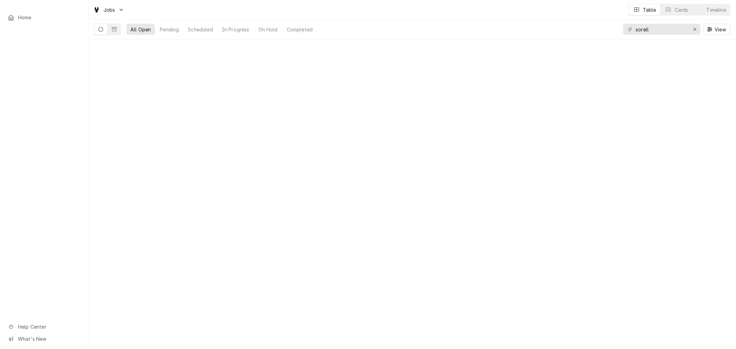
click at [32, 71] on div "Home Help Center What's New" at bounding box center [44, 181] width 88 height 338
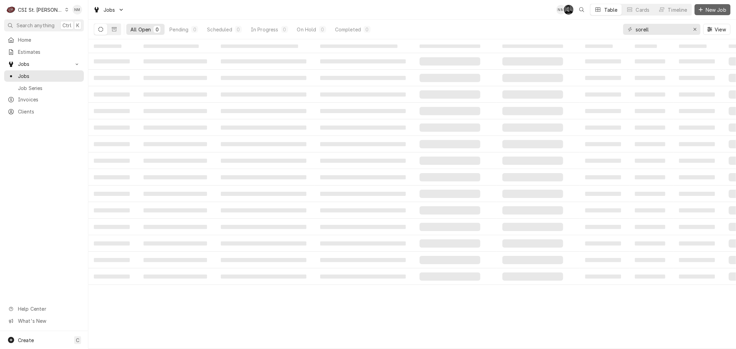
click at [711, 5] on button "New Job" at bounding box center [713, 9] width 36 height 11
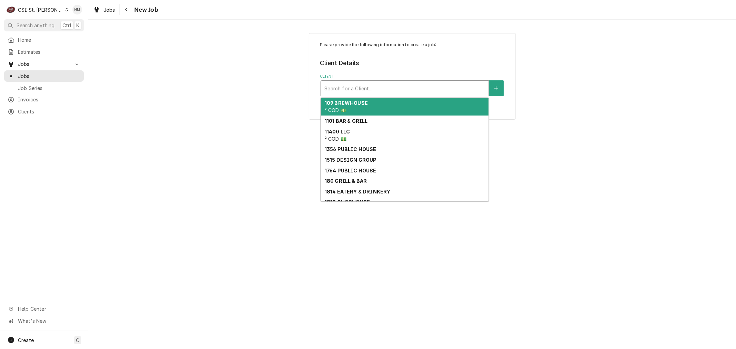
click at [377, 88] on div "Client" at bounding box center [404, 88] width 161 height 12
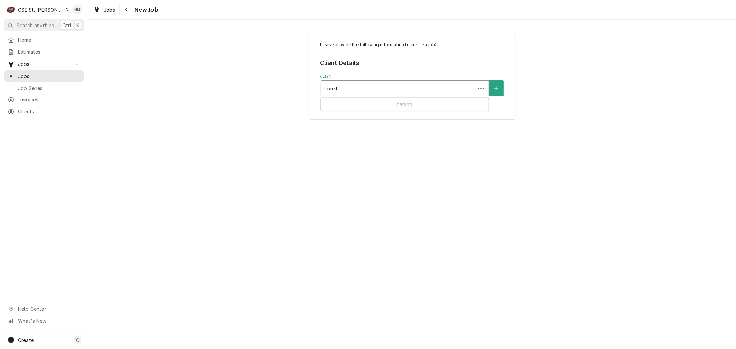
type input "sorelli"
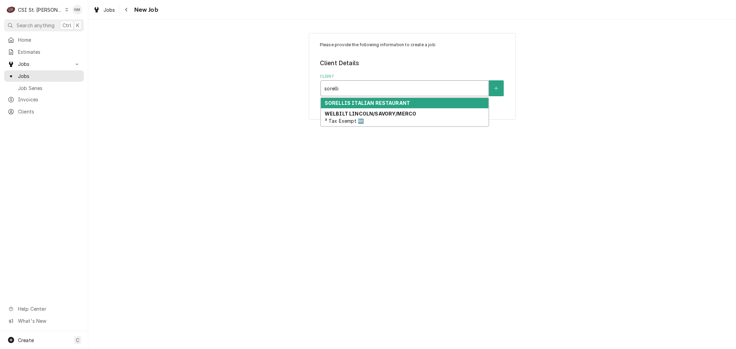
click at [385, 100] on strong "SORELLIS ITALIAN RESTAURANT" at bounding box center [367, 103] width 85 height 6
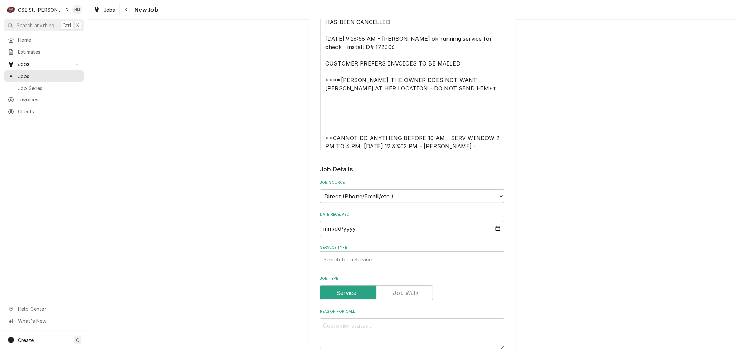
scroll to position [230, 0]
click at [409, 258] on div "Service Type" at bounding box center [412, 259] width 177 height 12
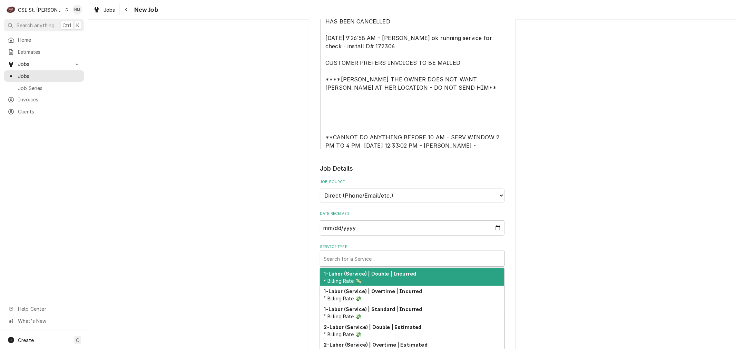
type textarea "x"
type input "s"
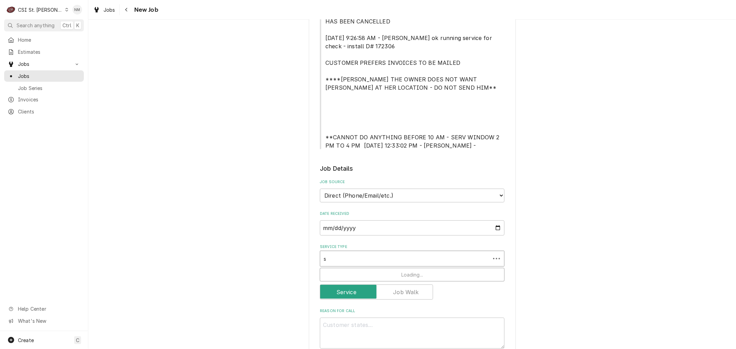
type textarea "x"
type input "se"
type textarea "x"
type input "ser"
type textarea "x"
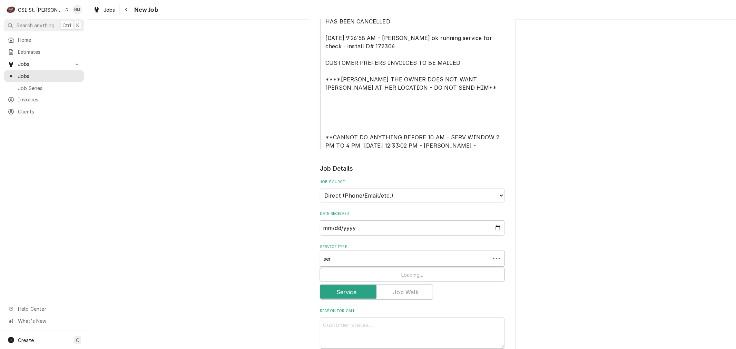
type input "serv"
type textarea "x"
type input "servi"
type textarea "x"
type input "servic"
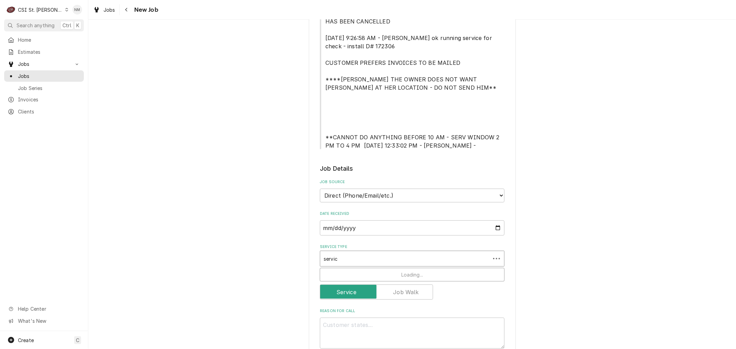
type textarea "x"
type input "service"
type textarea "x"
type input "service"
type textarea "x"
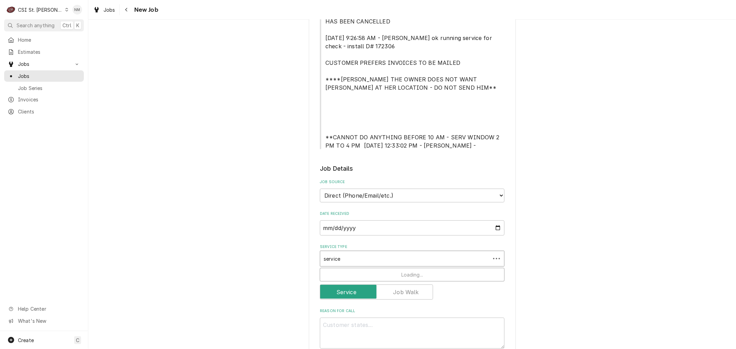
type input "service c"
type textarea "x"
type input "service ca"
type textarea "x"
type input "service cal"
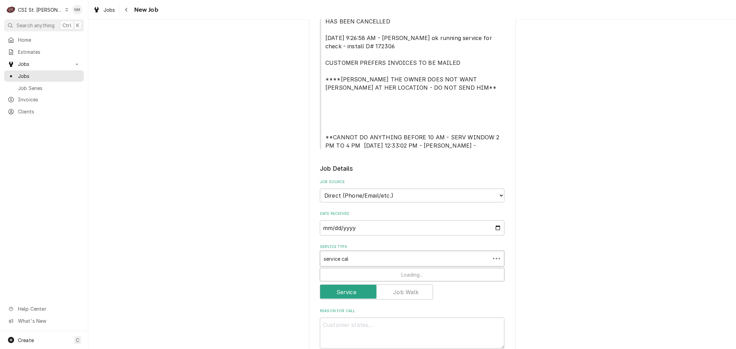
type textarea "x"
type input "service call"
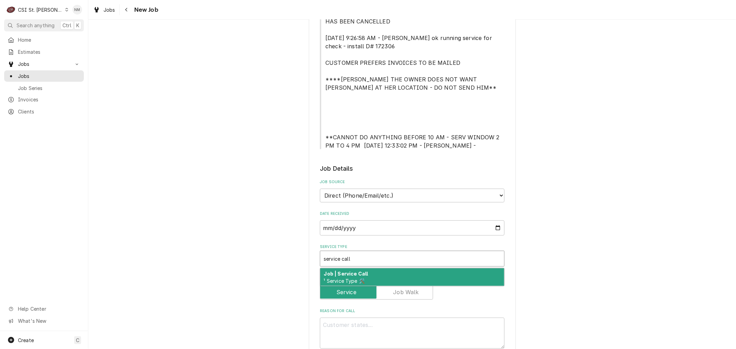
click at [398, 273] on div "Job | Service Call ¹ Service Type 🛠️" at bounding box center [412, 278] width 184 height 18
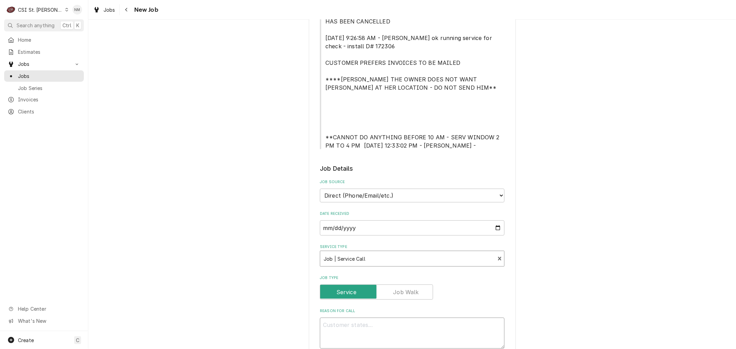
click at [373, 330] on textarea "Reason For Call" at bounding box center [412, 333] width 185 height 31
type textarea "x"
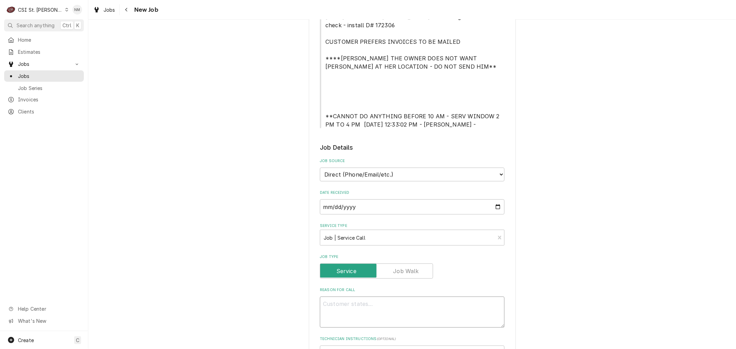
scroll to position [268, 0]
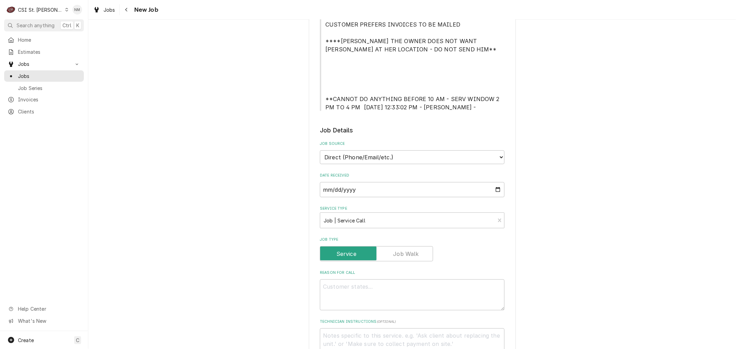
click at [65, 10] on icon "Dynamic Content Wrapper" at bounding box center [66, 9] width 3 height 3
click at [32, 74] on span "Jobs" at bounding box center [49, 75] width 62 height 7
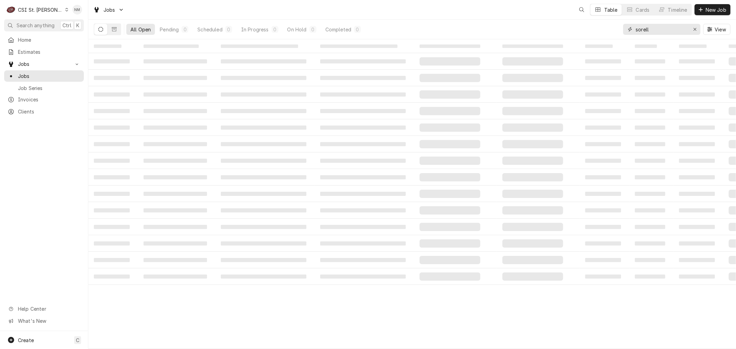
drag, startPoint x: 660, startPoint y: 28, endPoint x: 603, endPoint y: 31, distance: 57.1
click at [603, 31] on div "All Open Pending 0 Scheduled 0 In Progress 0 On Hold 0 Completed 0 sorell View" at bounding box center [412, 29] width 637 height 19
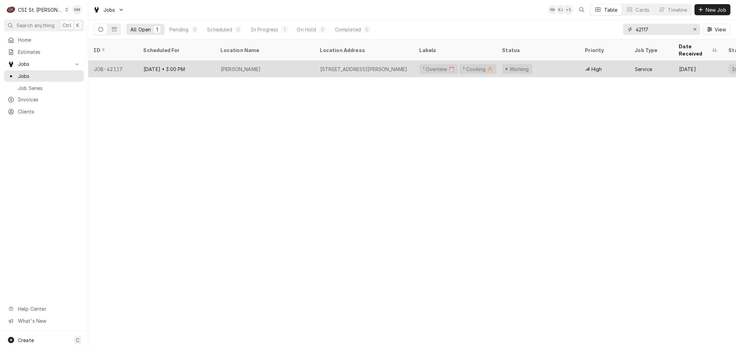
type input "42117"
click at [564, 61] on div "Working" at bounding box center [538, 69] width 83 height 17
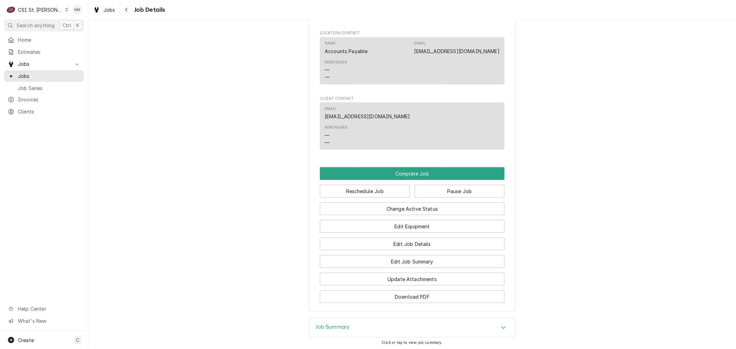
scroll to position [537, 0]
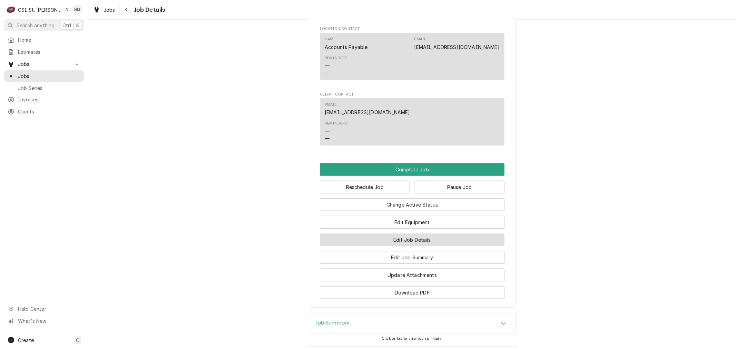
click at [421, 246] on button "Edit Job Details" at bounding box center [412, 240] width 185 height 13
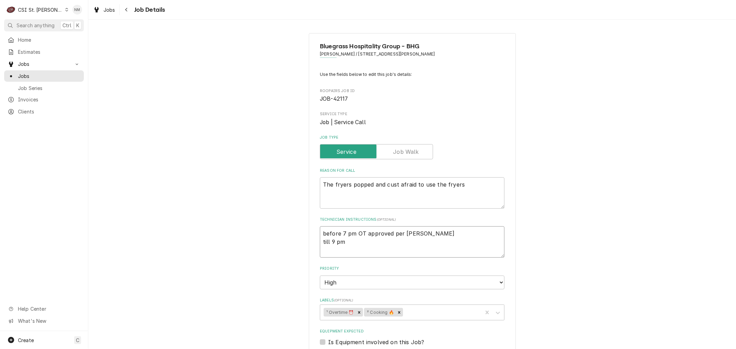
click at [353, 243] on textarea "before 7 pm OT approved per Isiah till 9 pm" at bounding box center [412, 241] width 185 height 31
type textarea "x"
type textarea "before 7 pm OT approved per Isiah till 9 pm"
type textarea "x"
type textarea "before 7 pm OT approved per Isiah till 9 pm c"
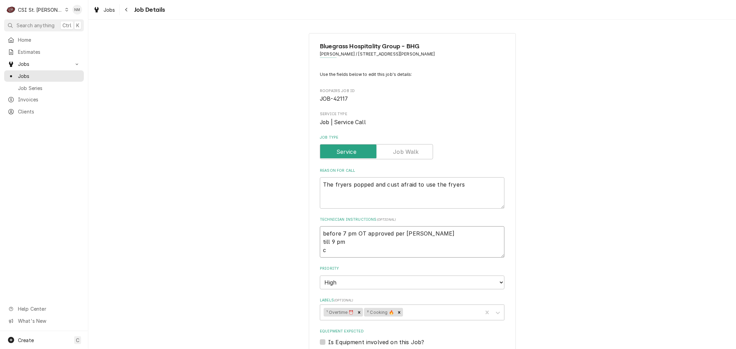
type textarea "x"
type textarea "before 7 pm OT approved per Isiah till 9 pm ca"
type textarea "x"
type textarea "before 7 pm OT approved per Isiah till 9 pm cal"
type textarea "x"
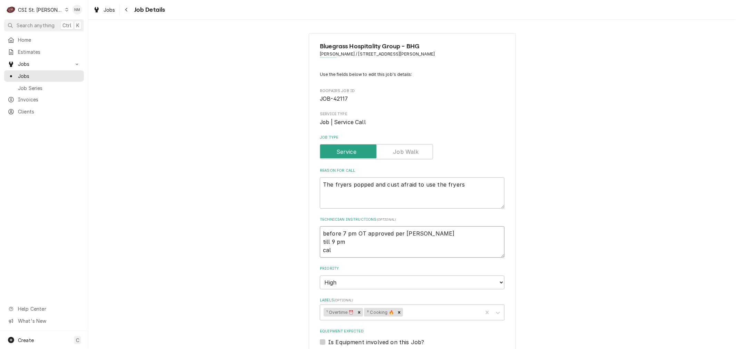
type textarea "before 7 pm OT approved per Isiah till 9 pm cal"
type textarea "x"
type textarea "before 7 pm OT approved per Isiah till 9 pm cal"
type textarea "x"
type textarea "before 7 pm OT approved per Isiah till 9 pm call"
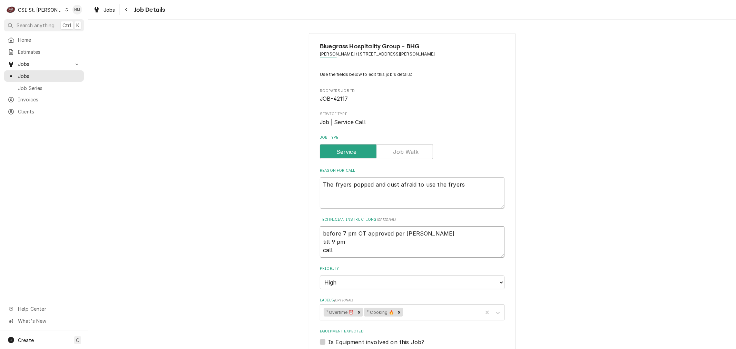
type textarea "x"
type textarea "before 7 pm OT approved per Isiah till 9 pm call"
type textarea "x"
type textarea "before 7 pm OT approved per Isiah till 9 pm call c"
type textarea "x"
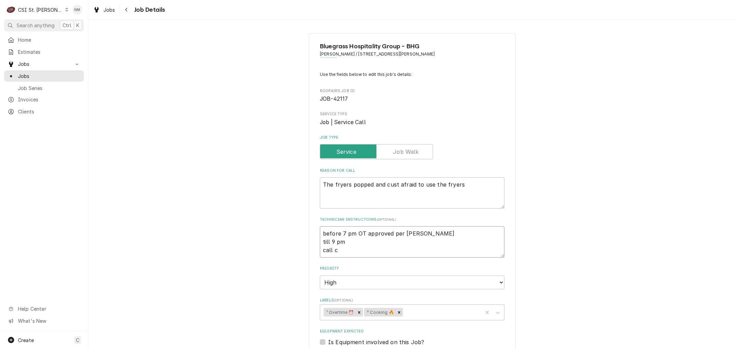
type textarea "before 7 pm OT approved per Isiah till 9 pm call ci"
type textarea "x"
type textarea "before 7 pm OT approved per Isiah till 9 pm call ci"
type textarea "x"
type textarea "before 7 pm OT approved per Isiah till 9 pm call ci"
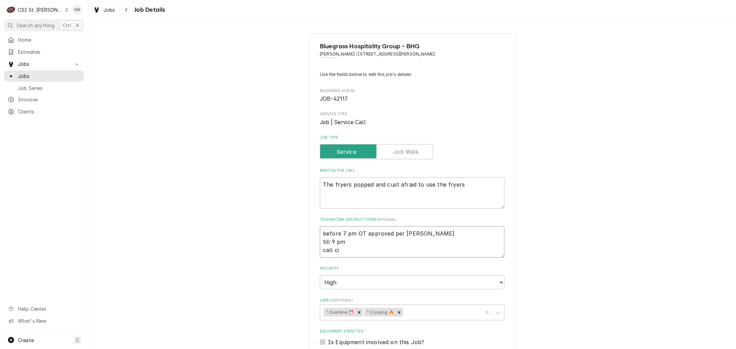
click at [342, 250] on textarea "before 7 pm OT approved per Isiah till 9 pm call ci" at bounding box center [412, 241] width 185 height 31
type textarea "x"
type textarea "before 7 pm OT approved per Isiah till 9 pm call ci"
type textarea "x"
type textarea "before 7 pm OT approved per Isiah till 9 pm call c"
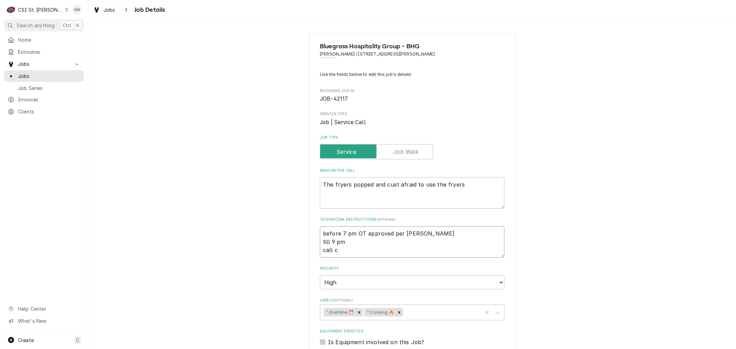
type textarea "x"
type textarea "before 7 pm OT approved per Isiah till 9 pm call cc"
type textarea "x"
type textarea "before 7 pm OT approved per Isiah till 9 pm call ccn"
type textarea "x"
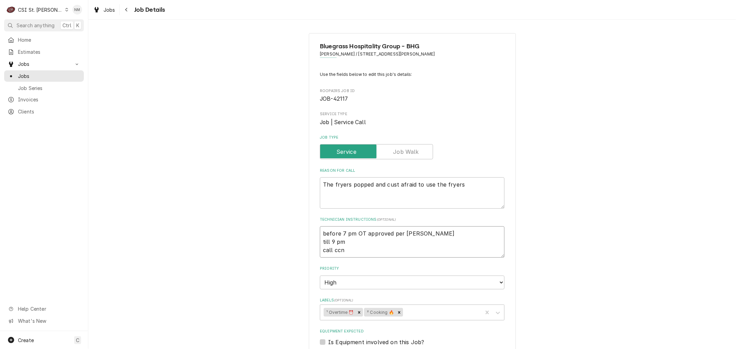
type textarea "before 7 pm OT approved per Isiah till 9 pm call ccne"
type textarea "x"
type textarea "before 7 pm OT approved per Isiah till 9 pm call ccn"
type textarea "x"
type textarea "before 7 pm OT approved per Isiah till 9 pm call cc"
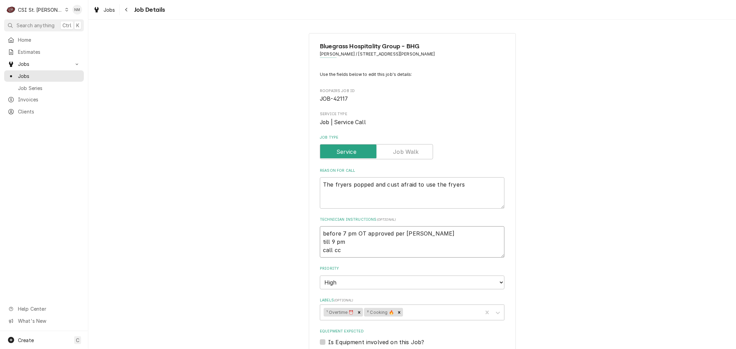
type textarea "x"
type textarea "before 7 pm OT approved per Isiah till 9 pm call c"
type textarea "x"
type textarea "before 7 pm OT approved per Isiah till 9 pm call ca"
type textarea "x"
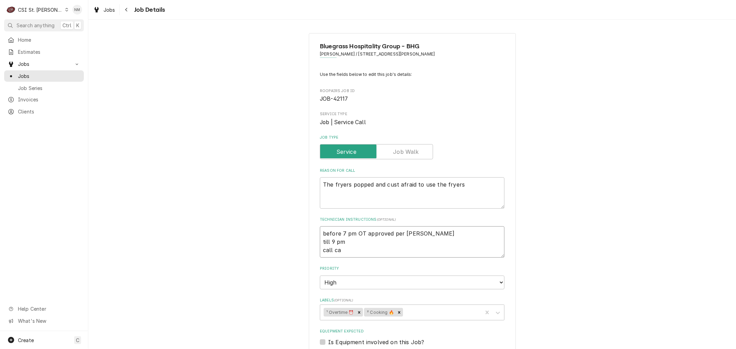
type textarea "before 7 pm OT approved per Isiah till 9 pm call cac"
type textarea "x"
type textarea "before 7 pm OT approved per Isiah till 9 pm call cacn"
type textarea "x"
type textarea "before 7 pm OT approved per Isiah till 9 pm call cacne"
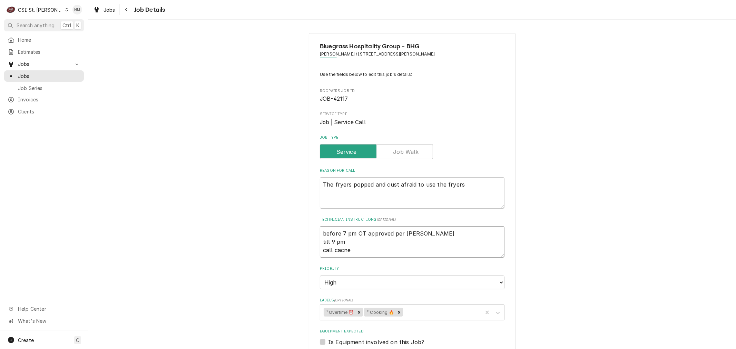
type textarea "x"
type textarea "before 7 pm OT approved per Isiah till 9 pm call cacn"
type textarea "x"
type textarea "before 7 pm OT approved per Isiah till 9 pm call cac"
type textarea "x"
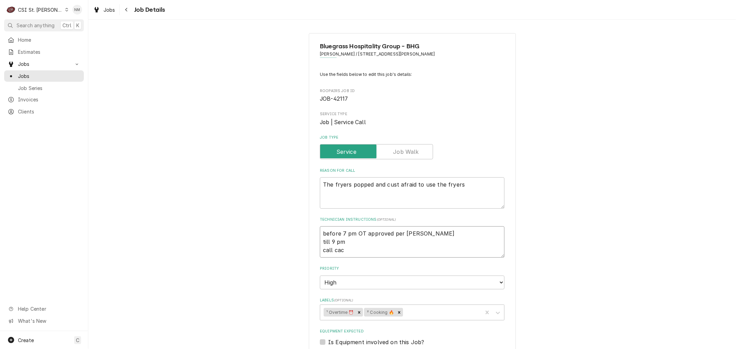
type textarea "before 7 pm OT approved per Isiah till 9 pm call ca"
type textarea "x"
type textarea "before 7 pm OT approved per Isiah till 9 pm call can"
type textarea "x"
type textarea "before 7 pm OT approved per Isiah till 9 pm call canc"
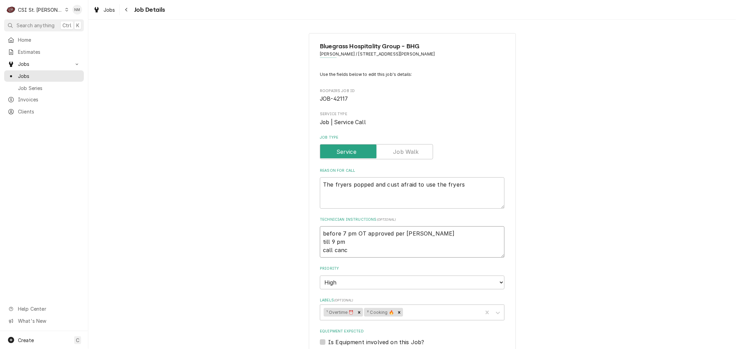
type textarea "x"
type textarea "before 7 pm OT approved per Isiah till 9 pm call cance"
type textarea "x"
type textarea "before 7 pm OT approved per Isiah till 9 pm call cancel"
type textarea "x"
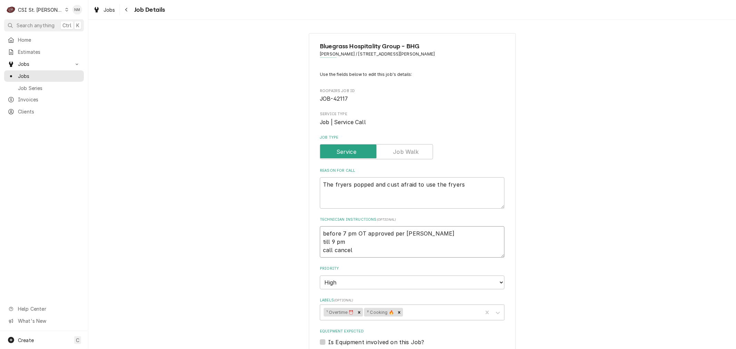
type textarea "before 7 pm OT approved per Isiah till 9 pm call cancele"
type textarea "x"
type textarea "before 7 pm OT approved per Isiah till 9 pm call canceled"
type textarea "x"
type textarea "before 7 pm OT approved per Isiah till 9 pm call canceled"
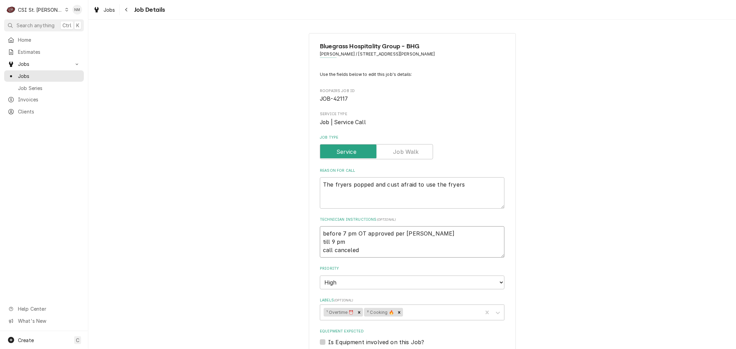
type textarea "x"
type textarea "before 7 pm OT approved per Isiah till 9 pm call canceled p"
type textarea "x"
type textarea "before 7 pm OT approved per Isiah till 9 pm call canceled pe"
type textarea "x"
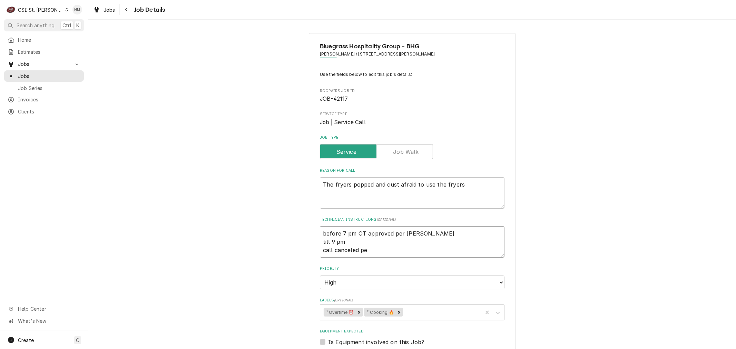
type textarea "before 7 pm OT approved per Isiah till 9 pm call canceled per"
type textarea "x"
type textarea "before 7 pm OT approved per Isiah till 9 pm call canceled per"
type textarea "x"
type textarea "before 7 pm OT approved per Isiah till 9 pm call canceled per J"
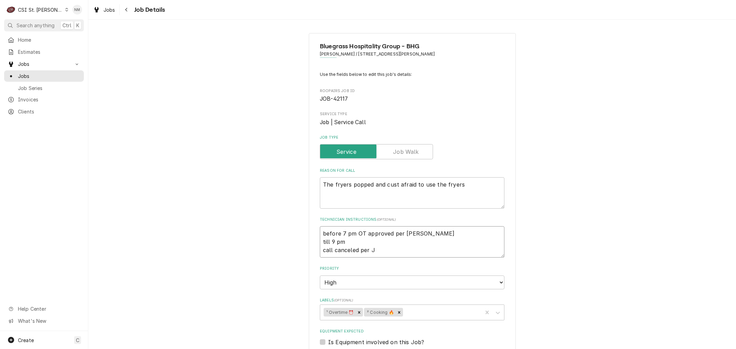
type textarea "x"
type textarea "before 7 pm OT approved per Isiah till 9 pm call canceled per Je"
type textarea "x"
type textarea "before 7 pm OT approved per Isiah till 9 pm call canceled per Jen"
type textarea "x"
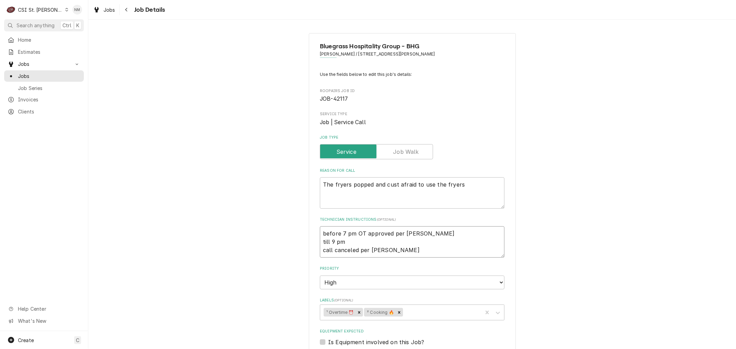
type textarea "before 7 pm OT approved per Isiah till 9 pm call canceled per Jenn"
type textarea "x"
type textarea "before 7 pm OT approved per Isiah till 9 pm call canceled per Jenni"
type textarea "x"
type textarea "before 7 pm OT approved per Isiah till 9 pm call canceled per Jennif"
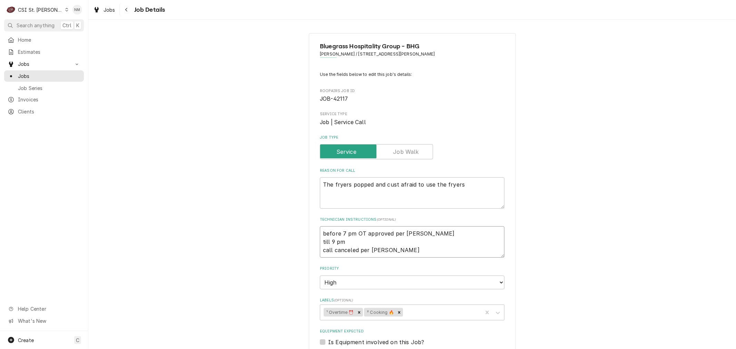
type textarea "x"
type textarea "before 7 pm OT approved per Isiah till 9 pm call canceled per Jennife"
type textarea "x"
type textarea "before 7 pm OT approved per Isiah till 9 pm call canceled per Jennifer"
type textarea "x"
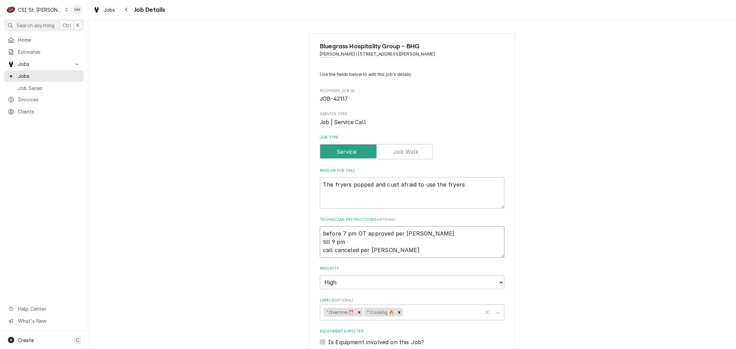
type textarea "before 7 pm OT approved per Isiah till 9 pm call canceled per Jennifer"
type textarea "x"
type textarea "before 7 pm OT approved per Isiah till 9 pm call canceled per Jennifer -"
type textarea "x"
type textarea "before 7 pm OT approved per Isiah till 9 pm call canceled per Jennifer -"
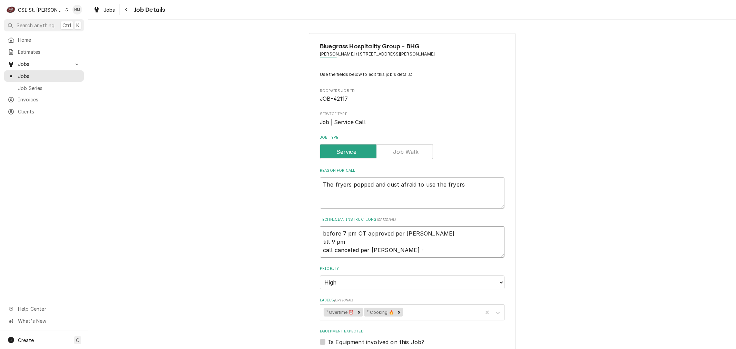
type textarea "x"
type textarea "before 7 pm OT approved per Isiah till 9 pm call canceled per Jennifer - s"
type textarea "x"
type textarea "before 7 pm OT approved per Isiah till 9 pm call canceled per Jennifer - si"
type textarea "x"
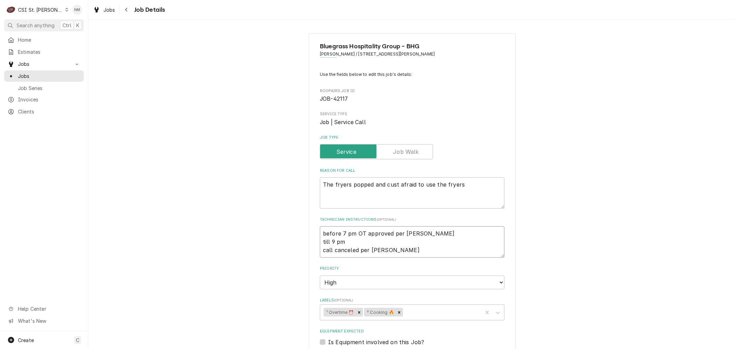
type textarea "before 7 pm OT approved per Isiah till 9 pm call canceled per Jennifer - sin"
type textarea "x"
type textarea "before 7 pm OT approved per Isiah till 9 pm call canceled per Jennifer - sinc"
type textarea "x"
type textarea "before 7 pm OT approved per Isiah till 9 pm call canceled per Jennifer - since"
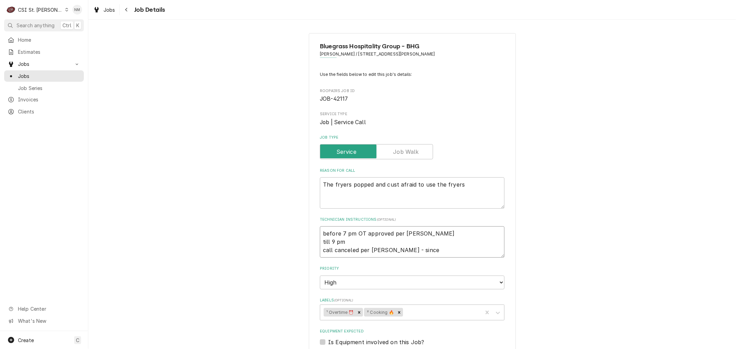
type textarea "x"
type textarea "before 7 pm OT approved per Isiah till 9 pm call canceled per Jennifer - since"
paste textarea "Hello – since they were down the fryer all day Jennifer talked to corporate and…"
type textarea "x"
type textarea "before 7 pm OT approved per Isiah till 9 pm call canceled per Jennifer - since …"
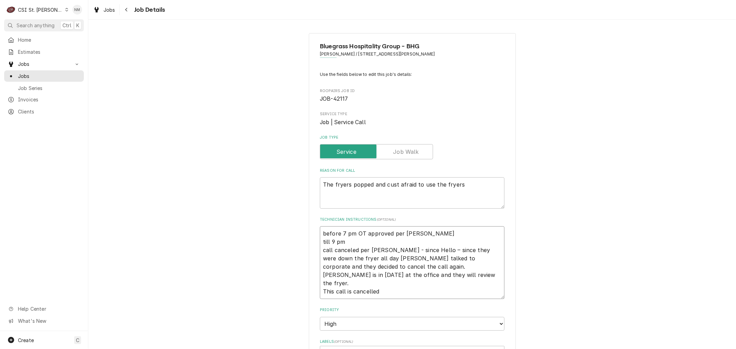
drag, startPoint x: 410, startPoint y: 252, endPoint x: 396, endPoint y: 250, distance: 14.0
click at [396, 250] on textarea "before 7 pm OT approved per Isiah till 9 pm call canceled per Jennifer - since …" at bounding box center [412, 262] width 185 height 72
type textarea "x"
type textarea "before 7 pm OT approved per Isiah till 9 pm call canceled per Jennifer - Hello …"
type textarea "x"
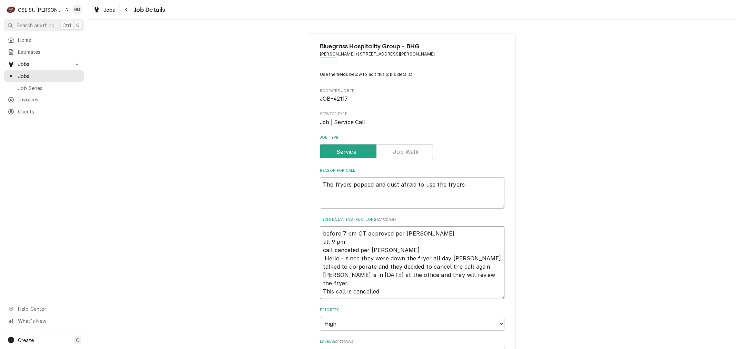
type textarea "before 7 pm OT approved per Isiah till 9 pm call canceled per Jennifer - Hello …"
type textarea "x"
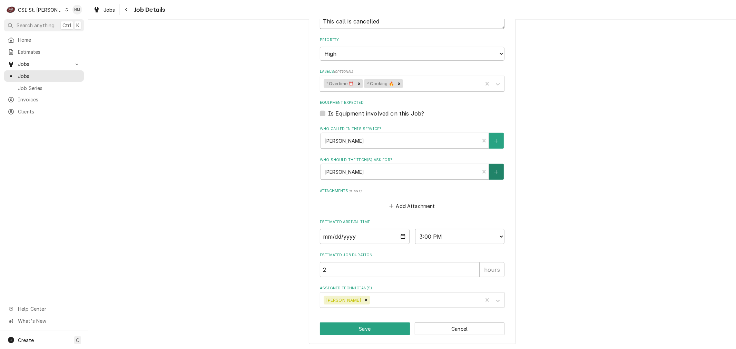
scroll to position [156, 0]
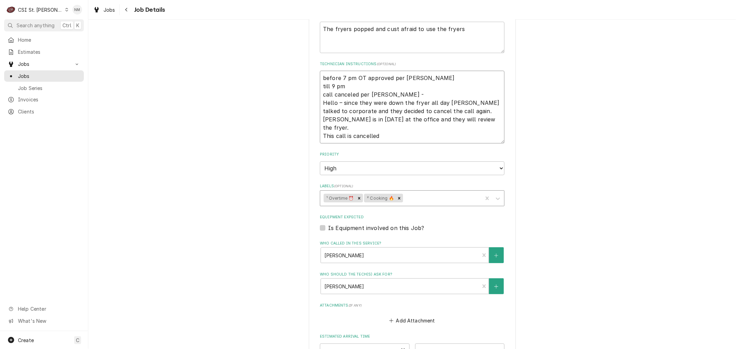
type textarea "before 7 pm OT approved per Isiah till 9 pm call canceled per Jennifer - Hello …"
click at [431, 195] on div "Labels" at bounding box center [442, 198] width 75 height 12
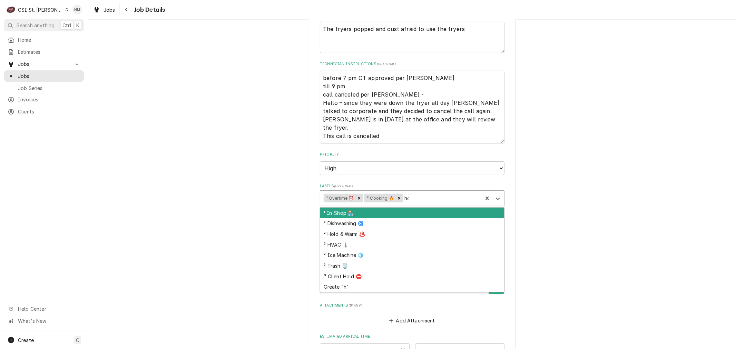
type input "hol"
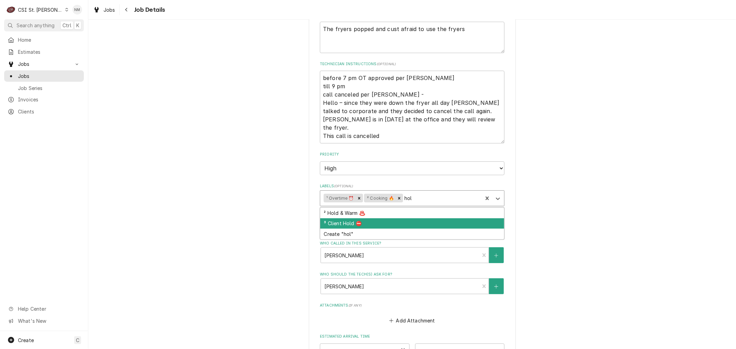
click at [362, 220] on div "³ Client Hold ⛔️" at bounding box center [412, 223] width 184 height 11
type textarea "x"
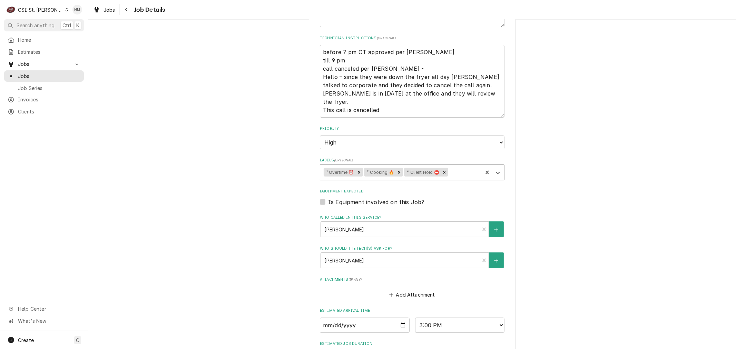
scroll to position [270, 0]
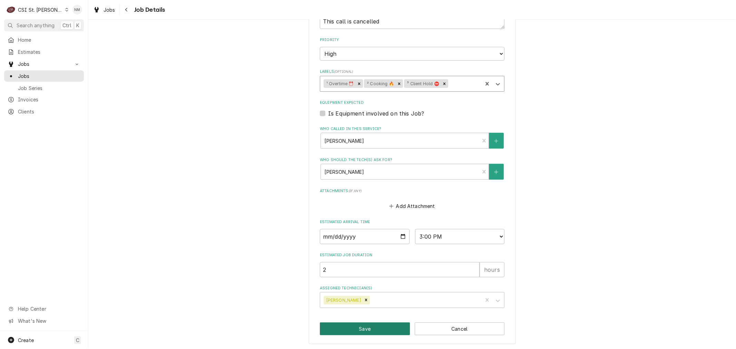
click at [379, 325] on button "Save" at bounding box center [365, 329] width 90 height 13
type textarea "x"
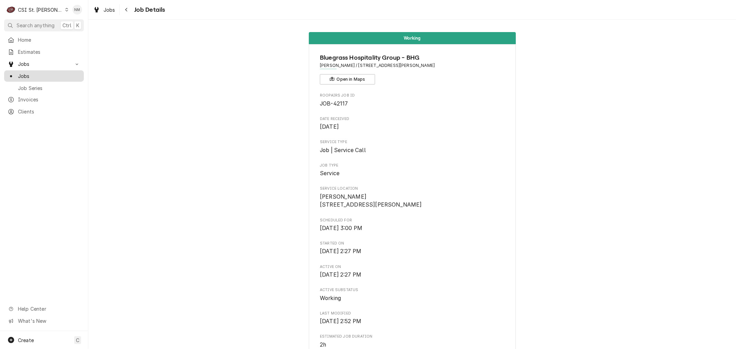
click at [35, 76] on span "Jobs" at bounding box center [49, 75] width 62 height 7
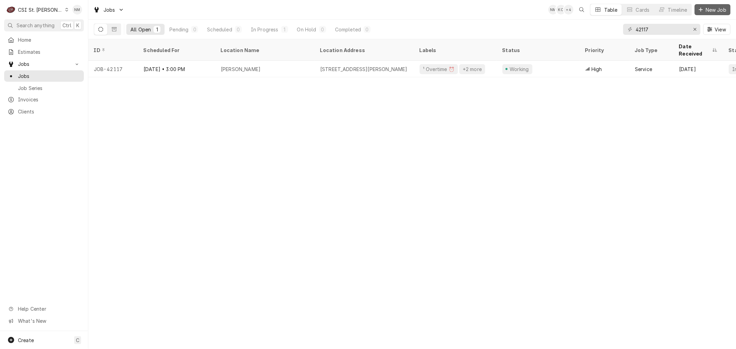
click at [710, 8] on span "New Job" at bounding box center [715, 9] width 23 height 7
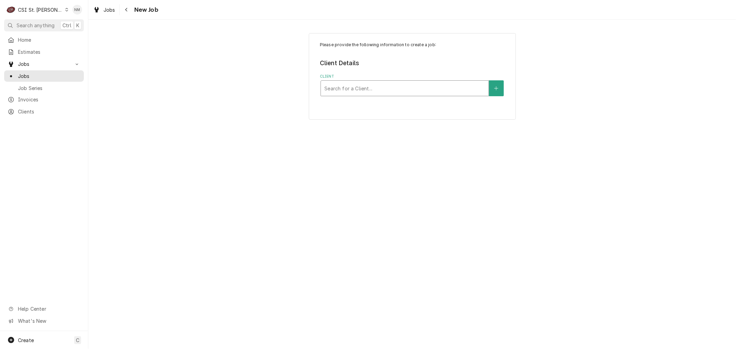
click at [369, 88] on div "Client" at bounding box center [404, 88] width 161 height 12
type input "sorellis"
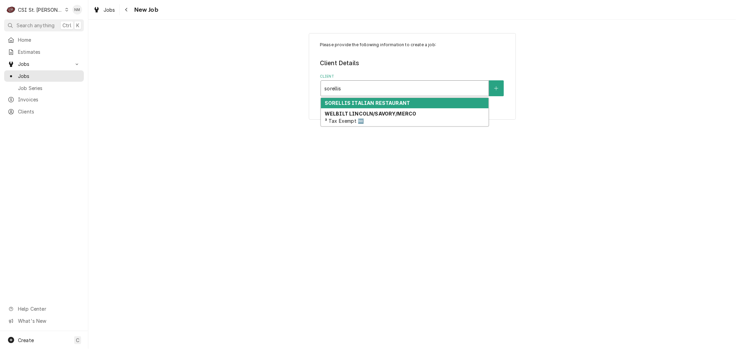
click at [372, 102] on strong "SORELLIS ITALIAN RESTAURANT" at bounding box center [367, 103] width 85 height 6
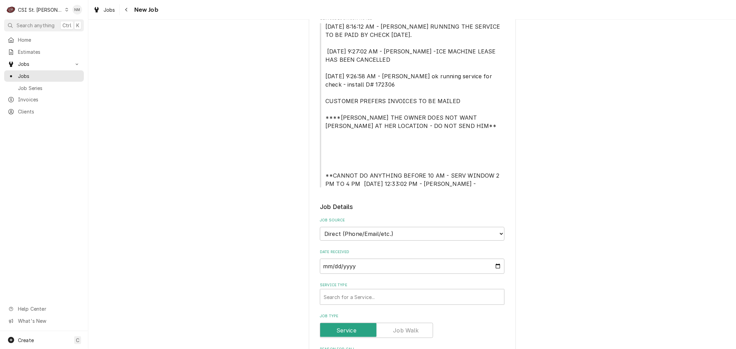
scroll to position [230, 0]
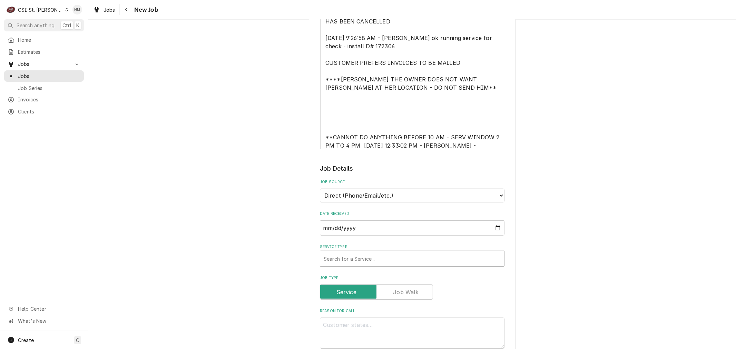
click at [438, 257] on div "Service Type" at bounding box center [412, 259] width 177 height 12
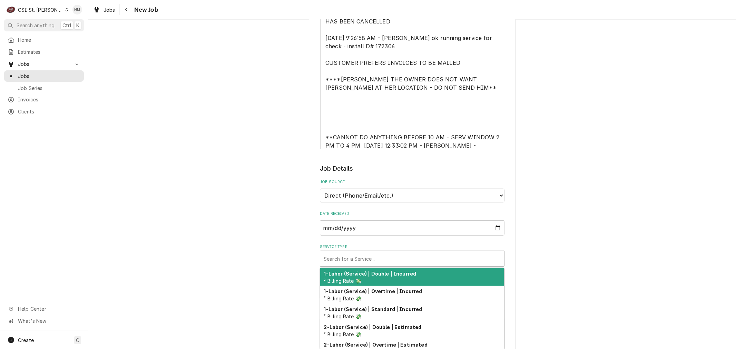
type textarea "x"
type input "s"
type textarea "x"
type input "se"
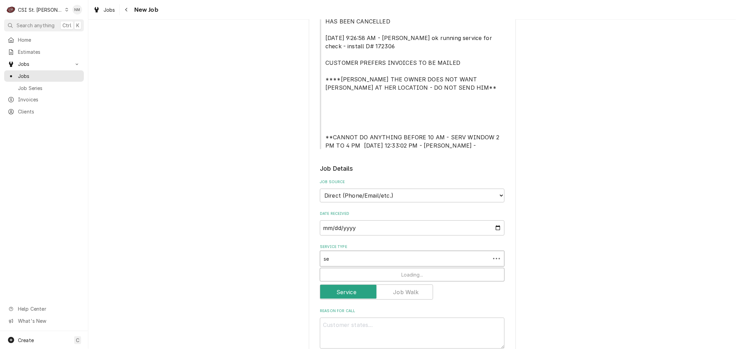
type textarea "x"
type input "ser"
type textarea "x"
type input "serv"
type textarea "x"
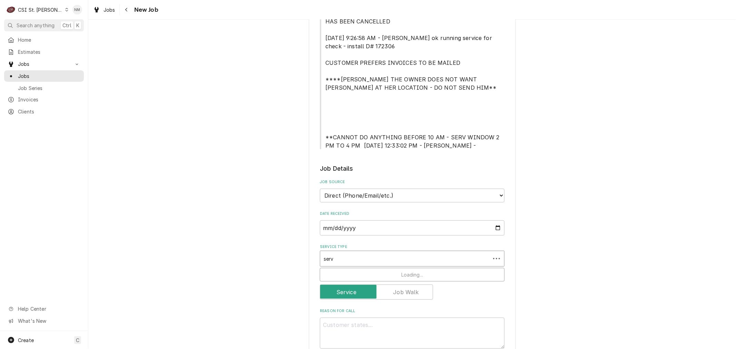
type input "servi"
type textarea "x"
type input "servic"
type textarea "x"
type input "service"
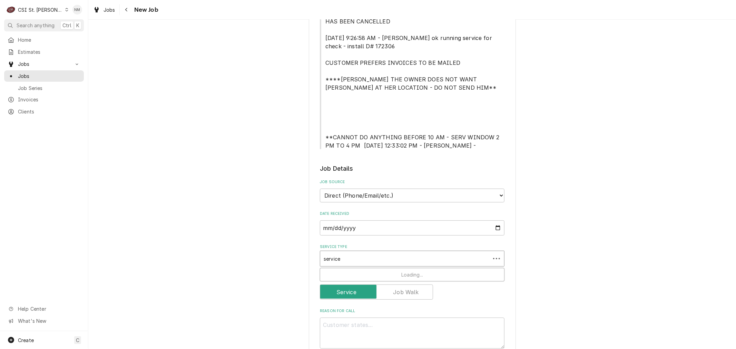
type textarea "x"
type input "service"
type textarea "x"
type input "service c"
type textarea "x"
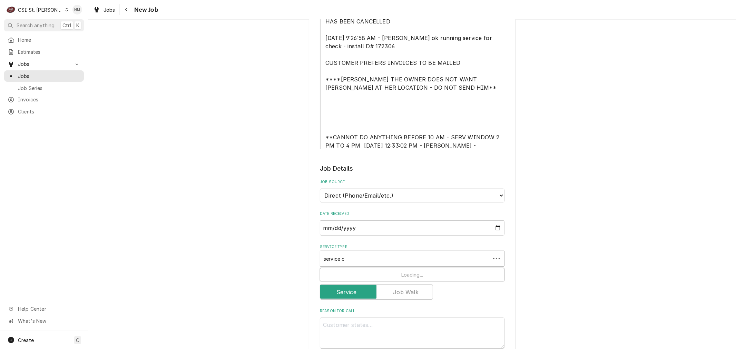
type input "service ca"
type textarea "x"
type input "service cal"
type textarea "x"
type input "service call"
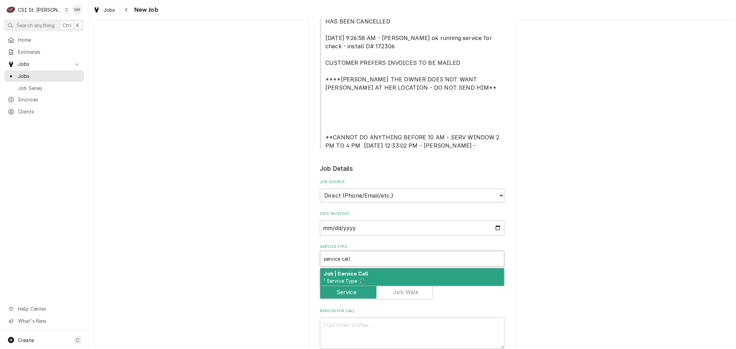
click at [384, 276] on div "Job | Service Call ¹ Service Type 🛠️" at bounding box center [412, 278] width 184 height 18
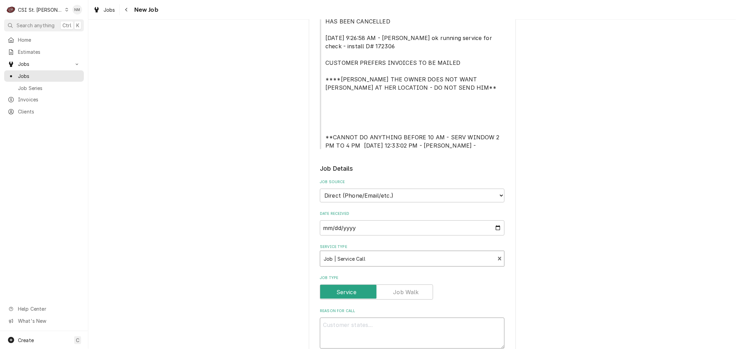
click at [377, 332] on textarea "Reason For Call" at bounding box center [412, 333] width 185 height 31
type textarea "x"
type textarea "F"
type textarea "x"
type textarea "Fa"
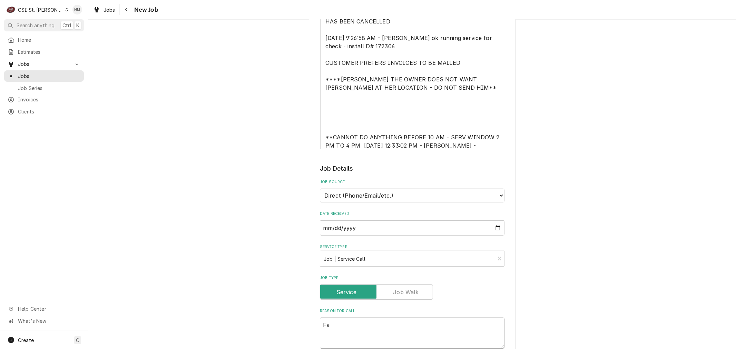
type textarea "x"
type textarea "Fai"
type textarea "x"
type textarea "Fair"
type textarea "x"
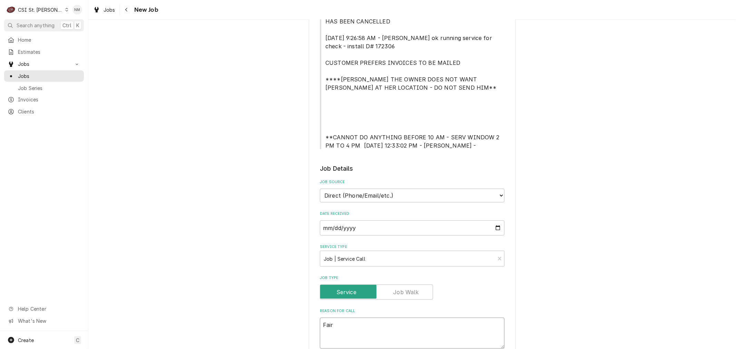
type textarea "Fairl"
type textarea "x"
type textarea "Fairly"
type textarea "x"
type textarea "Fairly"
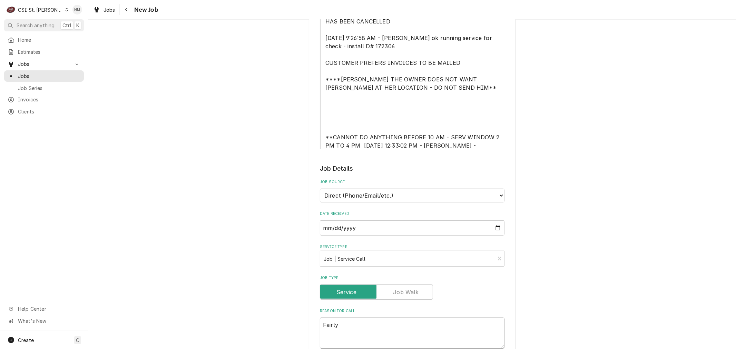
type textarea "x"
type textarea "Fairly n"
type textarea "x"
type textarea "Fairly ne"
type textarea "x"
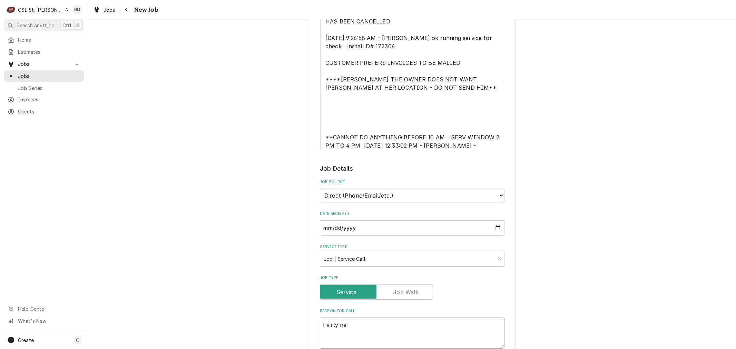
type textarea "Fairly new"
type textarea "x"
type textarea "Fairly new"
type textarea "x"
type textarea "Fairly new L"
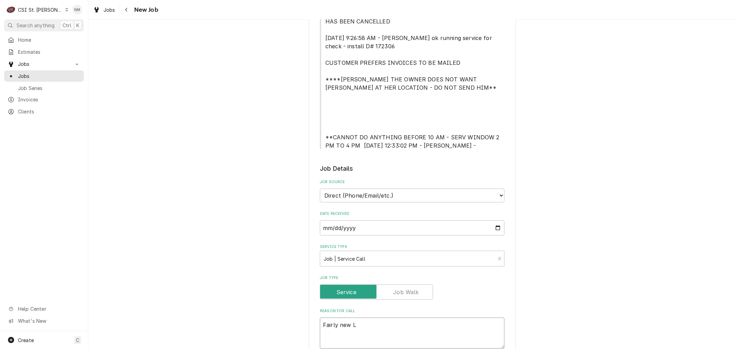
type textarea "x"
type textarea "Fairly new Li"
type textarea "x"
type textarea "Fairly new Lin"
type textarea "x"
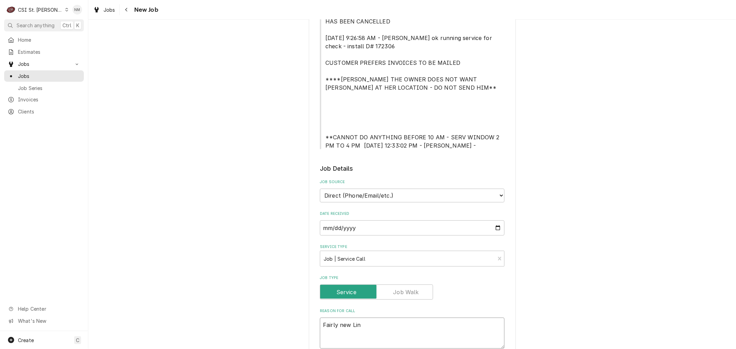
type textarea "Fairly new Linc"
type textarea "x"
type textarea "Fairly new Linco"
type textarea "x"
type textarea "Fairly new Lincol"
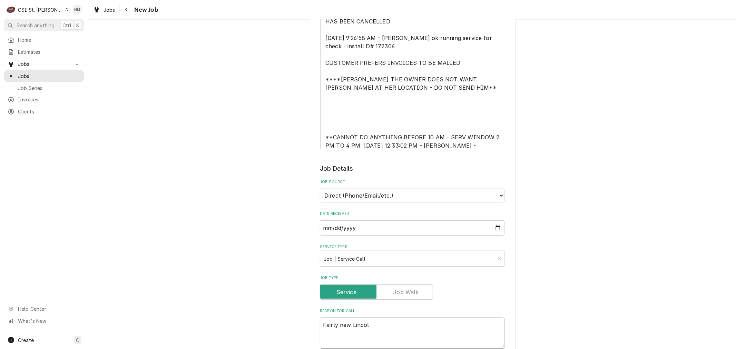
type textarea "x"
type textarea "Fairly new Lincoln"
type textarea "x"
type textarea "Fairly new Lincoln"
type textarea "x"
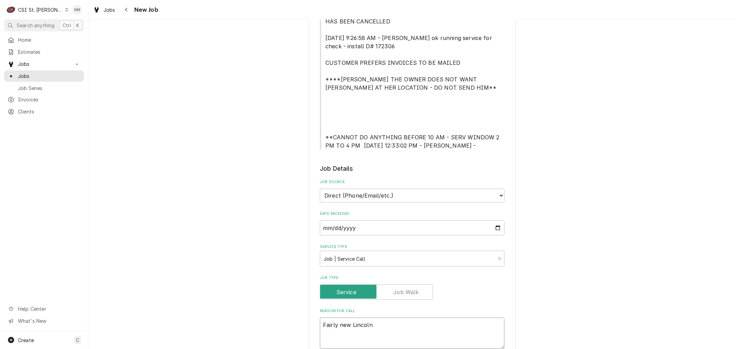
type textarea "Fairly new Lincoln p"
type textarea "x"
type textarea "Fairly new Lincoln pi"
type textarea "x"
type textarea "Fairly new Lincoln piz"
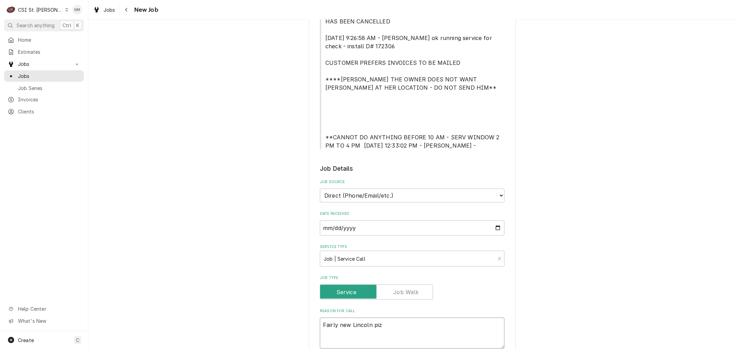
type textarea "x"
type textarea "Fairly new Lincoln pizz"
type textarea "x"
type textarea "Fairly new Lincoln pizza"
type textarea "x"
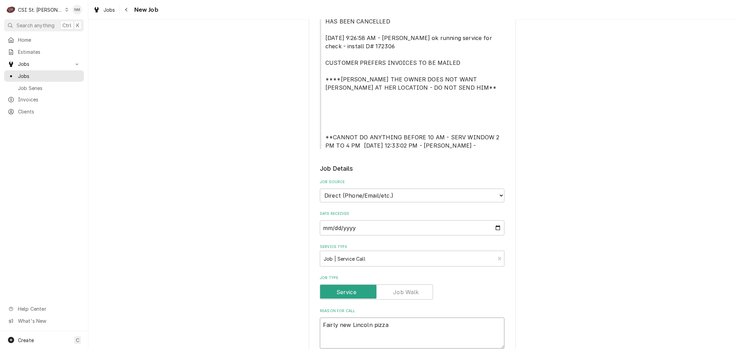
type textarea "Fairly new Lincoln pizza"
type textarea "x"
type textarea "Fairly new Lincoln pizza o"
type textarea "x"
type textarea "Fairly new Lincoln pizza ov"
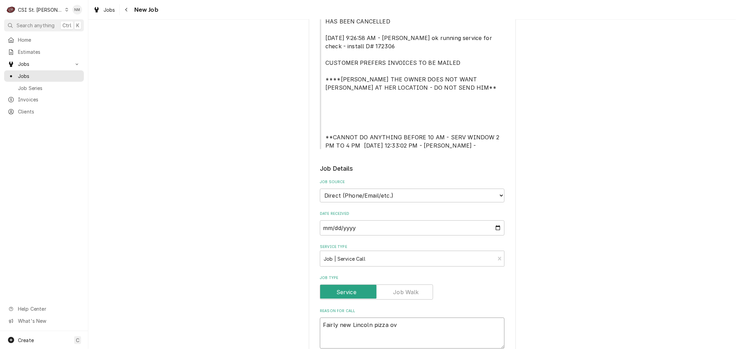
type textarea "x"
type textarea "Fairly new Lincoln pizza ove"
type textarea "x"
type textarea "Fairly new Lincoln pizza oven"
type textarea "x"
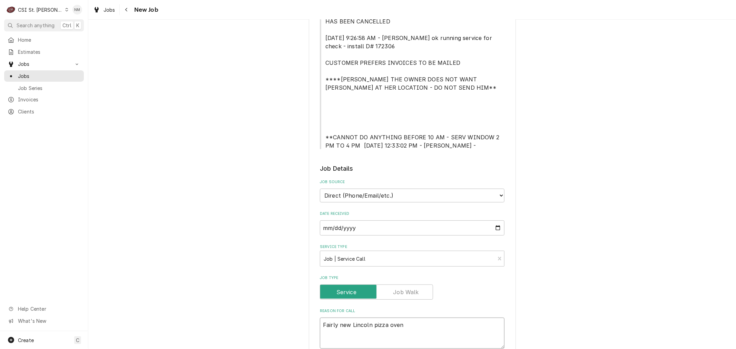
type textarea "Fairly new Lincoln pizza ovens"
type textarea "x"
type textarea "Fairly new Lincoln pizza ovens"
type textarea "x"
type textarea "Fairly new Lincoln pizza ovens t"
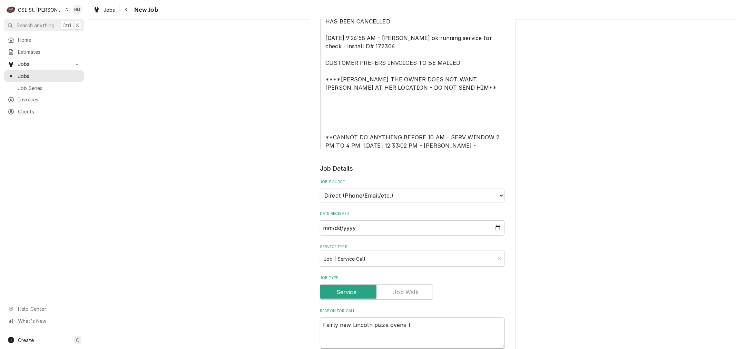
type textarea "x"
type textarea "Fairly new Lincoln pizza ovens tu"
type textarea "x"
type textarea "Fairly new Lincoln pizza ovens tur"
type textarea "x"
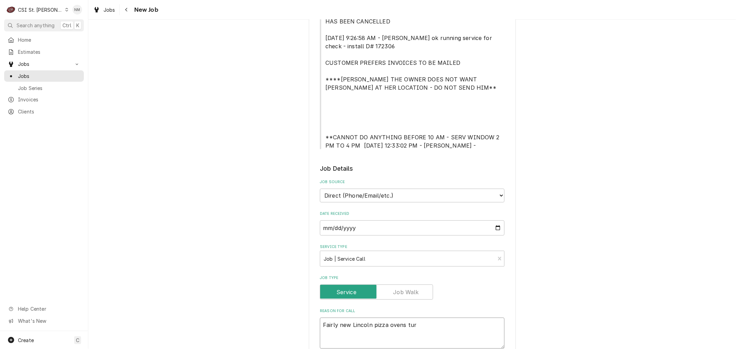
type textarea "Fairly new Lincoln pizza ovens turn"
type textarea "x"
type textarea "Fairly new Lincoln pizza ovens turn"
type textarea "x"
type textarea "Fairly new Lincoln pizza ovens turn o"
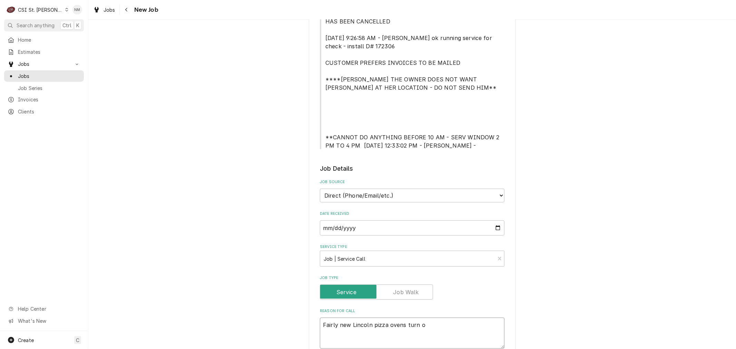
type textarea "x"
type textarea "Fairly new Lincoln pizza ovens turn on"
type textarea "x"
type textarea "Fairly new Lincoln pizza ovens turn on"
type textarea "x"
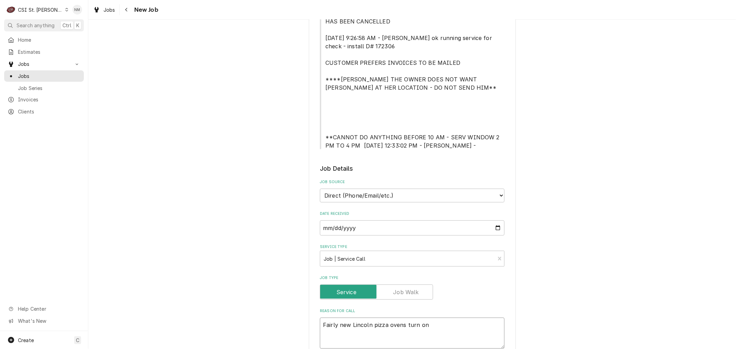
type textarea "Fairly new Lincoln pizza ovens turn on a"
type textarea "x"
type textarea "Fairly new Lincoln pizza ovens turn on an"
type textarea "x"
type textarea "Fairly new Lincoln pizza ovens turn on ans"
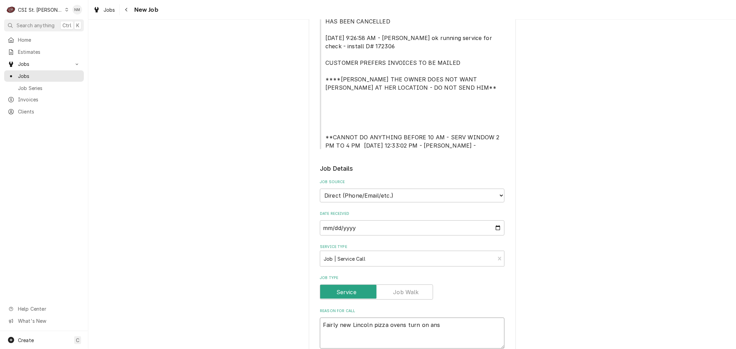
type textarea "x"
type textarea "Fairly new Lincoln pizza ovens turn on an"
type textarea "x"
type textarea "Fairly new Lincoln pizza ovens turn on and"
type textarea "x"
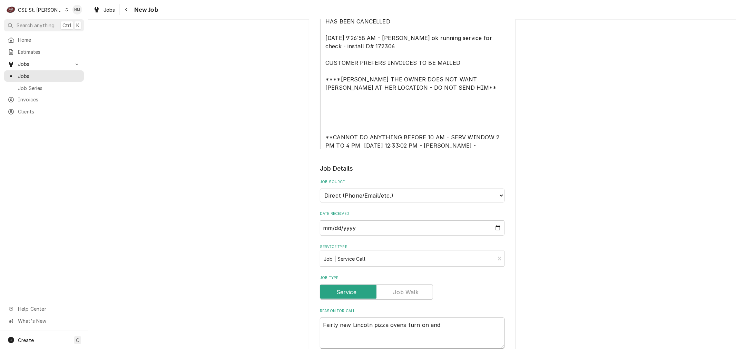
type textarea "Fairly new Lincoln pizza ovens turn on and"
type textarea "x"
type textarea "Fairly new Lincoln pizza ovens turn on and d"
type textarea "x"
type textarea "Fairly new Lincoln pizza ovens turn on and ds"
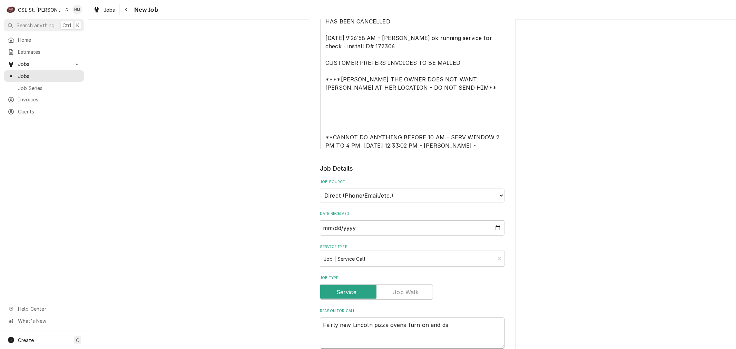
type textarea "x"
type textarea "Fairly new Lincoln pizza ovens turn on and d"
type textarea "x"
type textarea "Fairly new Lincoln pizza ovens turn on and"
type textarea "x"
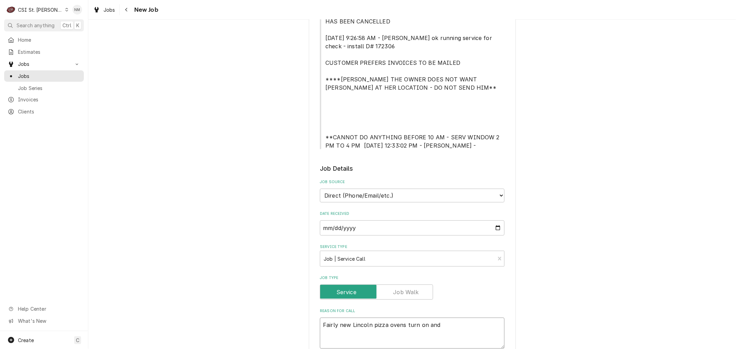
type textarea "Fairly new Lincoln pizza ovens turn on and s"
type textarea "x"
type textarea "Fairly new Lincoln pizza ovens turn on and st"
type textarea "x"
type textarea "Fairly new Lincoln pizza ovens turn on and sta"
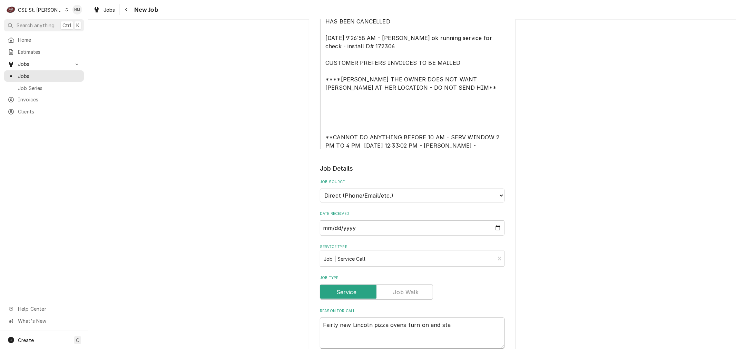
type textarea "x"
type textarea "Fairly new Lincoln pizza ovens turn on and star"
type textarea "x"
type textarea "Fairly new Lincoln pizza ovens turn on and start"
type textarea "x"
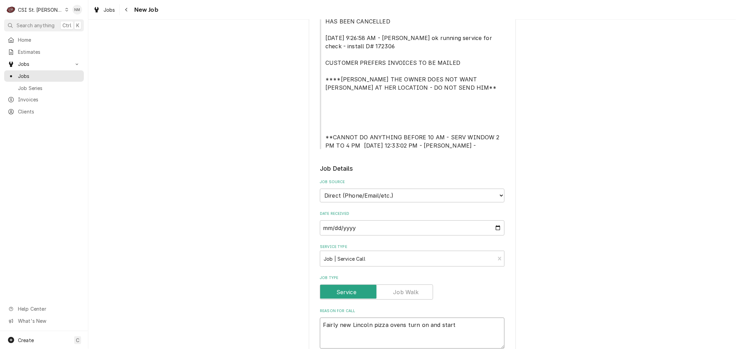
type textarea "Fairly new Lincoln pizza ovens turn on and start"
type textarea "x"
type textarea "Fairly new Lincoln pizza ovens turn on and start t"
type textarea "x"
type textarea "Fairly new Lincoln pizza ovens turn on and start to"
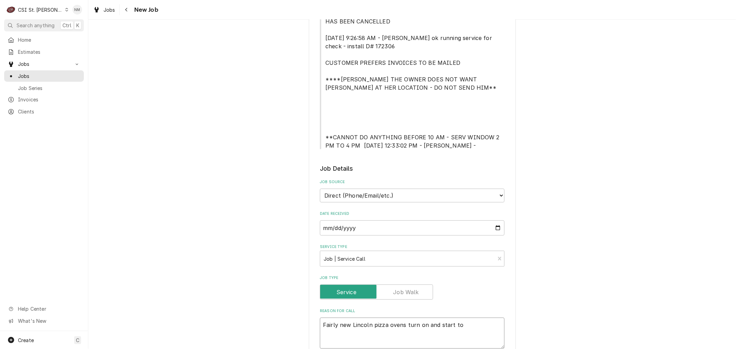
type textarea "x"
type textarea "Fairly new Lincoln pizza ovens turn on and start to"
type textarea "x"
type textarea "Fairly new Lincoln pizza ovens turn on and start to g"
type textarea "x"
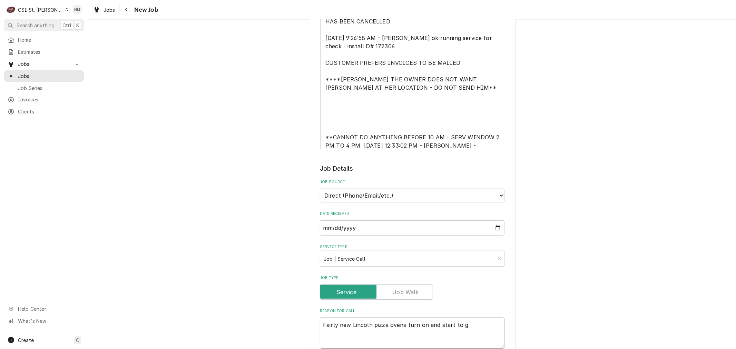
type textarea "Fairly new Lincoln pizza ovens turn on and start to ge"
type textarea "x"
type textarea "Fairly new Lincoln pizza ovens turn on and start to get"
type textarea "x"
type textarea "Fairly new Lincoln pizza ovens turn on and start to get"
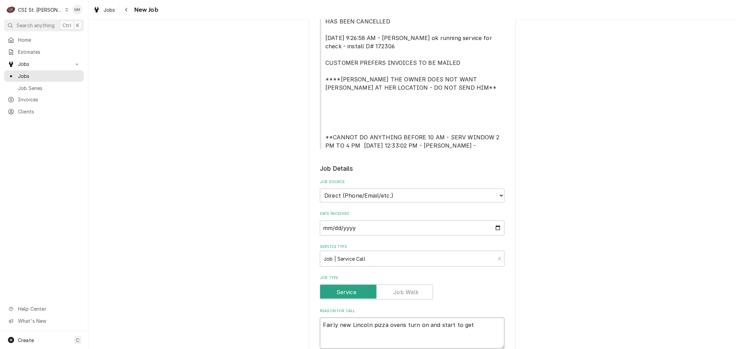
type textarea "x"
type textarea "Fairly new Lincoln pizza ovens turn on and start to get t"
type textarea "x"
type textarea "Fairly new Lincoln pizza ovens turn on and start to get to"
type textarea "x"
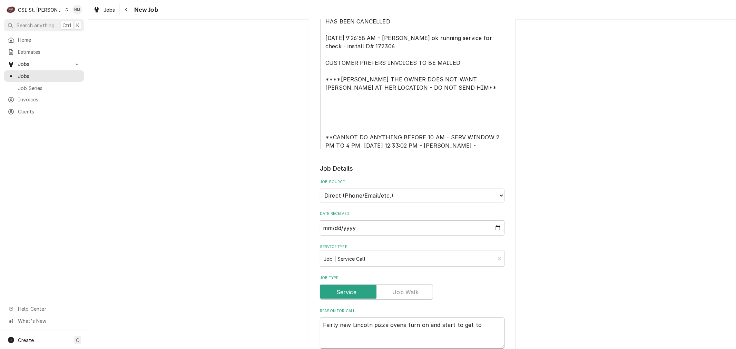
type textarea "Fairly new Lincoln pizza ovens turn on and start to get to"
type textarea "x"
type textarea "Fairly new Lincoln pizza ovens turn on and start to get to t"
type textarea "x"
type textarea "Fairly new Lincoln pizza ovens turn on and start to get to th"
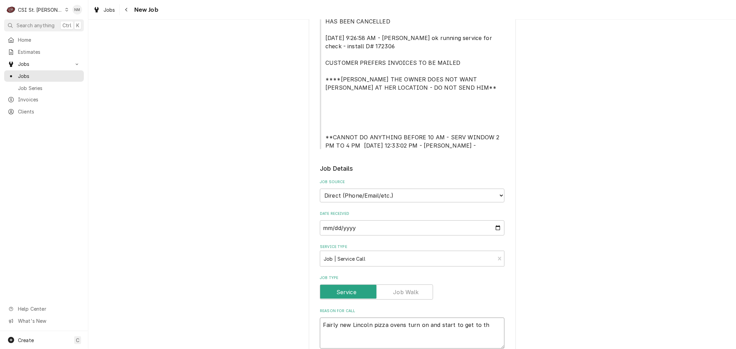
type textarea "x"
type textarea "Fairly new Lincoln pizza ovens turn on and start to get to the"
type textarea "x"
type textarea "Fairly new Lincoln pizza ovens turn on and start to get to th"
type textarea "x"
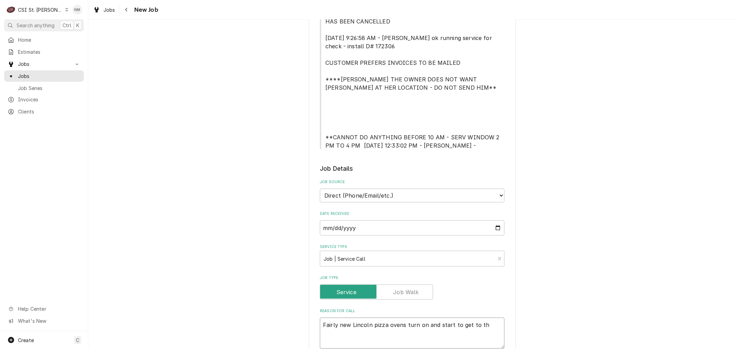
type textarea "Fairly new Lincoln pizza ovens turn on and start to get to t"
type textarea "x"
type textarea "Fairly new Lincoln pizza ovens turn on and start to get to te"
type textarea "x"
type textarea "Fairly new Lincoln pizza ovens turn on and start to get to tem"
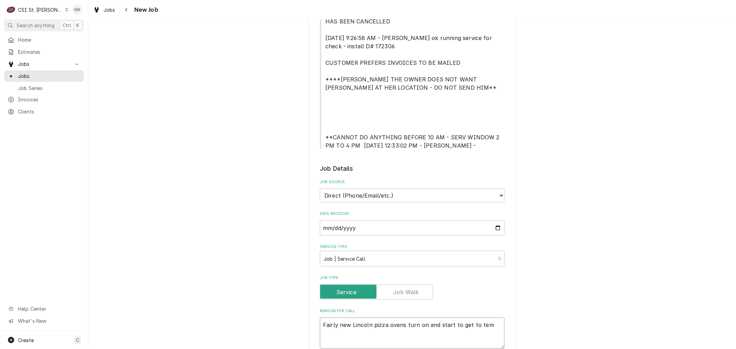
type textarea "x"
type textarea "Fairly new Lincoln pizza ovens turn on and start to get to temp"
type textarea "x"
type textarea "Fairly new Lincoln pizza ovens turn on and start to get to temp."
type textarea "x"
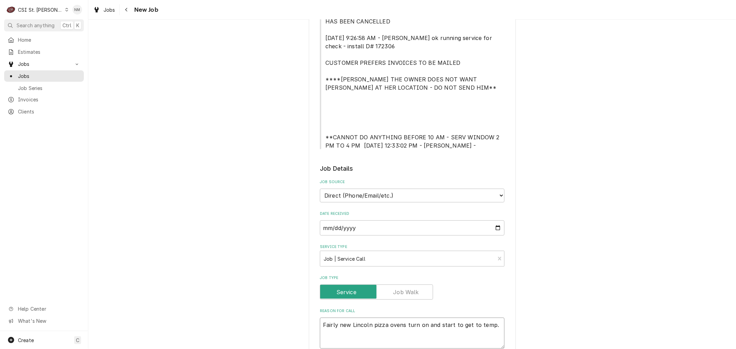
type textarea "Fairly new Lincoln pizza ovens turn on and start to get to temp."
type textarea "x"
type textarea "Fairly new Lincoln pizza ovens turn on and start to get to temp."
type textarea "x"
type textarea "Fairly new Lincoln pizza ovens turn on and start to get to temp. U"
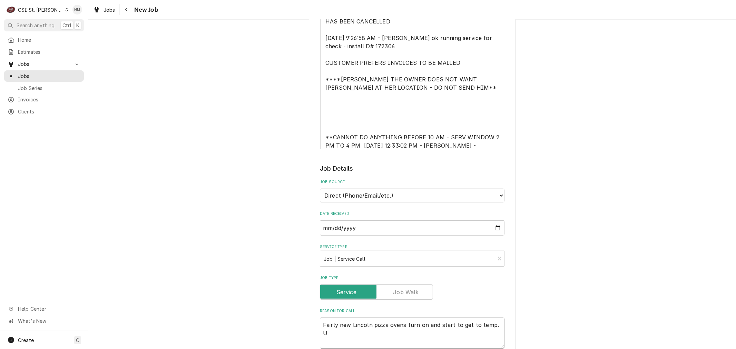
type textarea "x"
type textarea "Fairly new Lincoln pizza ovens turn on and start to get to temp. Un"
type textarea "x"
type textarea "Fairly new Lincoln pizza ovens turn on and start to get to temp. Uni"
type textarea "x"
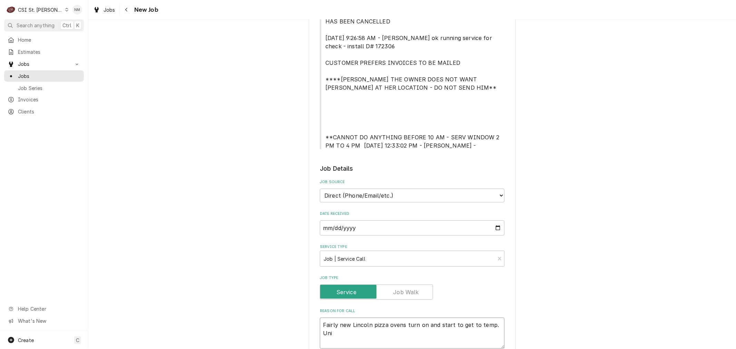
type textarea "Fairly new Lincoln pizza ovens turn on and start to get to temp. Unit"
type textarea "x"
type textarea "Fairly new Lincoln pizza ovens turn on and start to get to temp. Units"
type textarea "x"
type textarea "Fairly new Lincoln pizza ovens turn on and start to get to temp. Units"
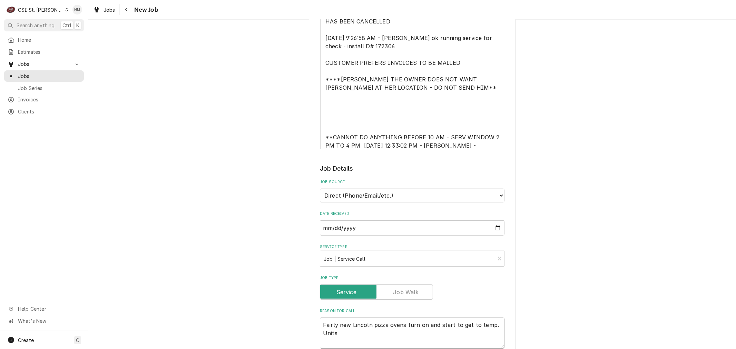
type textarea "x"
type textarea "Fairly new Lincoln pizza ovens turn on and start to get to temp. Units l"
type textarea "x"
type textarea "Fairly new Lincoln pizza ovens turn on and start to get to temp. Units lo"
type textarea "x"
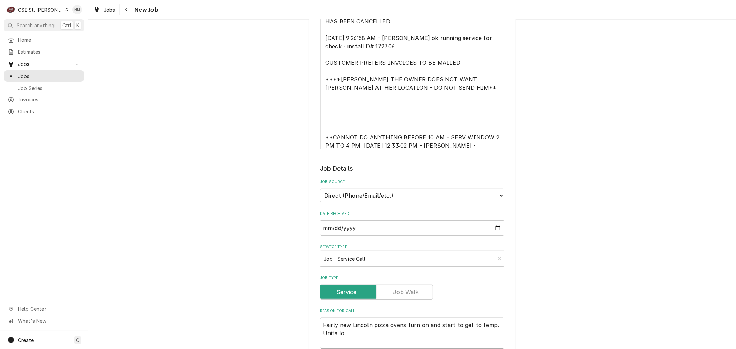
type textarea "Fairly new Lincoln pizza ovens turn on and start to get to temp. Units loo"
type textarea "x"
type textarea "Fairly new Lincoln pizza ovens turn on and start to get to temp. Units loos"
type textarea "x"
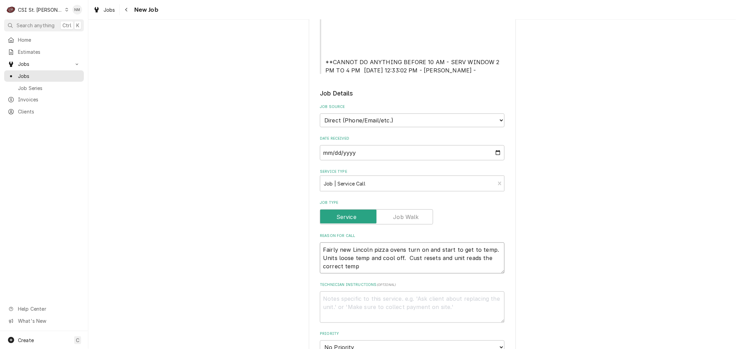
scroll to position [306, 0]
drag, startPoint x: 349, startPoint y: 247, endPoint x: 283, endPoint y: 246, distance: 65.3
click at [283, 246] on div "Please provide the following information to create a job: Client Details Client…" at bounding box center [412, 190] width 648 height 940
click at [367, 301] on textarea "Technician Instructions ( optional )" at bounding box center [412, 305] width 185 height 31
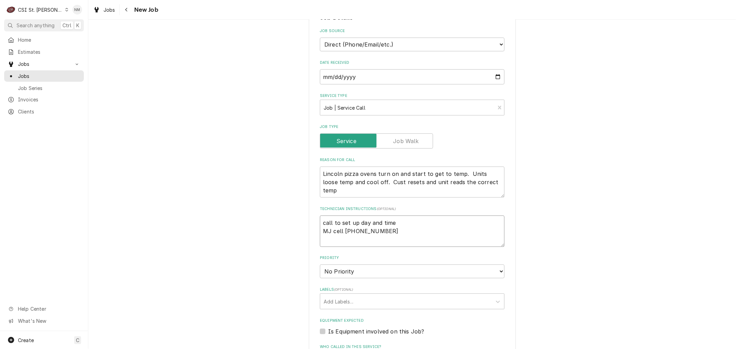
scroll to position [383, 0]
click at [390, 268] on select "No Priority Urgent High Medium Low" at bounding box center [412, 269] width 185 height 14
click at [320, 262] on select "No Priority Urgent High Medium Low" at bounding box center [412, 269] width 185 height 14
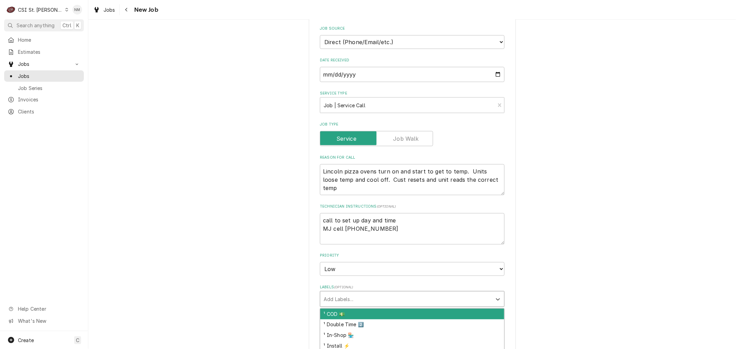
click at [362, 293] on div "Labels" at bounding box center [406, 299] width 165 height 12
click at [349, 309] on div "¹ COD 💵" at bounding box center [412, 314] width 184 height 11
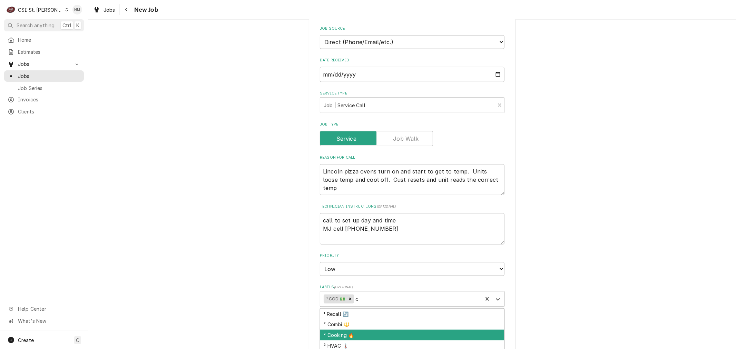
click at [356, 330] on div "² Cooking 🔥" at bounding box center [412, 335] width 184 height 11
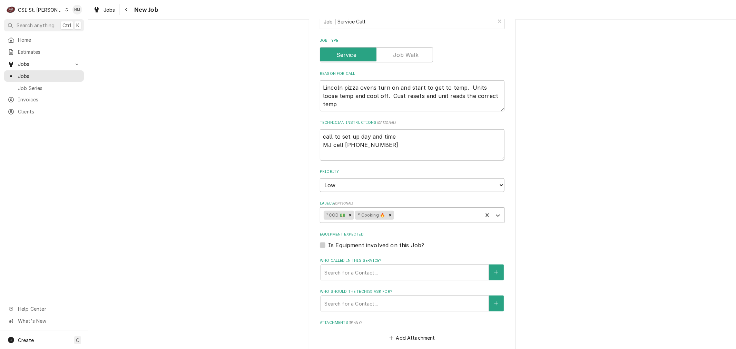
scroll to position [498, 0]
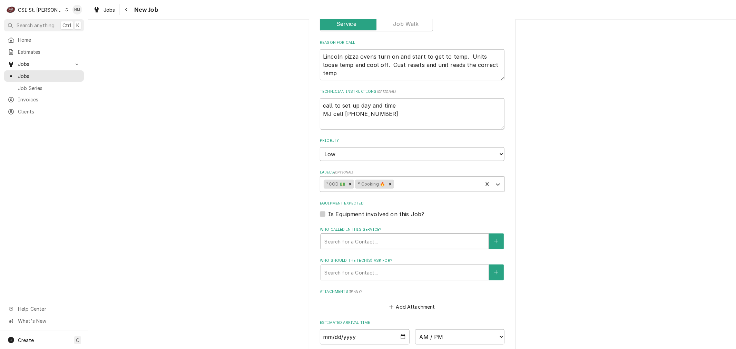
click at [381, 241] on div "Who called in this service?" at bounding box center [404, 241] width 161 height 12
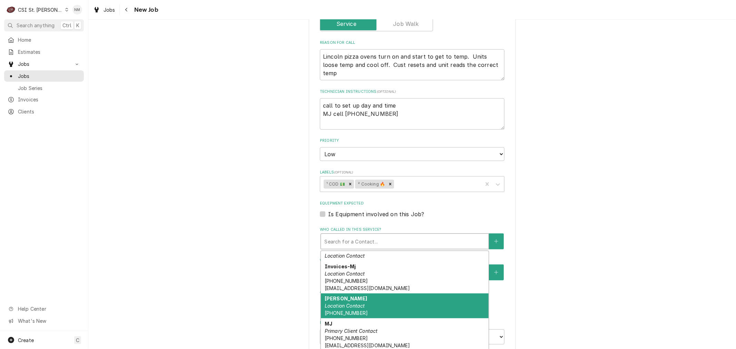
scroll to position [38, 0]
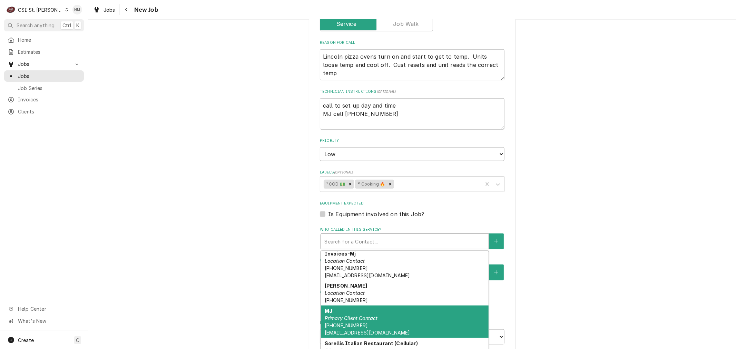
click at [403, 320] on div "MJ Primary Client Contact (314) 799-5007 mjsorellis@gmailc.om" at bounding box center [405, 322] width 168 height 32
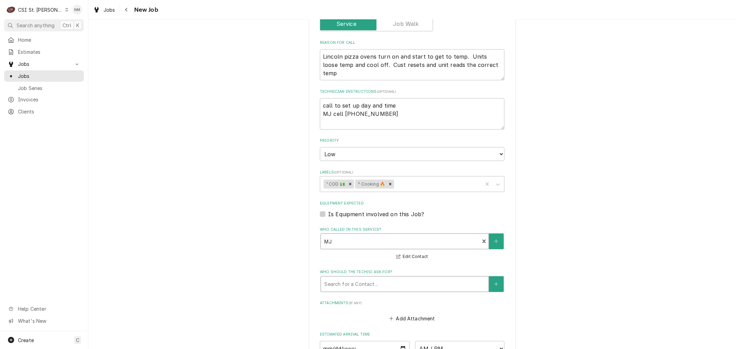
click at [380, 282] on div "Who should the tech(s) ask for?" at bounding box center [404, 284] width 161 height 12
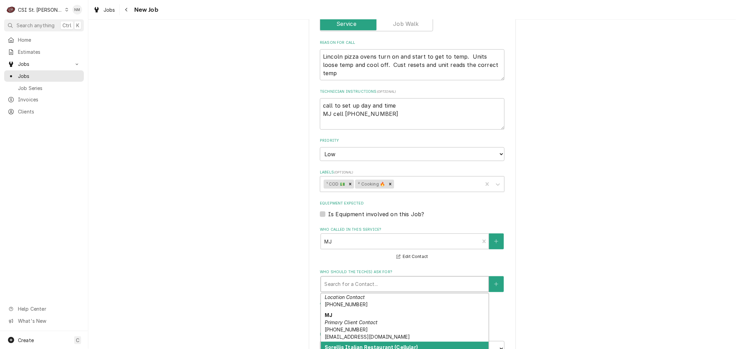
scroll to position [77, 0]
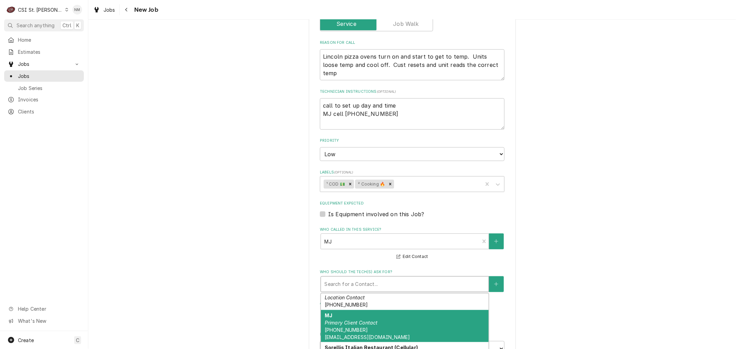
click at [398, 319] on div "MJ Primary Client Contact (314) 799-5007 mjsorellis@gmailc.om" at bounding box center [405, 326] width 168 height 32
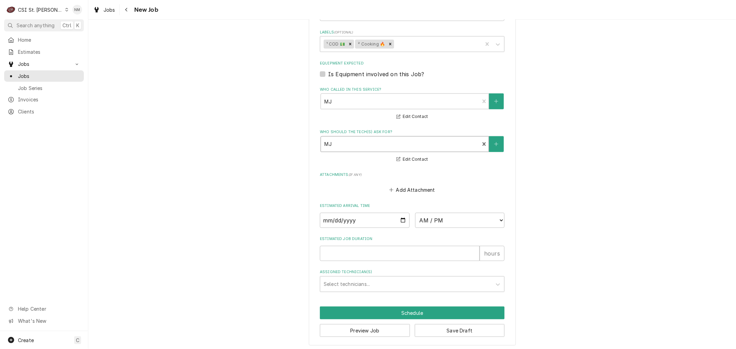
scroll to position [640, 0]
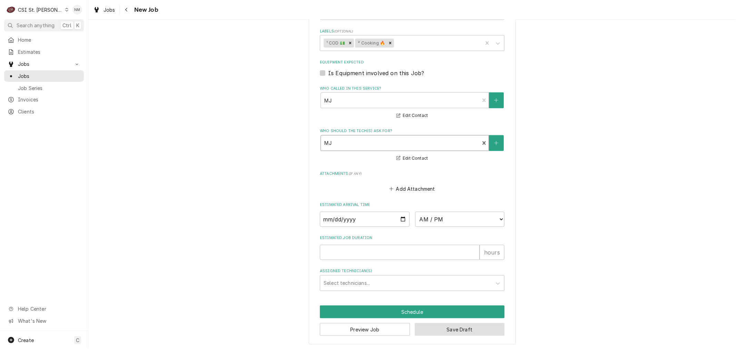
click at [465, 329] on button "Save Draft" at bounding box center [460, 329] width 90 height 13
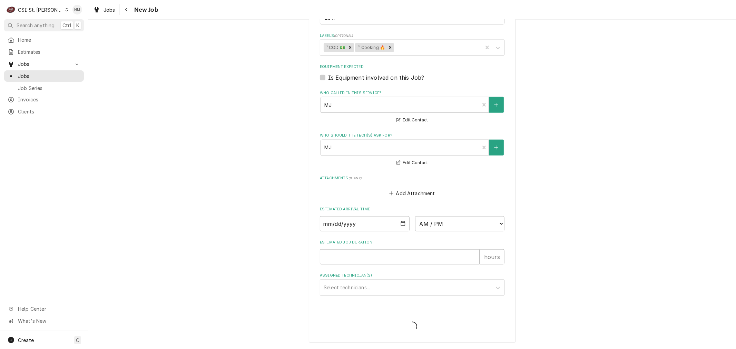
scroll to position [633, 0]
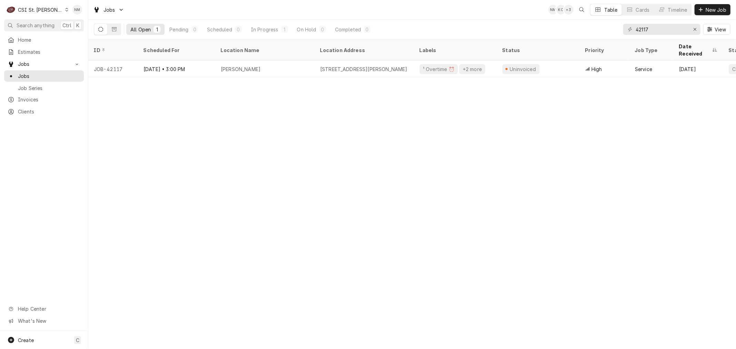
click at [65, 8] on div "Dynamic Content Wrapper" at bounding box center [67, 9] width 4 height 5
click at [85, 25] on div "CSI [US_STATE]" at bounding box center [105, 25] width 91 height 7
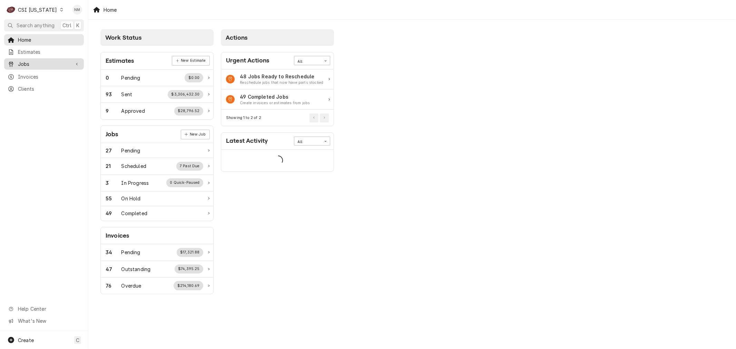
click at [30, 63] on span "Jobs" at bounding box center [44, 63] width 52 height 7
click at [25, 73] on span "Jobs" at bounding box center [49, 75] width 62 height 7
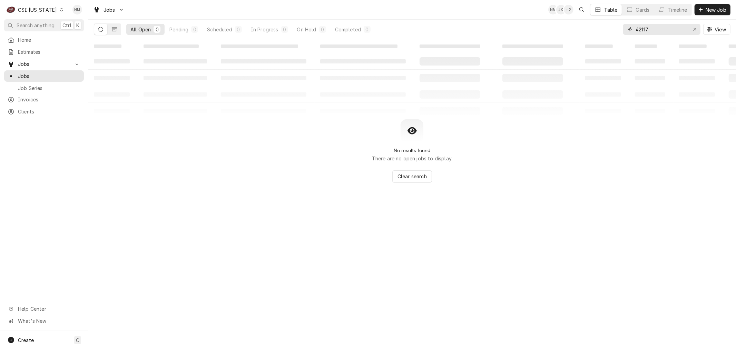
drag, startPoint x: 652, startPoint y: 31, endPoint x: 623, endPoint y: 26, distance: 29.4
click at [623, 26] on div "42117" at bounding box center [661, 29] width 77 height 11
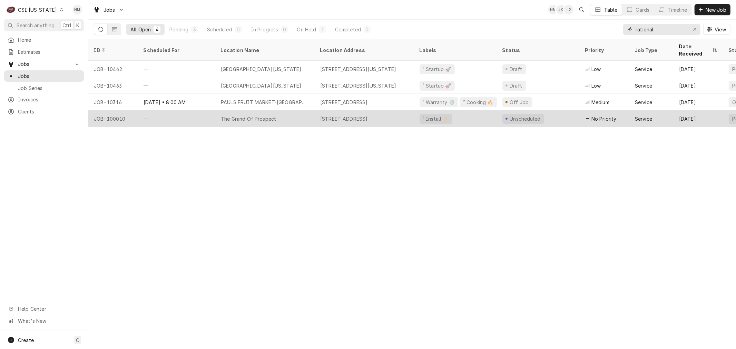
type input "rational"
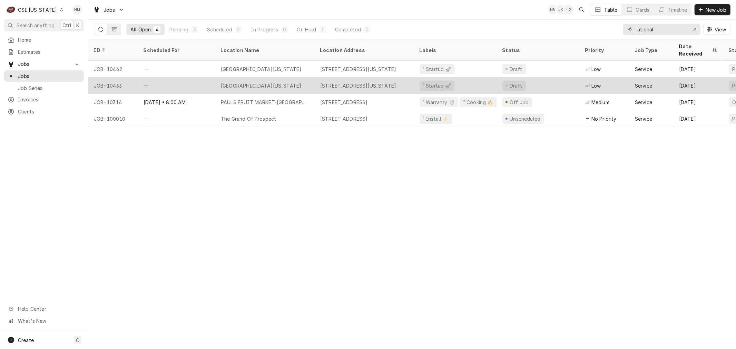
click at [204, 79] on div "—" at bounding box center [176, 85] width 77 height 17
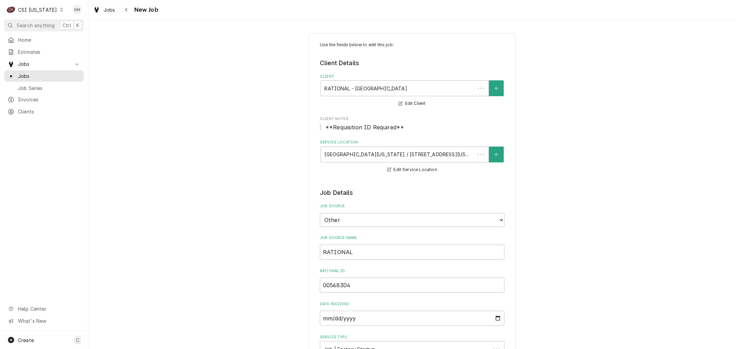
type textarea "x"
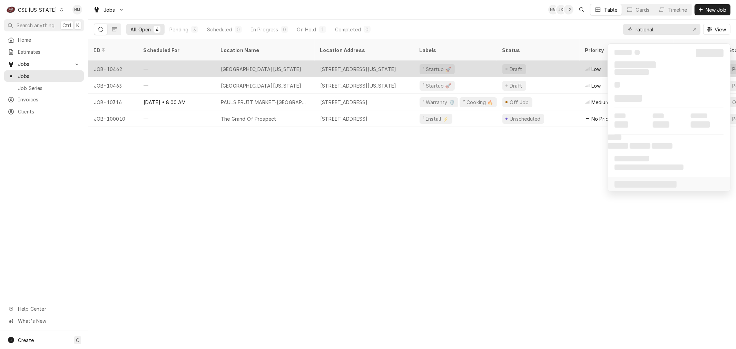
click at [194, 61] on div "—" at bounding box center [176, 69] width 77 height 17
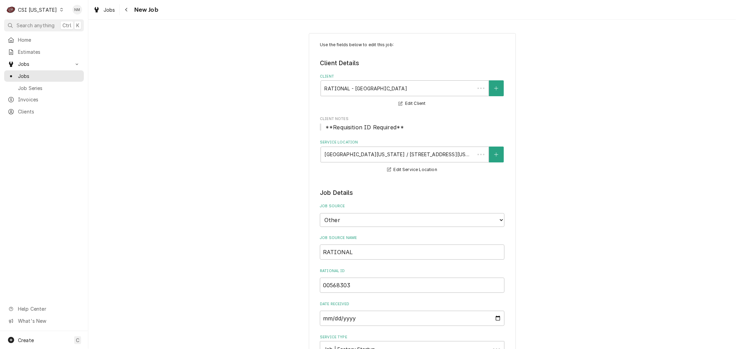
type textarea "x"
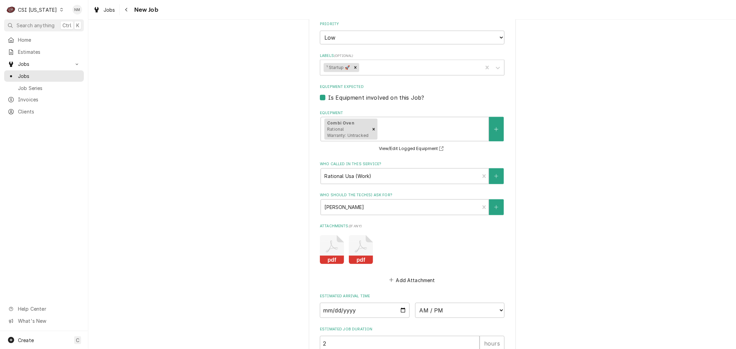
scroll to position [652, 0]
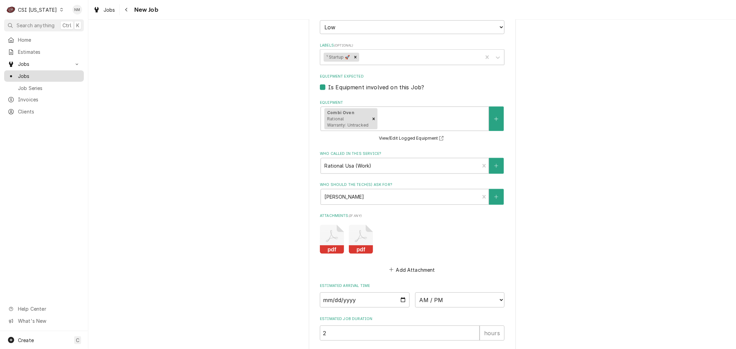
click at [27, 73] on span "Jobs" at bounding box center [49, 75] width 62 height 7
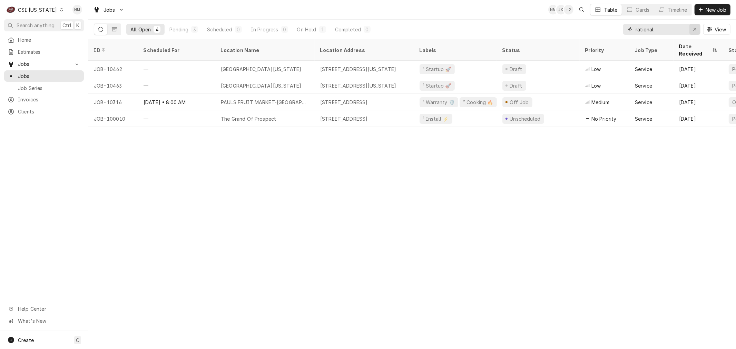
click at [693, 29] on icon "Erase input" at bounding box center [695, 29] width 4 height 5
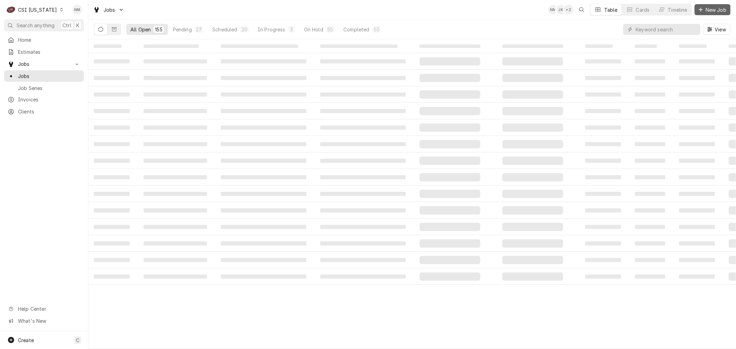
click at [710, 7] on span "New Job" at bounding box center [715, 9] width 23 height 7
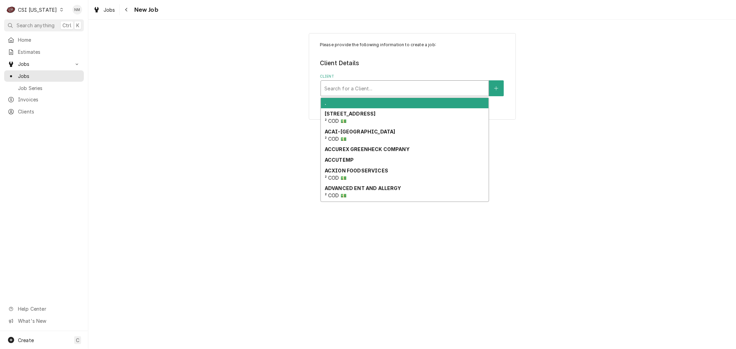
click at [399, 86] on div "Client" at bounding box center [404, 88] width 161 height 12
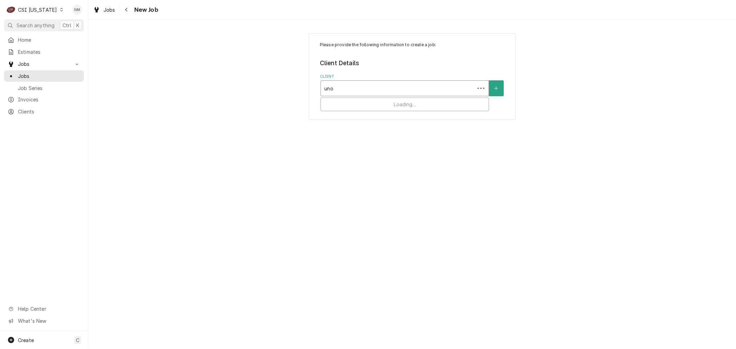
type input "unox"
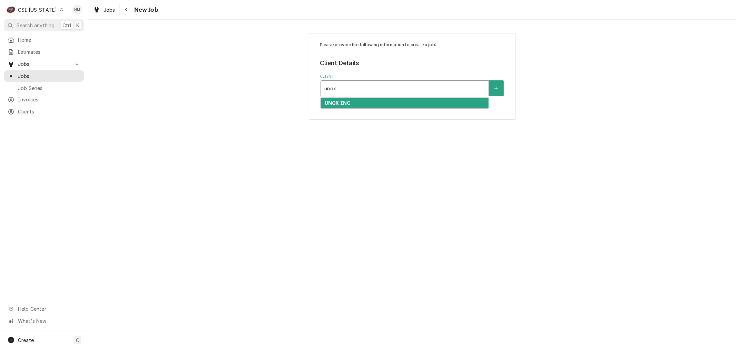
click at [409, 100] on div "UNOX INC" at bounding box center [405, 103] width 168 height 11
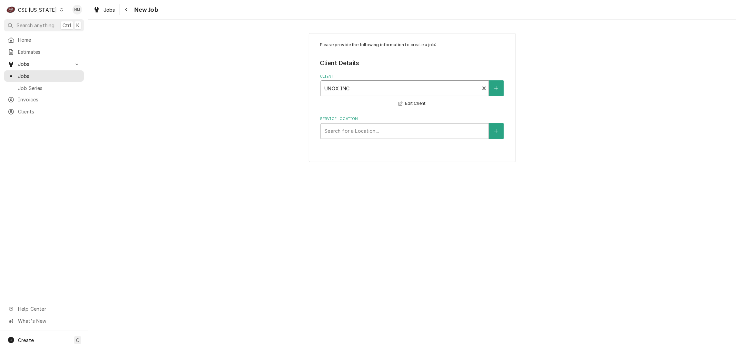
click at [409, 132] on div "Service Location" at bounding box center [404, 131] width 161 height 12
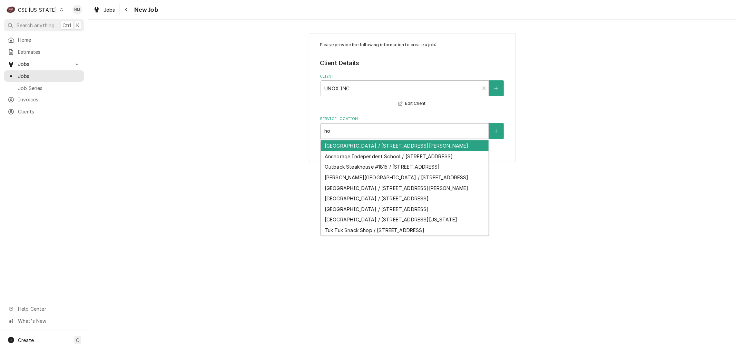
type input "h"
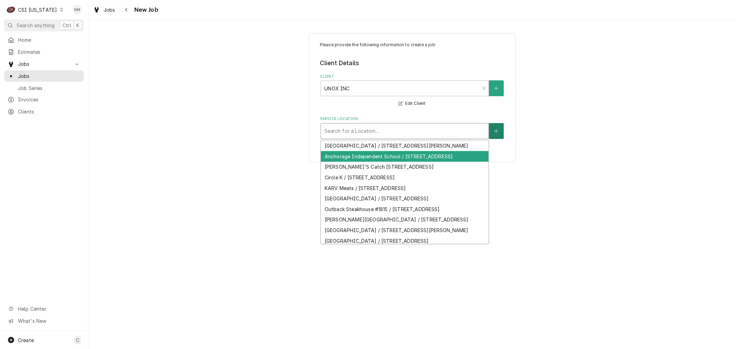
click at [499, 128] on button "Service Location" at bounding box center [496, 131] width 14 height 16
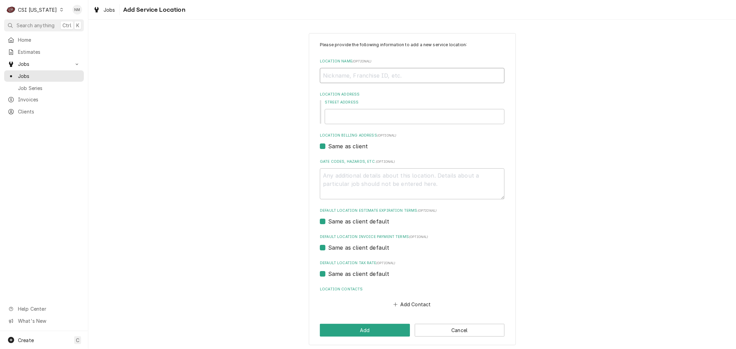
click at [354, 77] on input "Location Name ( optional )" at bounding box center [412, 75] width 185 height 15
click at [341, 75] on input "Location Name ( optional )" at bounding box center [412, 75] width 185 height 15
paste input "[PERSON_NAME] Store 782"
type textarea "x"
type input "[PERSON_NAME] Store 782"
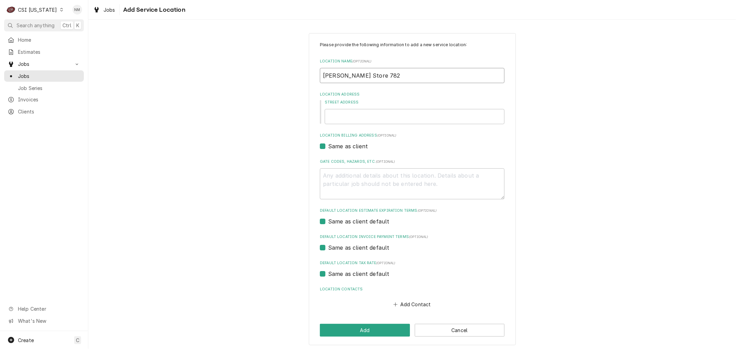
type textarea "x"
type input "[PERSON_NAME] Store 782"
click at [342, 115] on input "Street Address" at bounding box center [415, 116] width 180 height 15
paste input "[STREET_ADDRESS]"
type textarea "x"
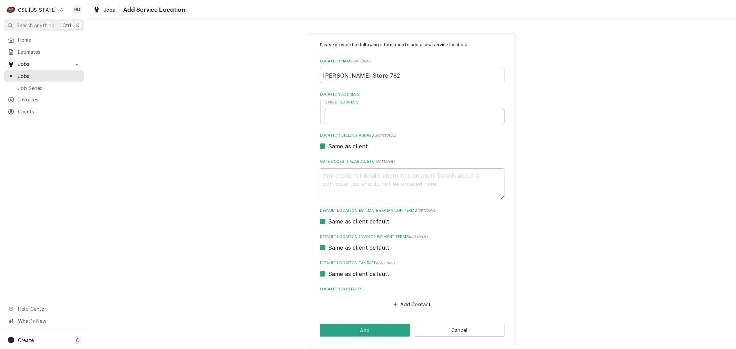
type input "[STREET_ADDRESS]"
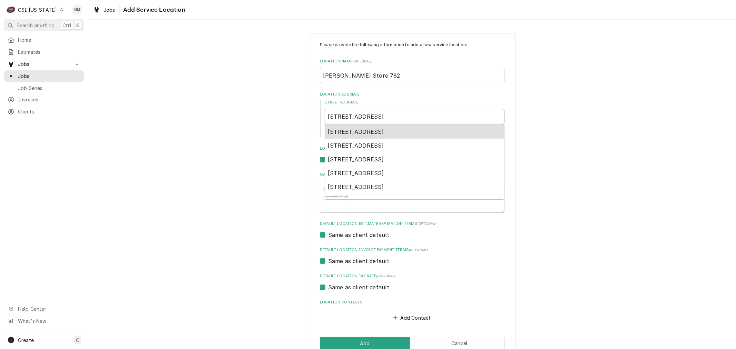
click at [384, 130] on span "14010 Shelbyville Road, Louisville, KY, USA" at bounding box center [356, 131] width 56 height 7
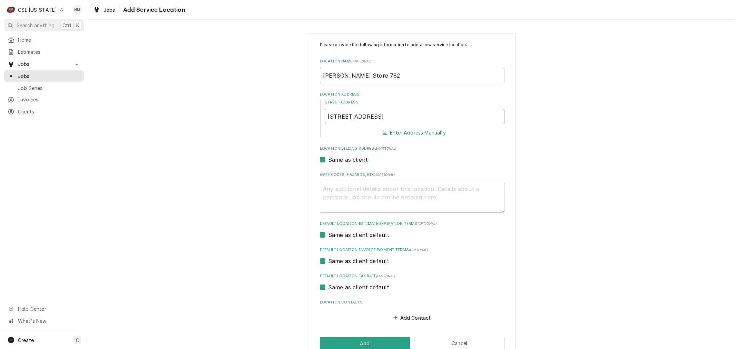
type textarea "x"
type input "14010 Shelbyville Rd"
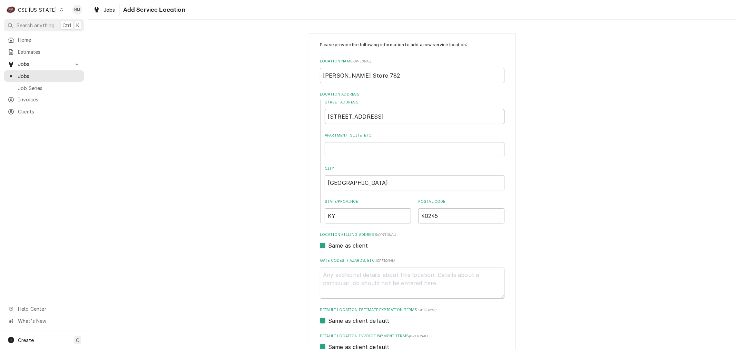
type textarea "x"
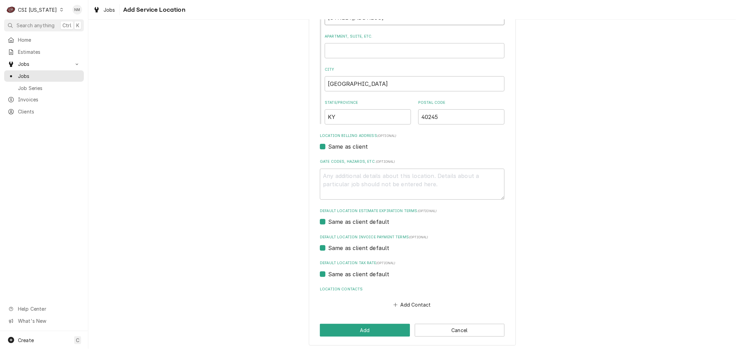
scroll to position [101, 0]
type input "14010 Shelbyville Rd"
click at [418, 299] on button "Add Contact" at bounding box center [412, 303] width 40 height 10
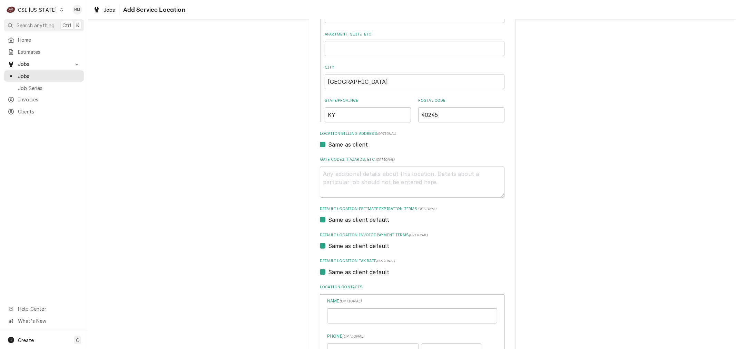
type textarea "x"
click at [379, 315] on input "Location Name ( optional )" at bounding box center [412, 316] width 170 height 15
paste input "Mike Painter"
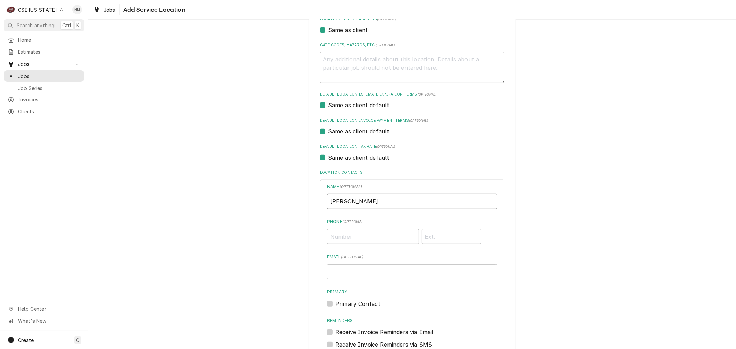
scroll to position [216, 0]
type input "Mike Painter"
click at [347, 232] on input "Phone ( optional )" at bounding box center [373, 236] width 92 height 15
paste input "(370) 202-3182"
type input "(370) 202-3182"
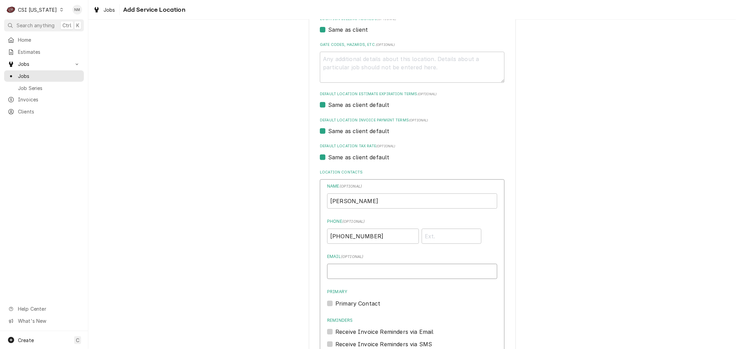
click at [349, 270] on input "Email ( optional )" at bounding box center [412, 271] width 170 height 15
paste input "mpainter@houchens.com"
type input "mpainter@houchens.com"
click at [335, 301] on label "Primary Contact" at bounding box center [357, 304] width 45 height 8
click at [335, 301] on input "Primary" at bounding box center [420, 307] width 170 height 15
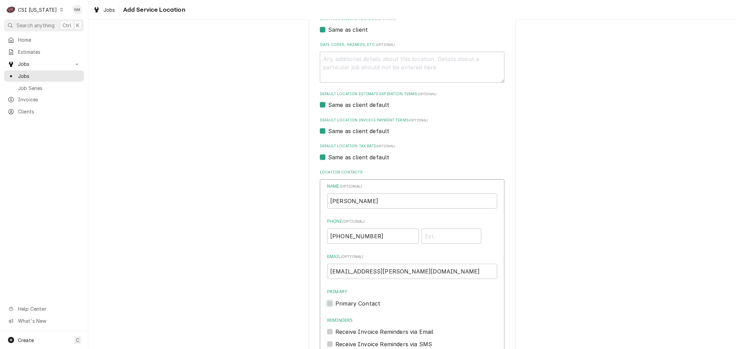
checkbox input "true"
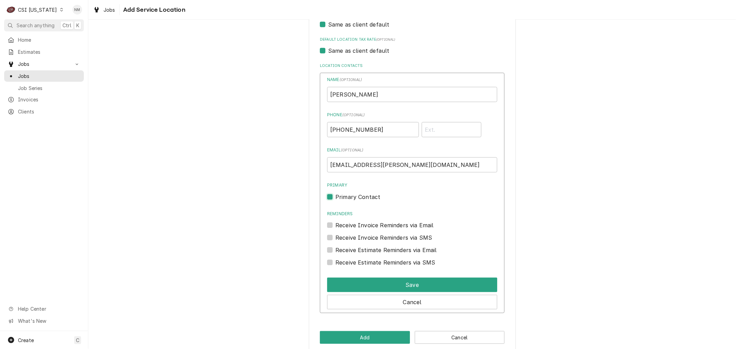
scroll to position [332, 0]
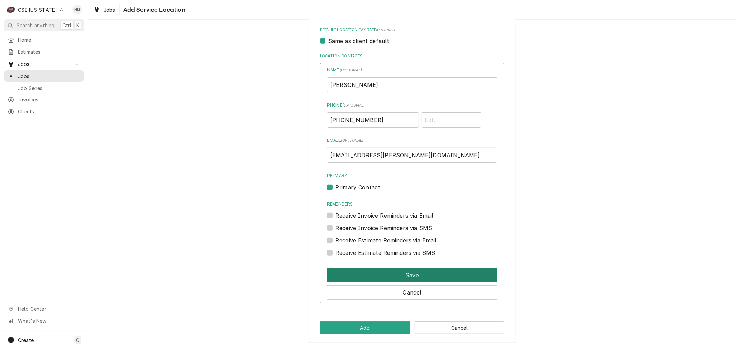
click at [398, 276] on button "Save" at bounding box center [412, 275] width 170 height 14
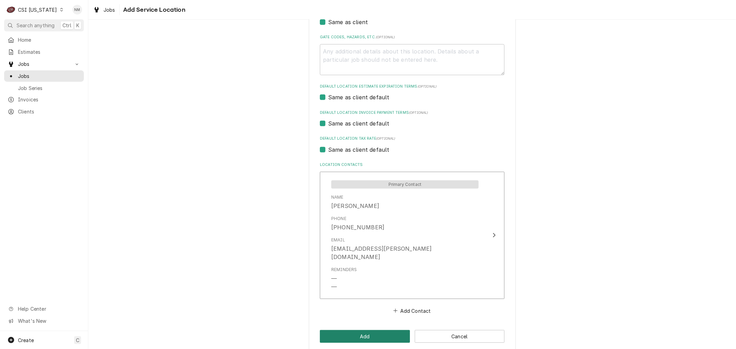
click at [377, 330] on button "Add" at bounding box center [365, 336] width 90 height 13
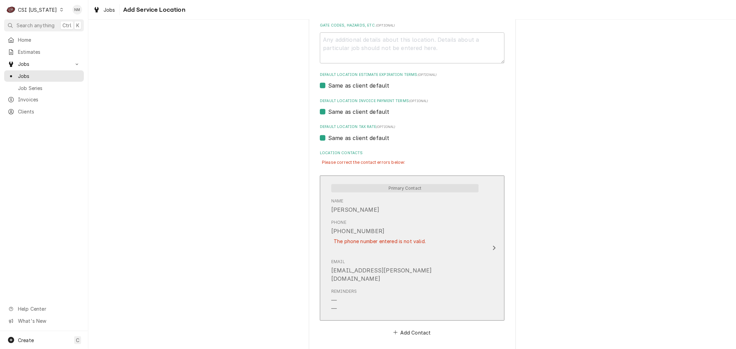
click at [401, 248] on div "Phone +13702023182 The phone number entered is not valid." at bounding box center [379, 237] width 97 height 34
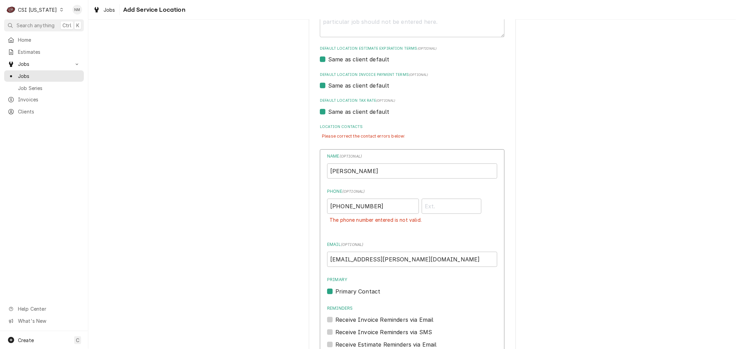
scroll to position [350, 0]
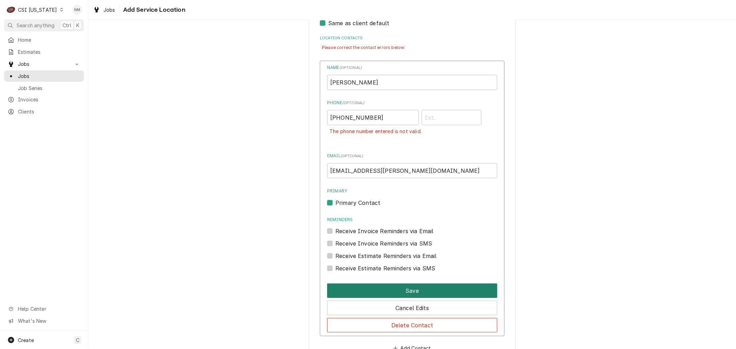
click at [403, 288] on button "Save" at bounding box center [412, 291] width 170 height 14
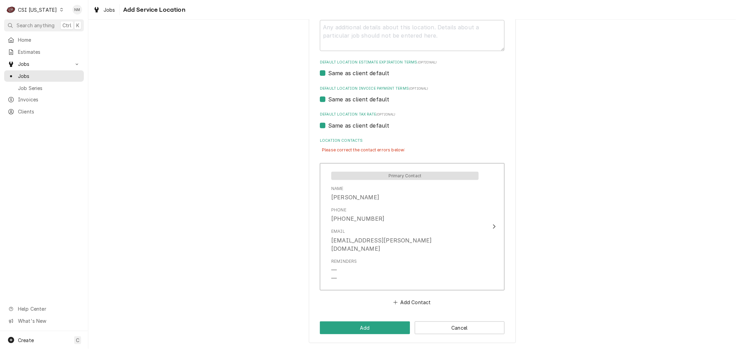
scroll to position [240, 0]
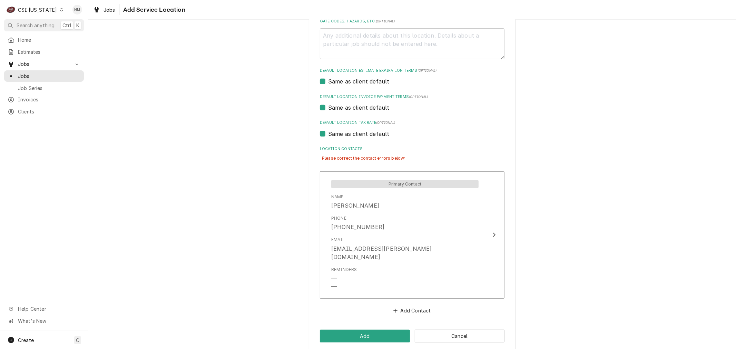
type textarea "x"
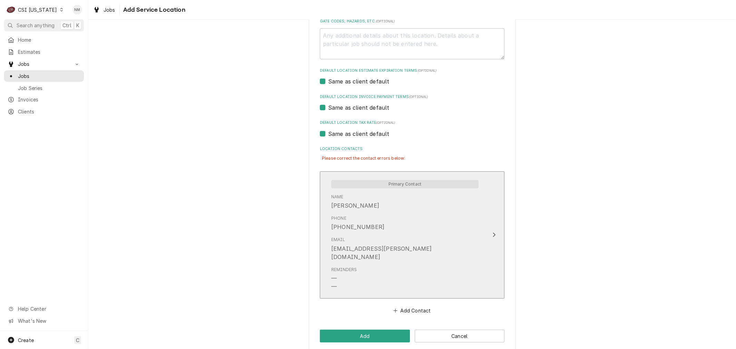
click at [405, 212] on div "Name Mike Painter" at bounding box center [404, 201] width 147 height 21
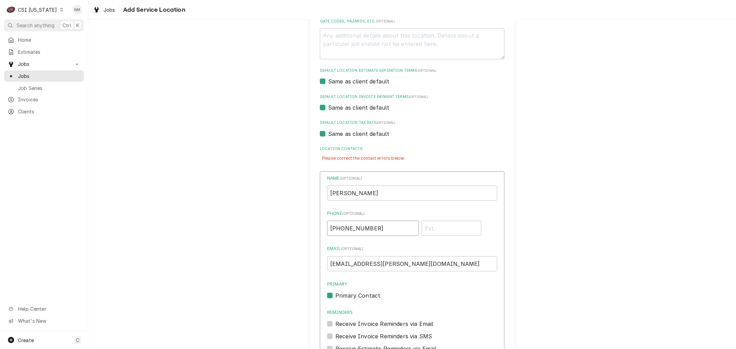
drag, startPoint x: 377, startPoint y: 228, endPoint x: 322, endPoint y: 229, distance: 55.2
click at [322, 229] on div "Name ( optional ) Mike Painter Phone ( optional ) (370) 202-3182 Email ( option…" at bounding box center [412, 301] width 185 height 258
type input "(370) 202-3182"
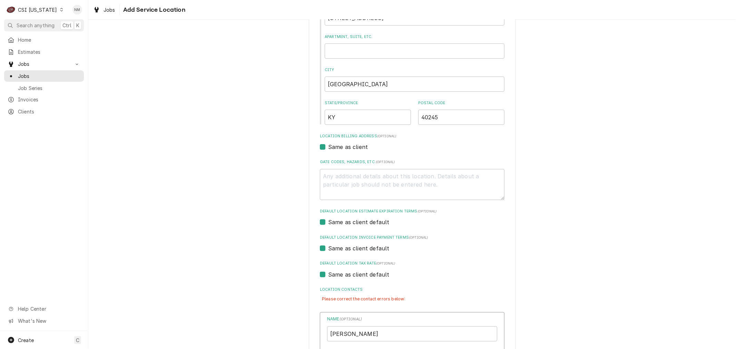
scroll to position [0, 0]
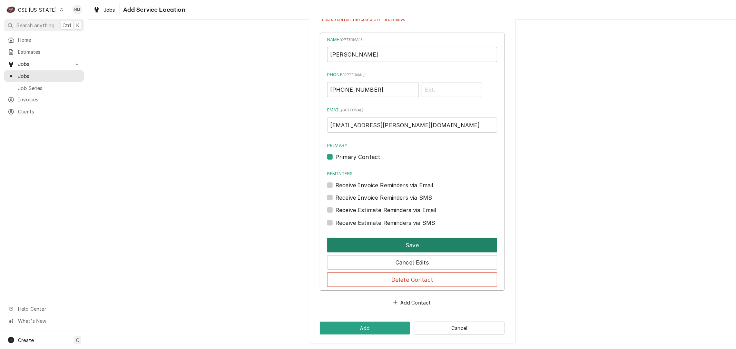
click at [411, 243] on button "Save" at bounding box center [412, 245] width 170 height 14
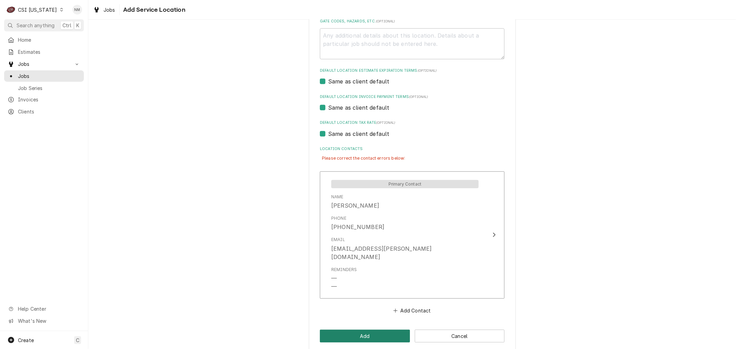
click at [363, 330] on button "Add" at bounding box center [365, 336] width 90 height 13
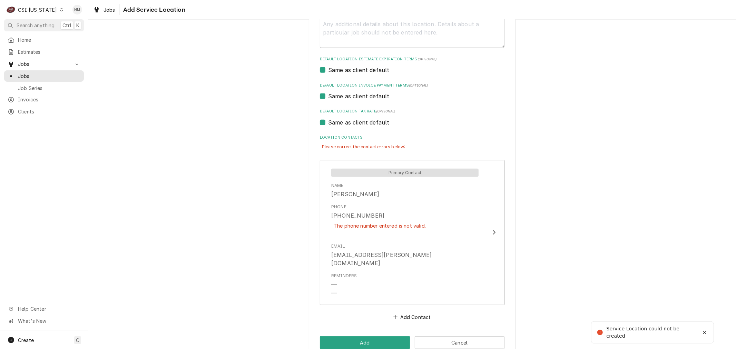
scroll to position [257, 0]
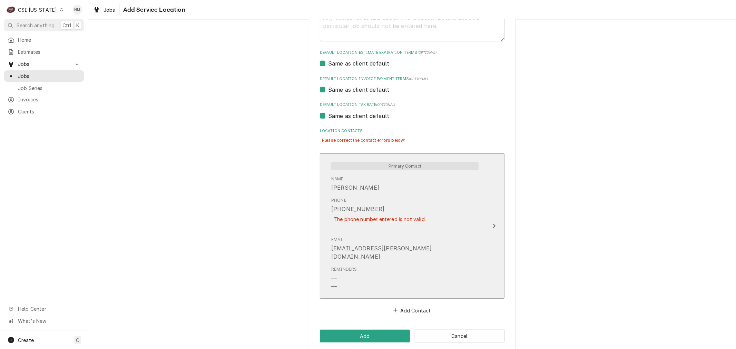
click at [387, 218] on div "The phone number entered is not valid." at bounding box center [379, 219] width 97 height 12
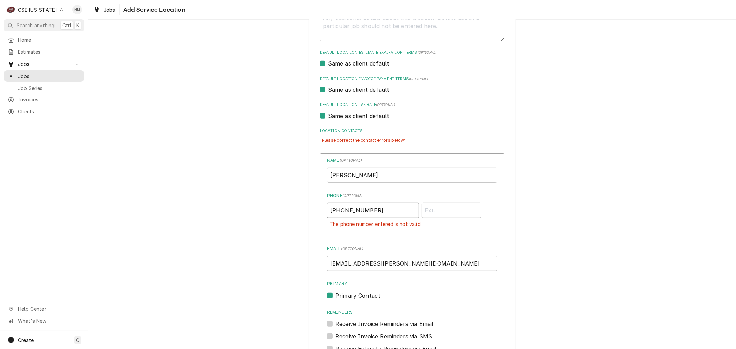
drag, startPoint x: 380, startPoint y: 208, endPoint x: 305, endPoint y: 211, distance: 75.3
click at [305, 211] on div "Please provide the following information to add a new service location: Locatio…" at bounding box center [412, 128] width 648 height 719
click at [602, 250] on div "Please provide the following information to add a new service location: Locatio…" at bounding box center [412, 128] width 648 height 719
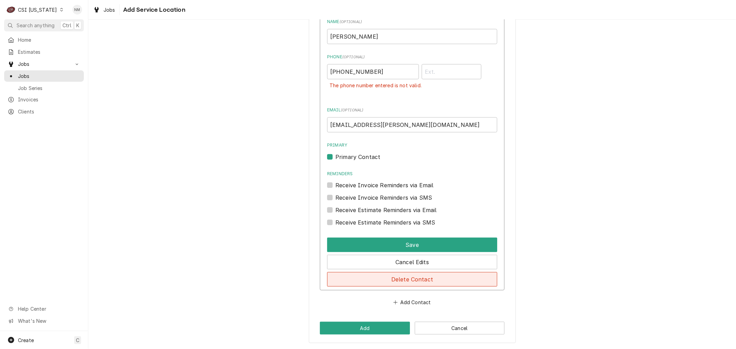
click at [417, 281] on button "Delete Contact" at bounding box center [412, 279] width 170 height 14
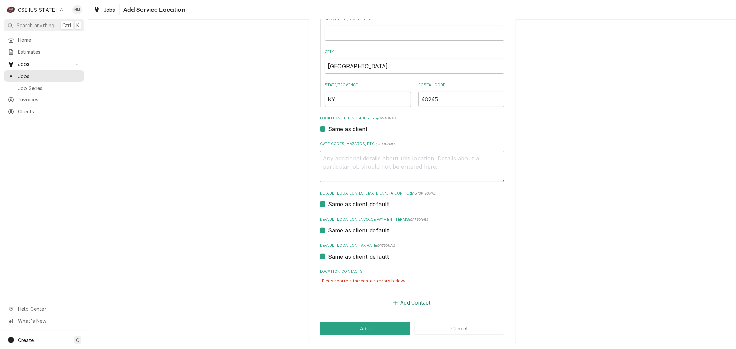
click at [406, 300] on button "Add Contact" at bounding box center [412, 303] width 40 height 10
type textarea "x"
click at [370, 310] on input "Location Name ( optional )" at bounding box center [412, 316] width 170 height 15
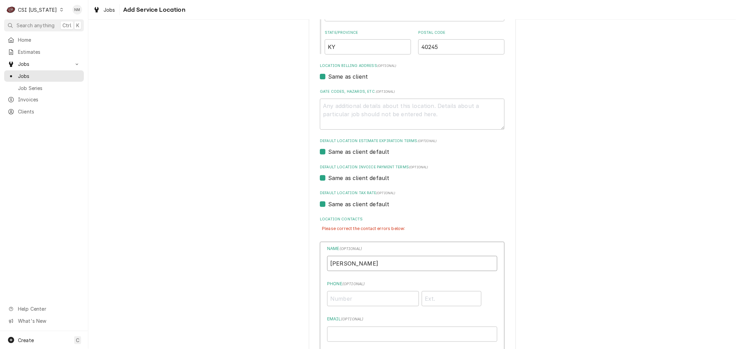
scroll to position [270, 0]
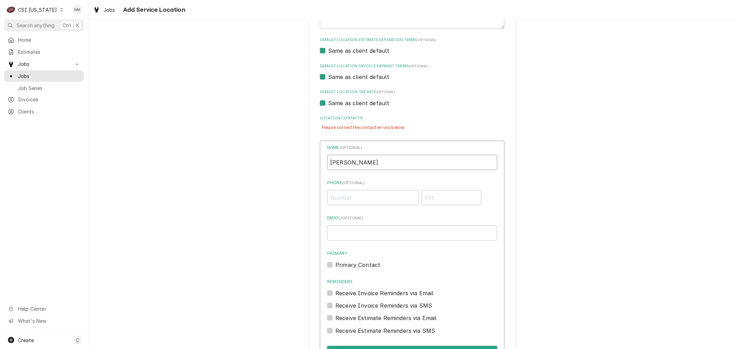
type input "Mike Painter"
click at [356, 196] on input "Phone ( optional )" at bounding box center [373, 197] width 92 height 15
type input "(370) 202-3182"
click at [335, 235] on input "Email ( optional )" at bounding box center [412, 233] width 170 height 15
paste input "mpainter@houchens.com"
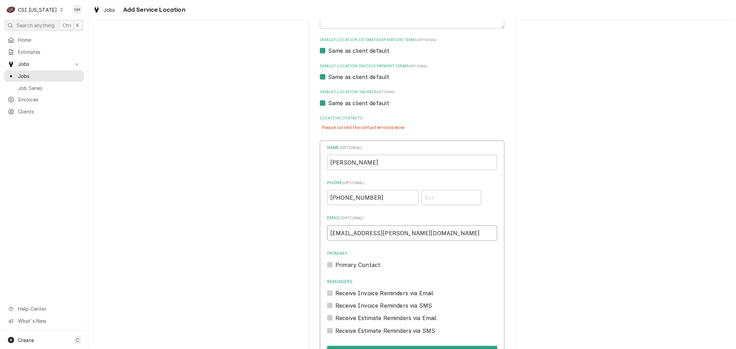
type input "mpainter@houchens.com"
click at [335, 264] on label "Primary Contact" at bounding box center [357, 265] width 45 height 8
click at [335, 264] on input "Primary" at bounding box center [420, 268] width 170 height 15
checkbox input "true"
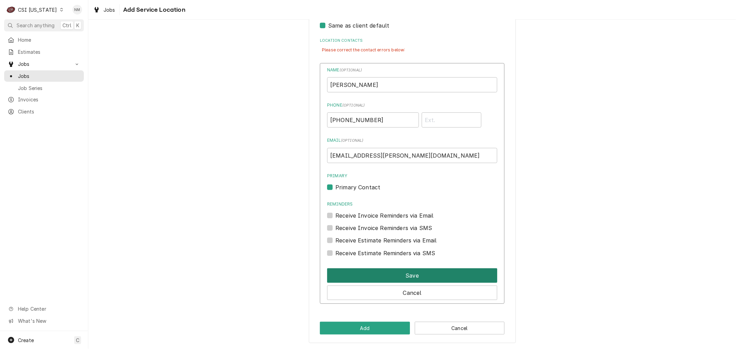
click at [411, 276] on button "Save" at bounding box center [412, 276] width 170 height 14
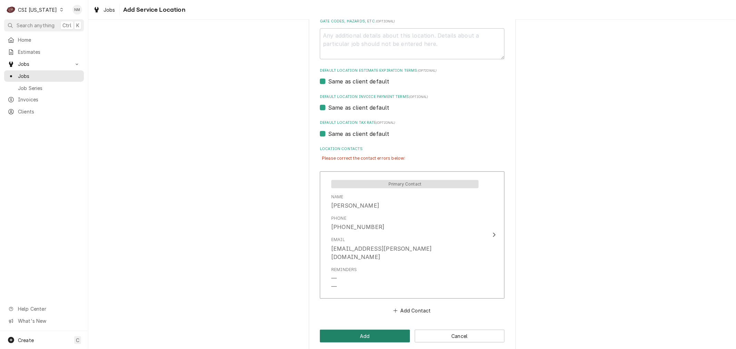
click at [348, 330] on button "Add" at bounding box center [365, 336] width 90 height 13
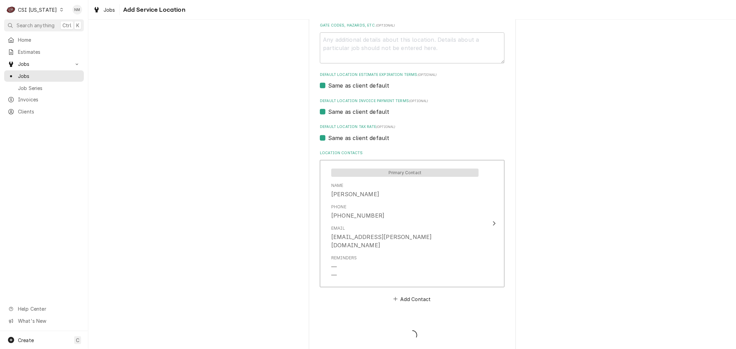
type textarea "x"
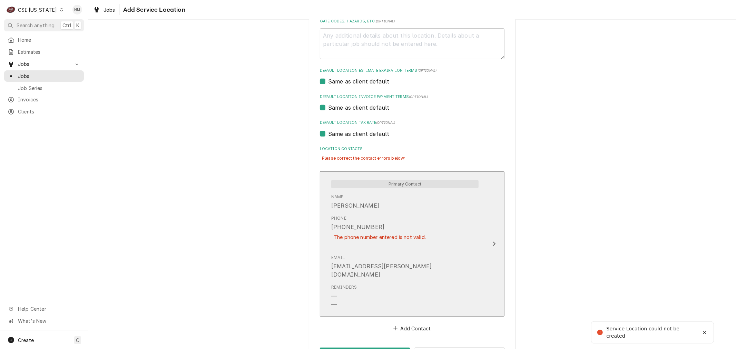
click at [490, 240] on div "Update Contact" at bounding box center [494, 244] width 9 height 8
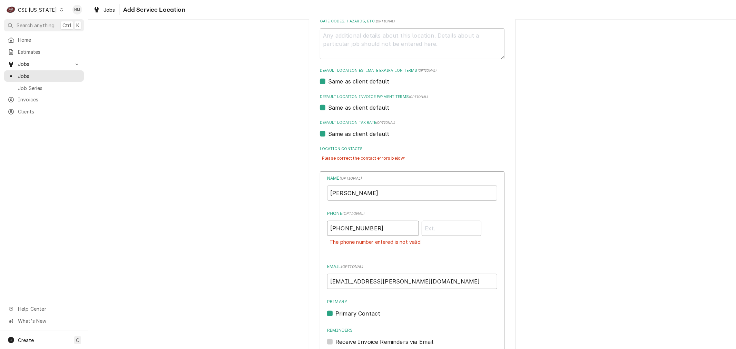
drag, startPoint x: 379, startPoint y: 226, endPoint x: 297, endPoint y: 227, distance: 81.8
click at [297, 227] on div "Please provide the following information to add a new service location: Locatio…" at bounding box center [412, 146] width 648 height 719
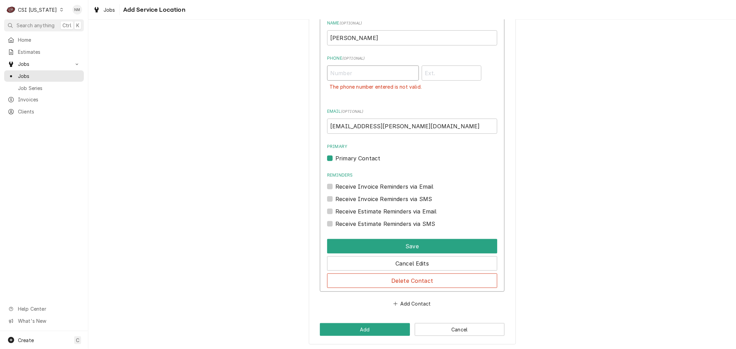
scroll to position [396, 0]
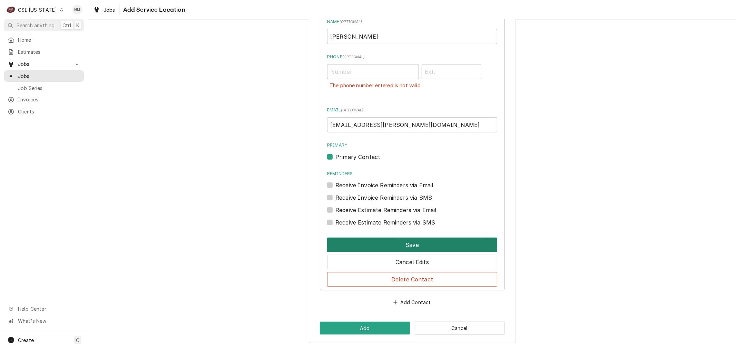
click at [409, 244] on button "Save" at bounding box center [412, 245] width 170 height 14
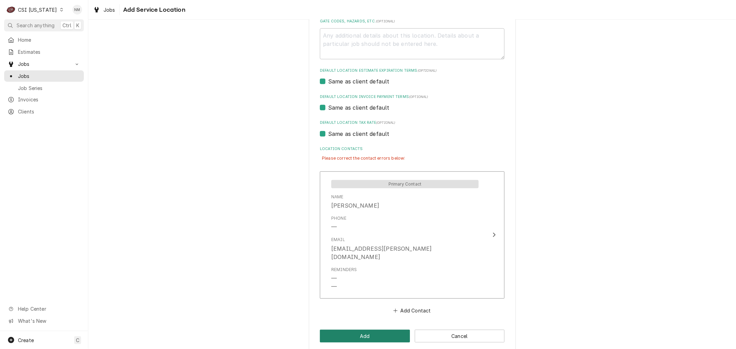
click at [356, 330] on button "Add" at bounding box center [365, 336] width 90 height 13
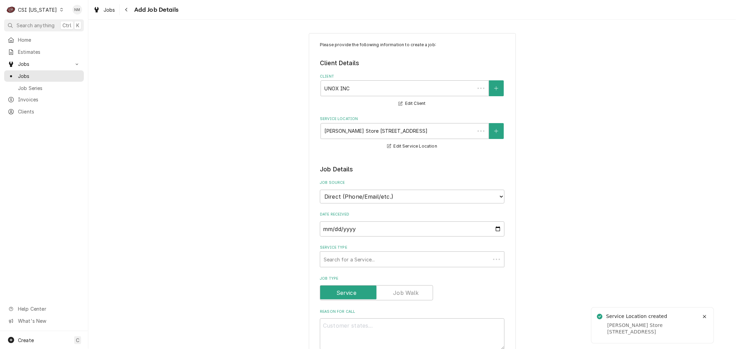
type textarea "x"
click at [384, 195] on select "Direct (Phone/Email/etc.) Service Channel Corrigo Ecotrak Other" at bounding box center [412, 197] width 185 height 14
select select "100"
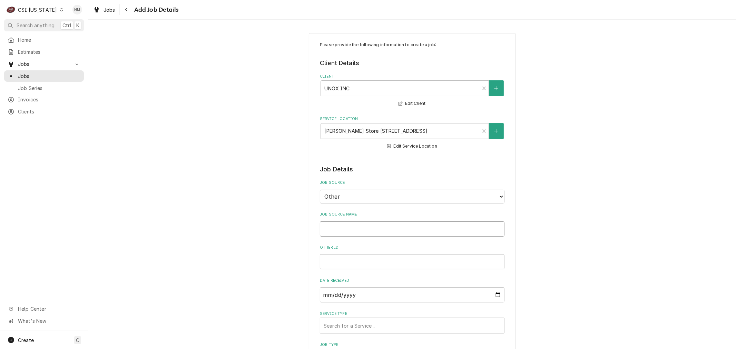
click at [353, 224] on input "Job Source Name" at bounding box center [412, 229] width 185 height 15
type textarea "x"
type input "U"
type textarea "x"
type input "UN"
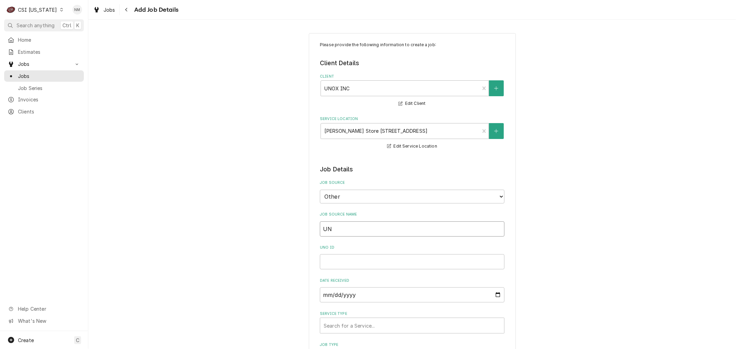
type textarea "x"
type input "UNO"
type textarea "x"
type input "UNOX"
type textarea "x"
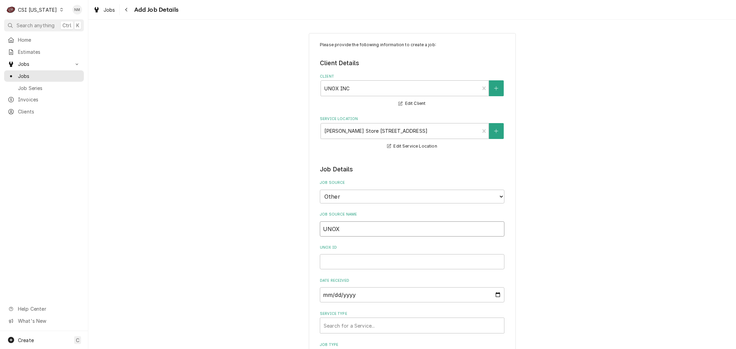
type input "UNOX"
click at [352, 263] on input "UNOX ID" at bounding box center [412, 261] width 185 height 15
click at [340, 260] on input "UNOX ID" at bounding box center [412, 261] width 185 height 15
paste input "00232319"
type textarea "x"
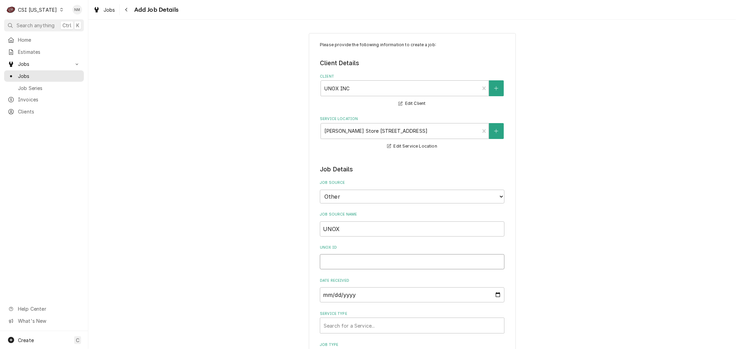
type input "00232319"
type textarea "x"
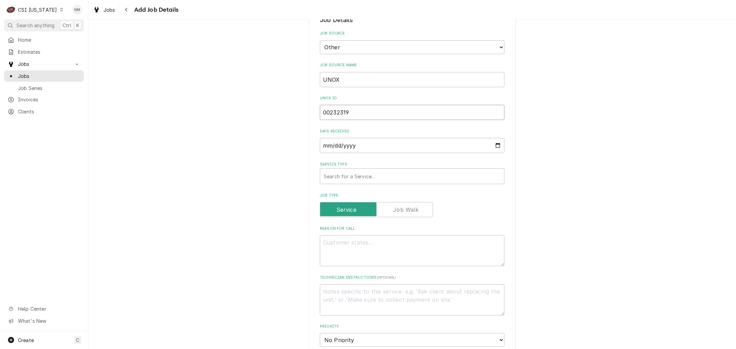
scroll to position [153, 0]
type input "00232319"
click at [382, 171] on div "Service Type" at bounding box center [412, 172] width 177 height 12
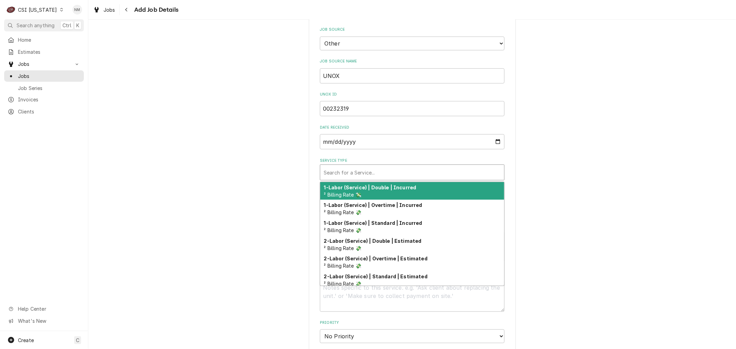
type textarea "x"
type input "s"
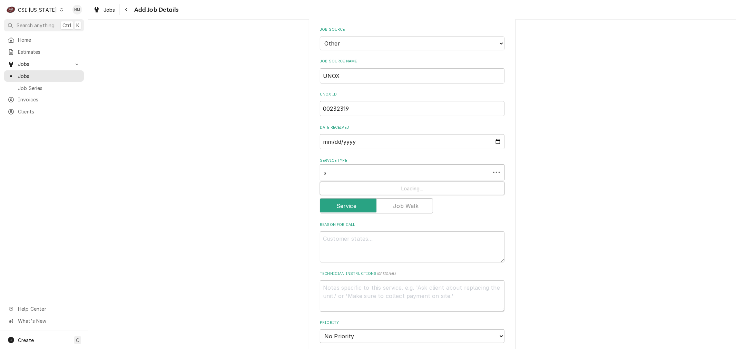
type textarea "x"
type input "su"
type textarea "x"
type input "sur"
type textarea "x"
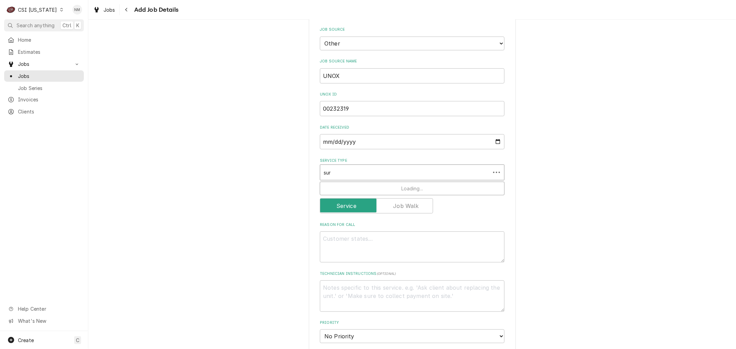
type input "surv"
type textarea "x"
type input "surve"
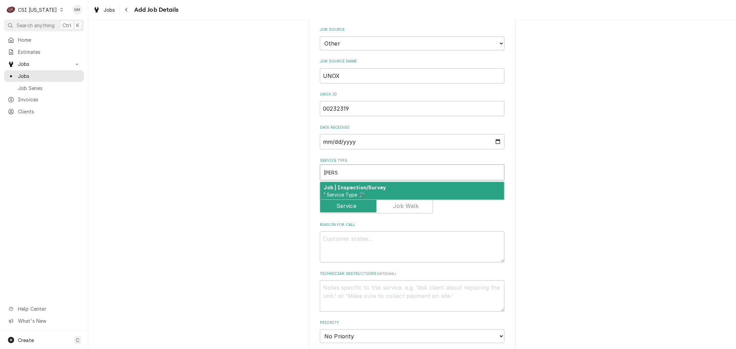
click at [380, 187] on strong "Job | Inspection/Survey" at bounding box center [355, 188] width 62 height 6
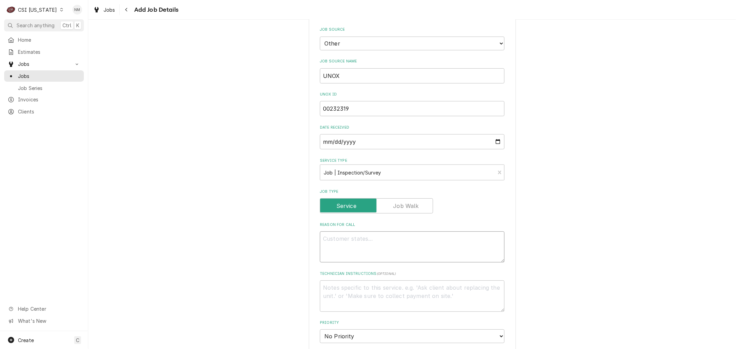
click at [348, 244] on textarea "Reason For Call" at bounding box center [412, 247] width 185 height 31
click at [364, 243] on textarea "Reason For Call" at bounding box center [412, 247] width 185 height 31
paste textarea "CHECK REQUIREMENTS FOR ELECTRICAL / GAS CONNECTION • CHECK REQUIREMENTS FOR DRA…"
type textarea "x"
type textarea "CHECK REQUIREMENTS FOR ELECTRICAL / GAS CONNECTION • CHECK REQUIREMENTS FOR DRA…"
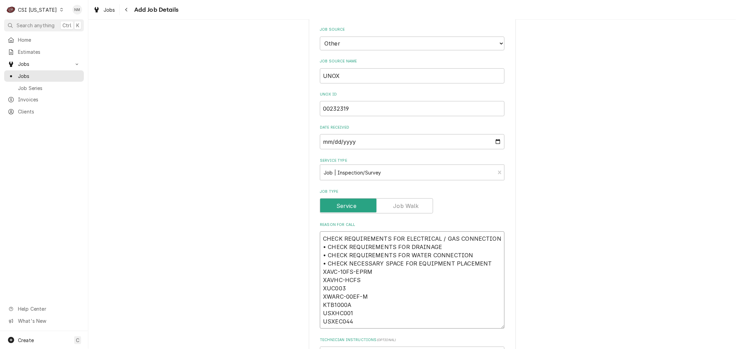
type textarea "x"
type textarea "CHECK REQUIREMENTS FOR ELECTRICAL / GAS CONNECTION • CHECK REQUIREMENTS FOR DRA…"
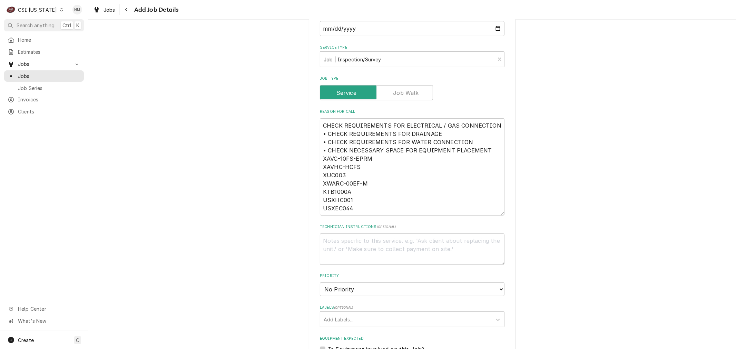
scroll to position [268, 0]
click at [357, 242] on textarea "Technician Instructions ( optional )" at bounding box center [412, 247] width 185 height 31
paste textarea "POINT OF CONTACT: Mike Painter 370-202-3182 mpainter@houchens.com"
type textarea "x"
type textarea "POINT OF CONTACT: Mike Painter 370-202-3182 mpainter@houchens.com"
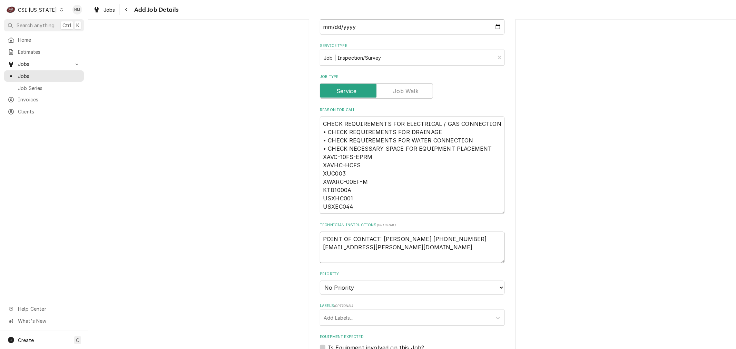
drag, startPoint x: 397, startPoint y: 244, endPoint x: 312, endPoint y: 247, distance: 85.0
click at [312, 247] on div "Please provide the following information to create a job: Client Details Client…" at bounding box center [412, 180] width 207 height 831
type textarea "x"
type textarea "POINT OF CONTACT: Mike Painter 370-202-3182"
type textarea "x"
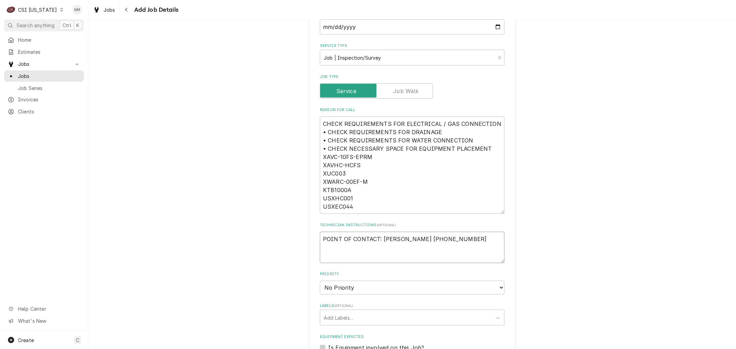
type textarea "POINT OF CONTACT: Mike Painter 370-202-3182"
click at [369, 285] on select "No Priority Urgent High Medium Low" at bounding box center [412, 288] width 185 height 14
select select "3"
click at [320, 281] on select "No Priority Urgent High Medium Low" at bounding box center [412, 288] width 185 height 14
type textarea "x"
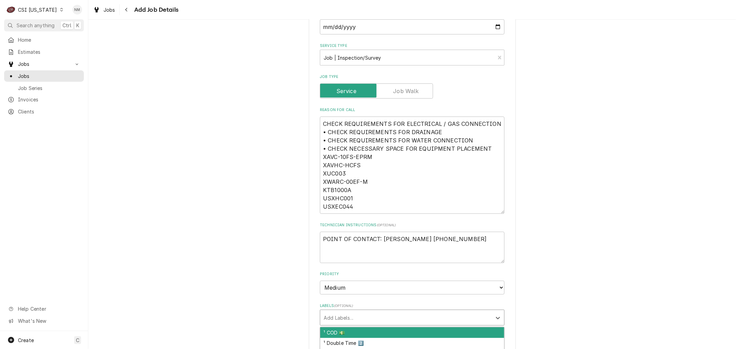
click at [368, 313] on div "Labels" at bounding box center [406, 318] width 165 height 12
type input "su"
click at [368, 329] on div "¹ Survey 📝" at bounding box center [412, 333] width 184 height 11
type textarea "x"
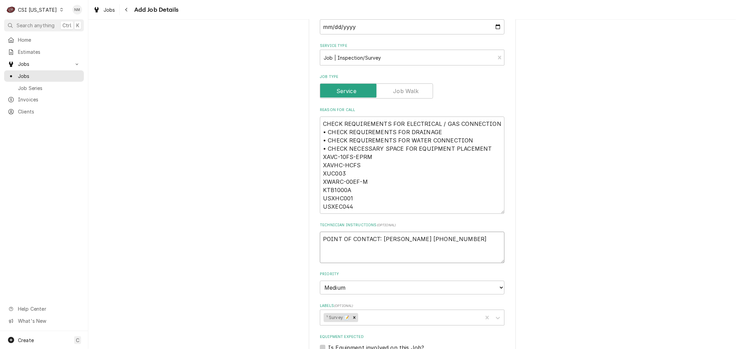
click at [473, 238] on textarea "POINT OF CONTACT: Mike Painter 370-202-3182" at bounding box center [412, 247] width 185 height 31
type textarea "x"
type textarea "POINT OF CONTACT: Mike Painter 370-202-3182"
paste textarea "Call UNOX installs with questions at 800-489-8669. For after-hours technical su…"
type textarea "x"
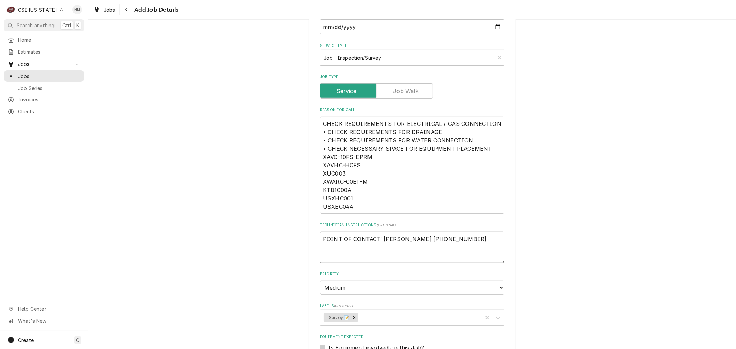
type textarea "POINT OF CONTACT: Mike Painter 370-202-3182 Call UNOX installs with questions a…"
type textarea "x"
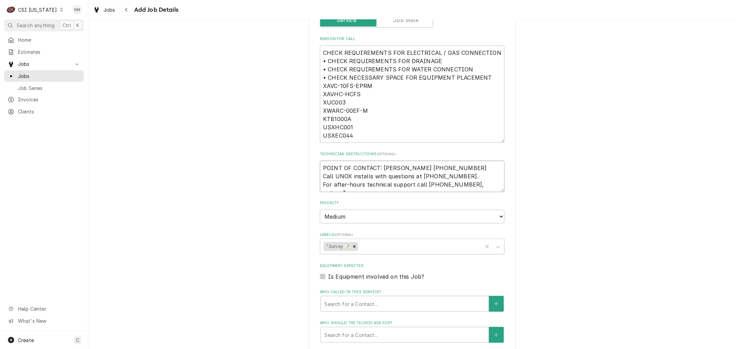
scroll to position [345, 0]
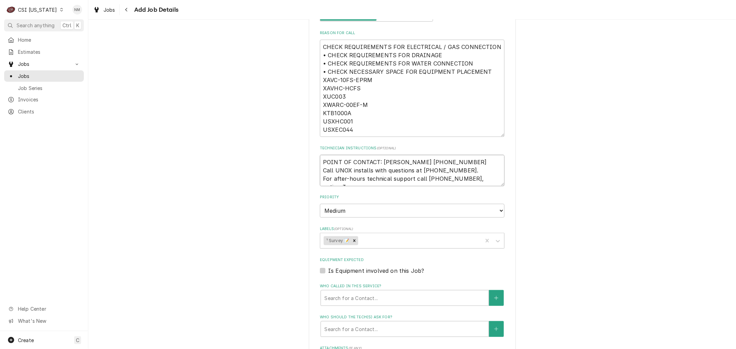
type textarea "POINT OF CONTACT: Mike Painter 370-202-3182 Call UNOX installs with questions a…"
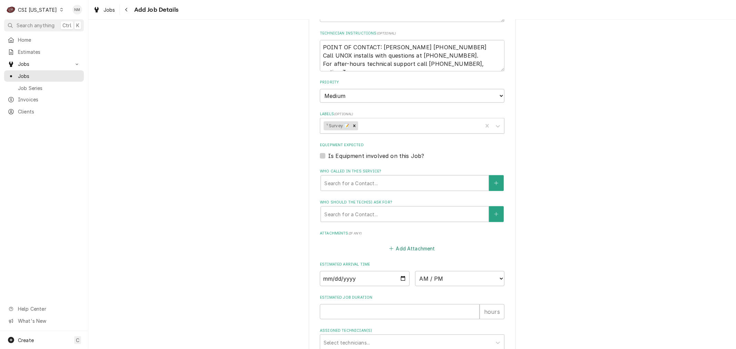
click at [398, 244] on button "Add Attachment" at bounding box center [412, 249] width 48 height 10
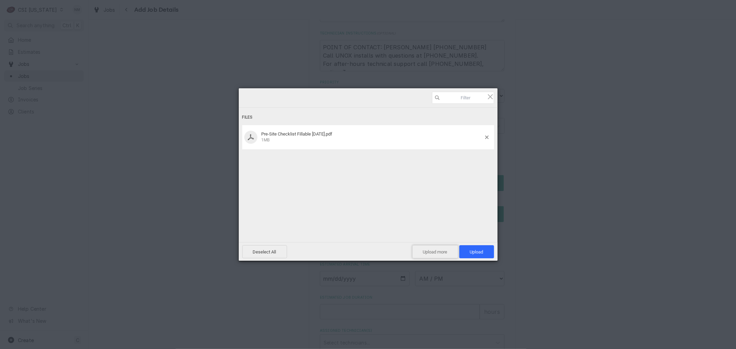
click at [445, 250] on span "Upload more" at bounding box center [435, 251] width 46 height 13
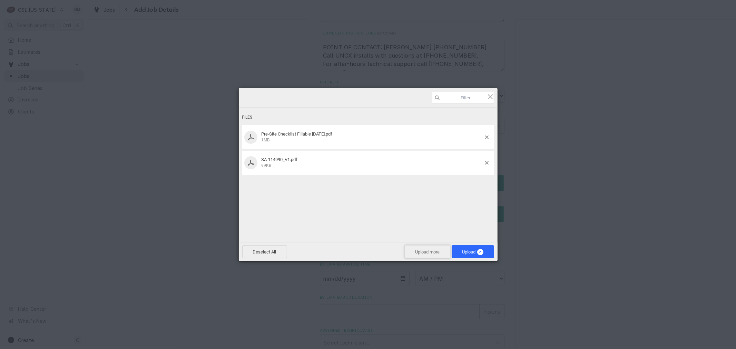
click at [420, 252] on span "Upload more" at bounding box center [428, 251] width 46 height 13
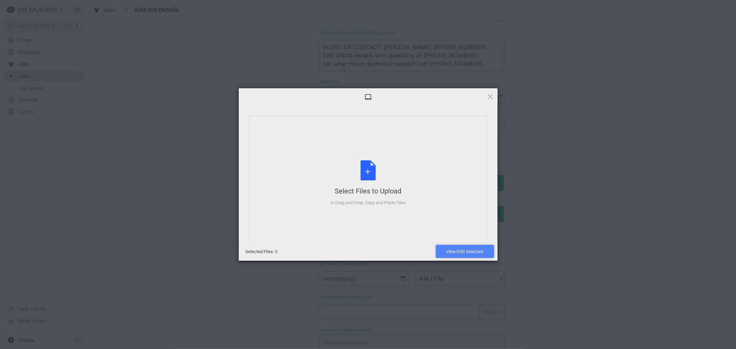
click at [463, 249] on span "View/Edit Selected" at bounding box center [465, 251] width 58 height 13
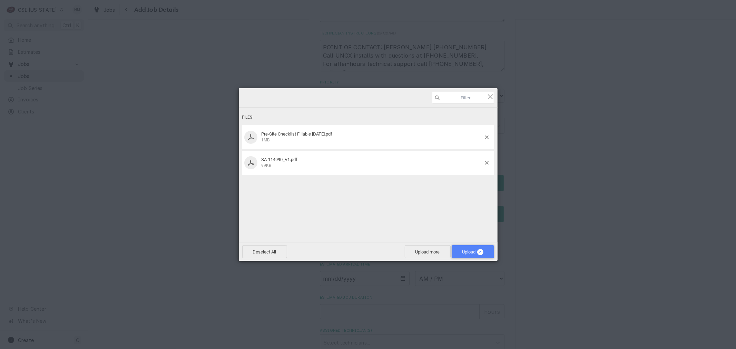
click at [467, 251] on span "Upload 2" at bounding box center [473, 252] width 21 height 5
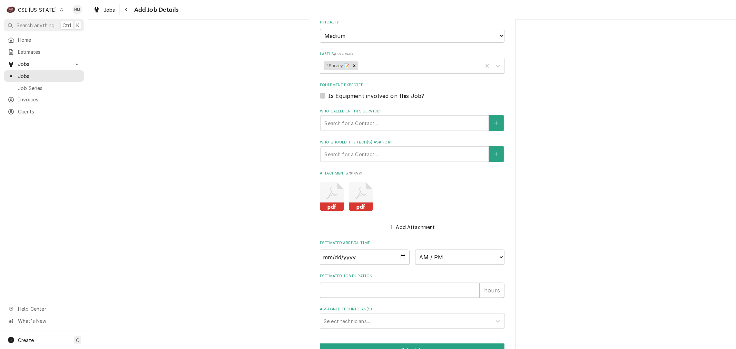
scroll to position [520, 0]
click at [402, 122] on div "Who called in this service?" at bounding box center [404, 123] width 161 height 12
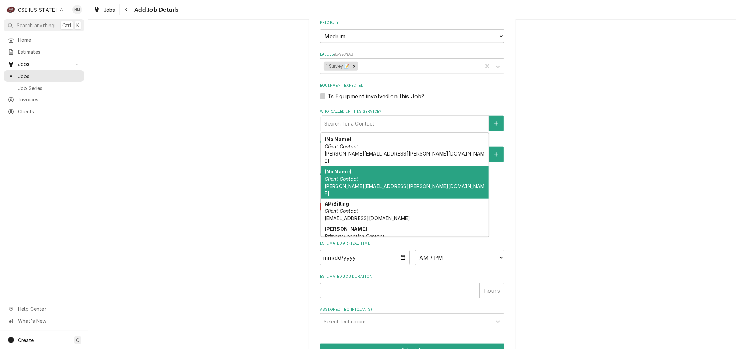
scroll to position [71, 0]
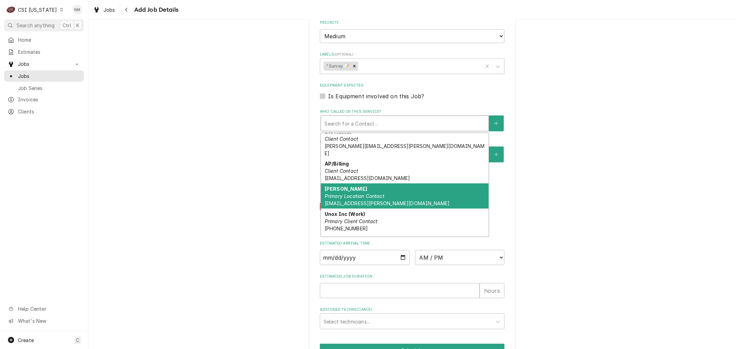
click at [394, 184] on div "Mike Painter Primary Location Contact mpainter@houchens.com" at bounding box center [405, 196] width 168 height 25
type textarea "x"
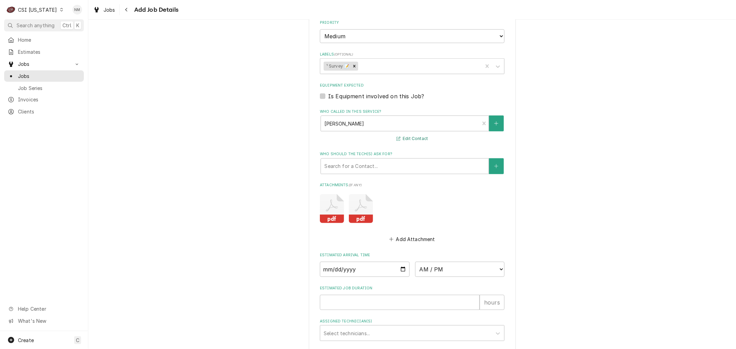
click at [403, 137] on button "Edit Contact" at bounding box center [412, 139] width 33 height 9
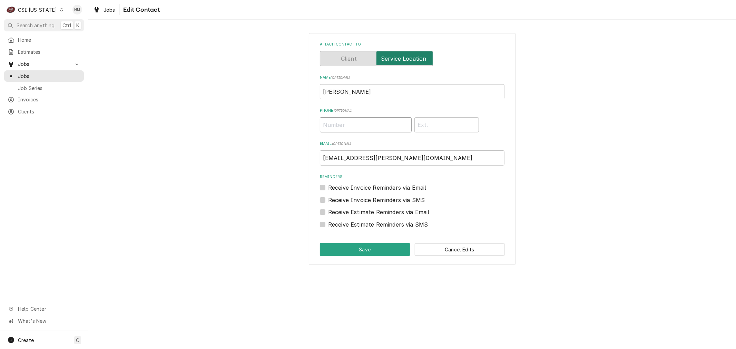
click at [332, 126] on input "Phone ( optional )" at bounding box center [366, 124] width 92 height 15
click at [374, 126] on input "(370) 202" at bounding box center [366, 124] width 92 height 15
type input "(370) 202-3182"
click at [372, 251] on button "Save" at bounding box center [365, 249] width 90 height 13
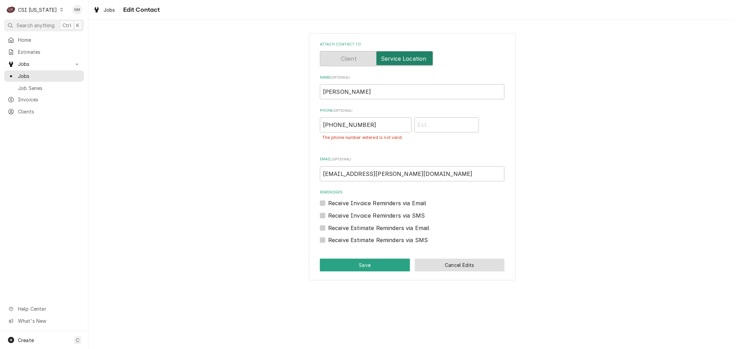
click at [467, 263] on button "Cancel Edits" at bounding box center [460, 265] width 90 height 13
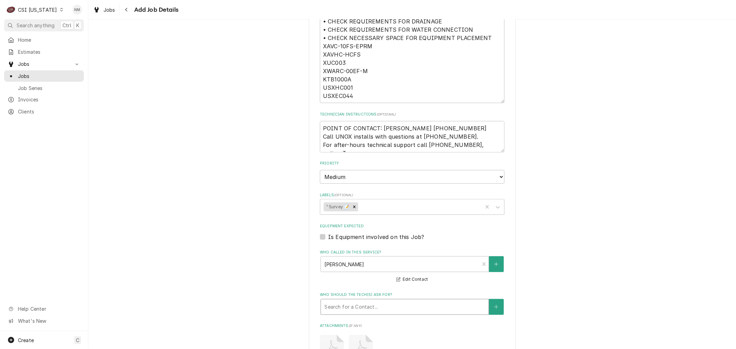
scroll to position [367, 0]
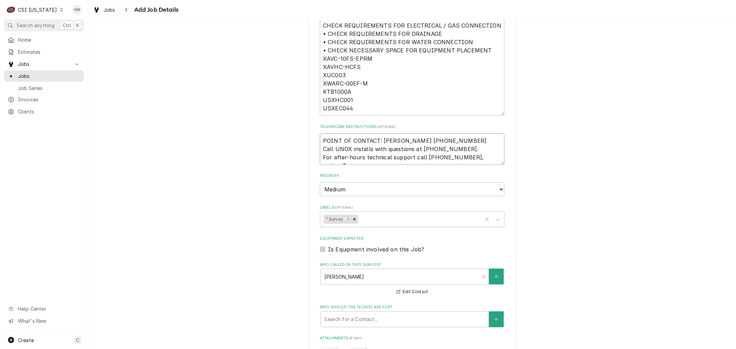
click at [490, 156] on textarea "POINT OF CONTACT: Mike Painter 370-202-3182 Call UNOX installs with questions a…" at bounding box center [412, 149] width 185 height 31
type textarea "x"
type textarea "POINT OF CONTACT: Mike Painter 370-202-3182 Call UNOX installs with questions a…"
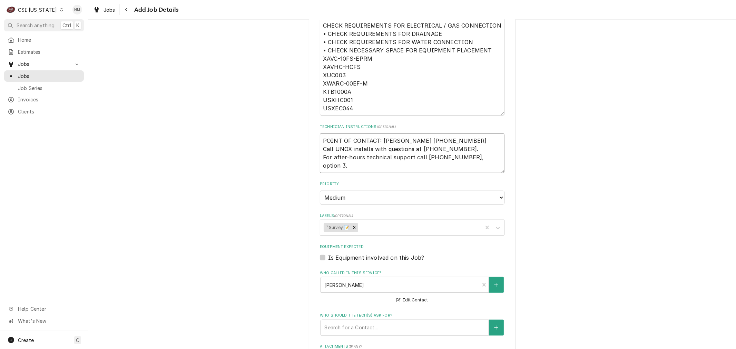
paste textarea "Please find attached a Service Request and Pre-Site Inspection checklist for th…"
type textarea "x"
type textarea "POINT OF CONTACT: Mike Painter 370-202-3182 Call UNOX installs with questions a…"
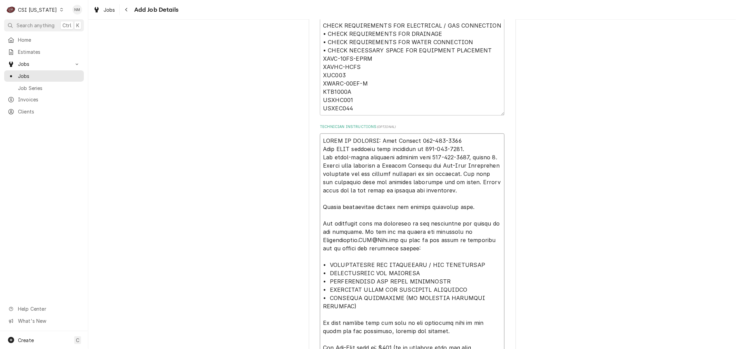
scroll to position [434, 0]
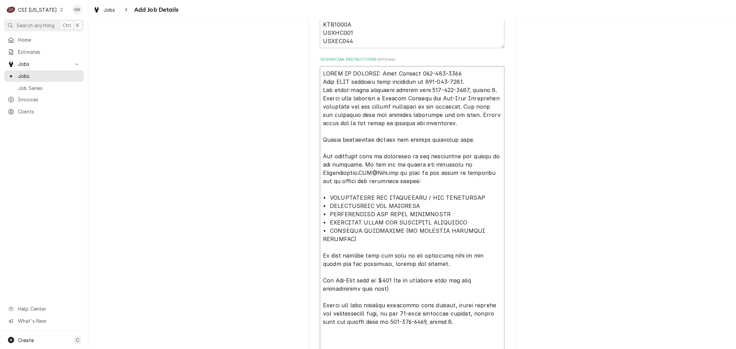
type textarea "x"
type textarea "POINT OF CONTACT: Mike Painter 370-202-3182 Call UNOX installs with questions a…"
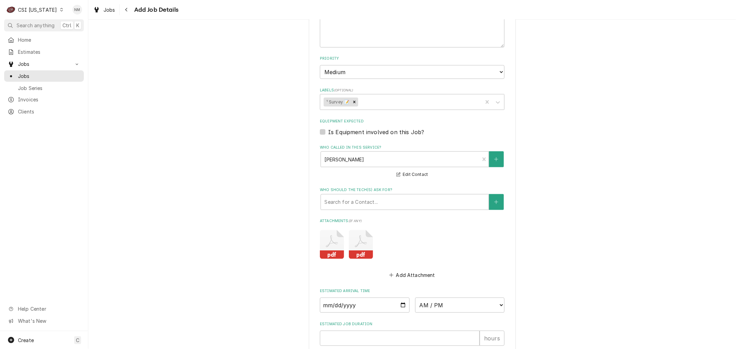
scroll to position [779, 0]
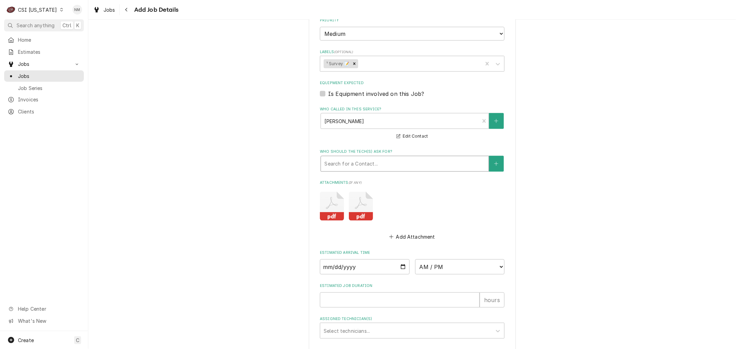
click at [395, 162] on div "Who should the tech(s) ask for?" at bounding box center [404, 164] width 161 height 12
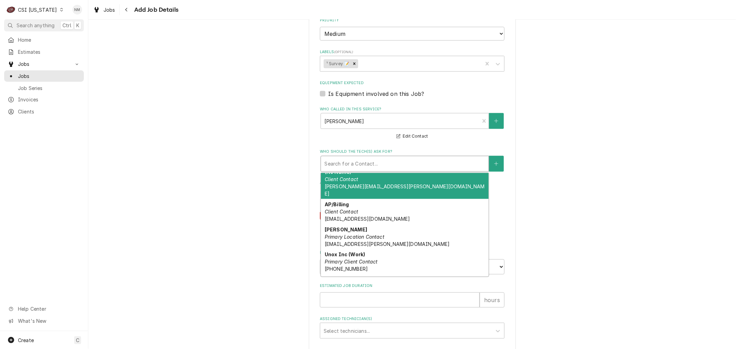
scroll to position [71, 0]
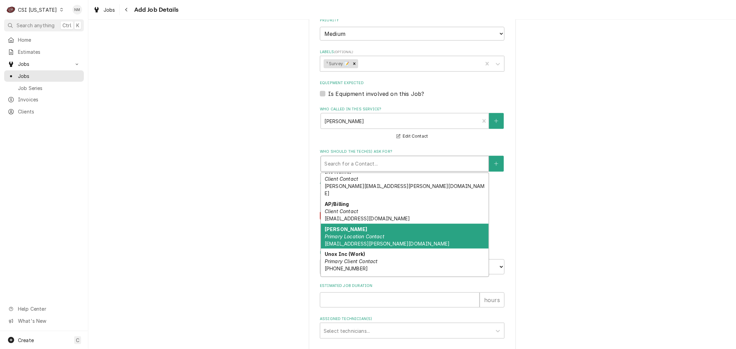
click at [391, 224] on div "Mike Painter Primary Location Contact mpainter@houchens.com" at bounding box center [405, 236] width 168 height 25
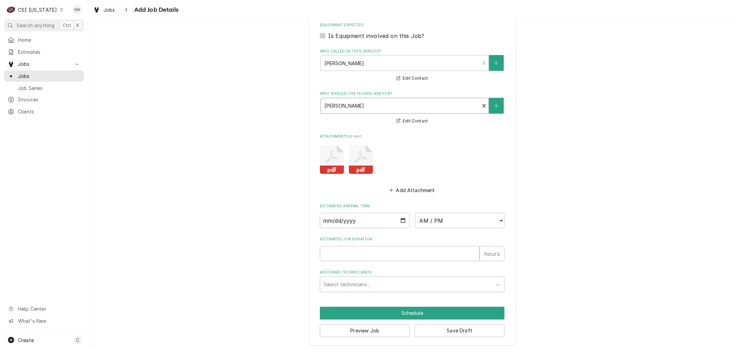
scroll to position [838, 0]
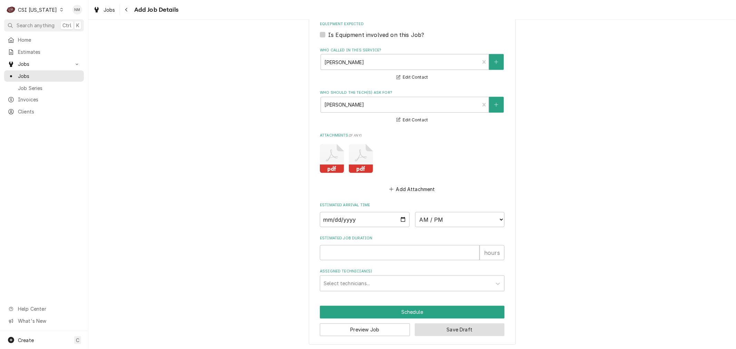
click at [460, 325] on button "Save Draft" at bounding box center [460, 330] width 90 height 13
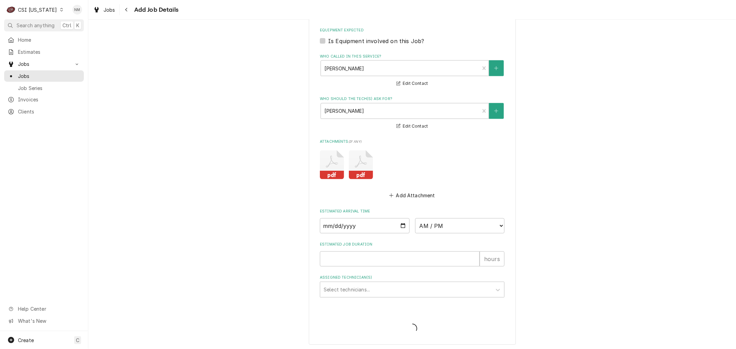
type textarea "x"
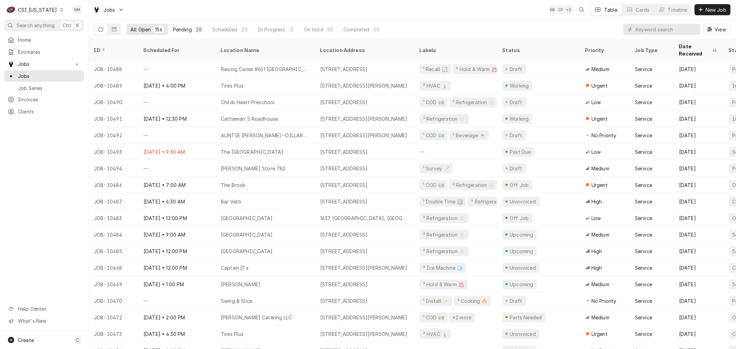
click at [180, 29] on div "Pending" at bounding box center [182, 29] width 19 height 7
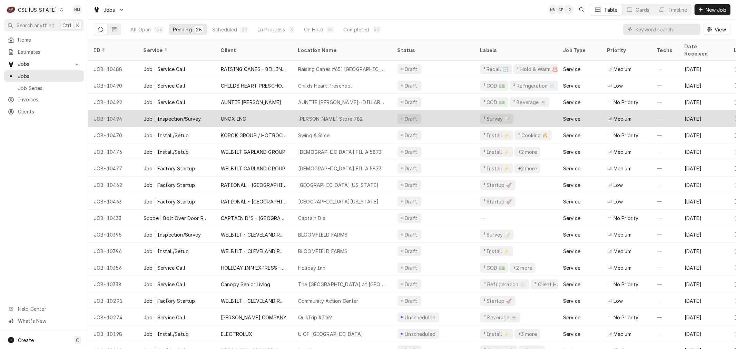
click at [213, 110] on div "Job | Inspection/Survey" at bounding box center [176, 118] width 77 height 17
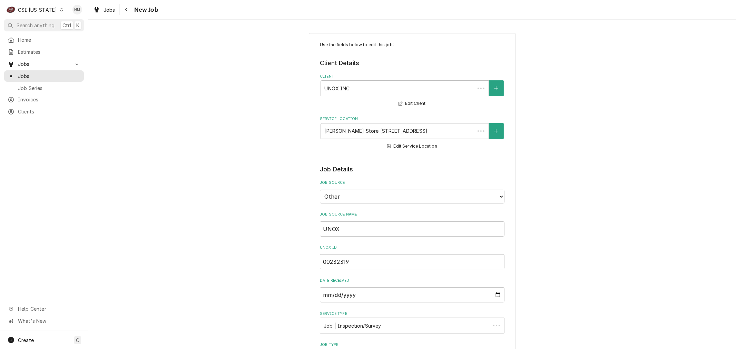
type textarea "x"
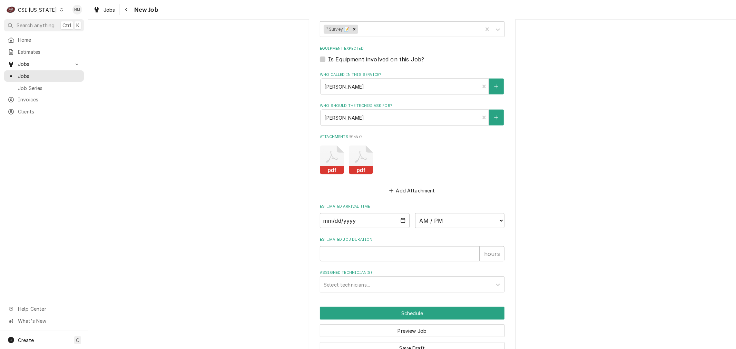
scroll to position [808, 0]
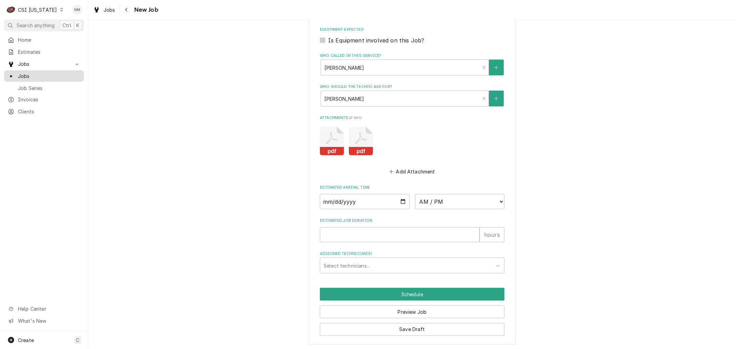
click at [31, 72] on span "Jobs" at bounding box center [49, 75] width 62 height 7
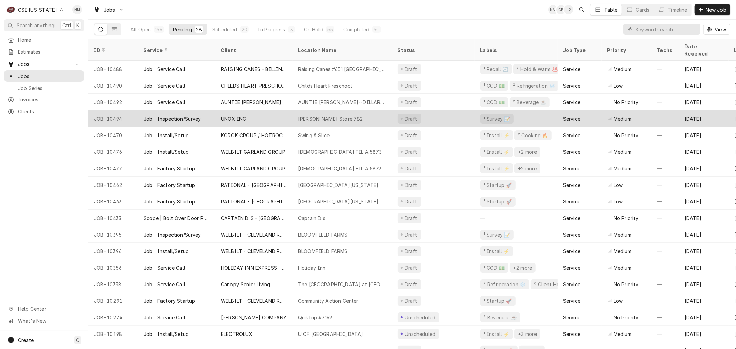
click at [206, 110] on div "Job | Inspection/Survey" at bounding box center [176, 118] width 77 height 17
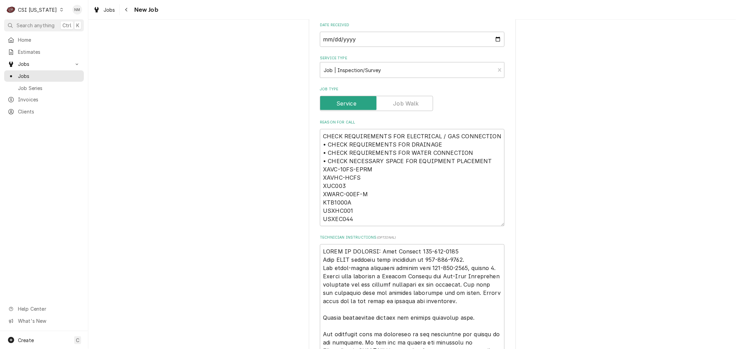
scroll to position [306, 0]
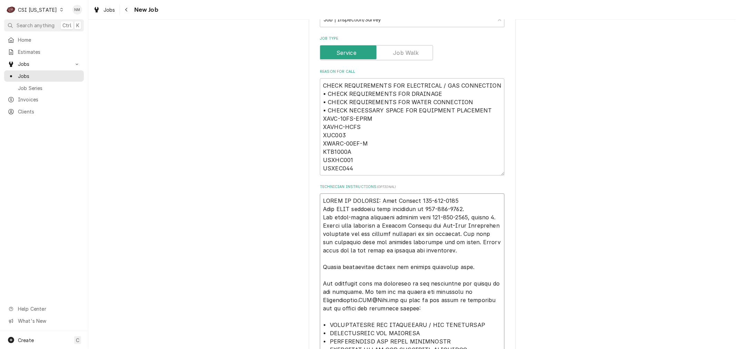
click at [458, 198] on textarea "Technician Instructions ( optional )" at bounding box center [412, 325] width 185 height 263
type textarea "x"
type textarea "POINT OF CONTACT: Mike Painter 370-202-3182 R Call UNOX installs with questions…"
type textarea "x"
type textarea "POINT OF CONTACT: Mike Painter 370-202-3182 Ro Call UNOX installs with question…"
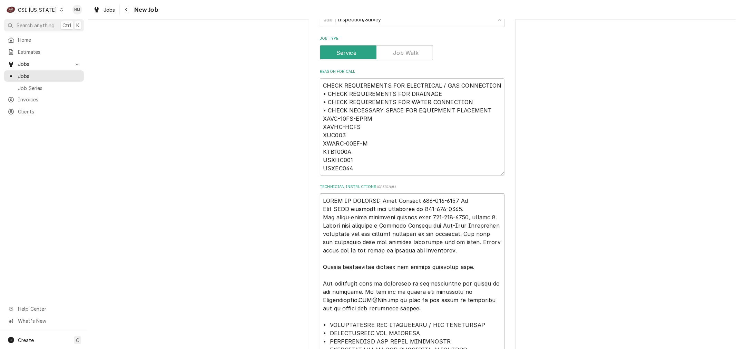
type textarea "x"
type textarea "POINT OF CONTACT: Mike Painter 370-202-3182 Roo Call UNOX installs with questio…"
type textarea "x"
type textarea "POINT OF CONTACT: Mike Painter 370-202-3182 Roos Call UNOX installs with questi…"
type textarea "x"
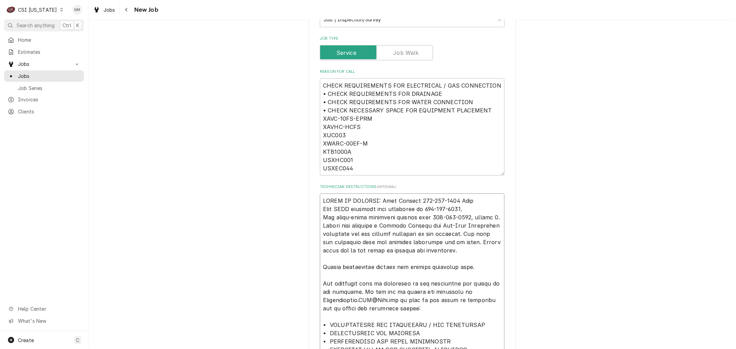
type textarea "POINT OF CONTACT: Mike Painter 370-202-3182 Roos Call UNOX installs with questi…"
type textarea "x"
type textarea "POINT OF CONTACT: Mike Painter 370-202-3182 Roos s Call UNOX installs with ques…"
type textarea "x"
type textarea "POINT OF CONTACT: Mike Painter 370-202-3182 Roos sa Call UNOX installs with que…"
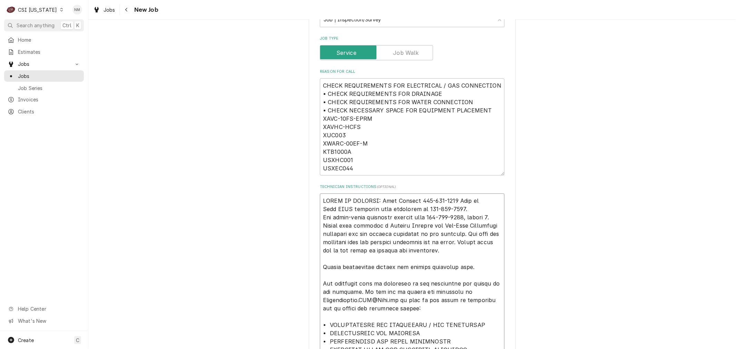
type textarea "x"
type textarea "POINT OF CONTACT: Mike Painter 370-202-3182 Roos say Call UNOX installs with qu…"
type textarea "x"
type textarea "POINT OF CONTACT: Mike Painter 370-202-3182 Roos says Call UNOX installs with q…"
type textarea "x"
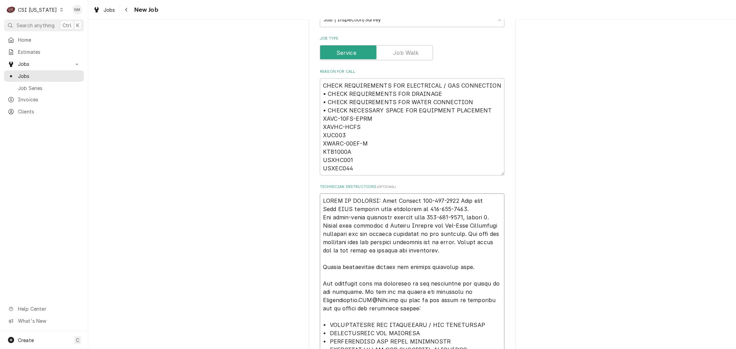
type textarea "POINT OF CONTACT: Mike Painter 370-202-3182 Roos says Call UNOX installs with q…"
type textarea "x"
type textarea "POINT OF CONTACT: Mike Painter 370-202-3182 Roos says t Call UNOX installs with…"
type textarea "x"
type textarea "POINT OF CONTACT: Mike Painter 370-202-3182 Roos says th Call UNOX installs wit…"
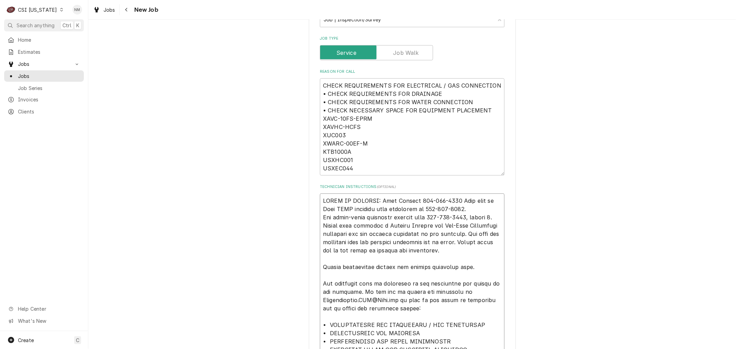
type textarea "x"
type textarea "POINT OF CONTACT: Mike Painter 370-202-3182 Roos says thi Call UNOX installs wi…"
type textarea "x"
type textarea "POINT OF CONTACT: Mike Painter 370-202-3182 Roos says this Call UNOX installs w…"
type textarea "x"
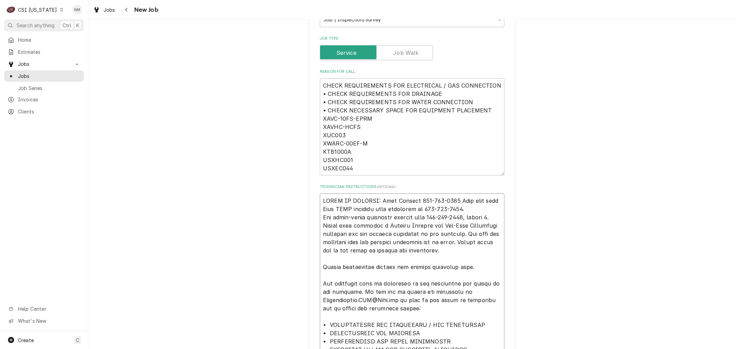
type textarea "POINT OF CONTACT: Mike Painter 370-202-3182 Roos says this Call UNOX installs w…"
type textarea "x"
type textarea "POINT OF CONTACT: Mike Painter 370-202-3182 Roos says this i Call UNOX installs…"
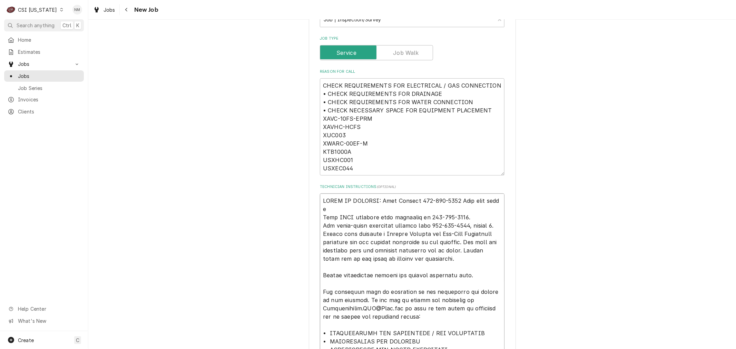
type textarea "x"
type textarea "POINT OF CONTACT: Mike Painter 370-202-3182 Roos says this is Call UNOX install…"
type textarea "x"
type textarea "POINT OF CONTACT: Mike Painter 370-202-3182 Roos says this is Call UNOX install…"
type textarea "x"
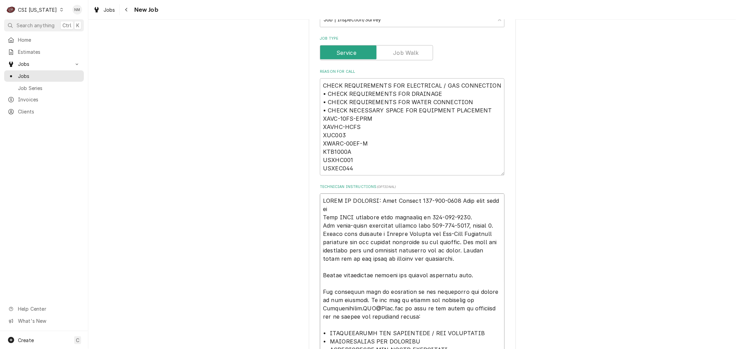
type textarea "POINT OF CONTACT: Mike Painter 370-202-3182 Roos says this is n Call UNOX insta…"
type textarea "x"
type textarea "POINT OF CONTACT: Mike Painter 370-202-3182 Roos says this is no Call UNOX inst…"
type textarea "x"
type textarea "POINT OF CONTACT: Mike Painter 370-202-3182 Roos says this is not Call UNOX ins…"
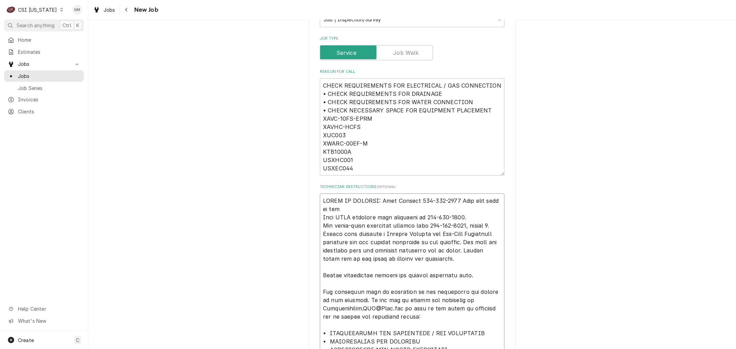
type textarea "x"
type textarea "POINT OF CONTACT: Mike Painter 370-202-3182 Roos says this is not Call UNOX ins…"
type textarea "x"
type textarea "POINT OF CONTACT: Mike Painter 370-202-3182 Roos says this is not a Call UNOX i…"
type textarea "x"
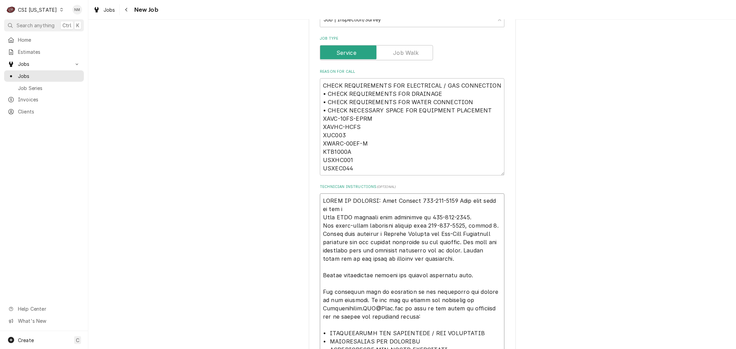
type textarea "POINT OF CONTACT: Mike Painter 370-202-3182 Roos says this is not a Call UNOX i…"
type textarea "x"
type textarea "POINT OF CONTACT: Mike Painter 370-202-3182 Roos says this is not a g Call UNOX…"
type textarea "x"
type textarea "POINT OF CONTACT: Mike Painter 370-202-3182 Roos says this is not a go Call UNO…"
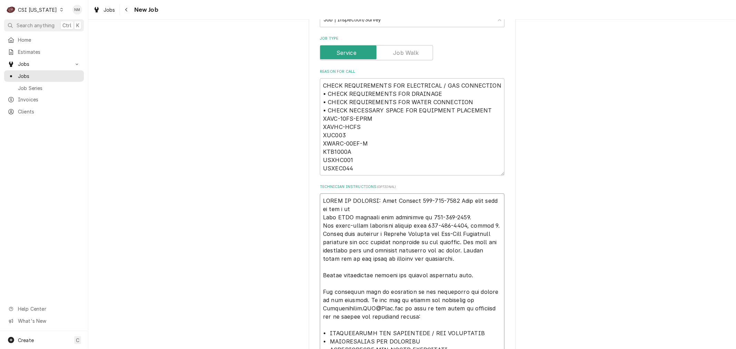
type textarea "x"
type textarea "POINT OF CONTACT: Mike Painter 370-202-3182 Roos says this is not a goo Call UN…"
type textarea "x"
type textarea "POINT OF CONTACT: Mike Painter 370-202-3182 Roos says this is not a good Call U…"
type textarea "x"
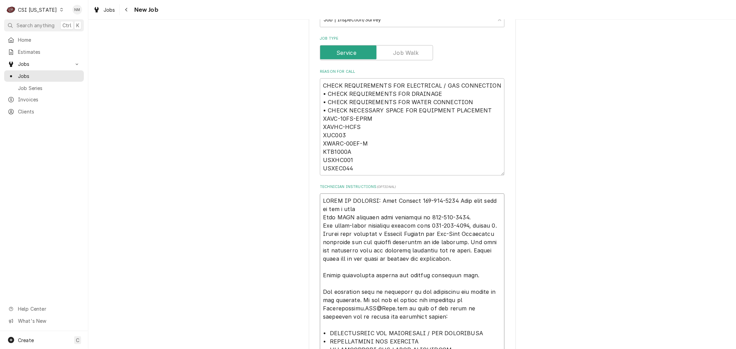
type textarea "POINT OF CONTACT: Mike Painter 370-202-3182 Roos says this is not a good Call U…"
type textarea "x"
type textarea "POINT OF CONTACT: Mike Painter 370-202-3182 Roos says this is not a good n Call…"
type textarea "x"
type textarea "POINT OF CONTACT: Mike Painter 370-202-3182 Roos says this is not a good nu Cal…"
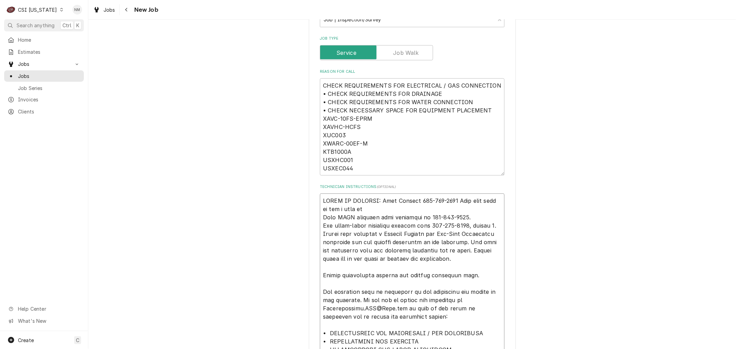
type textarea "x"
type textarea "POINT OF CONTACT: Mike Painter 370-202-3182 Roos says this is not a good num Ca…"
type textarea "x"
type textarea "POINT OF CONTACT: Mike Painter 370-202-3182 Roos says this is not a good numb C…"
type textarea "x"
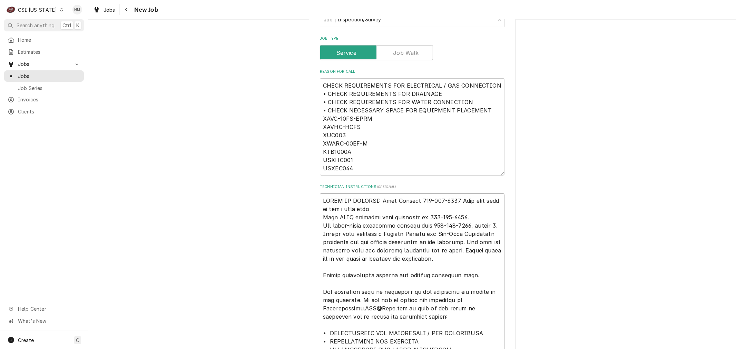
type textarea "POINT OF CONTACT: Mike Painter 370-202-3182 Roos says this is not a good numbe …"
type textarea "x"
type textarea "POINT OF CONTACT: Mike Painter 370-202-3182 Roos says this is not a good number…"
type textarea "x"
type textarea "POINT OF CONTACT: Mike Painter 370-202-3182 Roos says this is not a good number…"
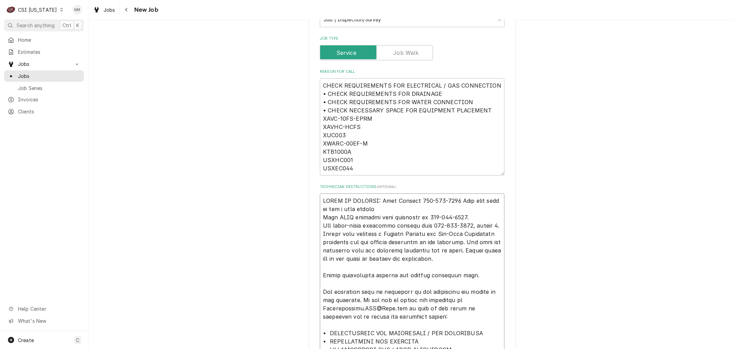
type textarea "x"
type textarea "POINT OF CONTACT: Mike Painter 370-202-3182 Roos says this is not a good number…"
type textarea "x"
type textarea "POINT OF CONTACT: Mike Painter 370-202-3182 Roos says this is not a good number…"
type textarea "x"
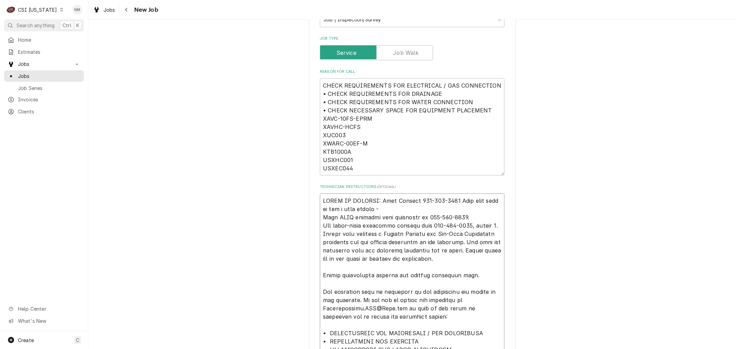
type textarea "POINT OF CONTACT: Mike Painter 370-202-3182 Roos says this is not a good number…"
type textarea "x"
type textarea "POINT OF CONTACT: Mike Painter 370-202-3182 Roos says this is not a good number…"
type textarea "x"
type textarea "POINT OF CONTACT: Mike Painter 370-202-3182 Roos says this is not a good number…"
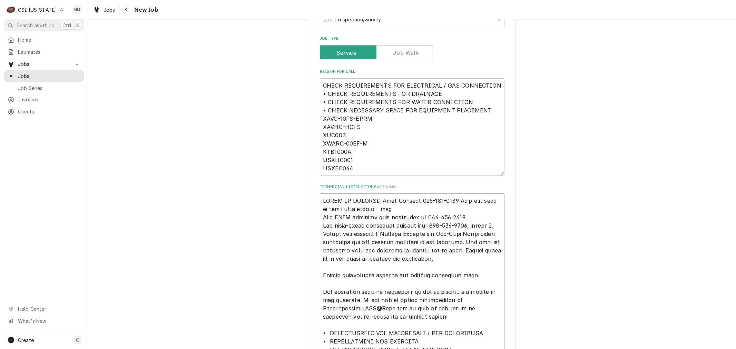
type textarea "x"
type textarea "POINT OF CONTACT: Mike Painter 370-202-3182 Roos says this is not a good number…"
type textarea "x"
type textarea "POINT OF CONTACT: Mike Painter 370-202-3182 Roos says this is not a good number…"
type textarea "x"
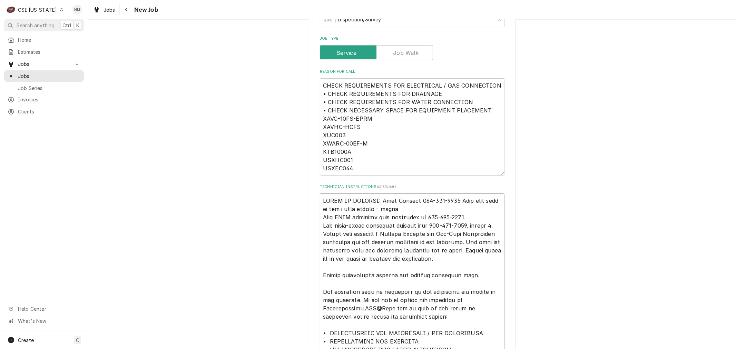
type textarea "POINT OF CONTACT: Mike Painter 370-202-3182 Roos says this is not a good number…"
type textarea "x"
type textarea "POINT OF CONTACT: Mike Painter 370-202-3182 Roos says this is not a good number…"
type textarea "x"
type textarea "POINT OF CONTACT: Mike Painter 370-202-3182 Roos says this is not a good number…"
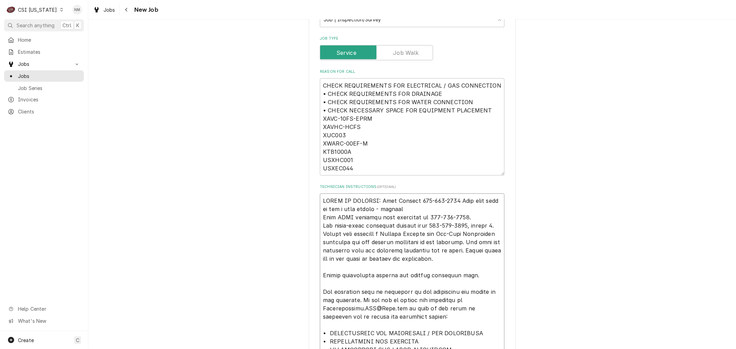
type textarea "x"
type textarea "POINT OF CONTACT: Mike Painter 370-202-3182 Roos says this is not a good number…"
type textarea "x"
type textarea "POINT OF CONTACT: Mike Painter 370-202-3182 Roos says this is not a good number…"
type textarea "x"
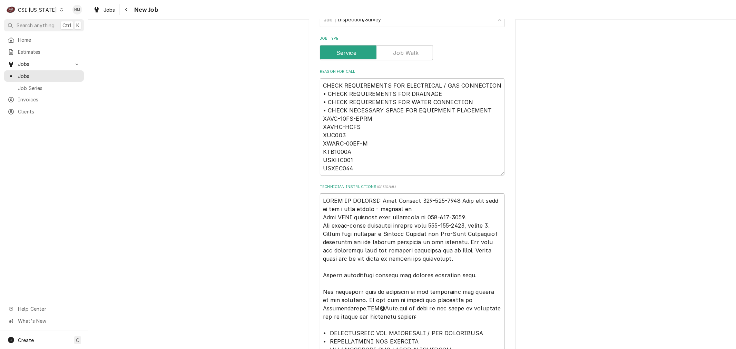
type textarea "POINT OF CONTACT: Mike Painter 370-202-3182 Roos says this is not a good number…"
type textarea "x"
type textarea "POINT OF CONTACT: Mike Painter 370-202-3182 Roos says this is not a good number…"
type textarea "x"
type textarea "POINT OF CONTACT: Mike Painter 370-202-3182 Roos says this is not a good number…"
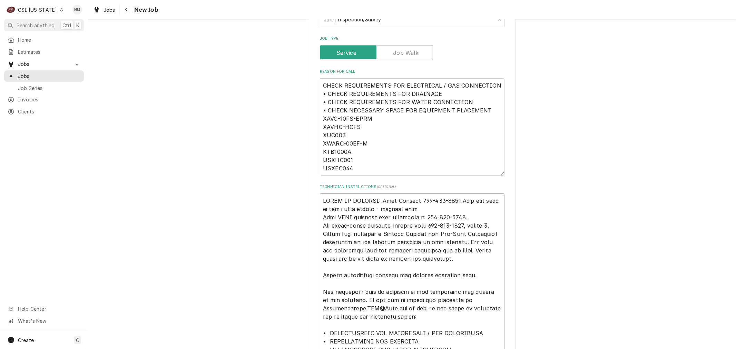
type textarea "x"
type textarea "POINT OF CONTACT: Mike Painter 370-202-3182 Roos says this is not a good number…"
type textarea "x"
type textarea "POINT OF CONTACT: Mike Painter 370-202-3182 Roos says this is not a good number…"
type textarea "x"
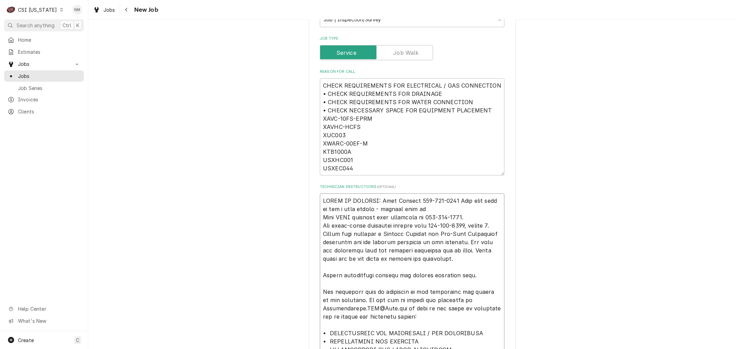
type textarea "POINT OF CONTACT: Mike Painter 370-202-3182 Roos says this is not a good number…"
type textarea "x"
type textarea "POINT OF CONTACT: Mike Painter 370-202-3182 Roos says this is not a good number…"
type textarea "x"
type textarea "POINT OF CONTACT: Mike Painter 370-202-3182 Roos says this is not a good number…"
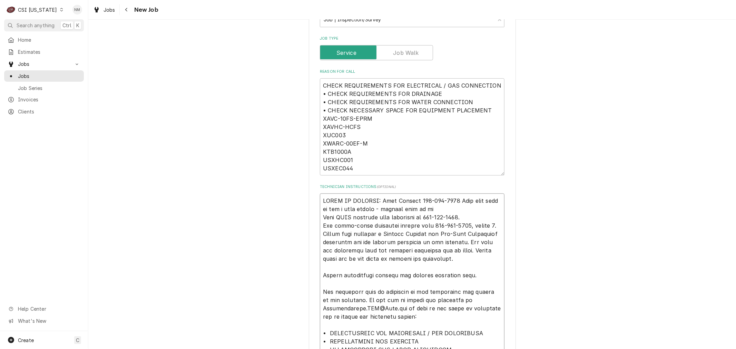
type textarea "x"
type textarea "POINT OF CONTACT: Mike Painter 370-202-3182 Roos says this is not a good number…"
type textarea "x"
type textarea "POINT OF CONTACT: Mike Painter 370-202-3182 Roos says this is not a good number…"
type textarea "x"
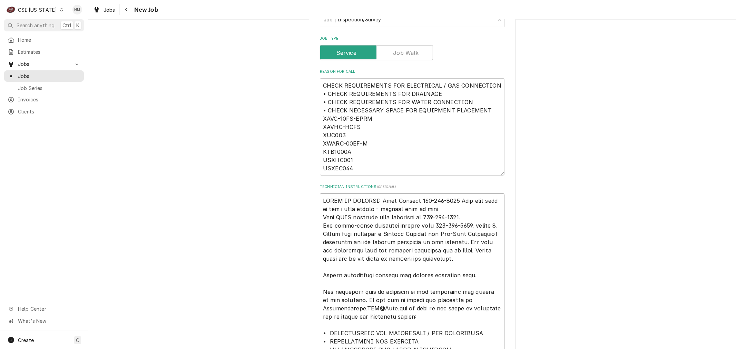
type textarea "POINT OF CONTACT: Mike Painter 370-202-3182 Roos says this is not a good number…"
type textarea "x"
type textarea "POINT OF CONTACT: Mike Painter 370-202-3182 Roos says this is not a good number…"
type textarea "x"
type textarea "POINT OF CONTACT: Mike Painter 370-202-3182 Roos says this is not a good number…"
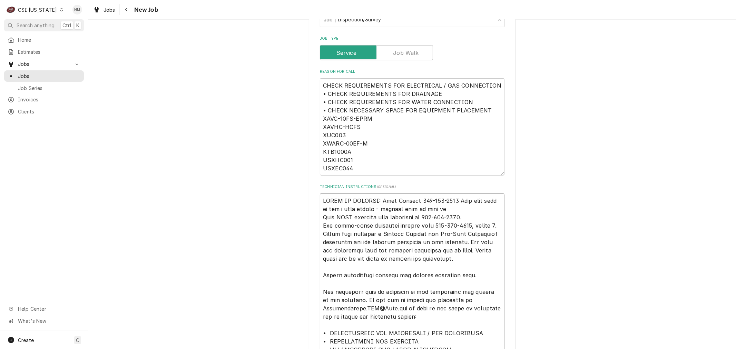
type textarea "x"
type textarea "POINT OF CONTACT: Mike Painter 370-202-3182 Roos says this is not a good number…"
type textarea "x"
type textarea "POINT OF CONTACT: Mike Painter 370-202-3182 Roos says this is not a good number…"
type textarea "x"
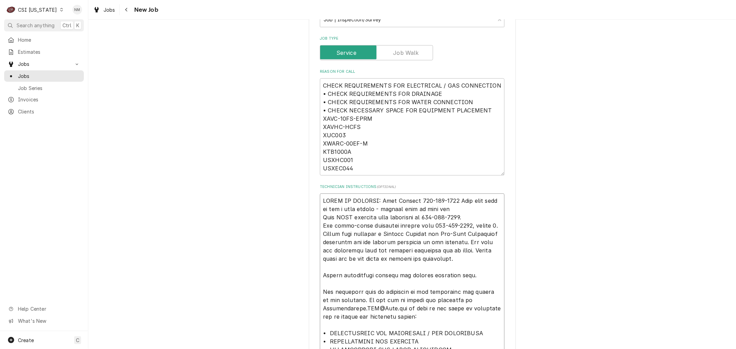
type textarea "POINT OF CONTACT: Mike Painter 370-202-3182 Roos says this is not a good number…"
type textarea "x"
type textarea "POINT OF CONTACT: Mike Painter 370-202-3182 Roos says this is not a good number…"
type textarea "x"
type textarea "POINT OF CONTACT: Mike Painter 370-202-3182 Roos says this is not a good number…"
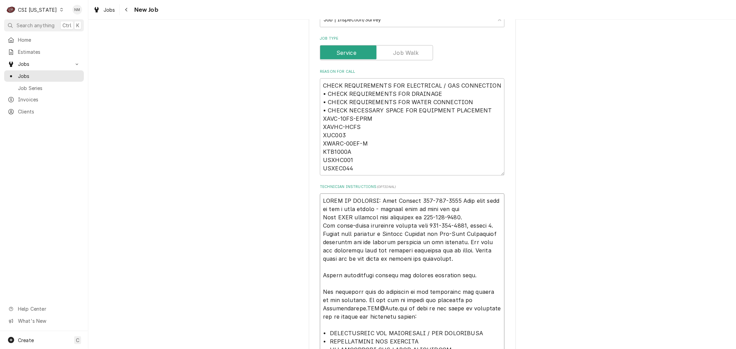
type textarea "x"
type textarea "POINT OF CONTACT: Mike Painter 370-202-3182 Roos says this is not a good number…"
type textarea "x"
type textarea "POINT OF CONTACT: Mike Painter 370-202-3182 Roos says this is not a good number…"
type textarea "x"
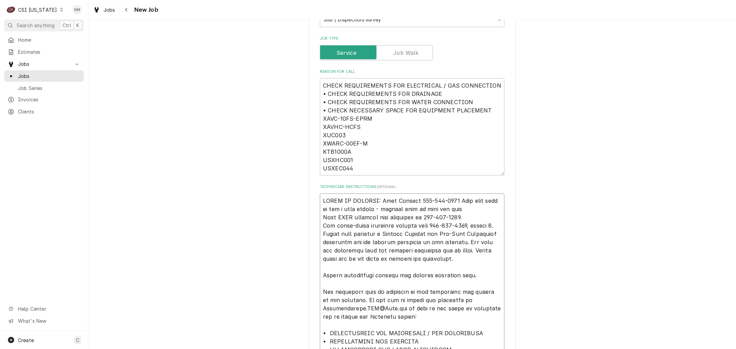
type textarea "POINT OF CONTACT: Mike Painter 370-202-3182 Roos says this is not a good number…"
type textarea "x"
type textarea "POINT OF CONTACT: Mike Painter 370-202-3182 Roos says this is not a good number…"
type textarea "x"
type textarea "POINT OF CONTACT: Mike Painter 370-202-3182 Roos says this is not a good number…"
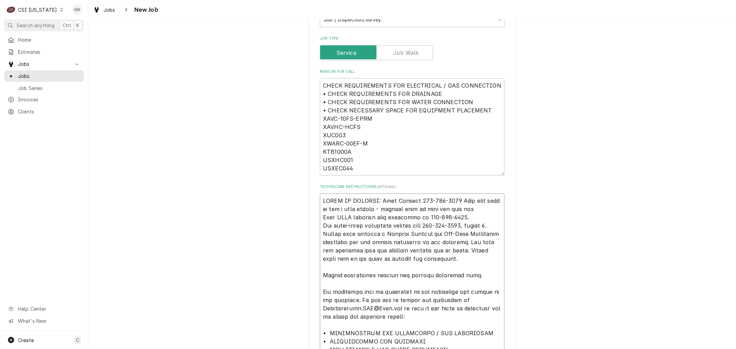
type textarea "x"
type textarea "POINT OF CONTACT: Mike Painter 370-202-3182 Roos says this is not a good number…"
type textarea "x"
type textarea "POINT OF CONTACT: Mike Painter 370-202-3182 Roos says this is not a good number…"
type textarea "x"
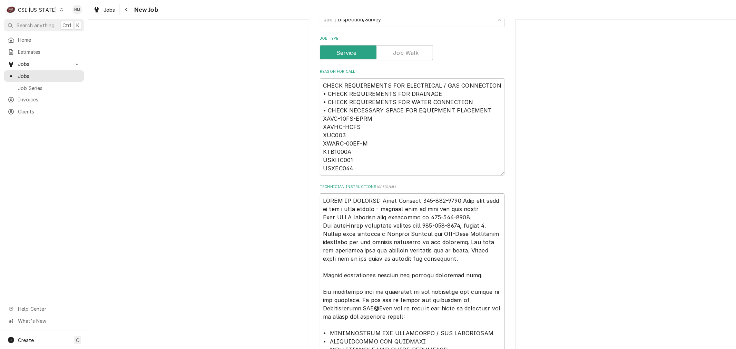
type textarea "POINT OF CONTACT: Mike Painter 370-202-3182 Roos says this is not a good number…"
type textarea "x"
type textarea "POINT OF CONTACT: Mike Painter 370-202-3182 Roos says this is not a good number…"
type textarea "x"
type textarea "POINT OF CONTACT: Mike Painter 370-202-3182 Roos says this is not a good number…"
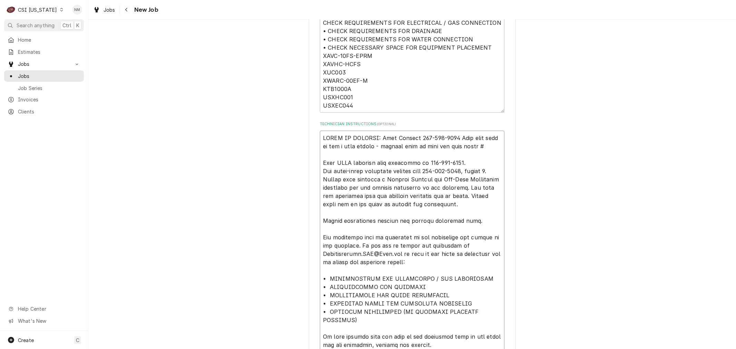
scroll to position [364, 0]
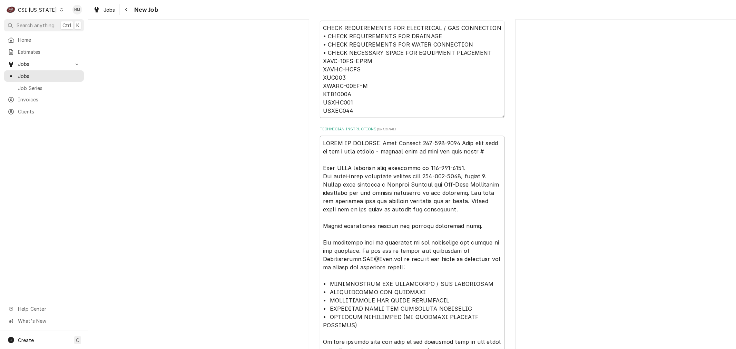
click at [486, 152] on textarea "Technician Instructions ( optional )" at bounding box center [412, 276] width 185 height 280
type textarea "x"
type textarea "POINT OF CONTACT: Mike Painter 370-202-3182 Roos says this is not a good number…"
type textarea "x"
type textarea "POINT OF CONTACT: Mike Painter 370-202-3182 Roos says this is not a good number…"
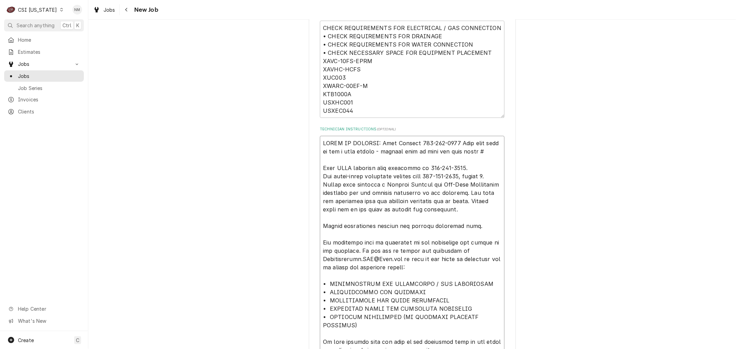
type textarea "x"
type textarea "POINT OF CONTACT: Mike Painter 370-202-3182 Roos says this is not a good number…"
type textarea "x"
type textarea "POINT OF CONTACT: Mike Painter 370-202-3182 Roos says this is not a good number…"
type textarea "x"
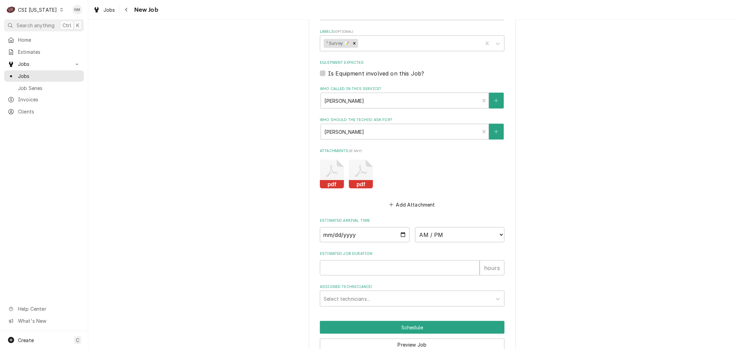
scroll to position [824, 0]
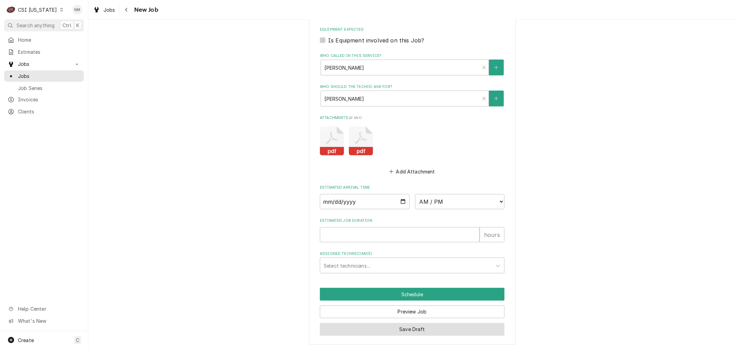
type textarea "POINT OF CONTACT: Mike Painter 370-202-3182 Roos says this is not a good number…"
click at [415, 326] on button "Save Draft" at bounding box center [412, 329] width 185 height 13
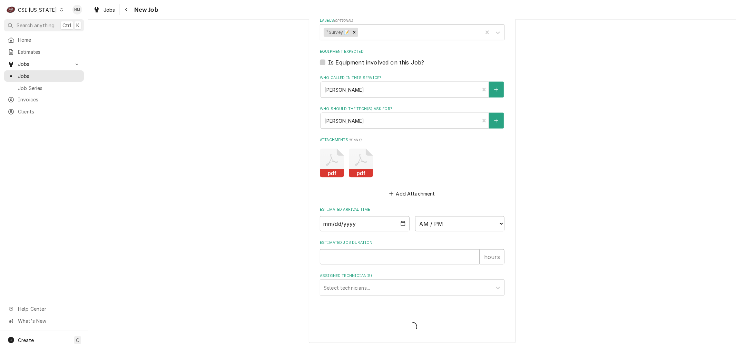
scroll to position [800, 0]
type textarea "x"
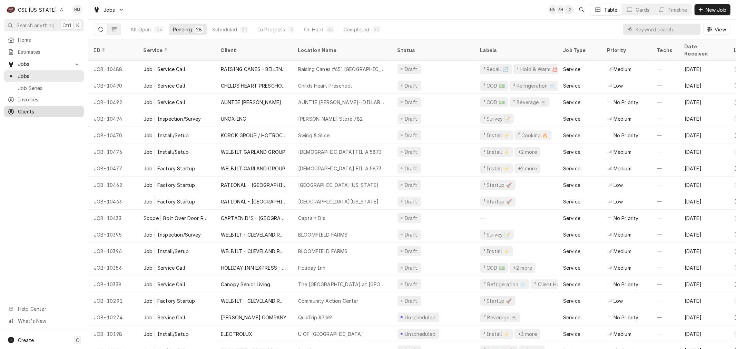
click at [28, 108] on span "Clients" at bounding box center [49, 111] width 62 height 7
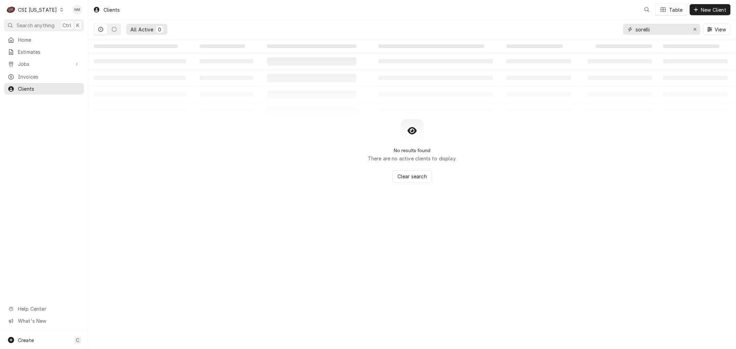
drag, startPoint x: 662, startPoint y: 29, endPoint x: 601, endPoint y: 29, distance: 60.4
click at [601, 29] on div "All Active 0 sorelli View" at bounding box center [412, 29] width 637 height 19
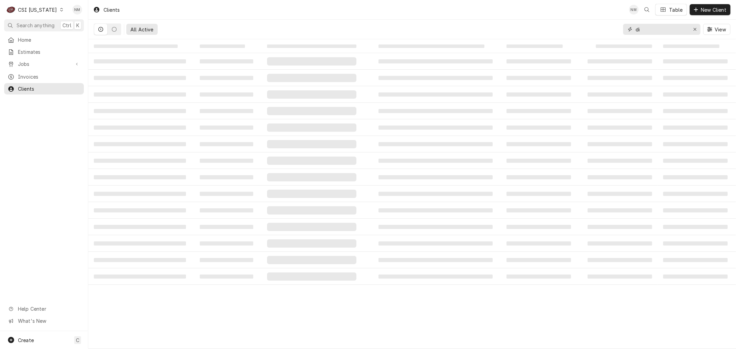
type input "d"
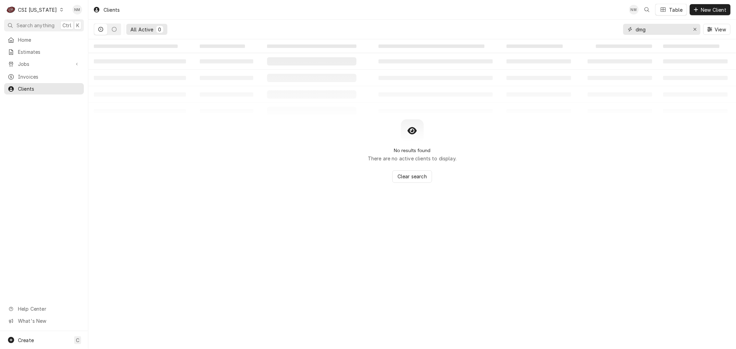
type input "dmg"
click at [60, 9] on icon "Dynamic Content Wrapper" at bounding box center [61, 9] width 3 height 3
click at [85, 34] on div "CSI St. [PERSON_NAME]" at bounding box center [107, 37] width 91 height 7
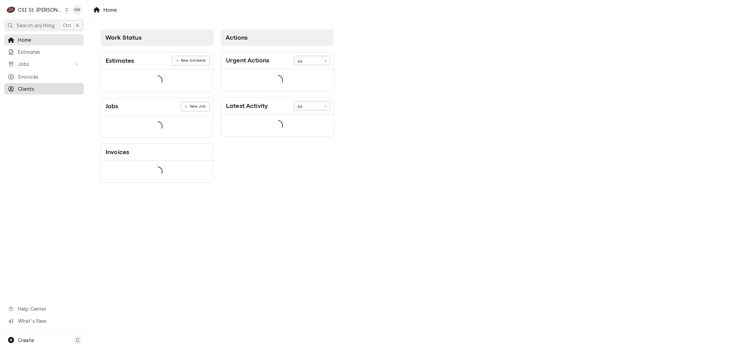
click at [28, 85] on span "Clients" at bounding box center [49, 88] width 62 height 7
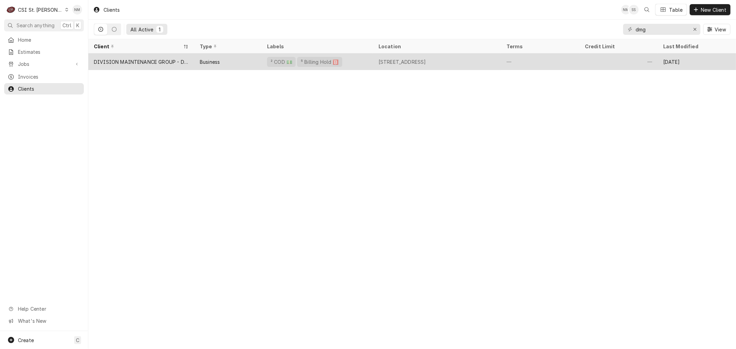
click at [487, 64] on div "1830 Broadway St, Quincy, IL 62301" at bounding box center [437, 61] width 128 height 17
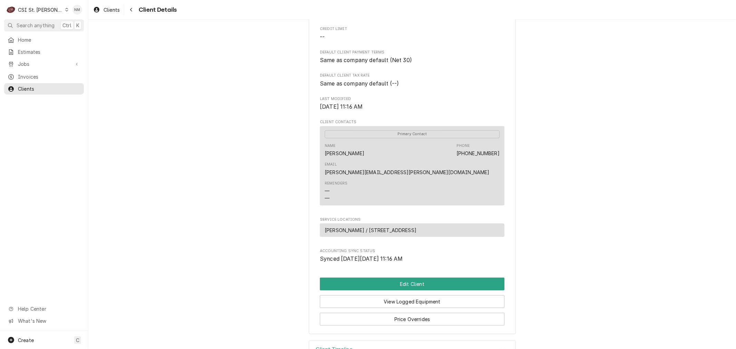
scroll to position [192, 0]
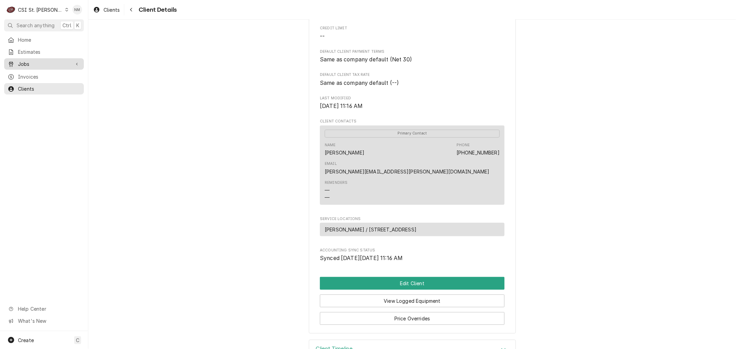
click at [40, 63] on span "Jobs" at bounding box center [44, 63] width 52 height 7
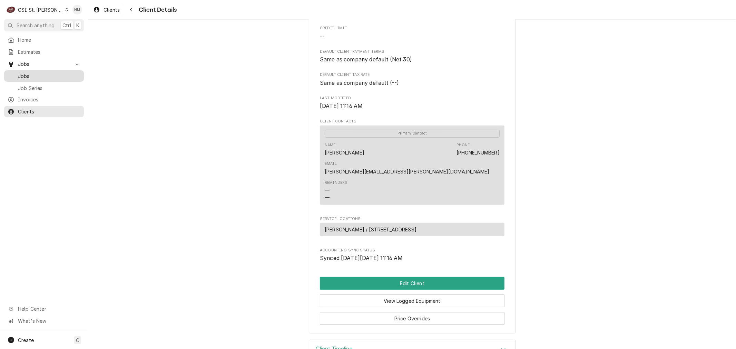
click at [34, 75] on span "Jobs" at bounding box center [49, 75] width 62 height 7
